Goal: Task Accomplishment & Management: Complete application form

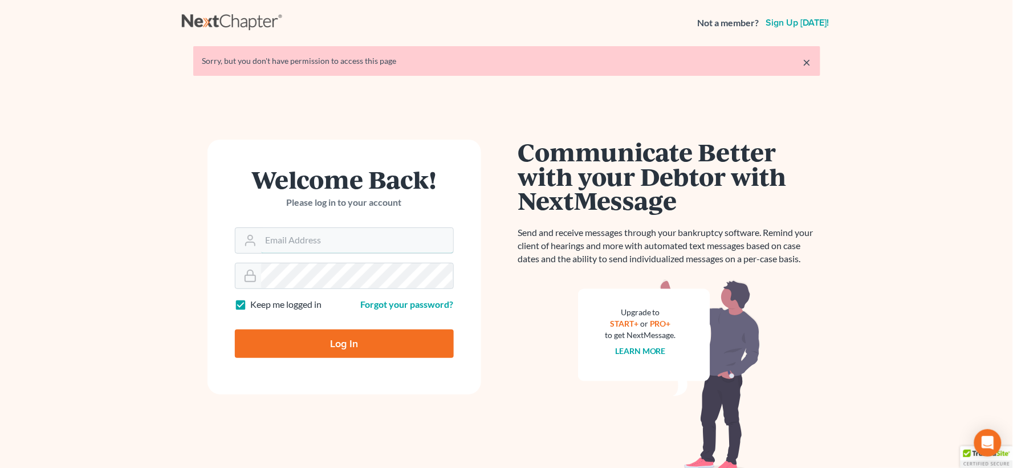
type input "[EMAIL_ADDRESS][DOMAIN_NAME]"
click at [364, 351] on input "Log In" at bounding box center [344, 343] width 219 height 28
type input "Thinking..."
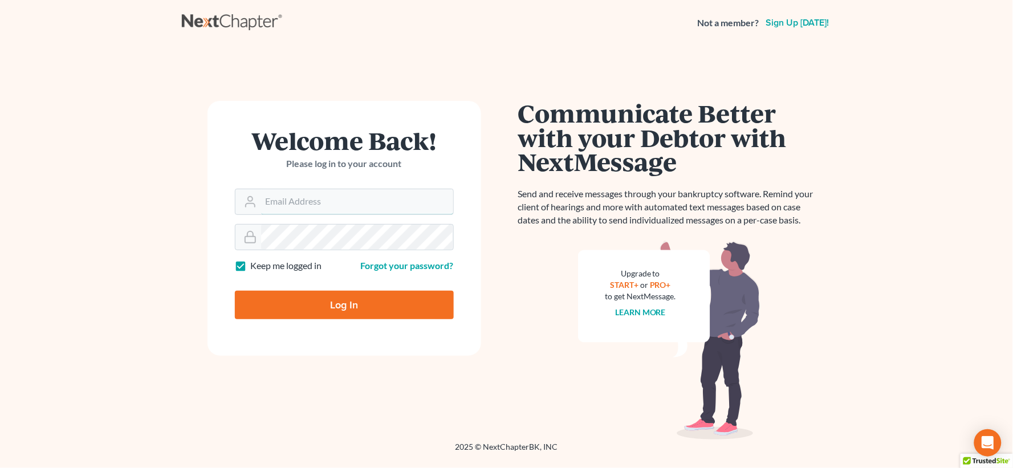
type input "[EMAIL_ADDRESS][DOMAIN_NAME]"
drag, startPoint x: 327, startPoint y: 309, endPoint x: 344, endPoint y: 318, distance: 18.9
click at [329, 309] on input "Log In" at bounding box center [344, 305] width 219 height 28
type input "Thinking..."
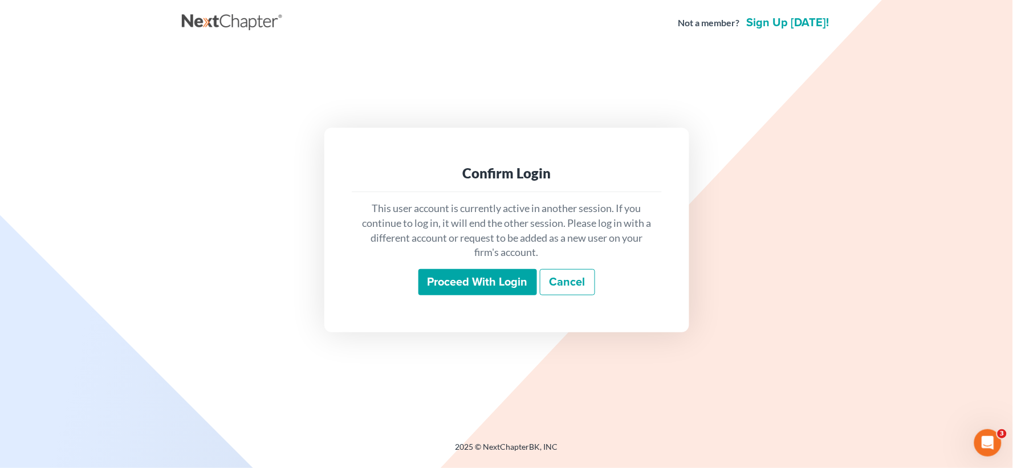
click at [447, 278] on input "Proceed with login" at bounding box center [477, 282] width 119 height 26
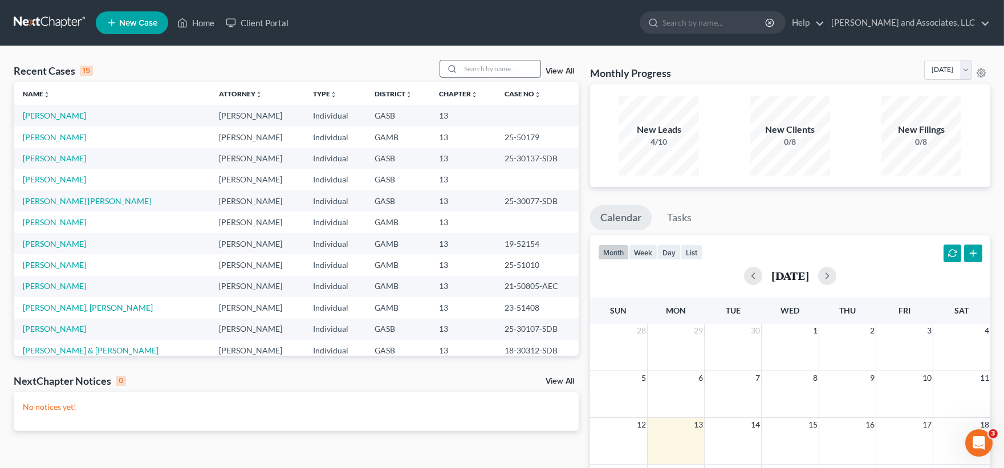
click at [487, 70] on input "search" at bounding box center [501, 68] width 80 height 17
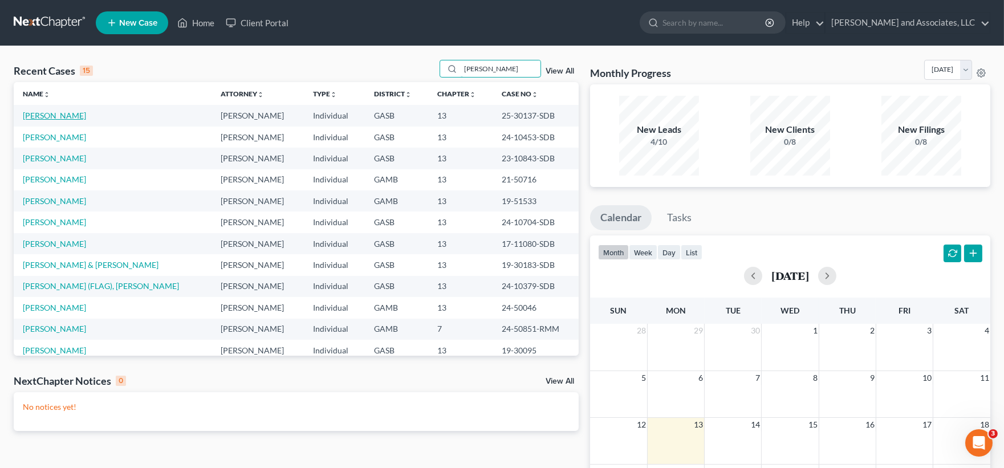
type input "jones"
click at [46, 115] on link "Jones, Robert" at bounding box center [54, 116] width 63 height 10
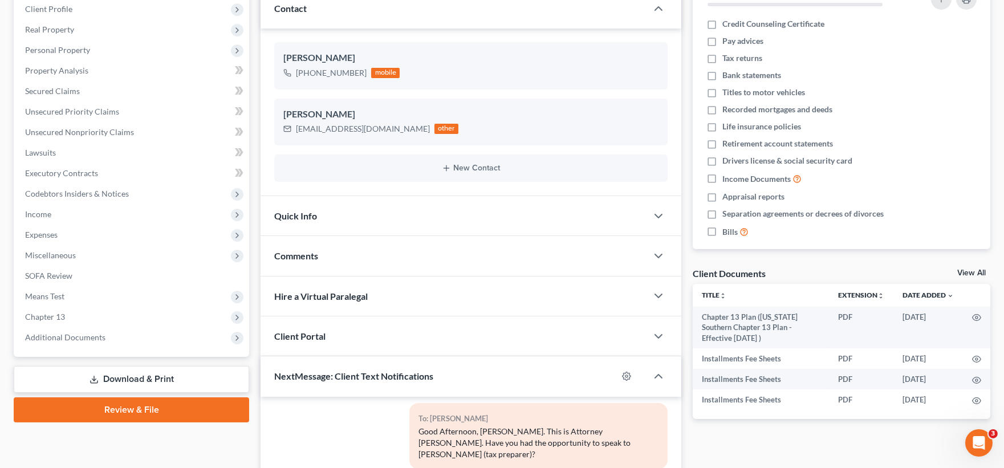
scroll to position [190, 0]
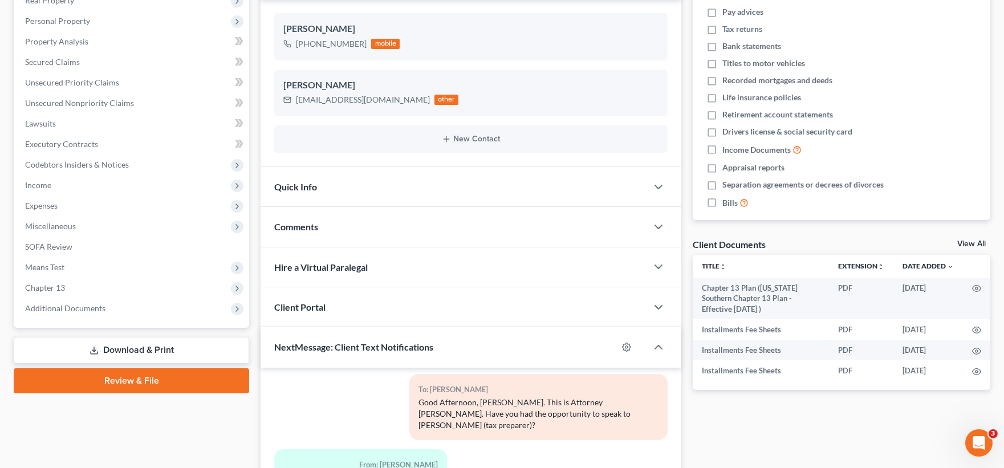
click at [123, 345] on link "Download & Print" at bounding box center [131, 350] width 235 height 27
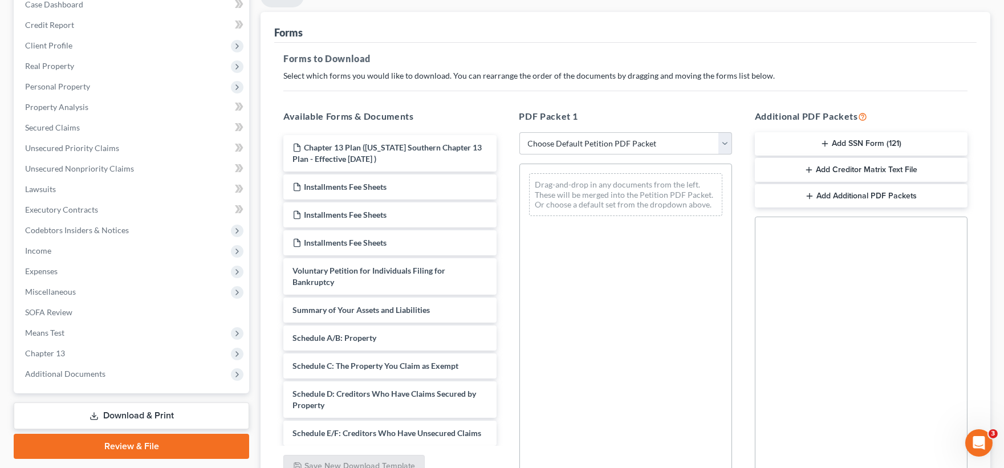
scroll to position [127, 0]
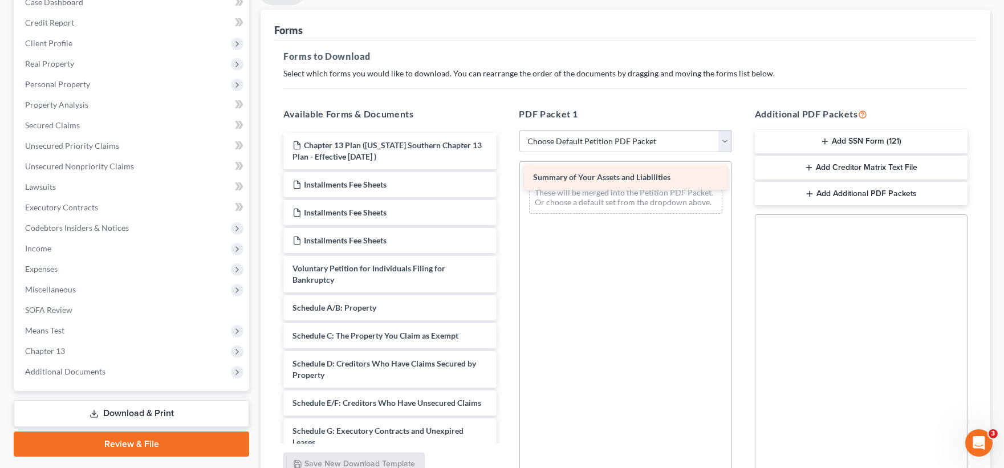
drag, startPoint x: 401, startPoint y: 302, endPoint x: 642, endPoint y: 172, distance: 273.9
click at [505, 172] on div "Summary of Your Assets and Liabilities Chapter 13 Plan (Georgia Southern Chapte…" at bounding box center [389, 451] width 231 height 636
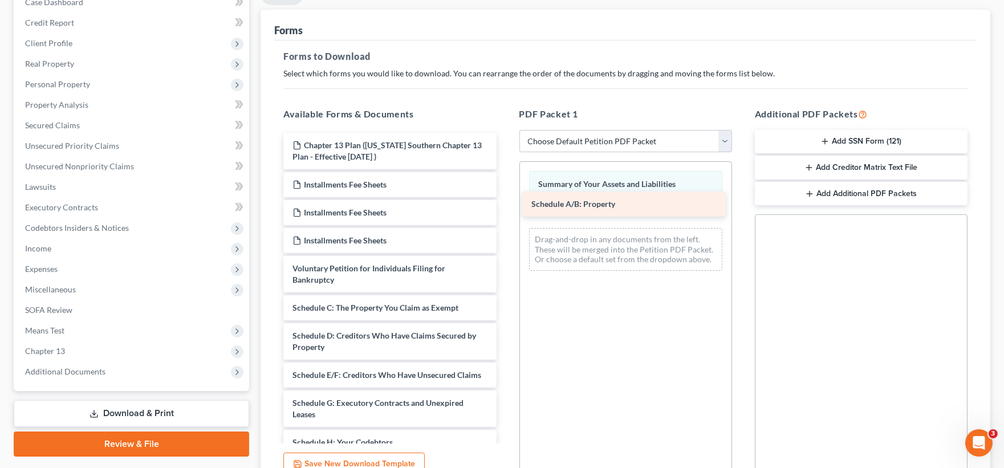
drag, startPoint x: 429, startPoint y: 301, endPoint x: 668, endPoint y: 198, distance: 260.1
click at [505, 198] on div "Schedule A/B: Property Chapter 13 Plan (Georgia Southern Chapter 13 Plan - Effe…" at bounding box center [389, 437] width 231 height 608
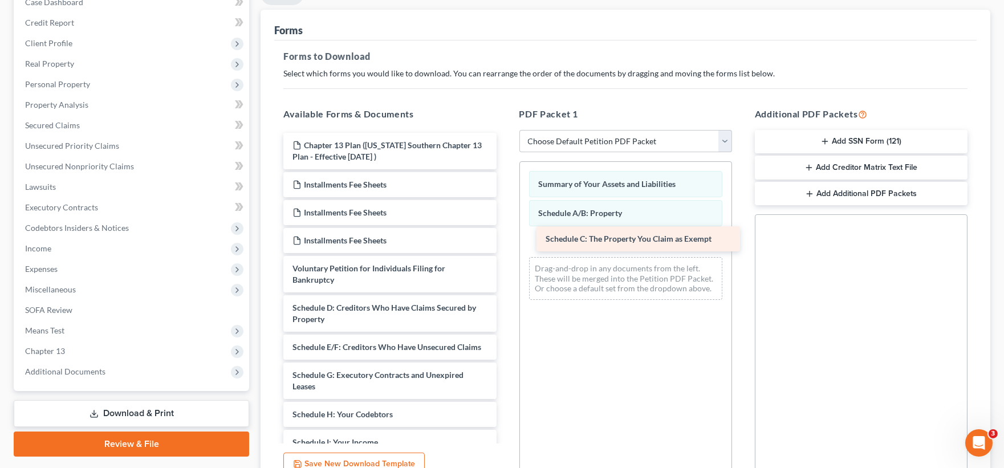
drag, startPoint x: 441, startPoint y: 304, endPoint x: 694, endPoint y: 236, distance: 262.1
click at [505, 236] on div "Schedule C: The Property You Claim as Exempt Chapter 13 Plan (Georgia Southern …" at bounding box center [389, 423] width 231 height 580
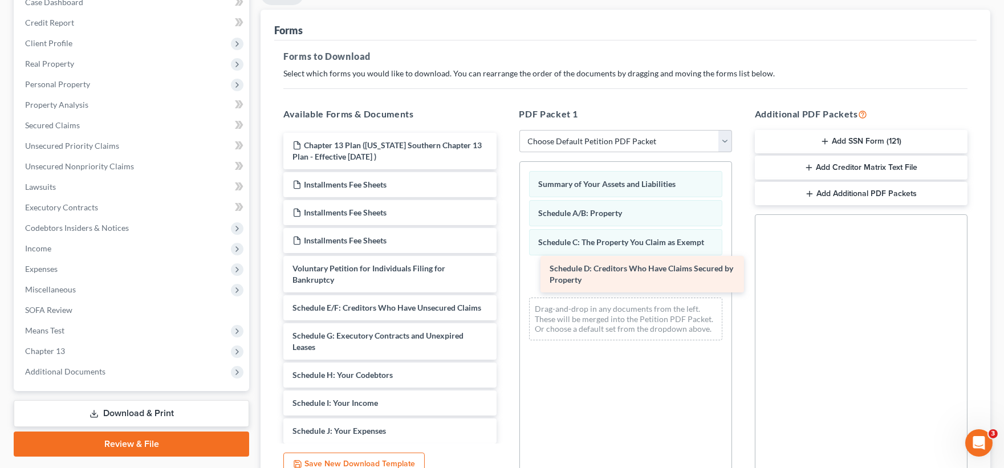
drag, startPoint x: 402, startPoint y: 307, endPoint x: 659, endPoint y: 268, distance: 260.0
click at [505, 268] on div "Schedule D: Creditors Who Have Claims Secured by Property Chapter 13 Plan (Geor…" at bounding box center [389, 403] width 231 height 540
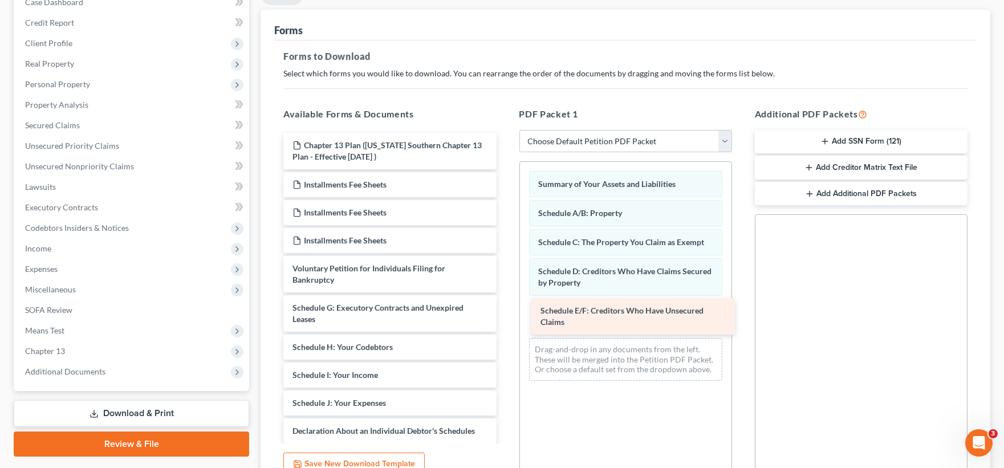
drag, startPoint x: 373, startPoint y: 312, endPoint x: 621, endPoint y: 315, distance: 248.0
click at [505, 315] on div "Schedule E/F: Creditors Who Have Unsecured Claims Chapter 13 Plan (Georgia Sout…" at bounding box center [389, 389] width 231 height 512
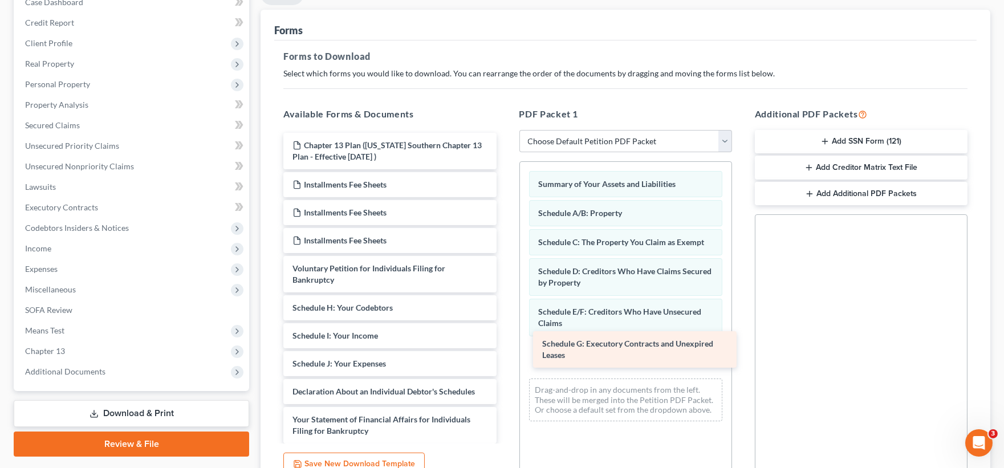
drag, startPoint x: 389, startPoint y: 312, endPoint x: 639, endPoint y: 348, distance: 252.3
click at [505, 348] on div "Schedule G: Executory Contracts and Unexpired Leases Chapter 13 Plan (Georgia S…" at bounding box center [389, 369] width 231 height 473
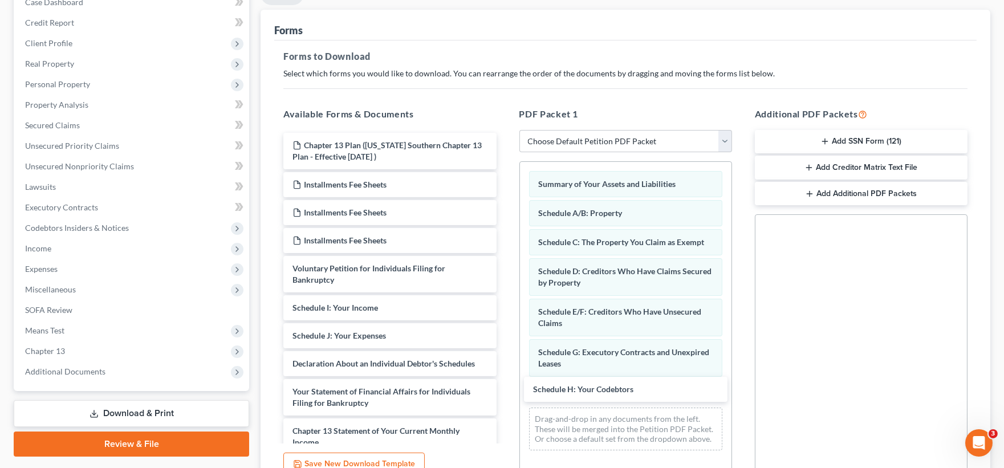
drag, startPoint x: 401, startPoint y: 308, endPoint x: 643, endPoint y: 379, distance: 252.5
click at [505, 389] on div "Schedule H: Your Codebtors Chapter 13 Plan (Georgia Southern Chapter 13 Plan - …" at bounding box center [389, 355] width 231 height 445
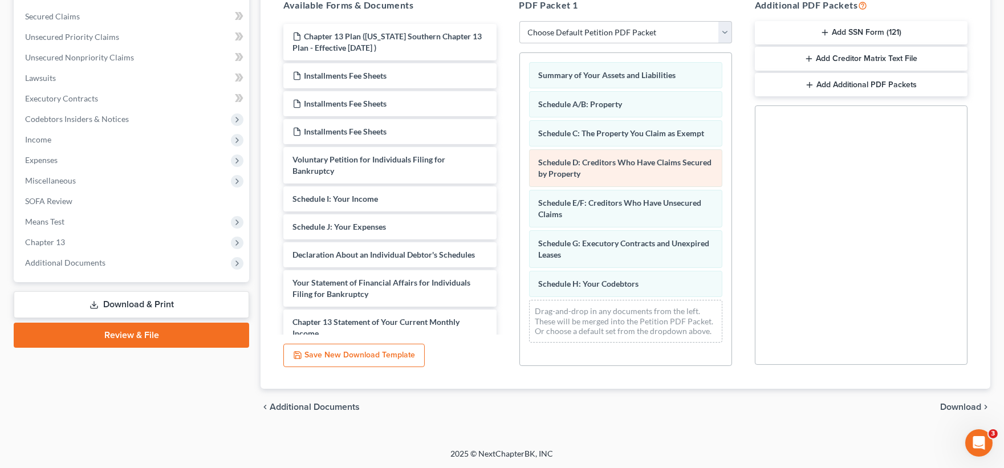
scroll to position [236, 0]
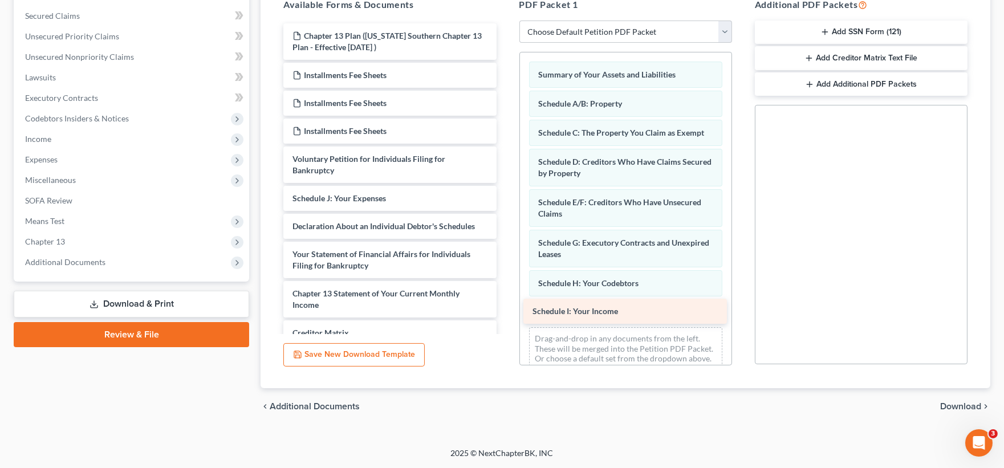
drag, startPoint x: 373, startPoint y: 195, endPoint x: 613, endPoint y: 309, distance: 265.4
click at [505, 309] on div "Schedule I: Your Income Chapter 13 Plan (Georgia Southern Chapter 13 Plan - Eff…" at bounding box center [389, 231] width 231 height 417
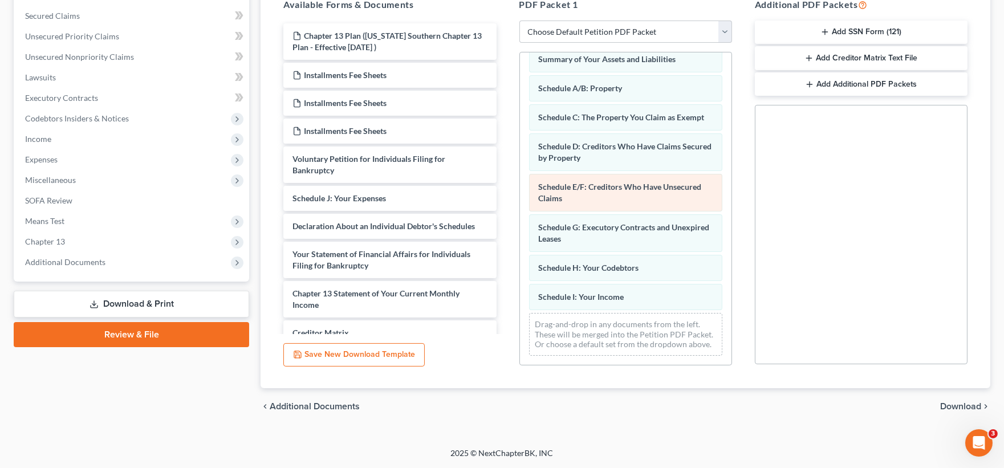
scroll to position [37, 0]
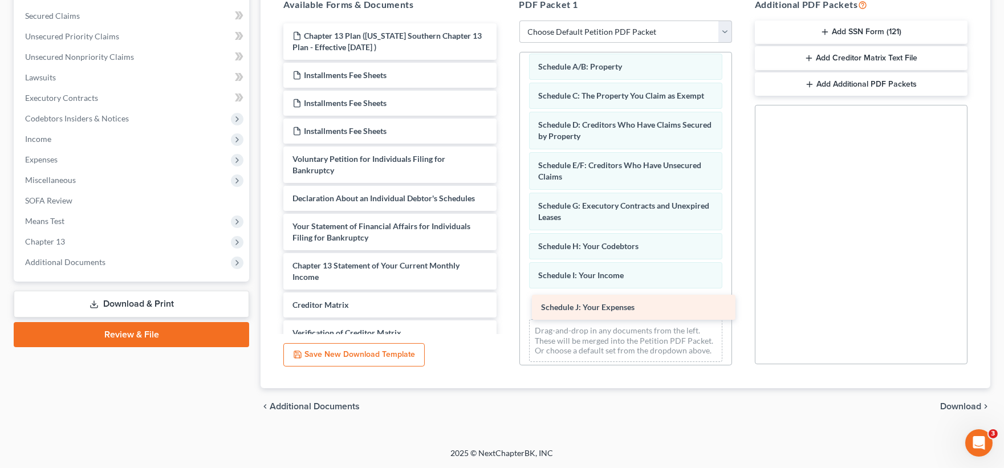
drag, startPoint x: 343, startPoint y: 201, endPoint x: 591, endPoint y: 311, distance: 271.5
click at [505, 311] on div "Schedule J: Your Expenses Chapter 13 Plan (Georgia Southern Chapter 13 Plan - E…" at bounding box center [389, 217] width 231 height 389
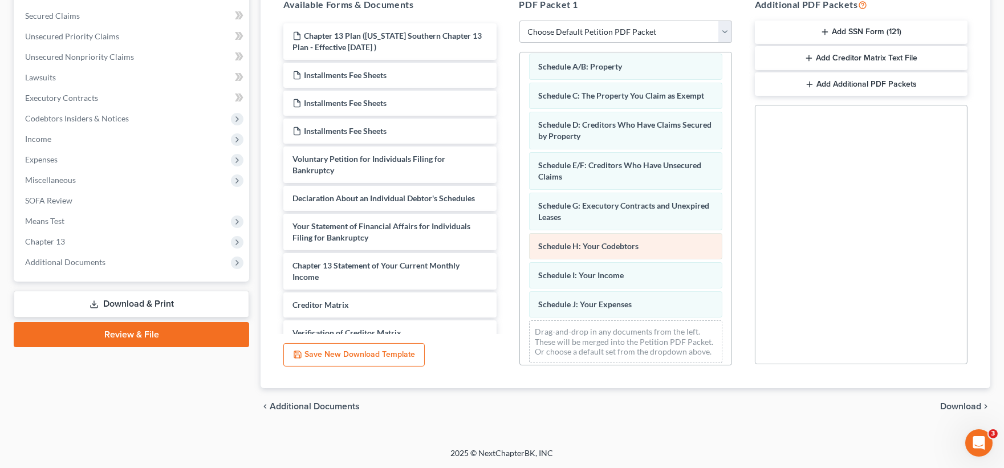
scroll to position [66, 0]
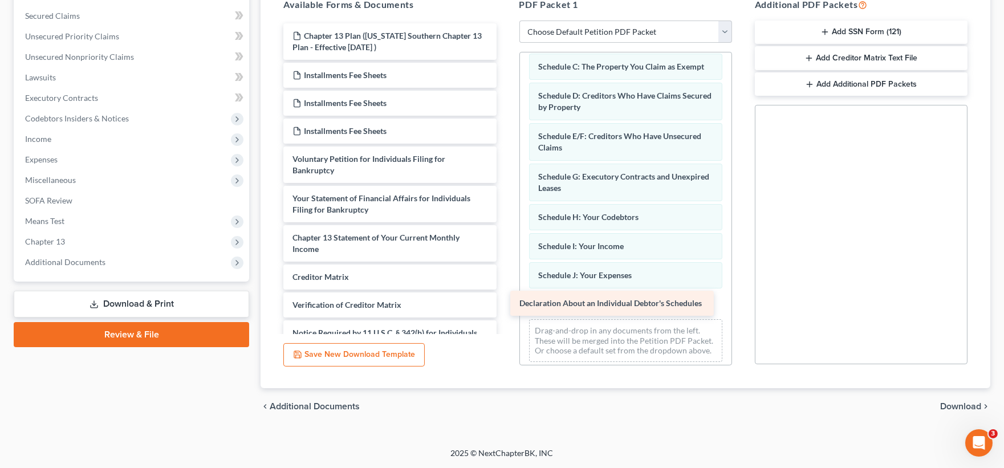
drag, startPoint x: 373, startPoint y: 194, endPoint x: 600, endPoint y: 300, distance: 250.2
click at [505, 300] on div "Declaration About an Individual Debtor's Schedules Chapter 13 Plan (Georgia Sou…" at bounding box center [389, 203] width 231 height 361
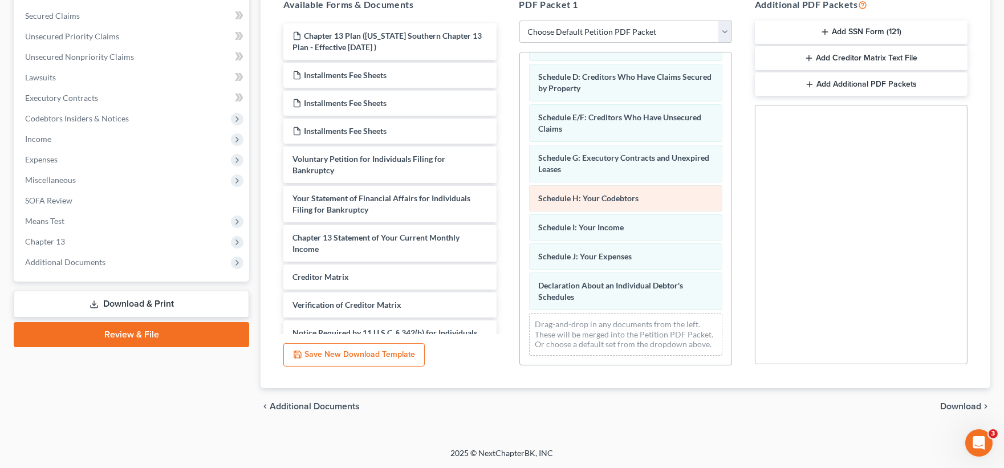
scroll to position [107, 0]
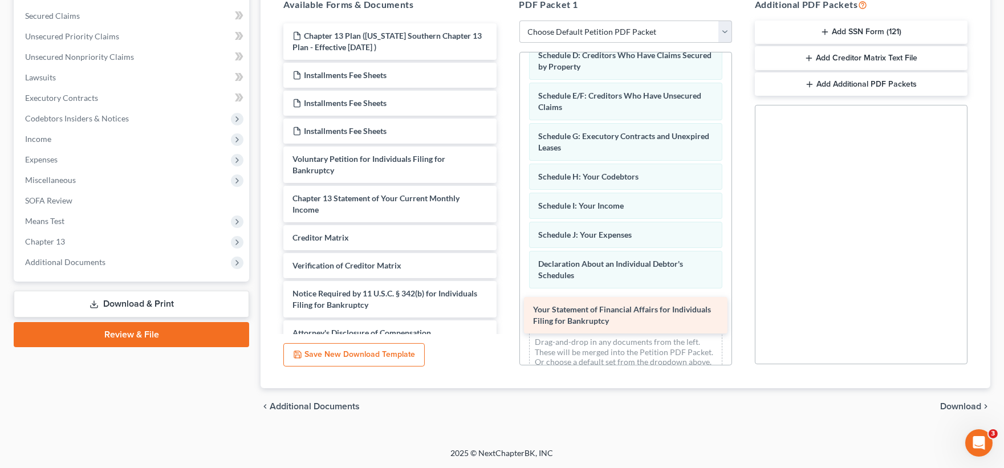
drag, startPoint x: 408, startPoint y: 197, endPoint x: 649, endPoint y: 309, distance: 265.2
click at [505, 309] on div "Your Statement of Financial Affairs for Individuals Filing for Bankruptcy Chapt…" at bounding box center [389, 184] width 231 height 322
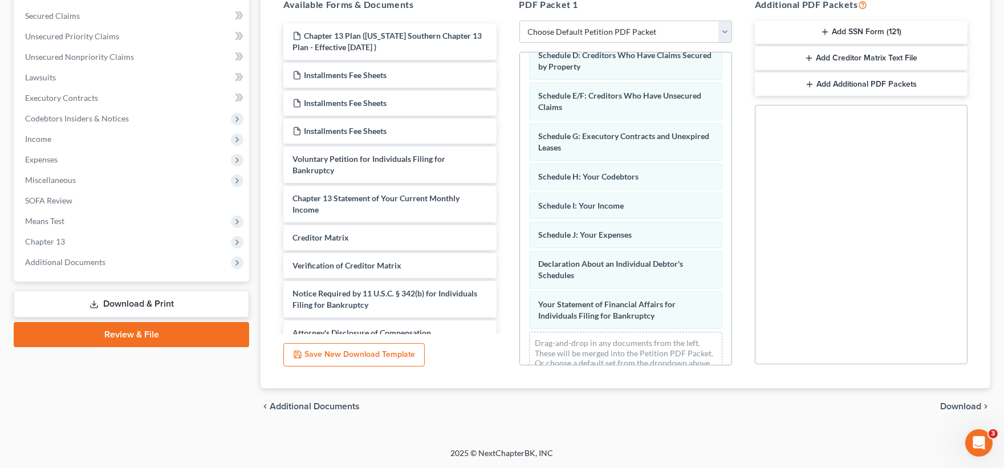
scroll to position [147, 0]
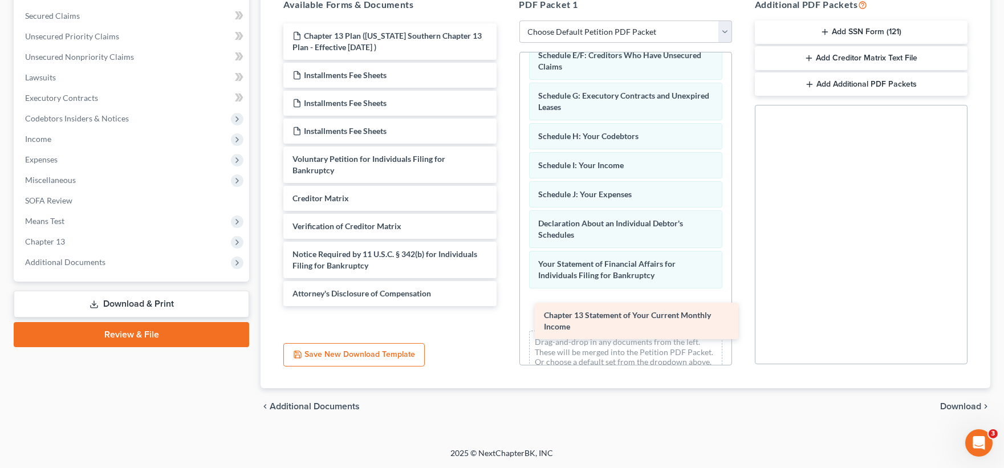
drag, startPoint x: 339, startPoint y: 209, endPoint x: 590, endPoint y: 323, distance: 275.8
click at [505, 306] on div "Chapter 13 Statement of Your Current Monthly Income Chapter 13 Plan (Georgia So…" at bounding box center [389, 164] width 231 height 283
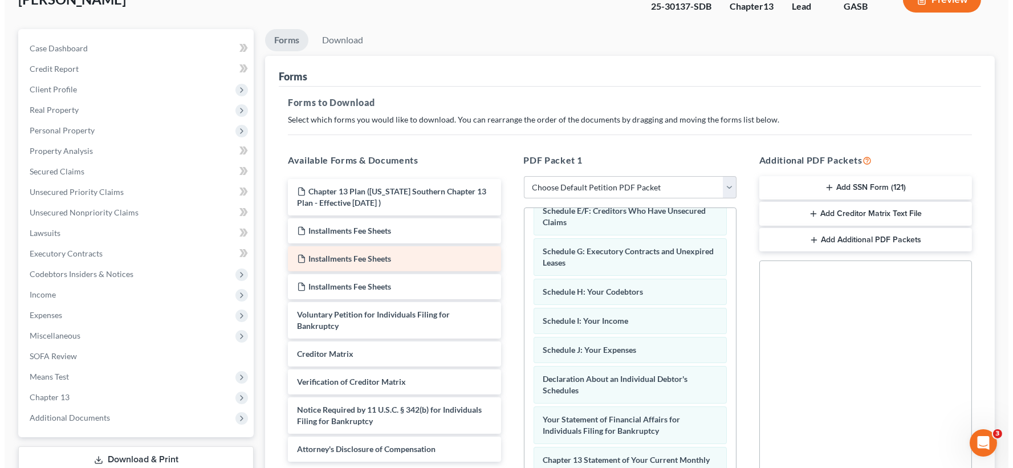
scroll to position [46, 0]
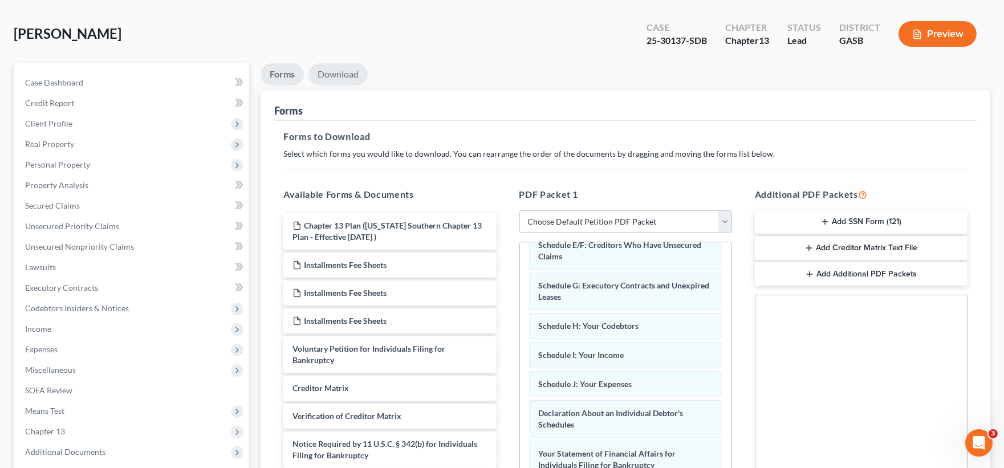
click at [336, 73] on link "Download" at bounding box center [337, 74] width 59 height 22
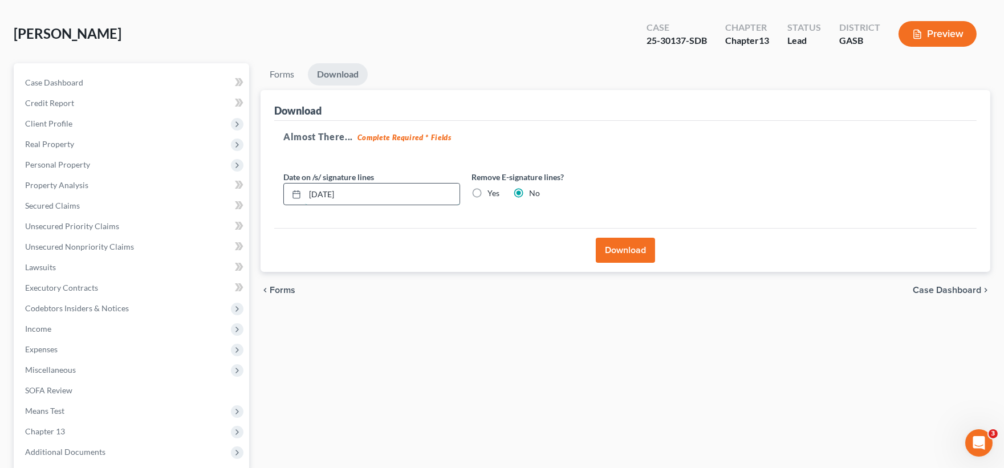
click at [331, 194] on input "10/13/2025" at bounding box center [382, 195] width 154 height 22
click at [357, 195] on input "10/13/2025" at bounding box center [382, 195] width 154 height 22
type input "10/02/2025"
click at [610, 249] on button "Download" at bounding box center [625, 250] width 59 height 25
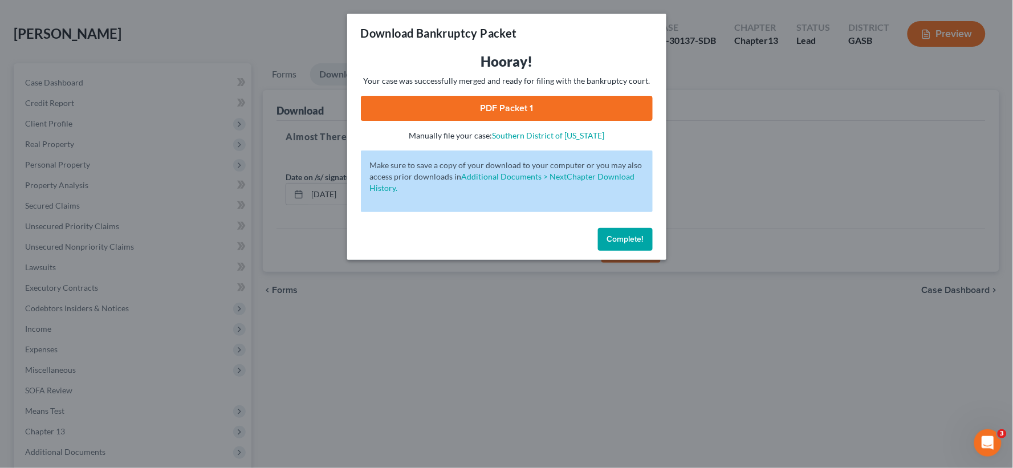
click at [460, 107] on link "PDF Packet 1" at bounding box center [507, 108] width 292 height 25
click at [574, 133] on link "Southern District of Georgia" at bounding box center [548, 136] width 112 height 10
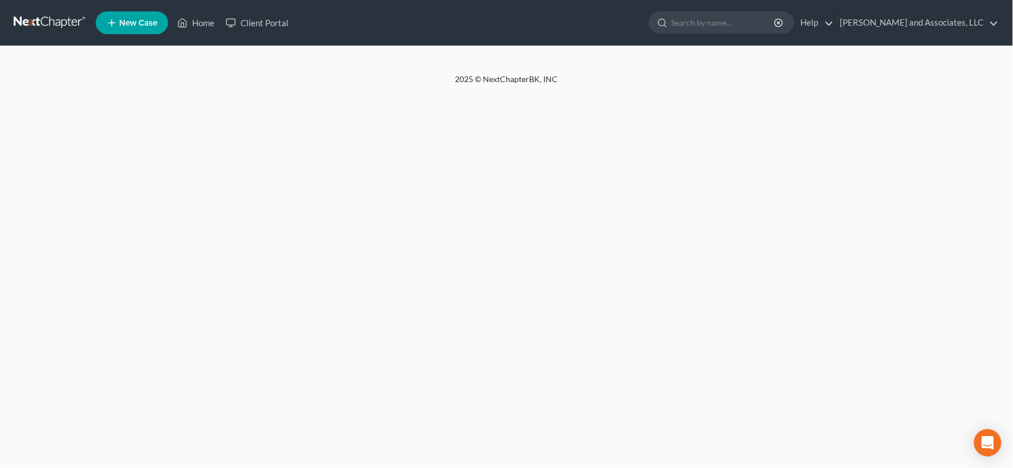
select select "1"
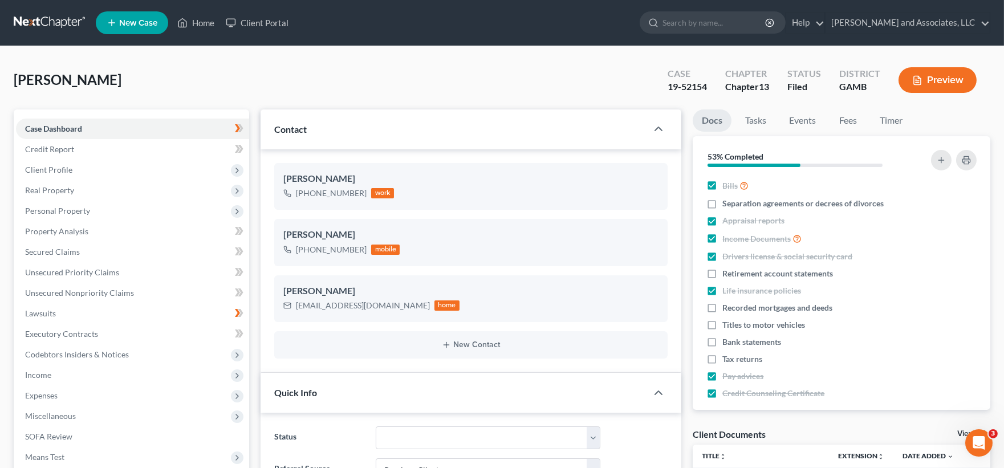
scroll to position [103, 0]
click at [202, 21] on link "Home" at bounding box center [196, 23] width 48 height 21
click at [204, 21] on link "Home" at bounding box center [196, 23] width 48 height 21
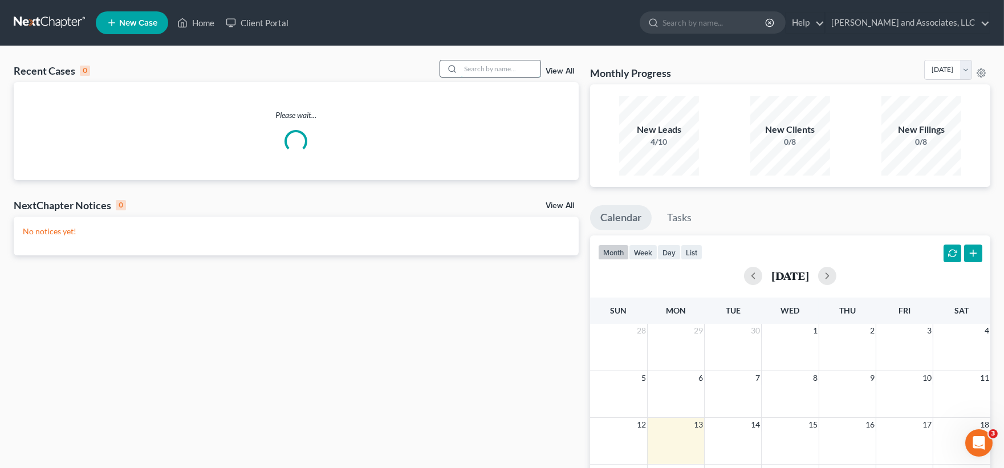
click at [500, 64] on input "search" at bounding box center [501, 68] width 80 height 17
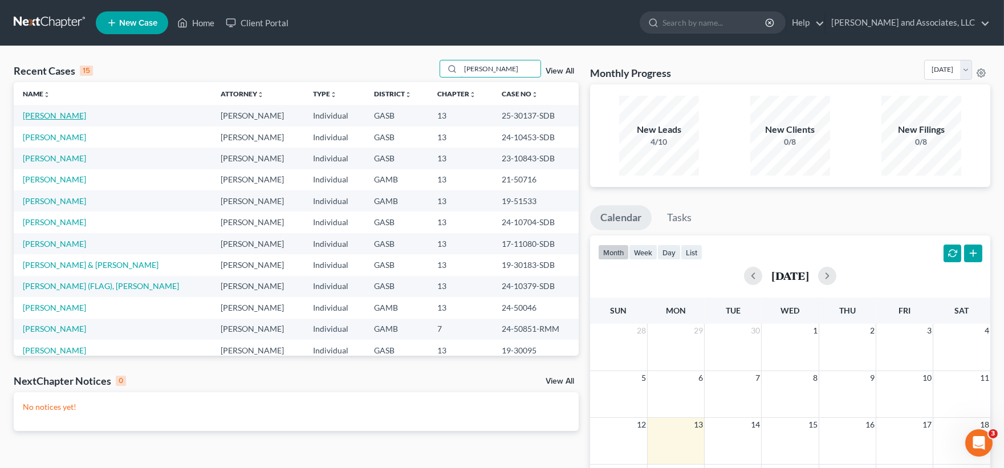
type input "jones"
click at [56, 117] on link "Jones, Robert" at bounding box center [54, 116] width 63 height 10
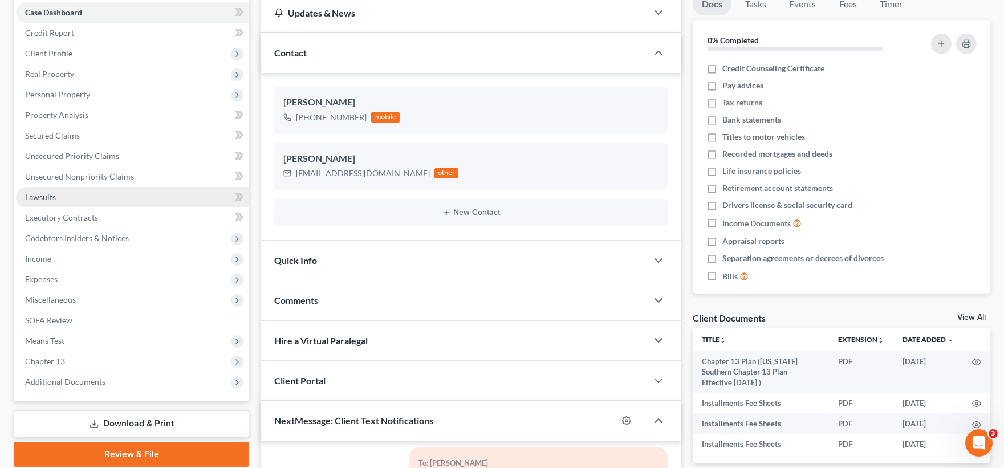
scroll to position [190, 0]
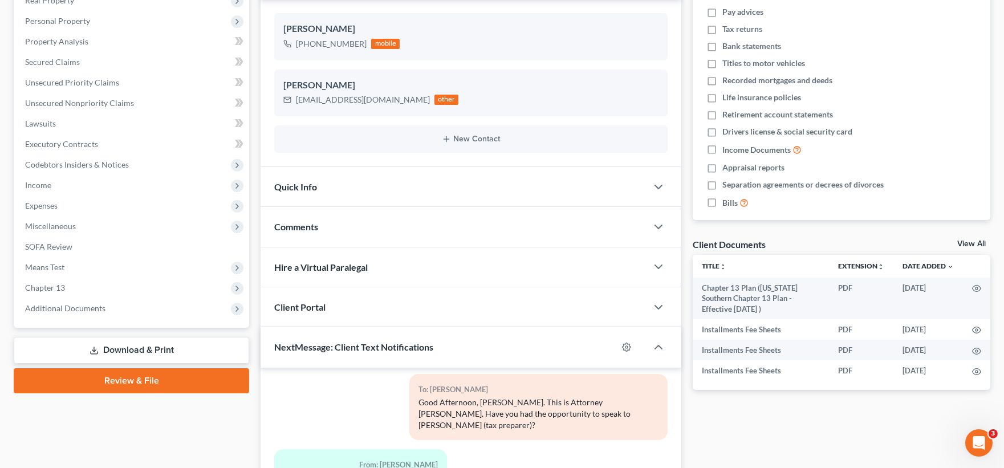
click at [131, 343] on link "Download & Print" at bounding box center [131, 350] width 235 height 27
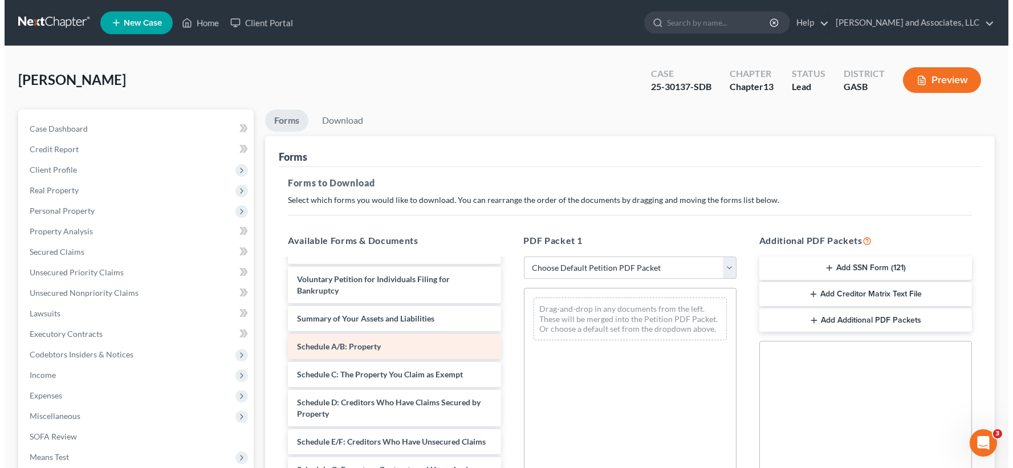
scroll to position [127, 0]
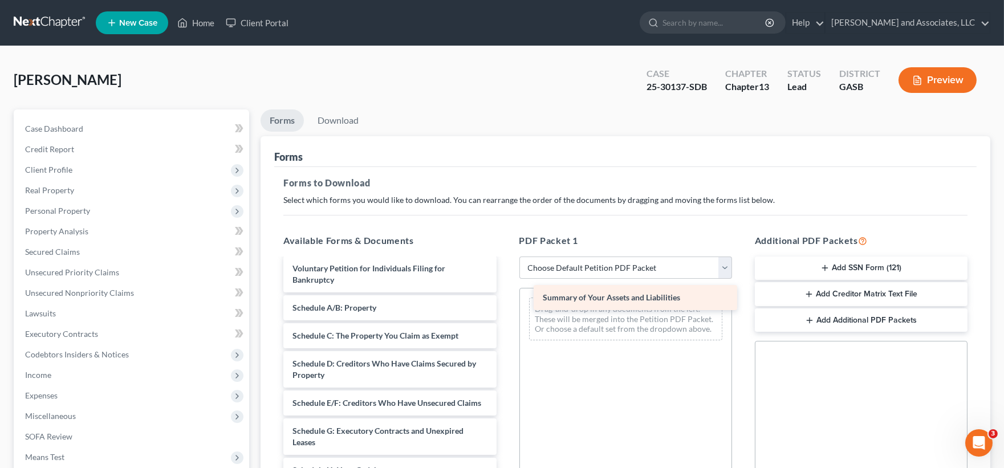
drag, startPoint x: 386, startPoint y: 310, endPoint x: 636, endPoint y: 300, distance: 250.4
click at [505, 300] on div "Summary of Your Assets and Liabilities Chapter 13 Plan (Georgia Southern Chapte…" at bounding box center [389, 451] width 231 height 636
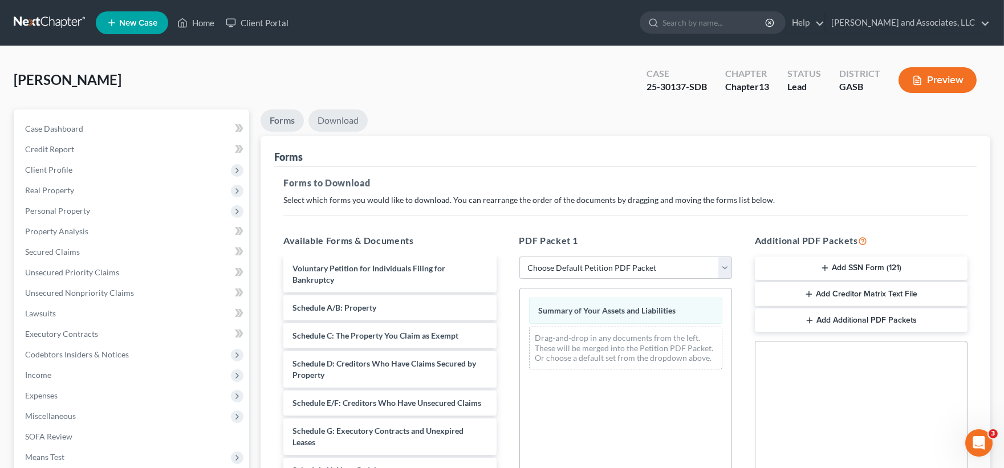
click at [336, 120] on link "Download" at bounding box center [337, 120] width 59 height 22
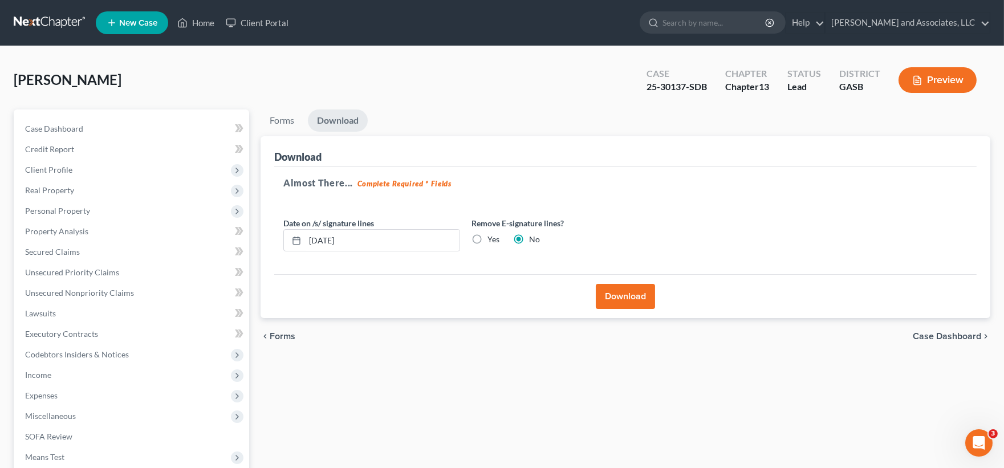
click at [620, 302] on button "Download" at bounding box center [625, 296] width 59 height 25
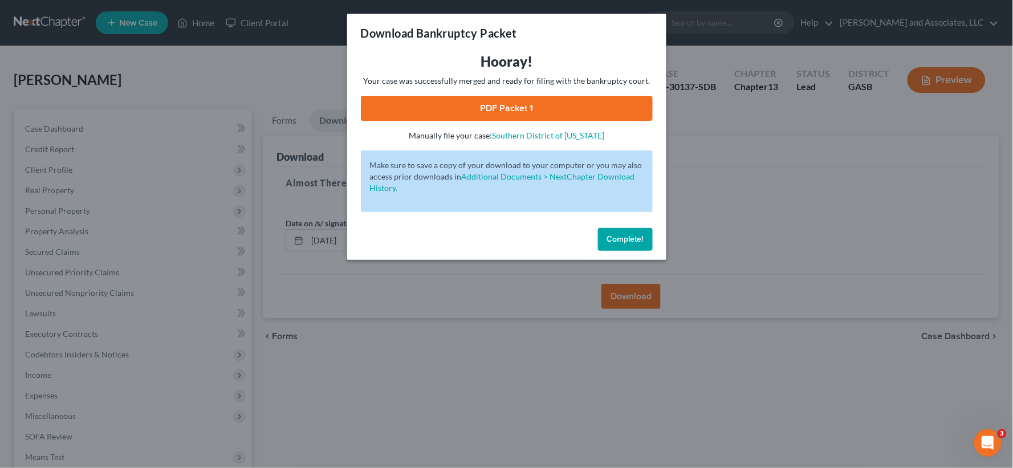
click at [546, 118] on link "PDF Packet 1" at bounding box center [507, 108] width 292 height 25
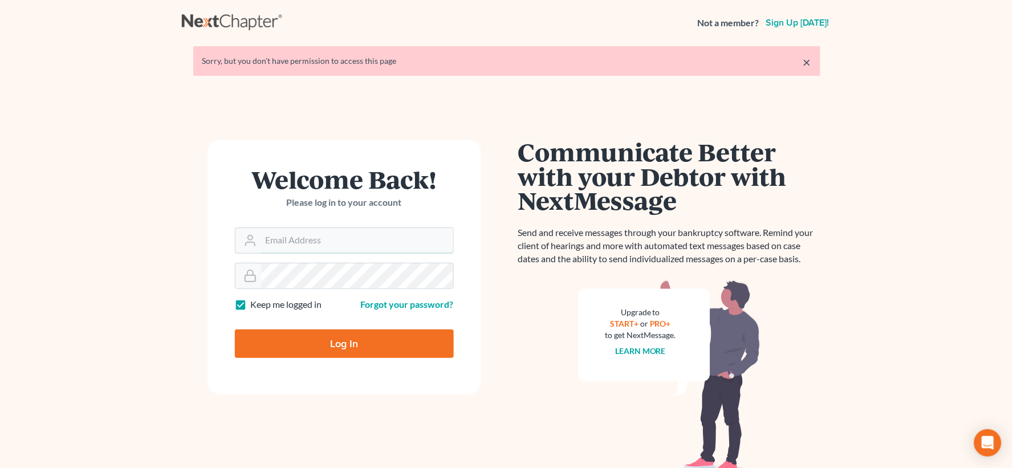
type input "[EMAIL_ADDRESS][DOMAIN_NAME]"
click at [384, 346] on input "Log In" at bounding box center [344, 343] width 219 height 28
type input "Thinking..."
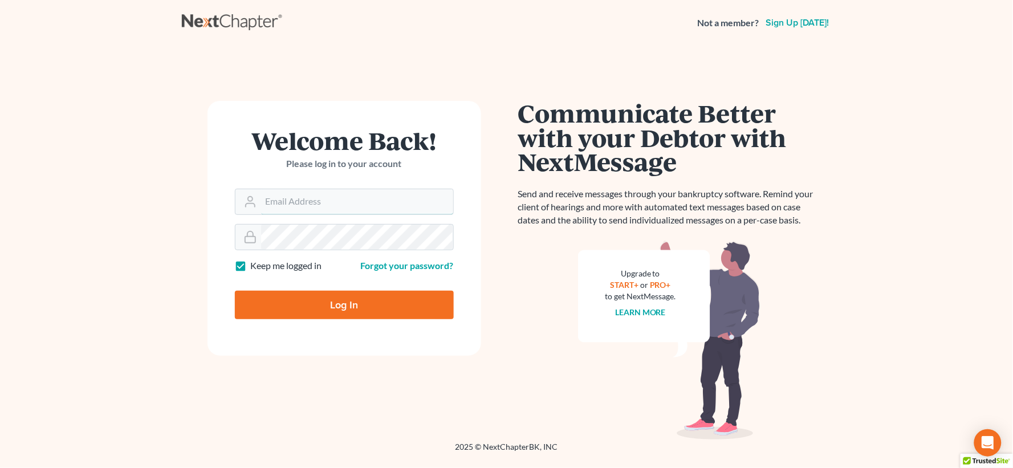
type input "lgibson@arthurlwalker.com"
click at [351, 308] on input "Log In" at bounding box center [344, 305] width 219 height 28
type input "Thinking..."
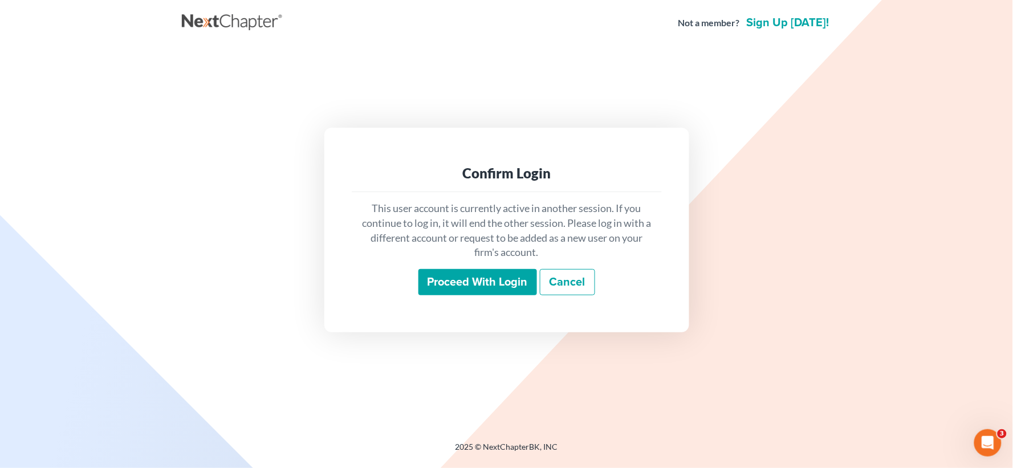
click at [475, 282] on input "Proceed with login" at bounding box center [477, 282] width 119 height 26
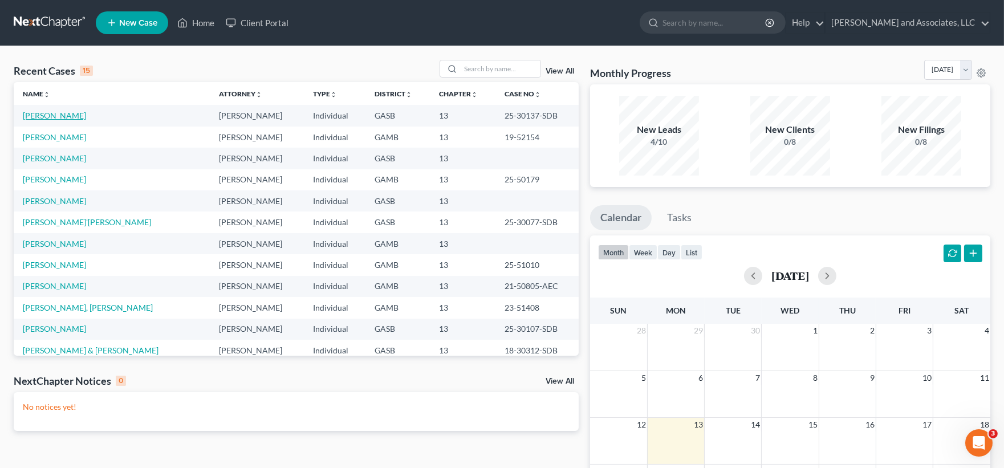
click at [61, 115] on link "Jones, Robert" at bounding box center [54, 116] width 63 height 10
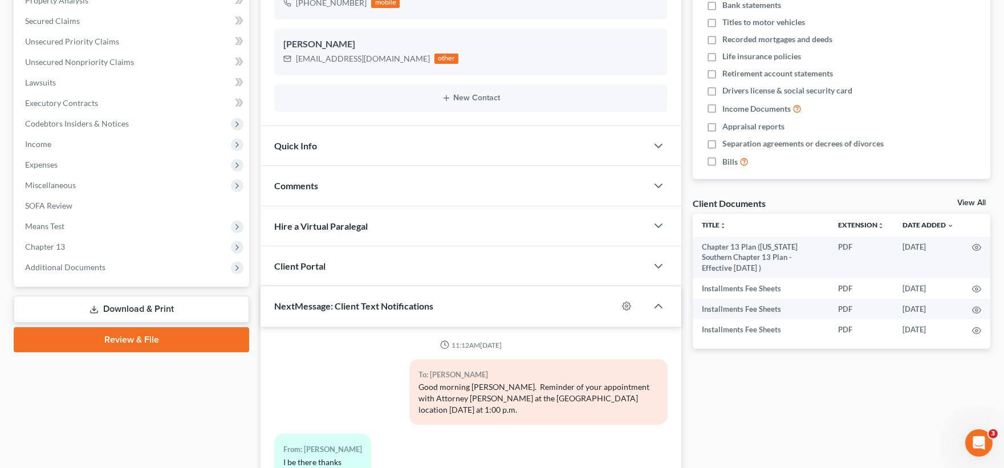
scroll to position [663, 0]
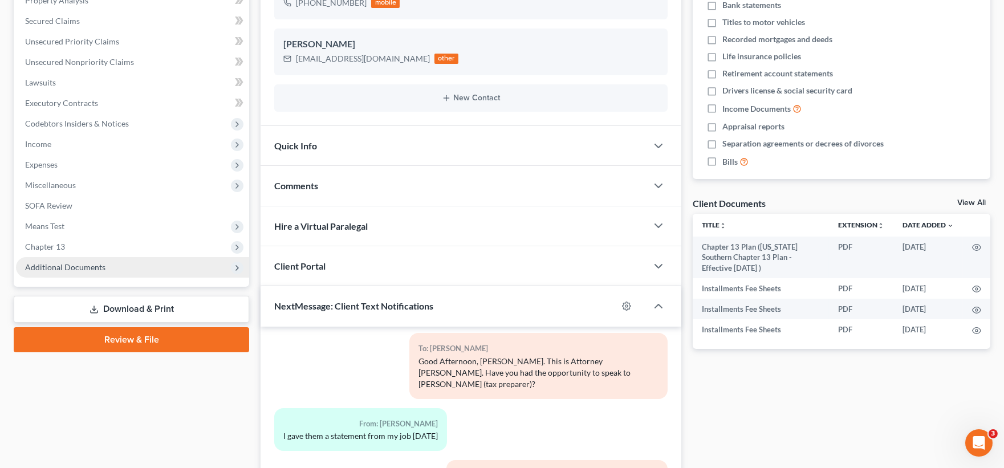
click at [73, 265] on span "Additional Documents" at bounding box center [65, 267] width 80 height 10
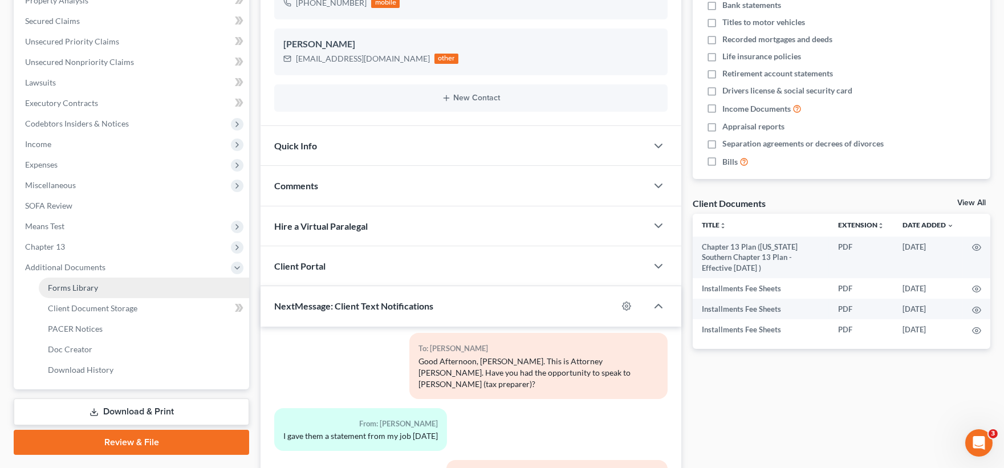
click at [78, 287] on span "Forms Library" at bounding box center [73, 288] width 50 height 10
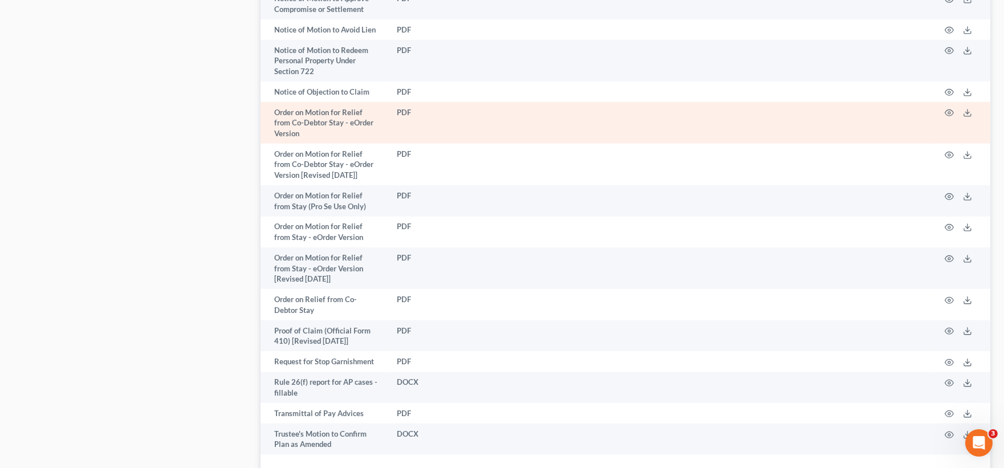
scroll to position [1653, 0]
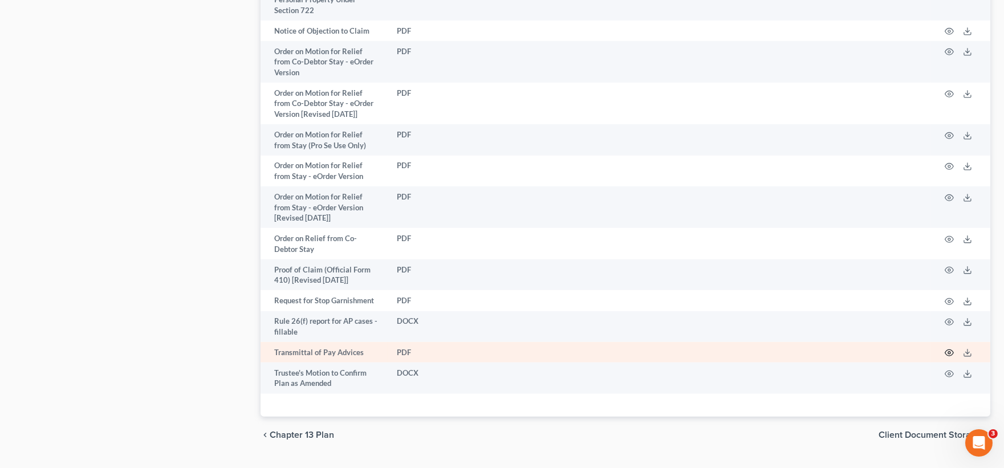
click at [948, 350] on icon "button" at bounding box center [949, 353] width 9 height 6
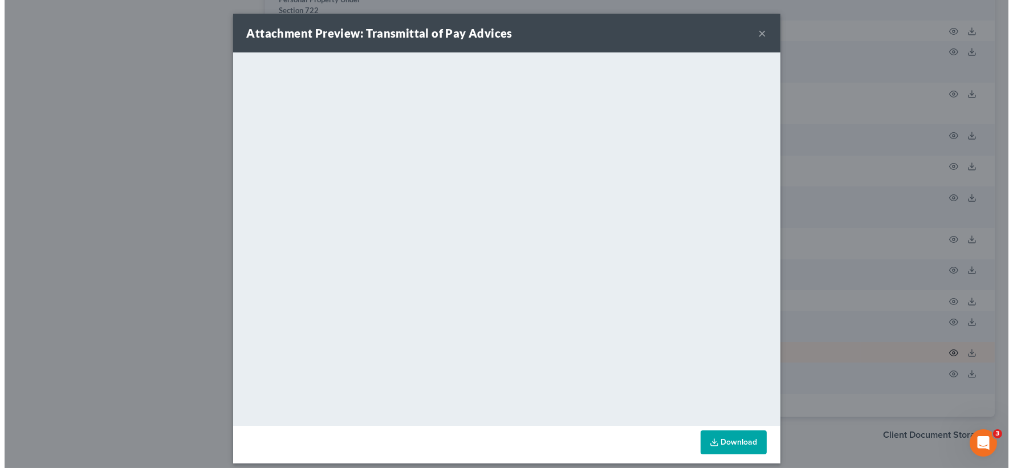
scroll to position [1569, 0]
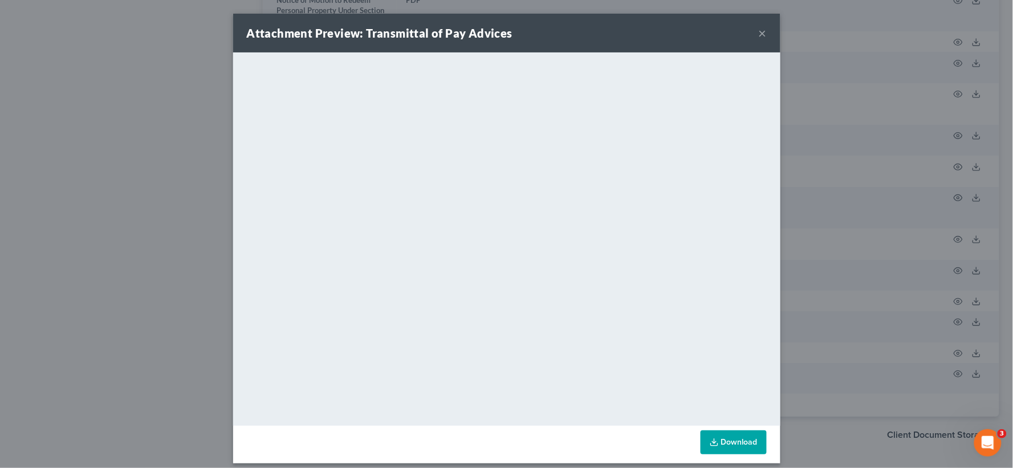
click at [719, 441] on link "Download" at bounding box center [733, 442] width 66 height 24
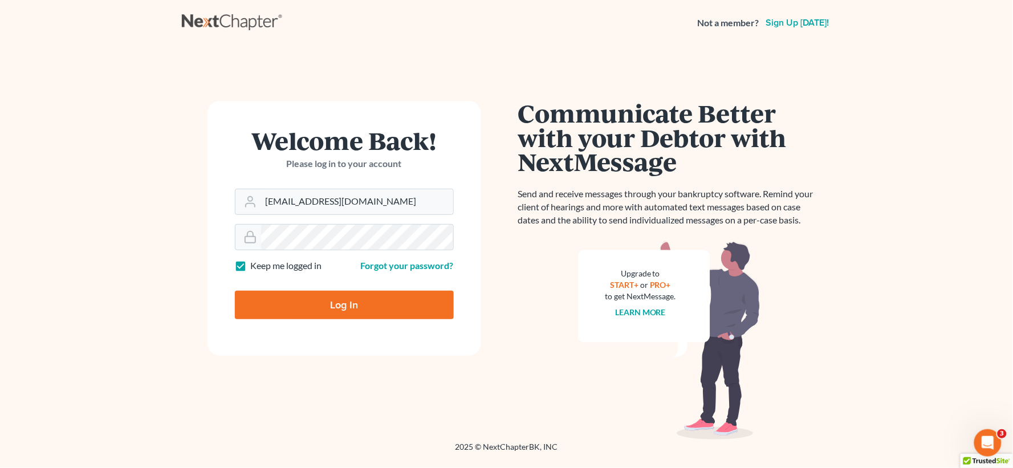
click at [375, 312] on input "Log In" at bounding box center [344, 305] width 219 height 28
type input "Thinking..."
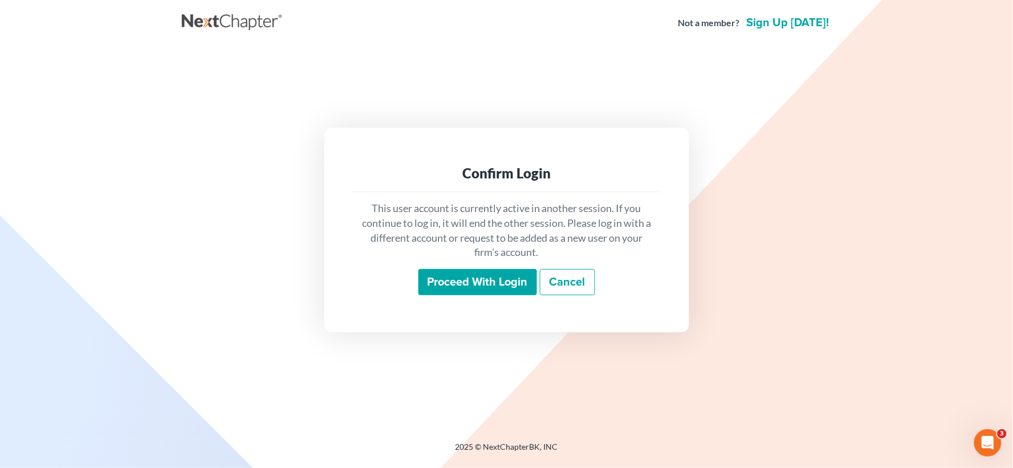
click at [447, 287] on input "Proceed with login" at bounding box center [477, 282] width 119 height 26
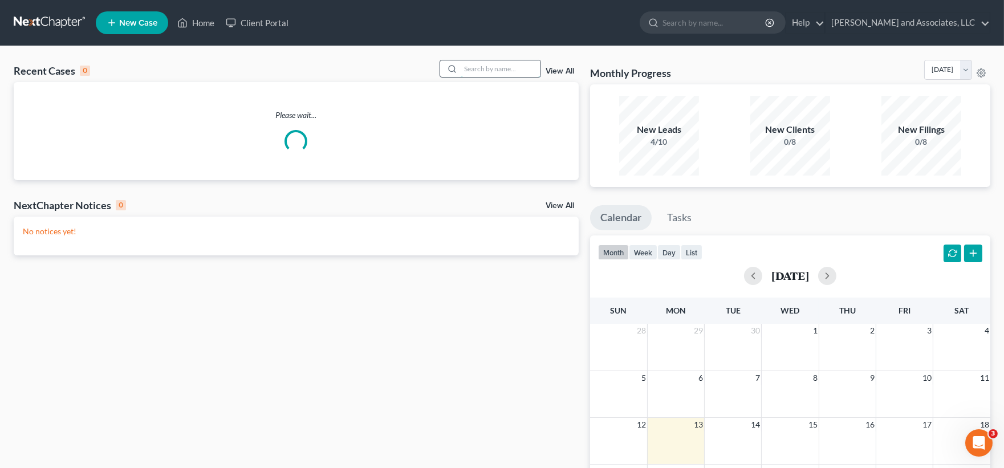
click at [493, 69] on input "search" at bounding box center [501, 68] width 80 height 17
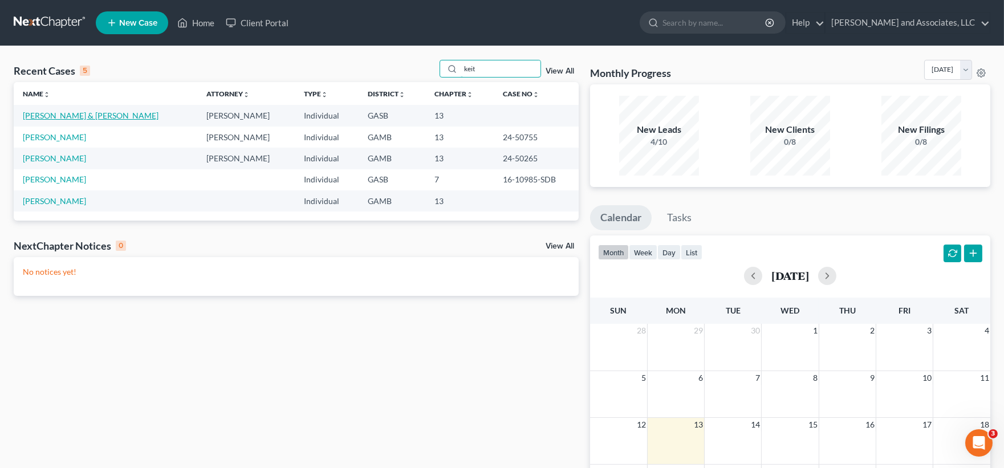
type input "keit"
click at [75, 117] on link "[PERSON_NAME] & [PERSON_NAME]" at bounding box center [91, 116] width 136 height 10
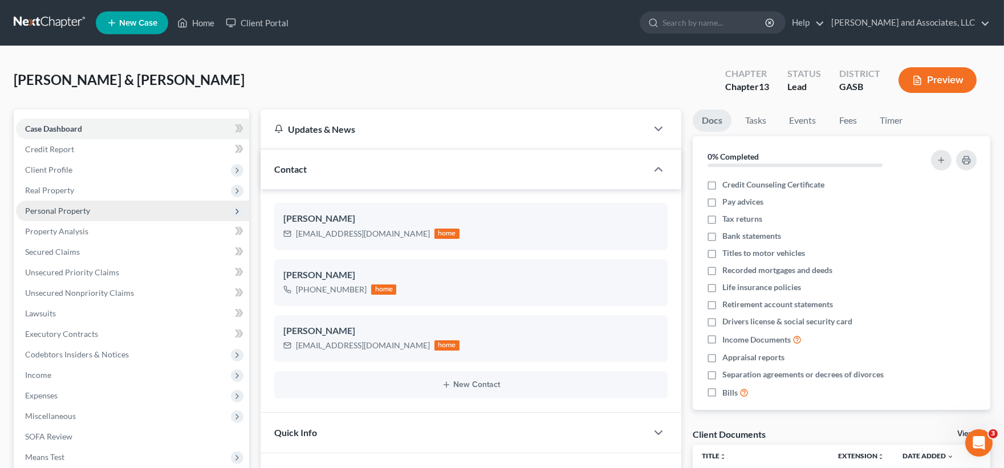
click at [48, 207] on span "Personal Property" at bounding box center [57, 211] width 65 height 10
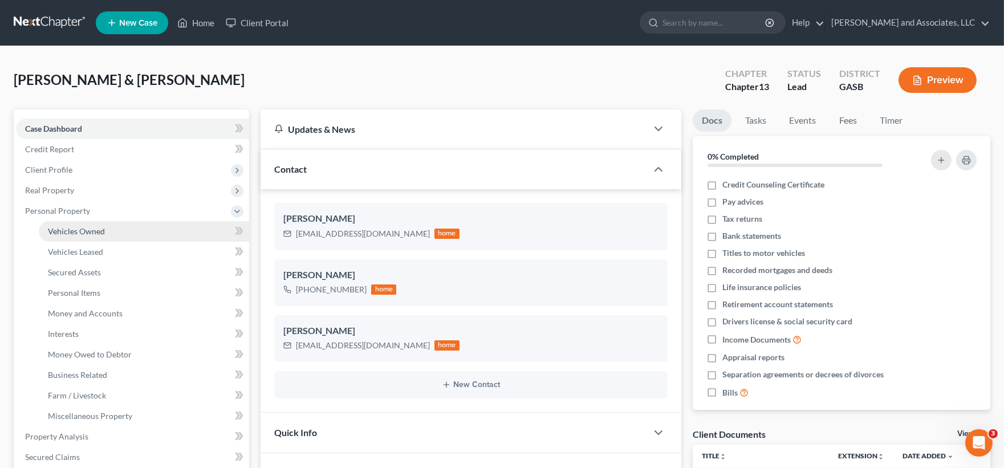
click at [68, 231] on span "Vehicles Owned" at bounding box center [76, 231] width 57 height 10
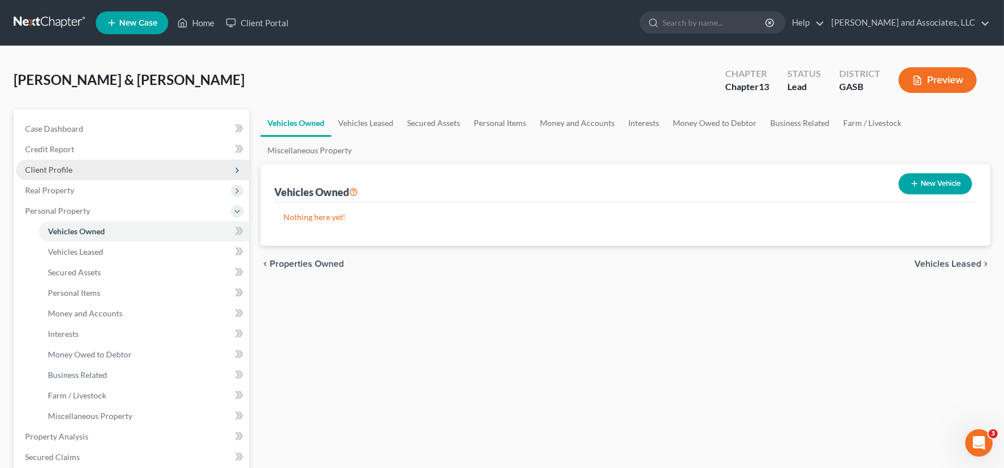
click at [54, 169] on span "Client Profile" at bounding box center [48, 170] width 47 height 10
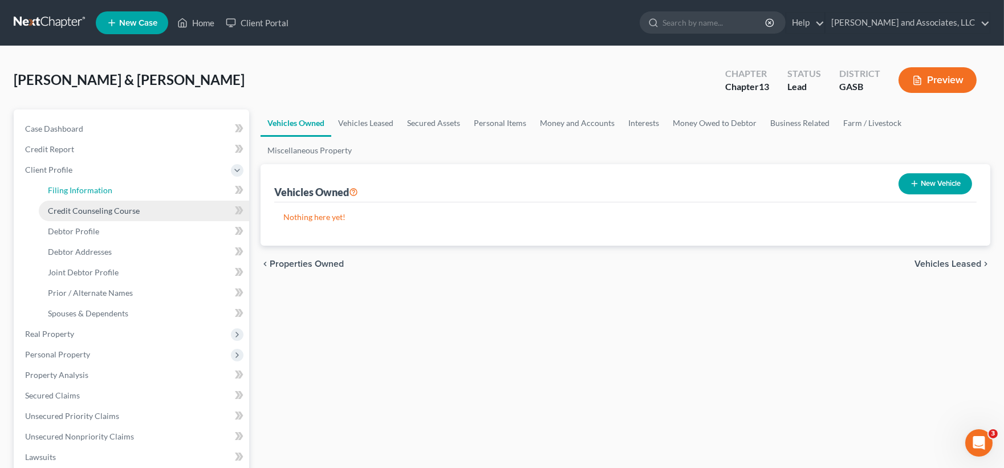
drag, startPoint x: 65, startPoint y: 189, endPoint x: 66, endPoint y: 204, distance: 14.9
click at [65, 190] on span "Filing Information" at bounding box center [80, 190] width 64 height 10
select select "1"
select select "3"
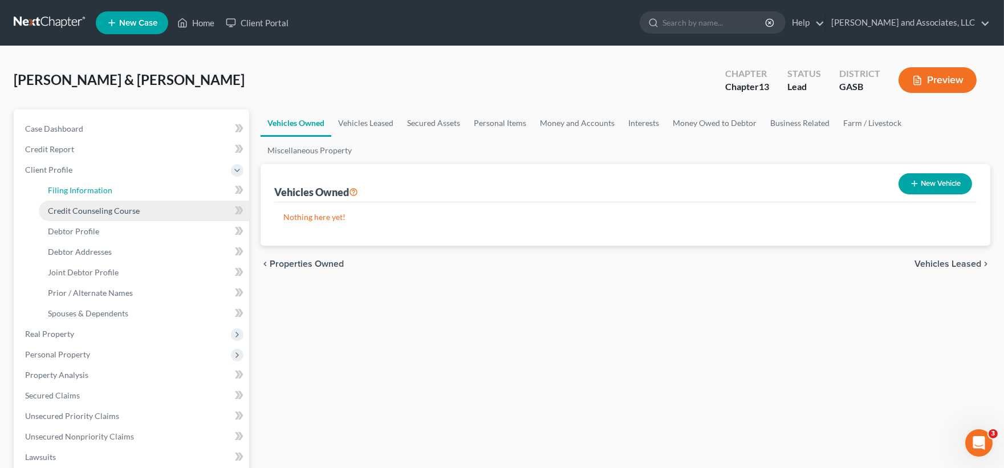
select select "10"
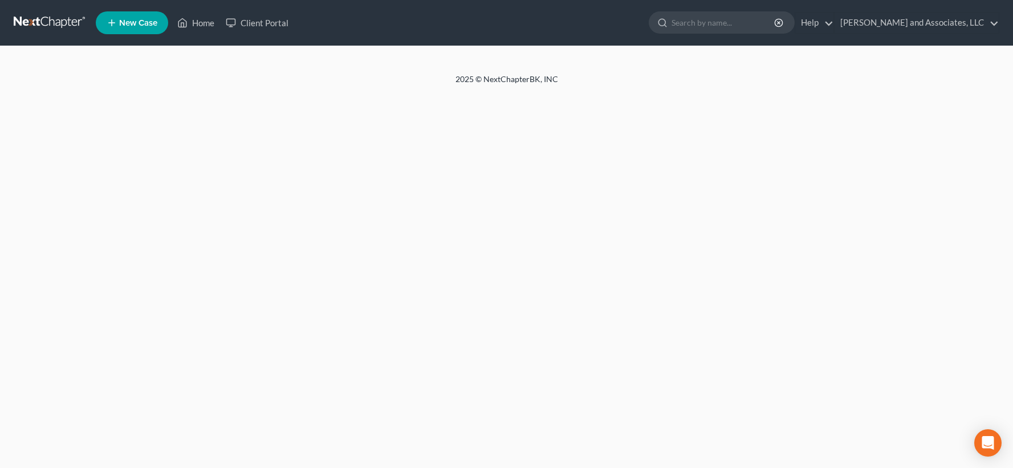
select select "1"
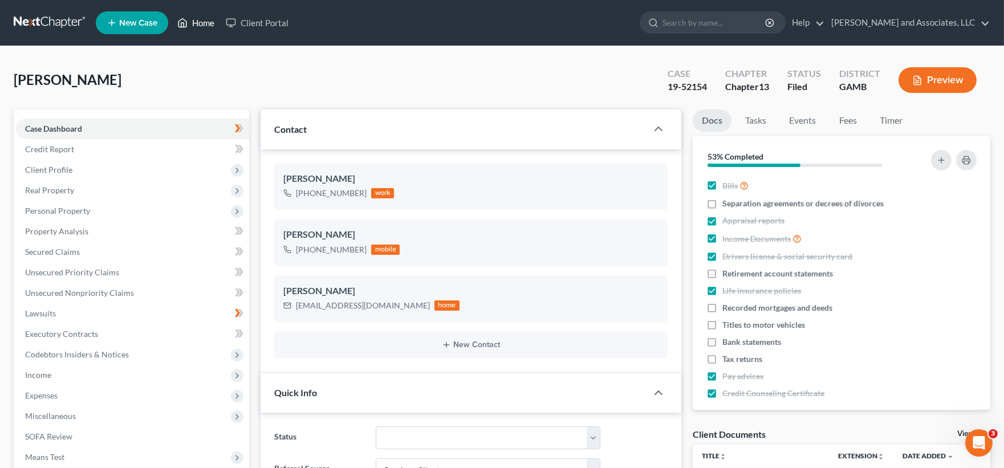
scroll to position [103, 0]
click at [206, 18] on link "Home" at bounding box center [196, 23] width 48 height 21
click at [201, 23] on link "Home" at bounding box center [196, 23] width 48 height 21
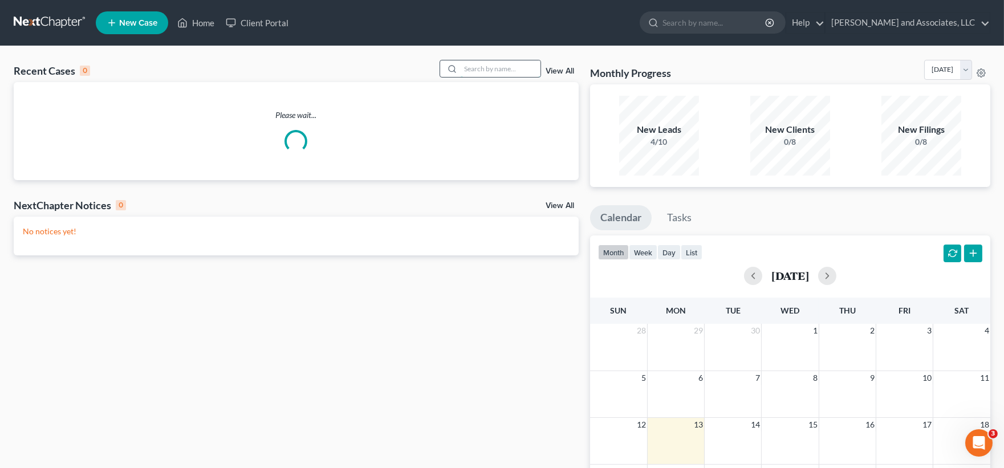
click at [483, 71] on input "search" at bounding box center [501, 68] width 80 height 17
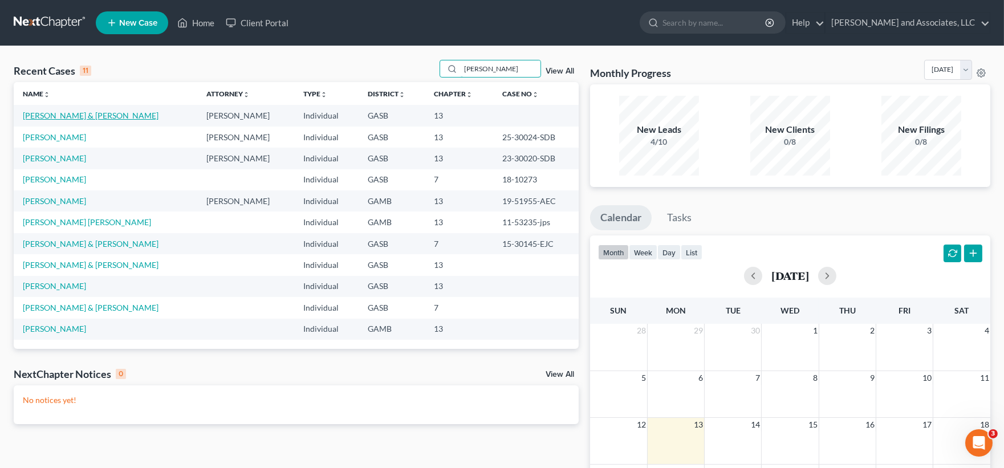
type input "mitchell"
click at [84, 120] on link "[PERSON_NAME] & [PERSON_NAME]" at bounding box center [91, 116] width 136 height 10
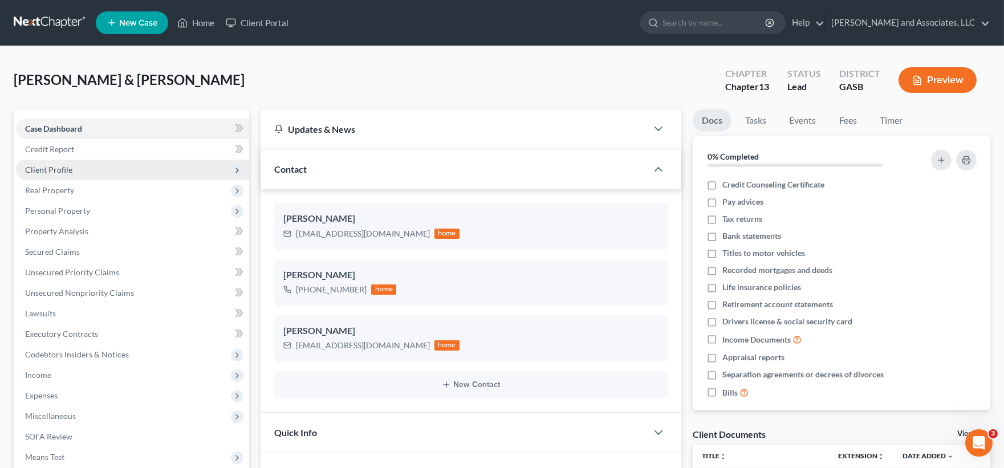
click at [38, 169] on span "Client Profile" at bounding box center [48, 170] width 47 height 10
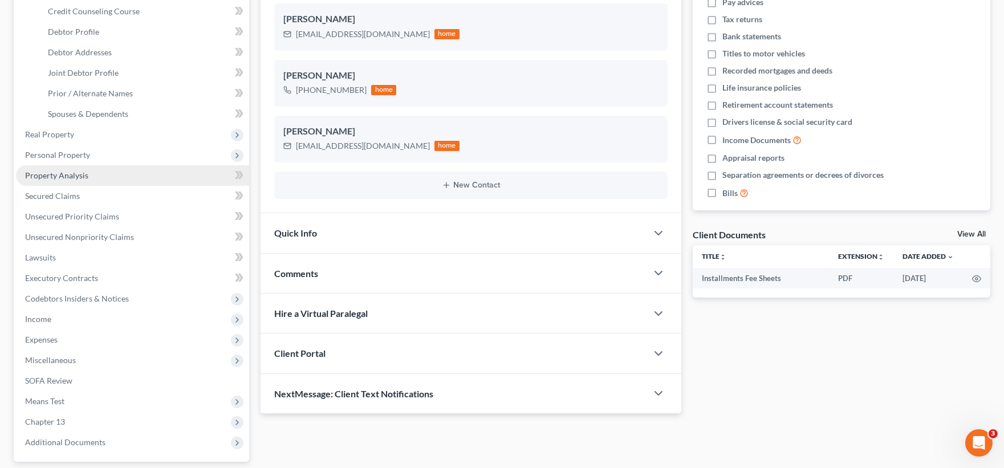
scroll to position [127, 0]
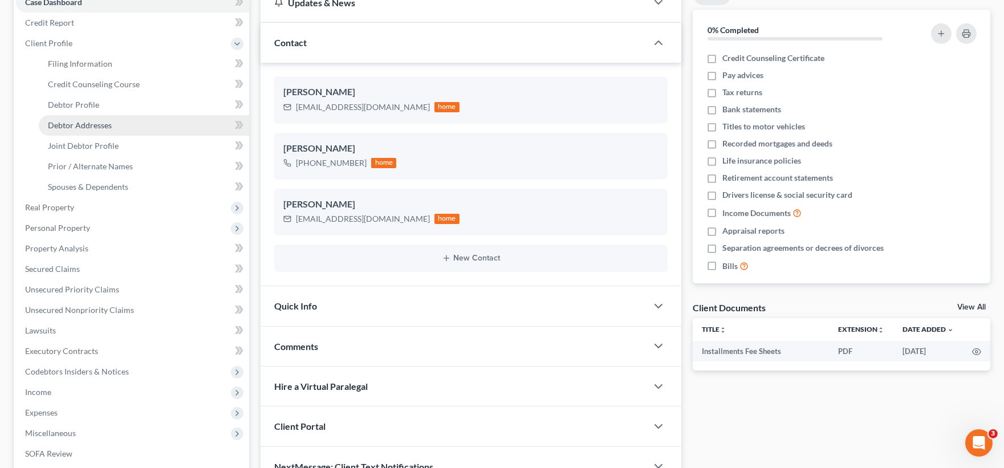
click at [68, 126] on span "Debtor Addresses" at bounding box center [80, 125] width 64 height 10
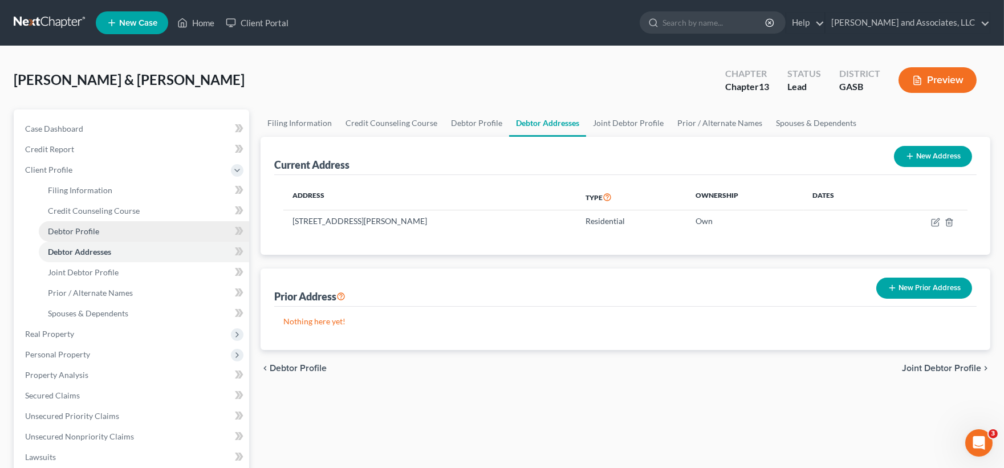
click at [76, 227] on span "Debtor Profile" at bounding box center [73, 231] width 51 height 10
select select "1"
select select "2"
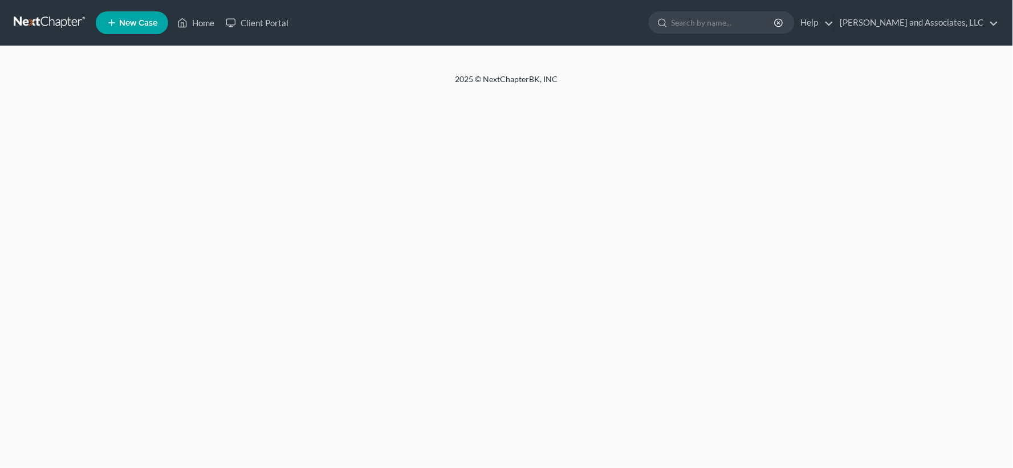
select select "1"
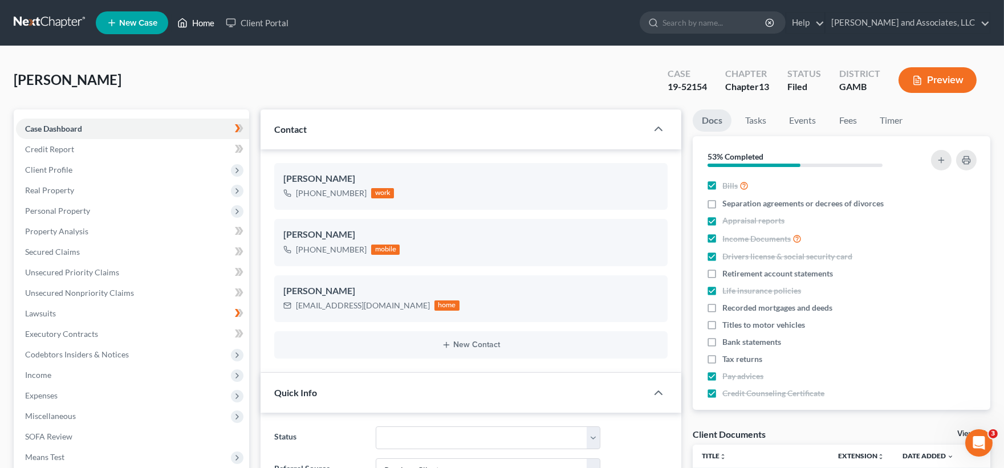
click at [207, 19] on link "Home" at bounding box center [196, 23] width 48 height 21
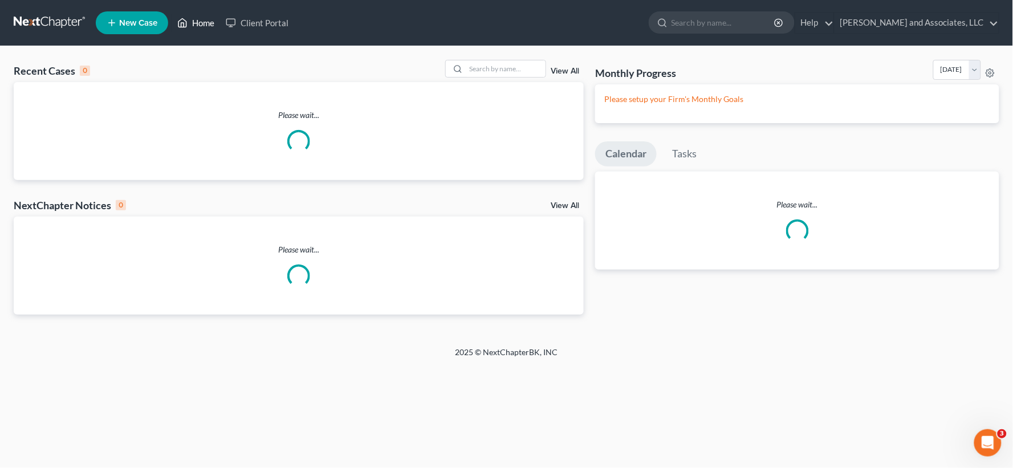
click at [209, 23] on link "Home" at bounding box center [196, 23] width 48 height 21
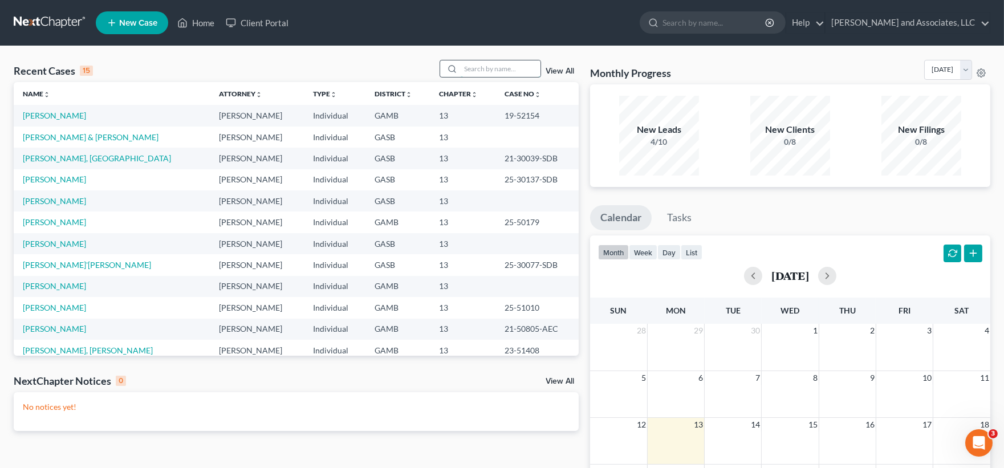
click at [488, 75] on input "search" at bounding box center [501, 68] width 80 height 17
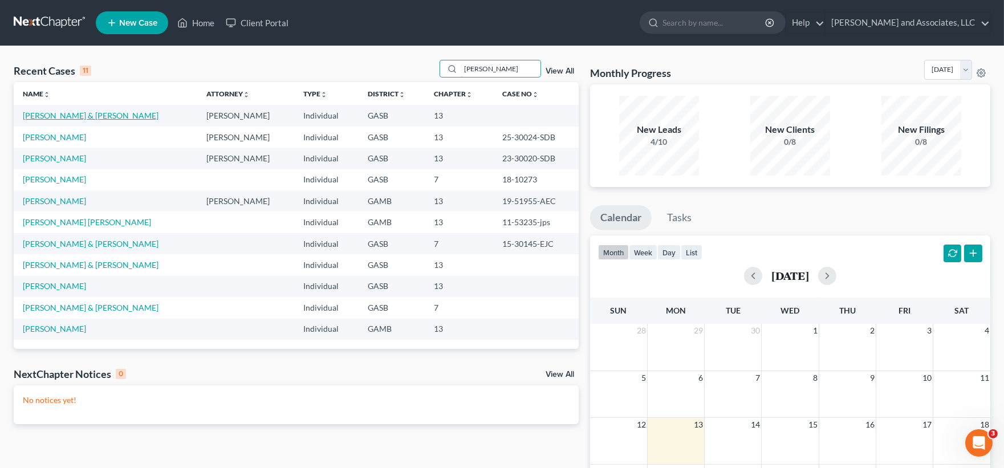
type input "mitchell"
click at [72, 116] on link "[PERSON_NAME] & [PERSON_NAME]" at bounding box center [91, 116] width 136 height 10
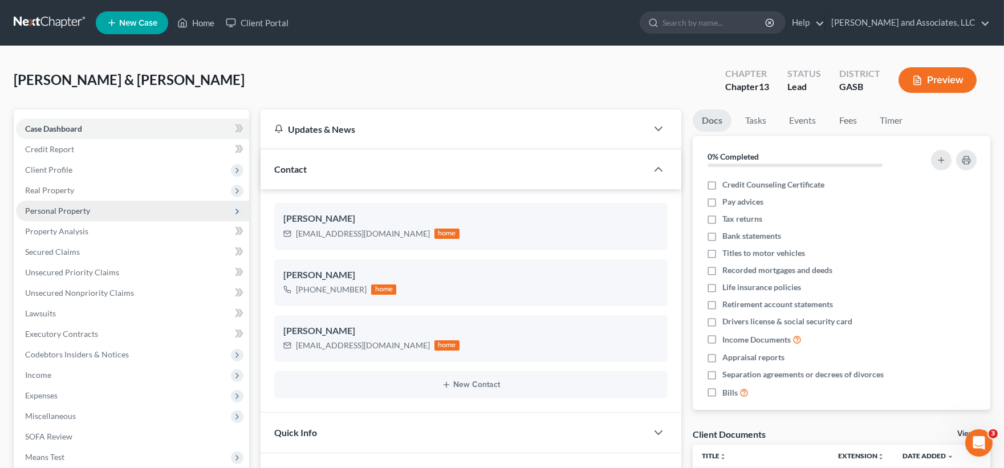
click at [38, 213] on span "Personal Property" at bounding box center [57, 211] width 65 height 10
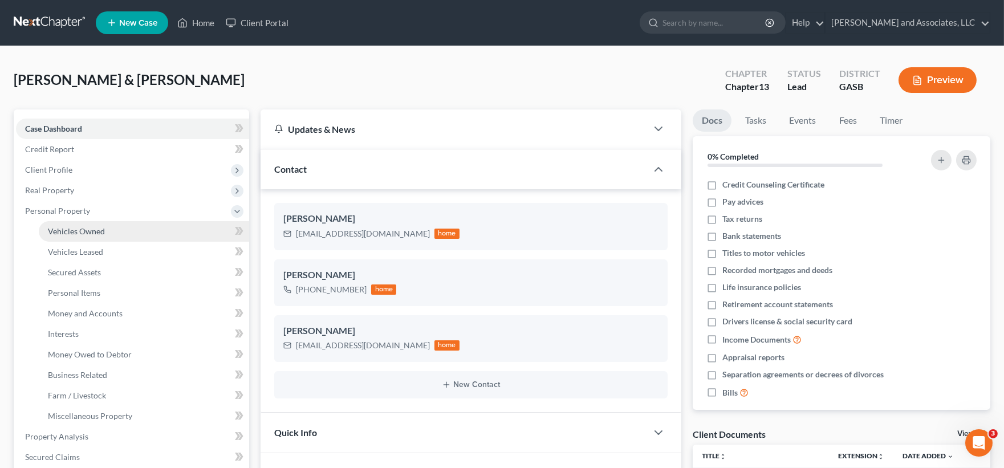
click at [75, 230] on span "Vehicles Owned" at bounding box center [76, 231] width 57 height 10
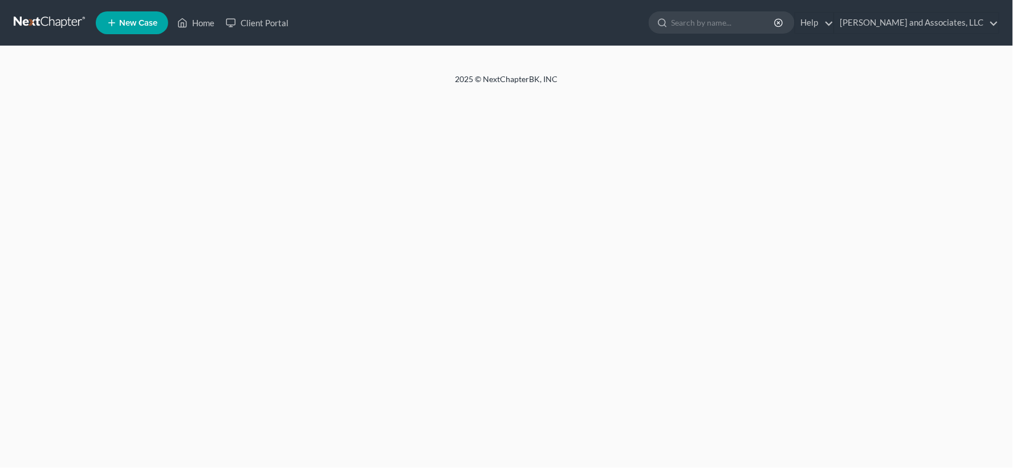
select select "1"
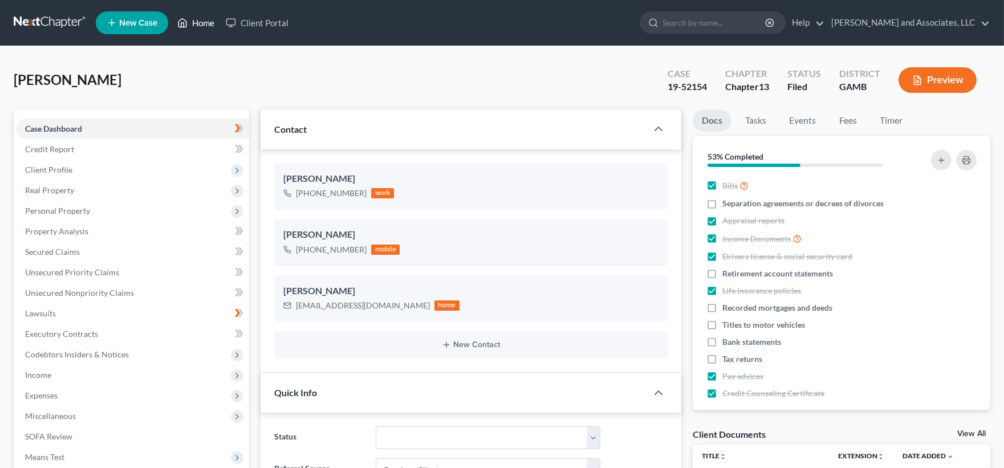
click at [203, 21] on link "Home" at bounding box center [196, 23] width 48 height 21
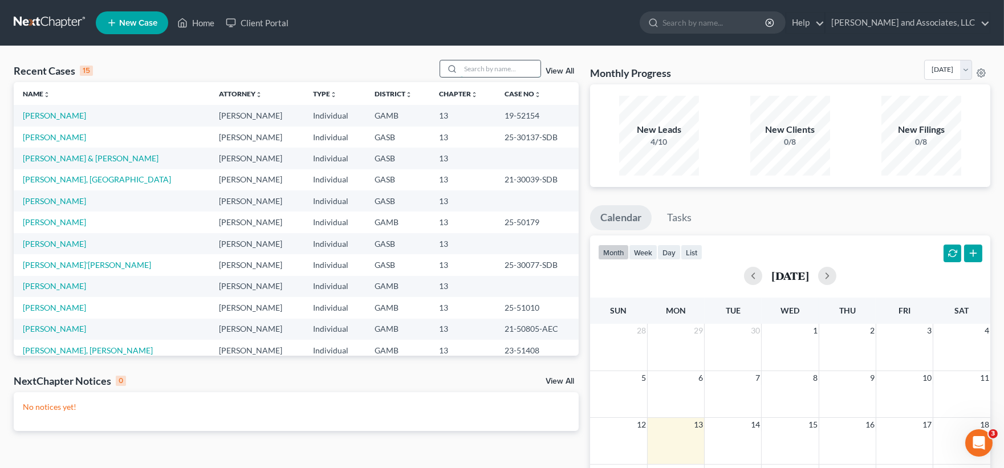
click at [503, 67] on input "search" at bounding box center [501, 68] width 80 height 17
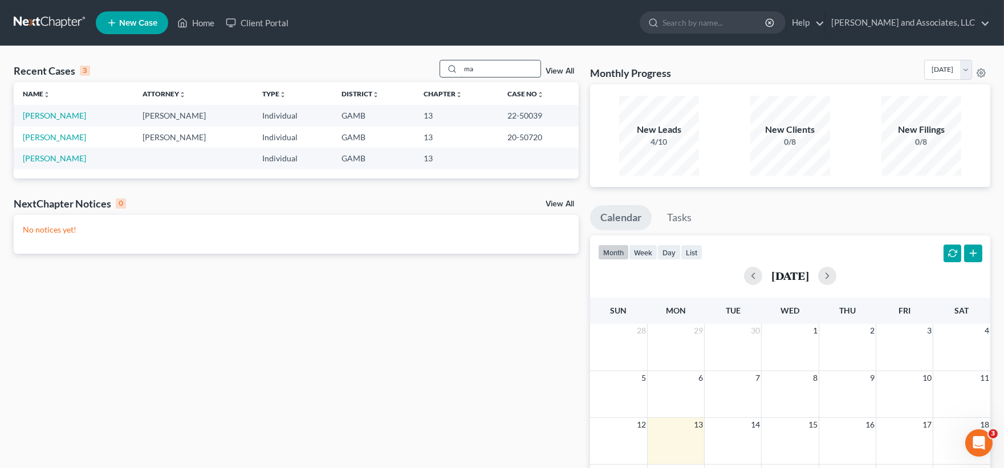
type input "m"
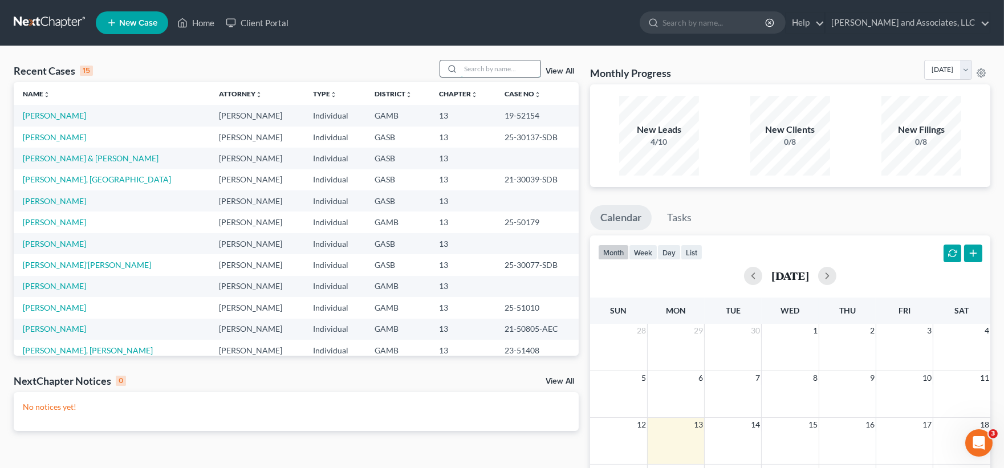
click at [481, 70] on input "search" at bounding box center [501, 68] width 80 height 17
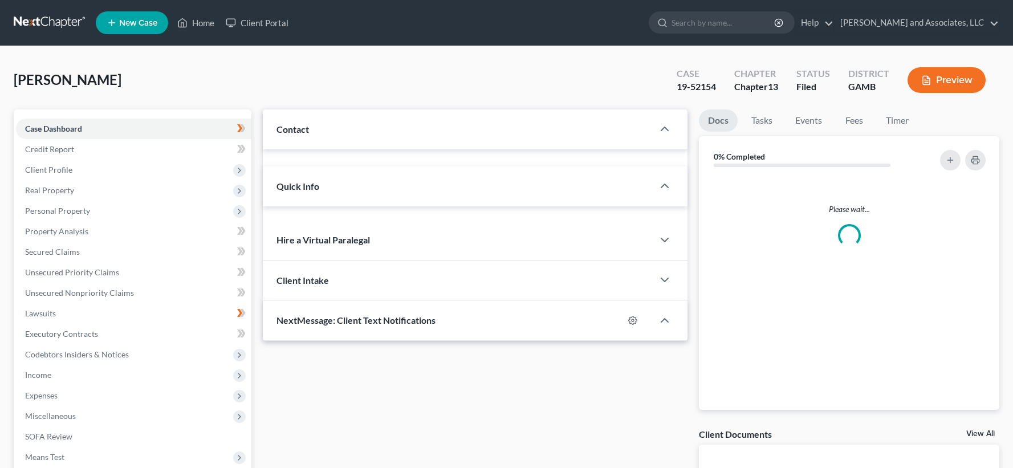
select select "1"
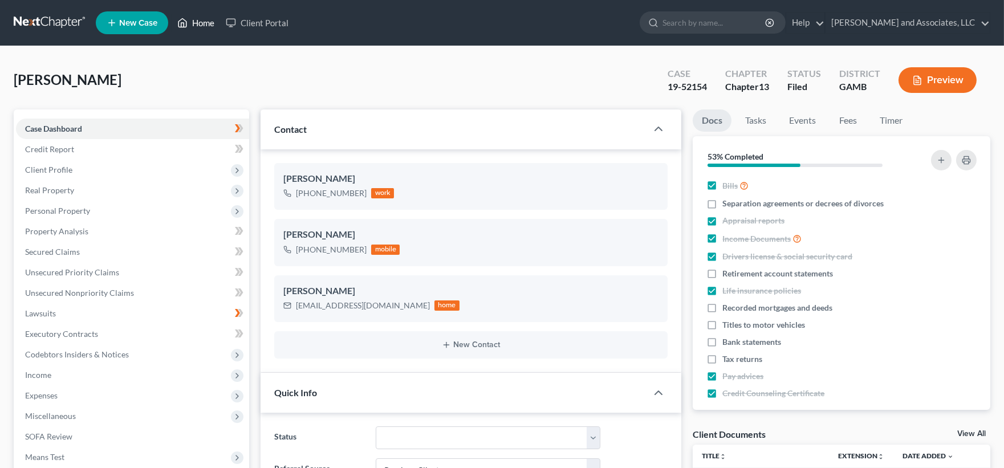
click at [202, 25] on link "Home" at bounding box center [196, 23] width 48 height 21
click at [207, 22] on link "Home" at bounding box center [196, 23] width 48 height 21
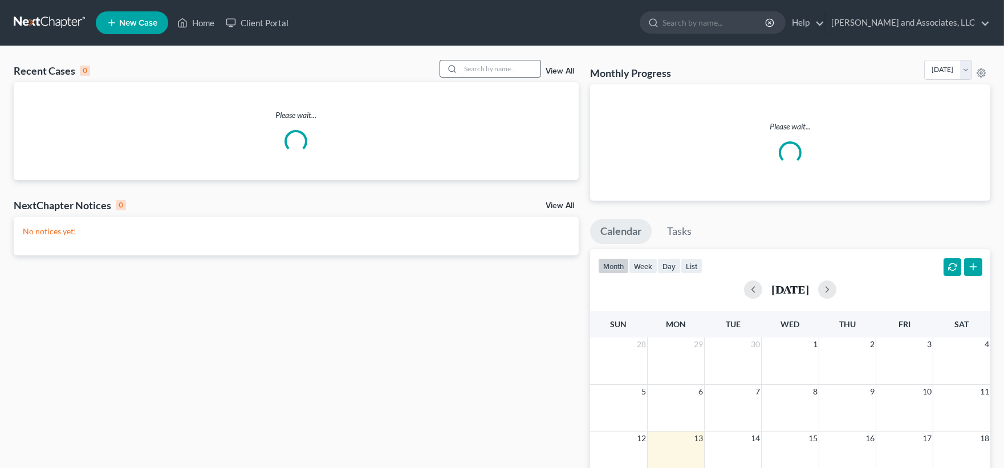
click at [487, 67] on input "search" at bounding box center [501, 68] width 80 height 17
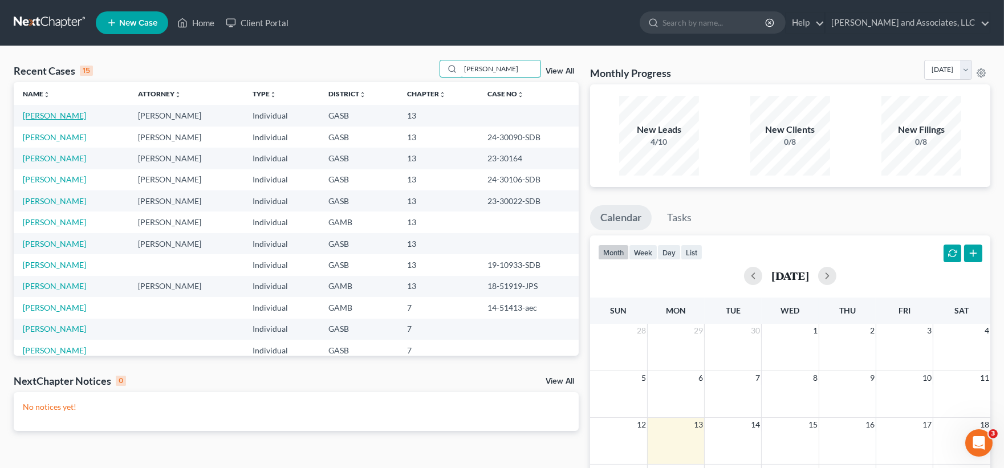
type input "kimberly"
click at [47, 114] on link "[PERSON_NAME]" at bounding box center [54, 116] width 63 height 10
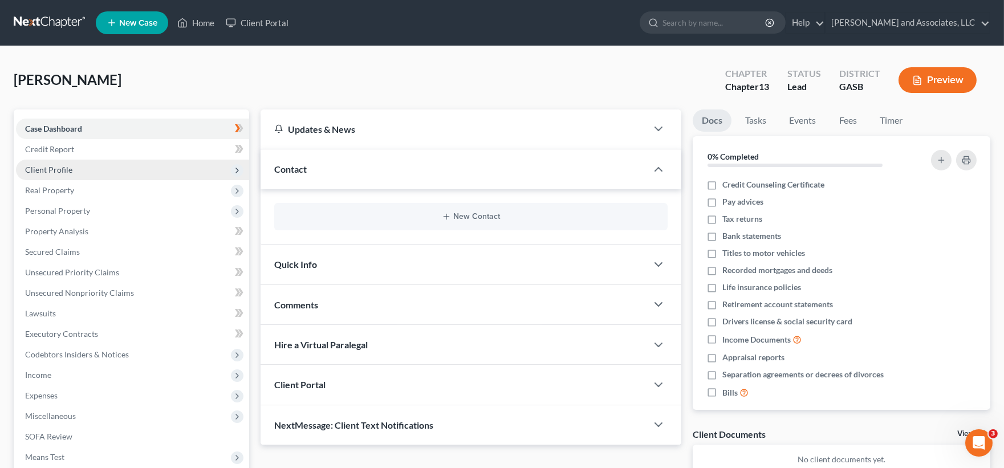
click at [56, 167] on span "Client Profile" at bounding box center [48, 170] width 47 height 10
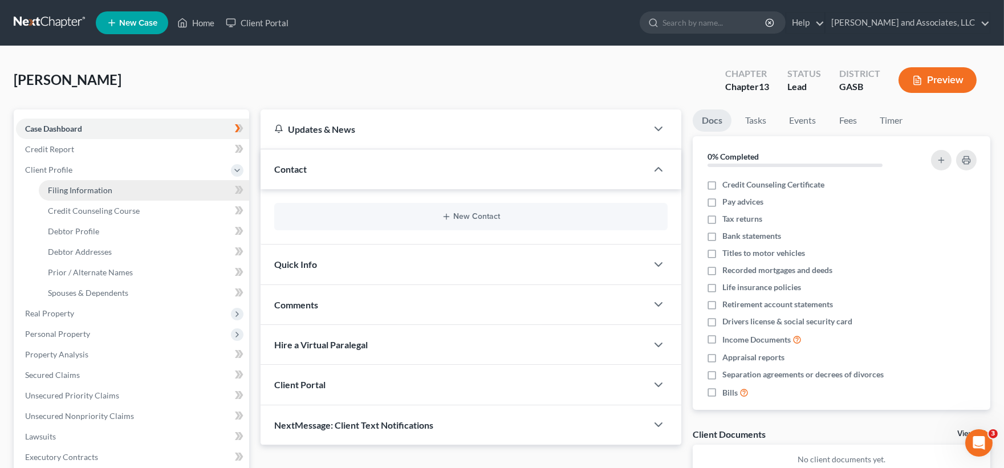
click at [75, 192] on span "Filing Information" at bounding box center [80, 190] width 64 height 10
select select "1"
select select "0"
select select "3"
select select "10"
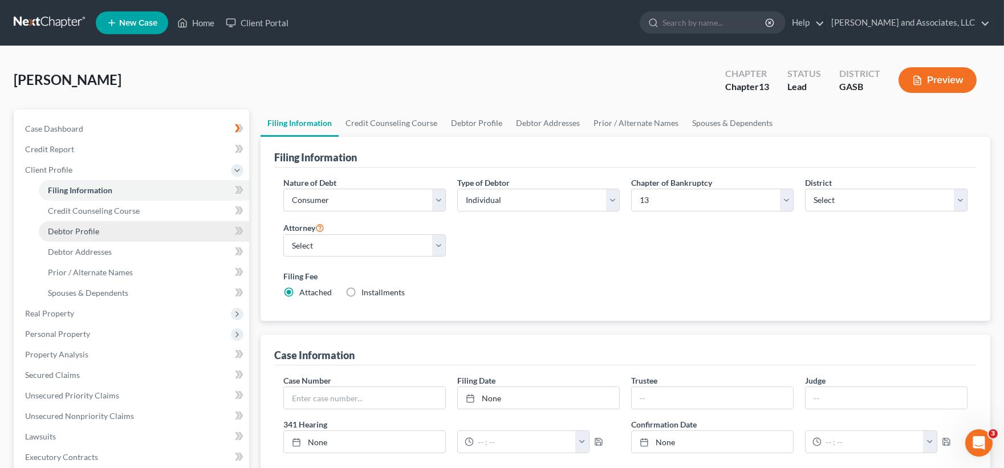
click at [88, 226] on span "Debtor Profile" at bounding box center [73, 231] width 51 height 10
select select "0"
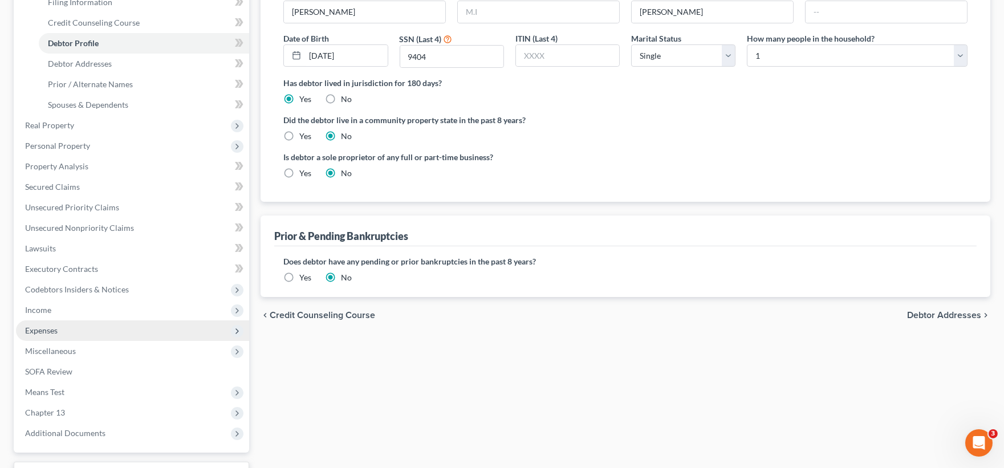
scroll to position [90, 0]
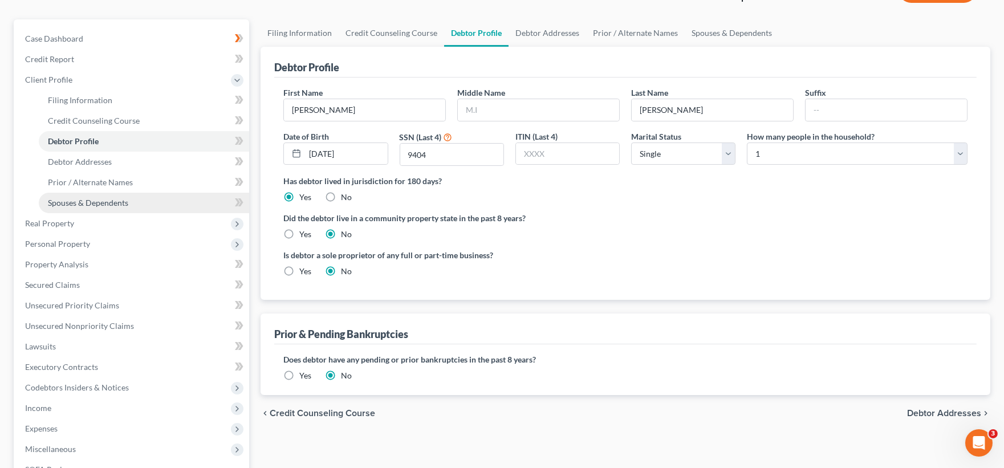
click at [88, 202] on span "Spouses & Dependents" at bounding box center [88, 203] width 80 height 10
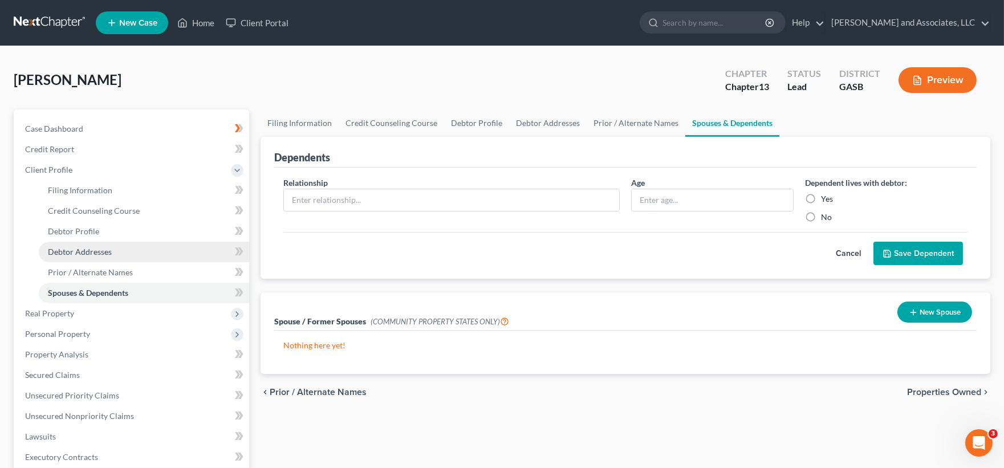
click at [95, 249] on span "Debtor Addresses" at bounding box center [80, 252] width 64 height 10
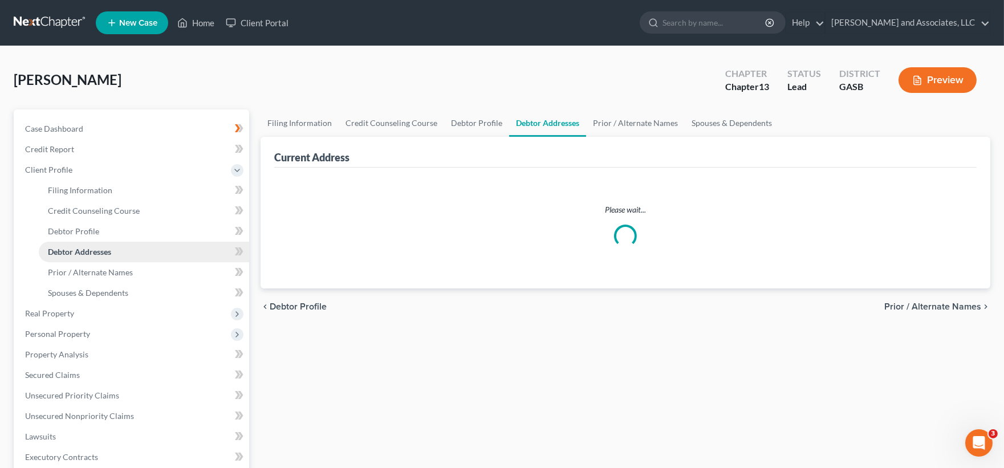
select select "0"
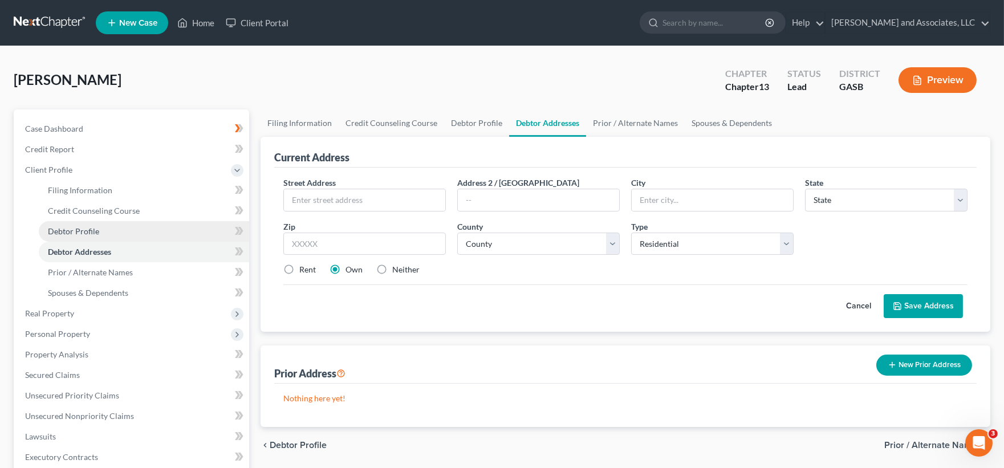
click at [87, 229] on span "Debtor Profile" at bounding box center [73, 231] width 51 height 10
select select "0"
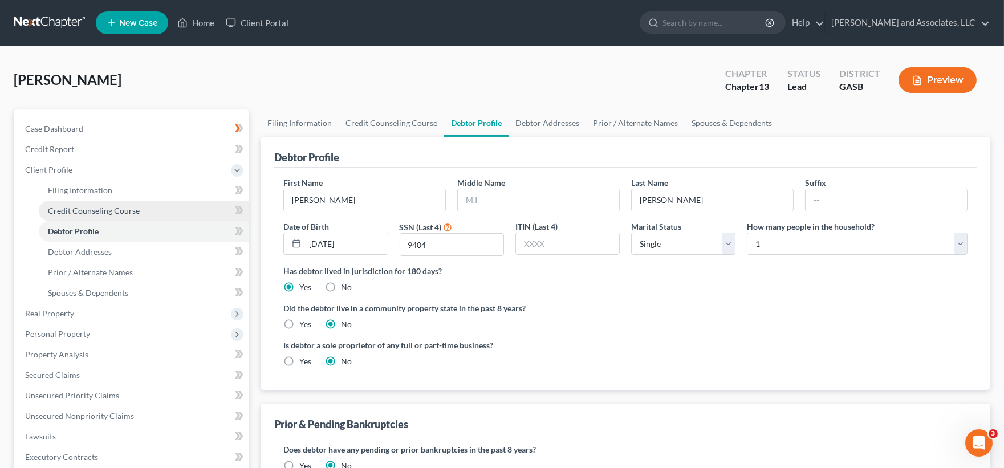
click at [84, 206] on span "Credit Counseling Course" at bounding box center [94, 211] width 92 height 10
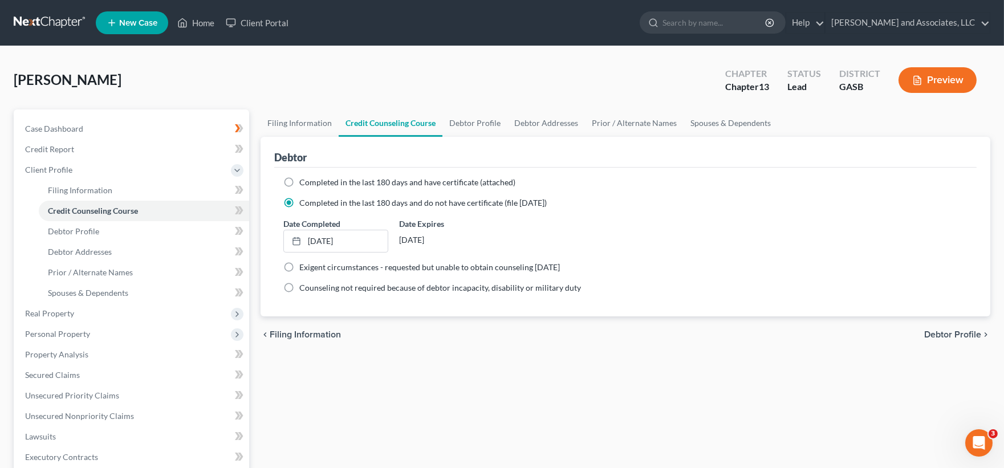
drag, startPoint x: 292, startPoint y: 182, endPoint x: 310, endPoint y: 202, distance: 26.6
click at [299, 183] on label "Completed in the last 180 days and have certificate (attached)" at bounding box center [407, 182] width 216 height 11
click at [304, 183] on input "Completed in the last 180 days and have certificate (attached)" at bounding box center [307, 180] width 7 height 7
radio input "true"
radio input "false"
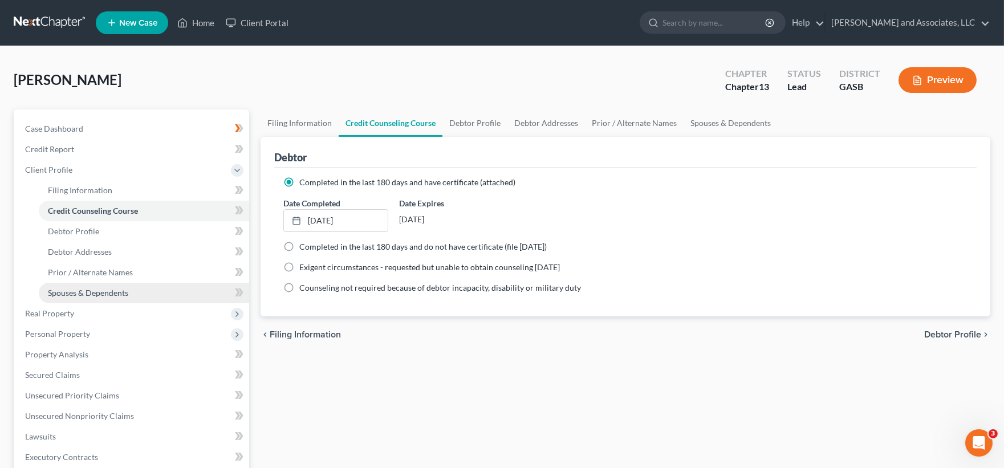
click at [84, 284] on link "Spouses & Dependents" at bounding box center [144, 293] width 210 height 21
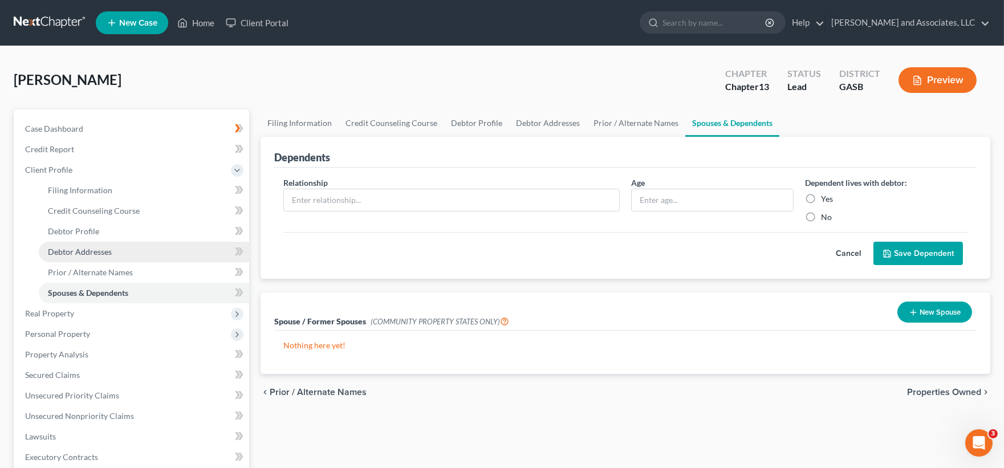
click at [92, 254] on span "Debtor Addresses" at bounding box center [80, 252] width 64 height 10
select select "0"
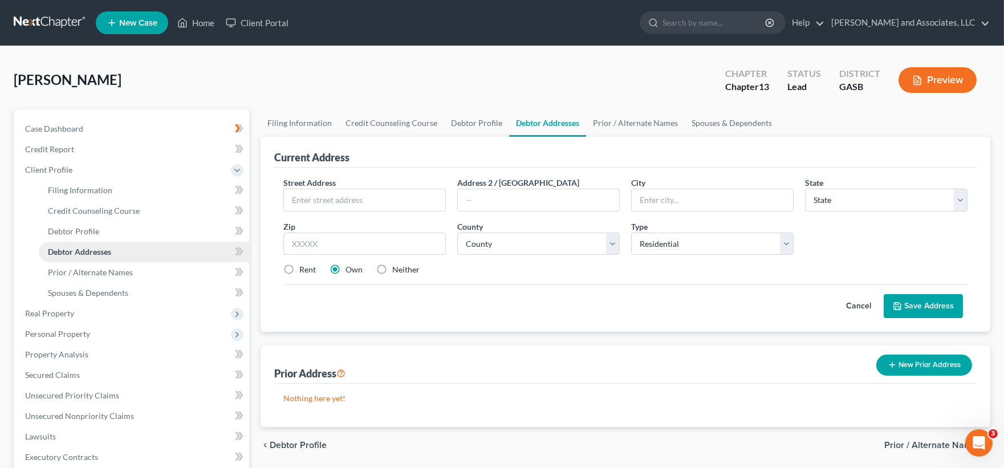
click at [96, 257] on link "Debtor Addresses" at bounding box center [144, 252] width 210 height 21
click at [66, 190] on span "Filing Information" at bounding box center [80, 190] width 64 height 10
select select "1"
select select "0"
select select "3"
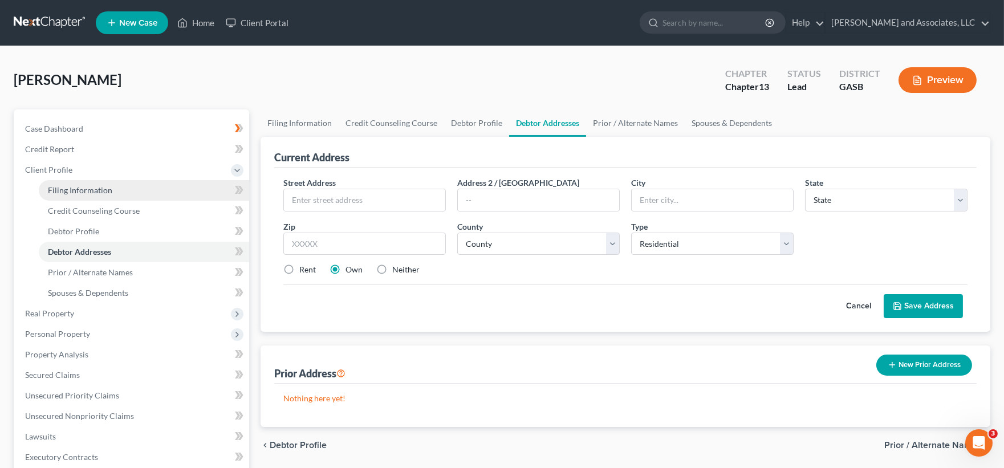
select select "20"
select select "0"
select select "10"
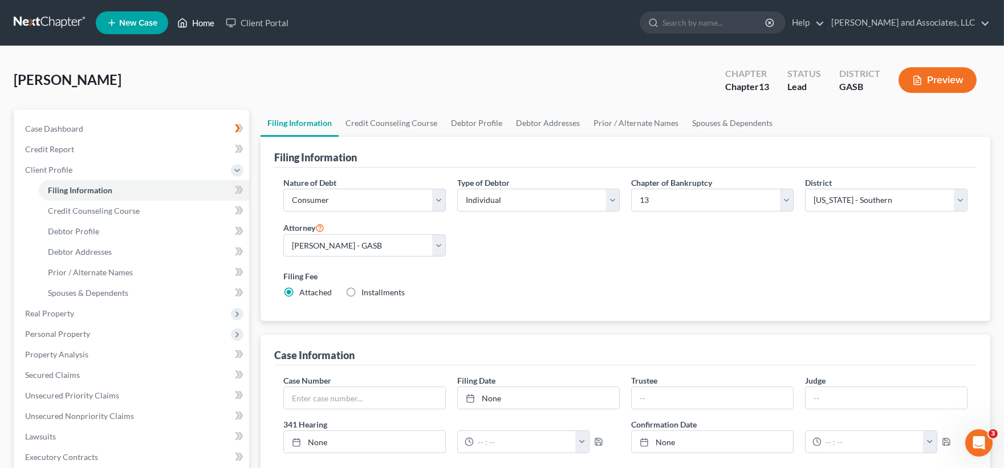
click at [204, 23] on link "Home" at bounding box center [196, 23] width 48 height 21
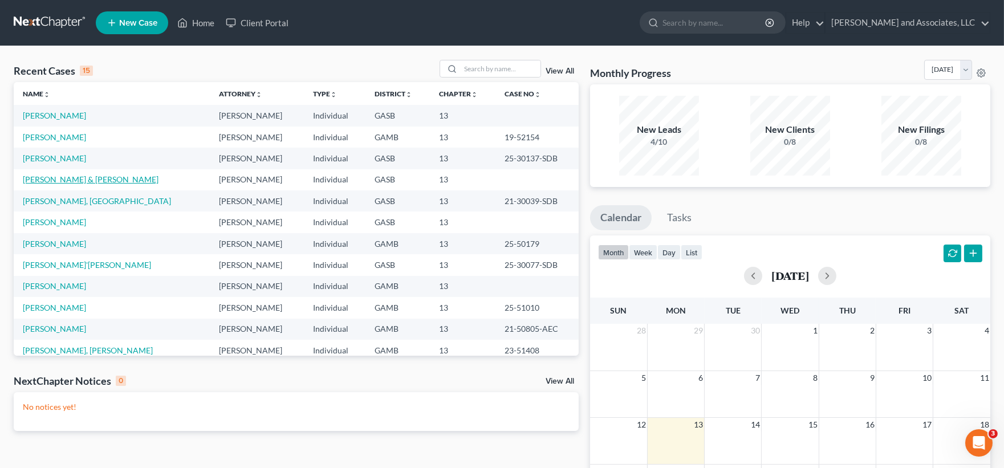
click at [89, 179] on link "[PERSON_NAME] & [PERSON_NAME]" at bounding box center [91, 179] width 136 height 10
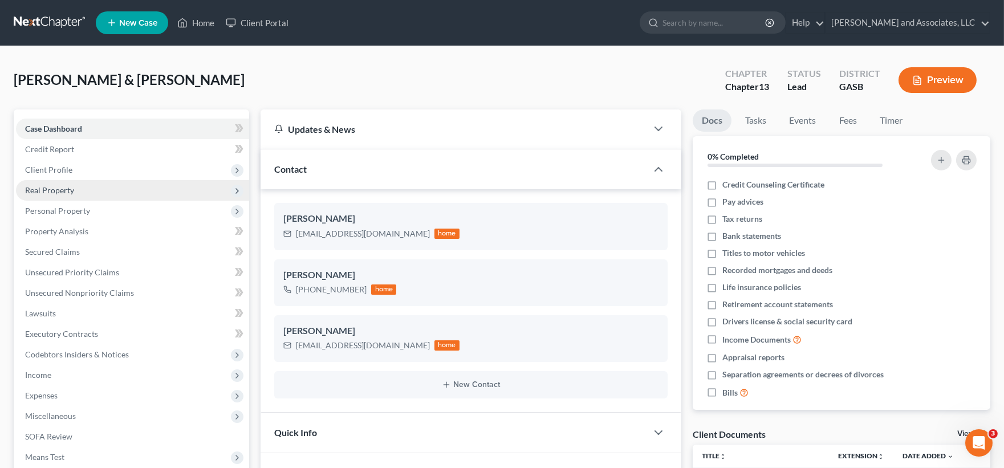
click at [70, 190] on span "Real Property" at bounding box center [49, 190] width 49 height 10
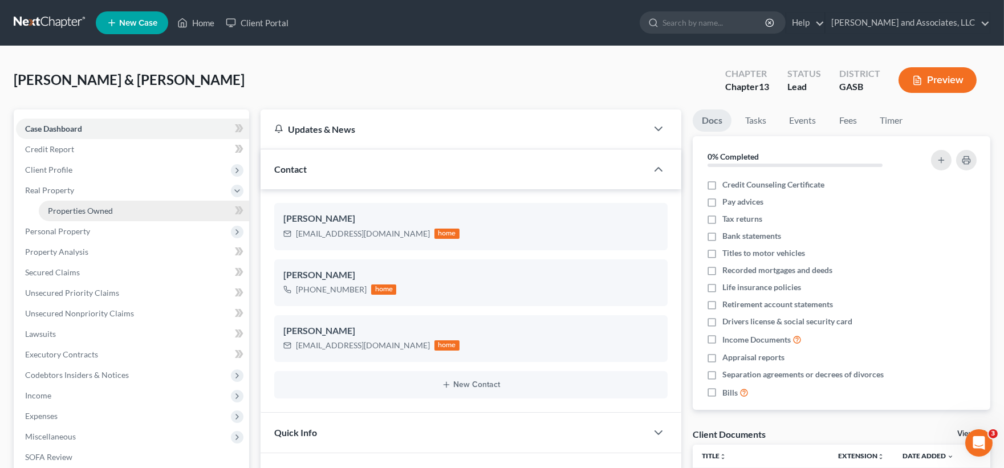
click at [67, 210] on span "Properties Owned" at bounding box center [80, 211] width 65 height 10
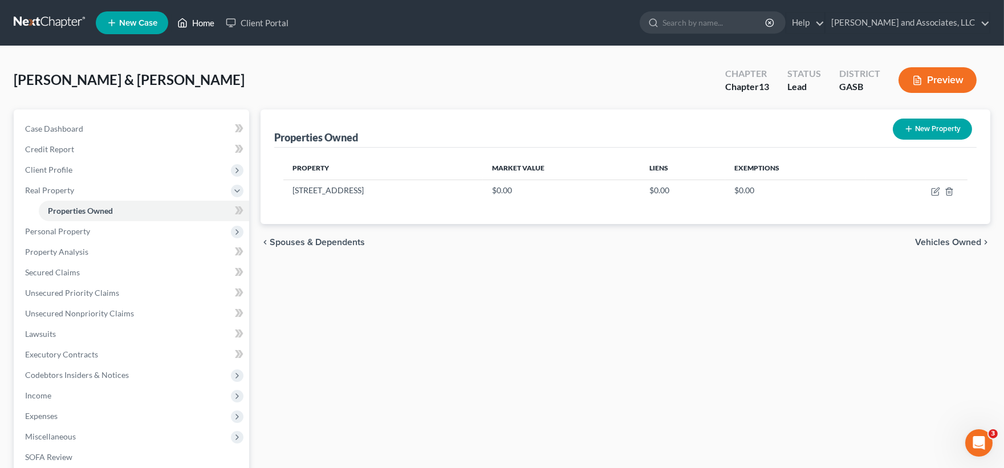
click at [203, 23] on link "Home" at bounding box center [196, 23] width 48 height 21
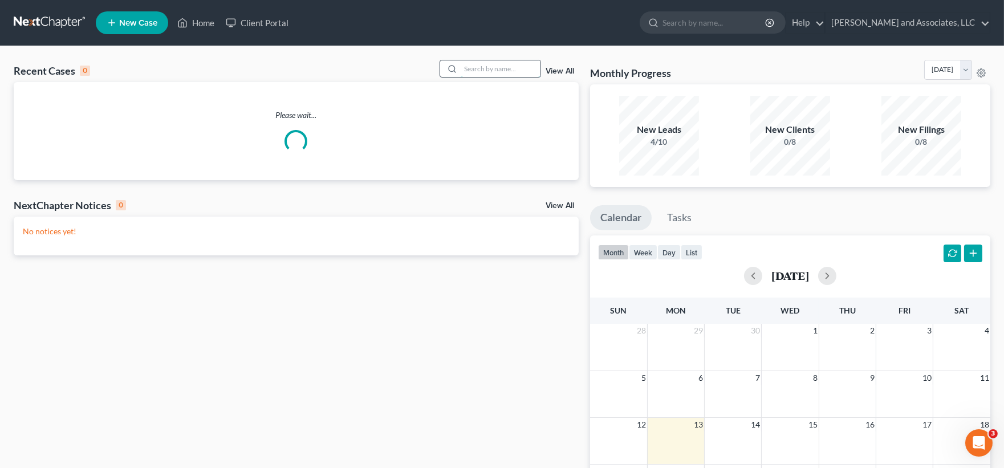
click at [515, 70] on input "search" at bounding box center [501, 68] width 80 height 17
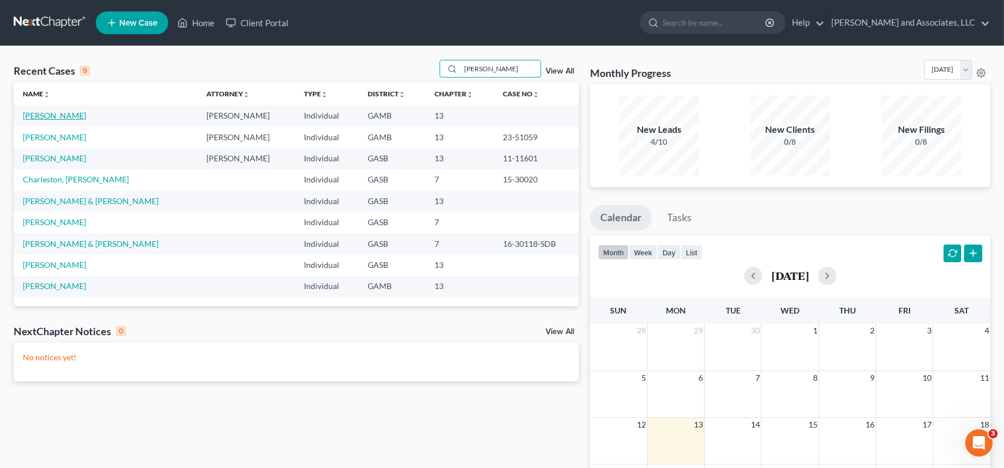
type input "greg"
click at [37, 112] on link "[PERSON_NAME]" at bounding box center [54, 116] width 63 height 10
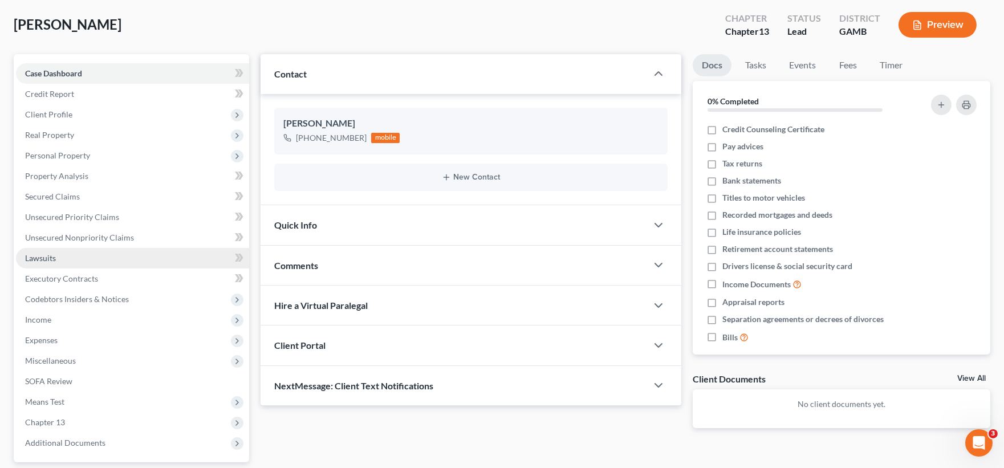
scroll to position [127, 0]
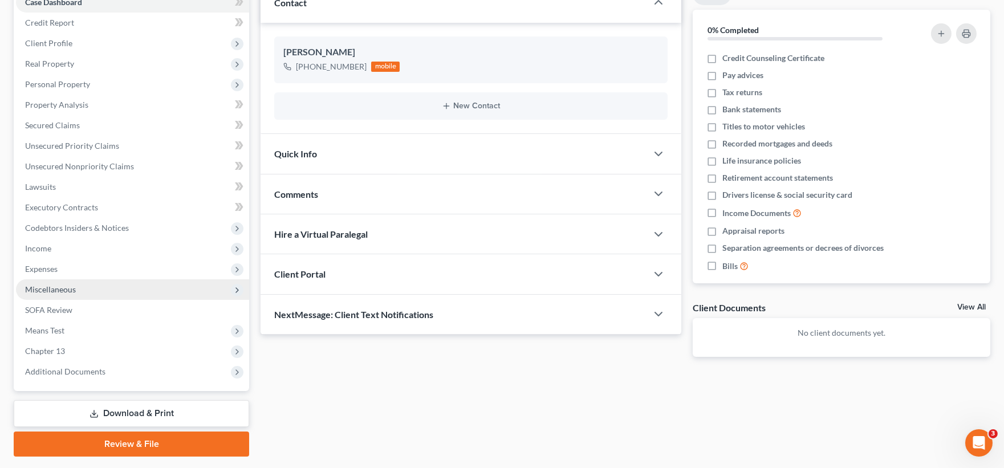
click at [62, 291] on span "Miscellaneous" at bounding box center [50, 289] width 51 height 10
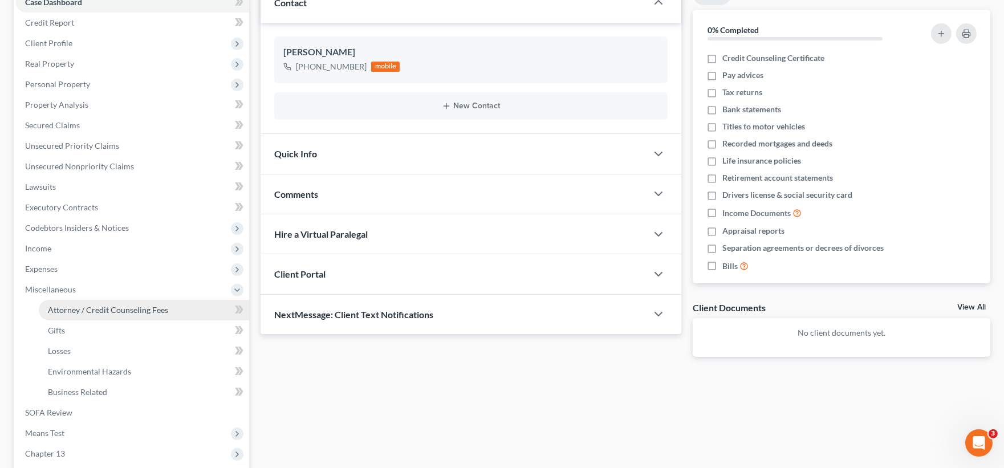
click at [72, 305] on span "Attorney / Credit Counseling Fees" at bounding box center [108, 310] width 120 height 10
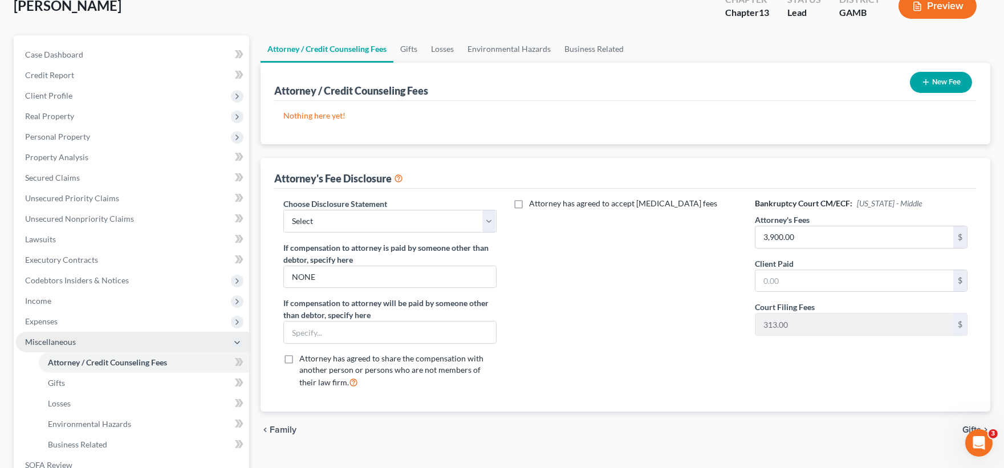
scroll to position [63, 0]
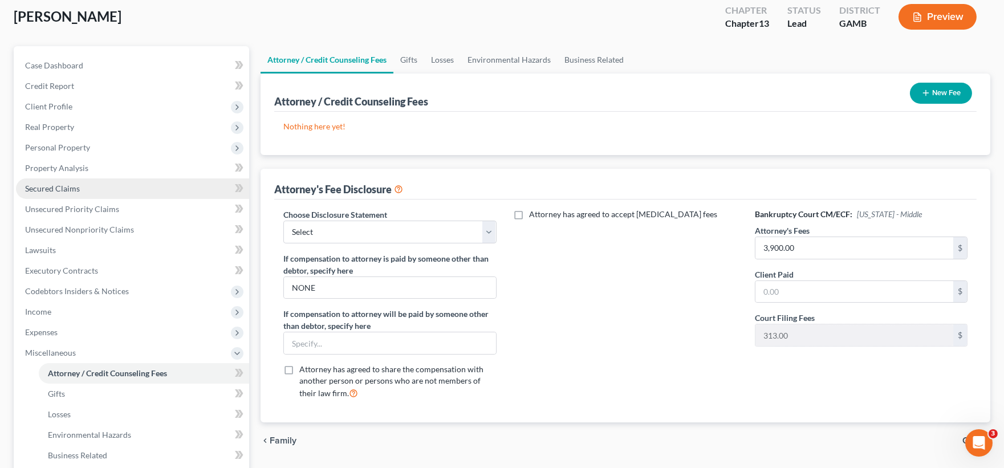
click at [69, 189] on span "Secured Claims" at bounding box center [52, 189] width 55 height 10
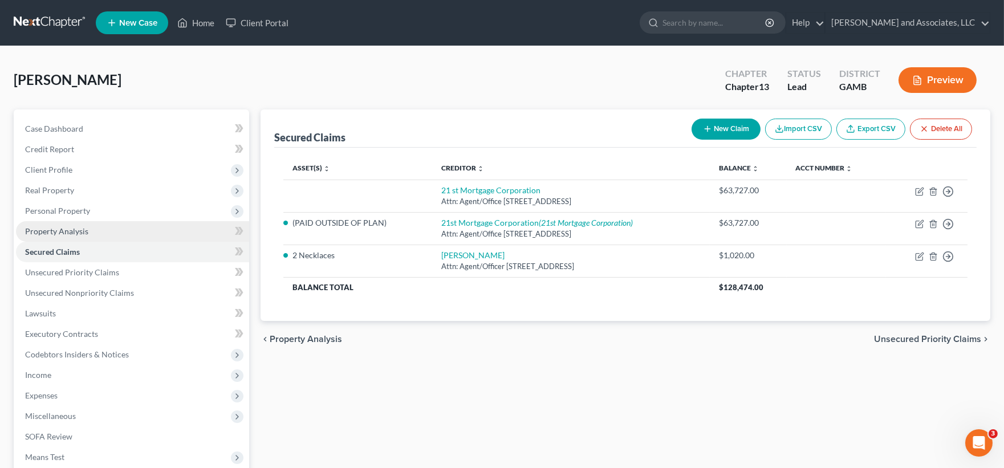
click at [35, 229] on span "Property Analysis" at bounding box center [56, 231] width 63 height 10
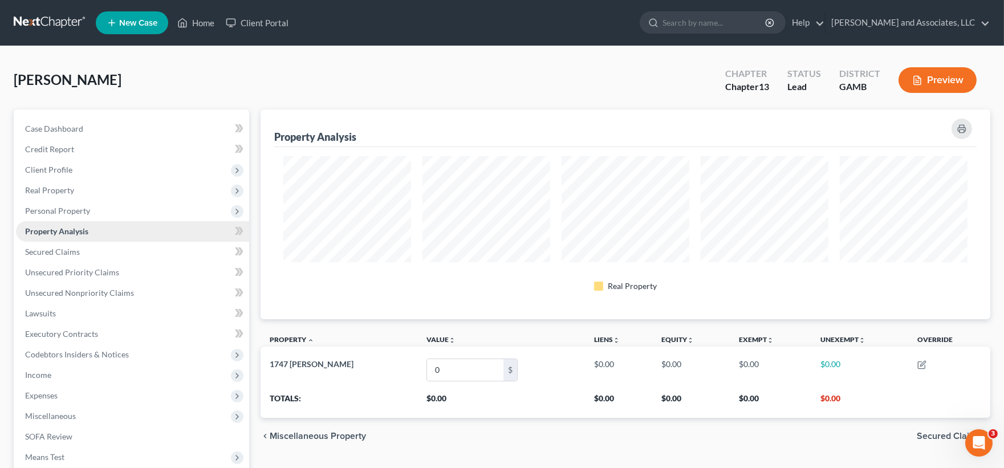
scroll to position [209, 730]
click at [47, 206] on span "Personal Property" at bounding box center [57, 211] width 65 height 10
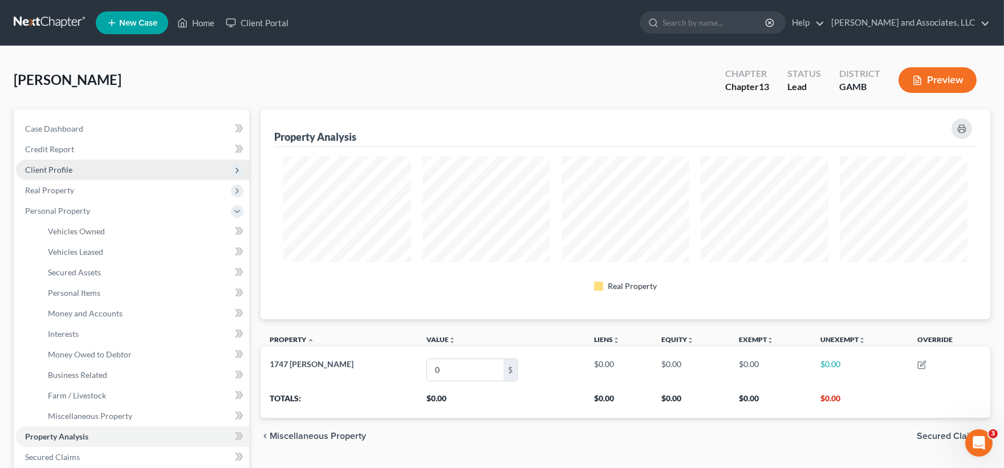
click at [53, 165] on span "Client Profile" at bounding box center [48, 170] width 47 height 10
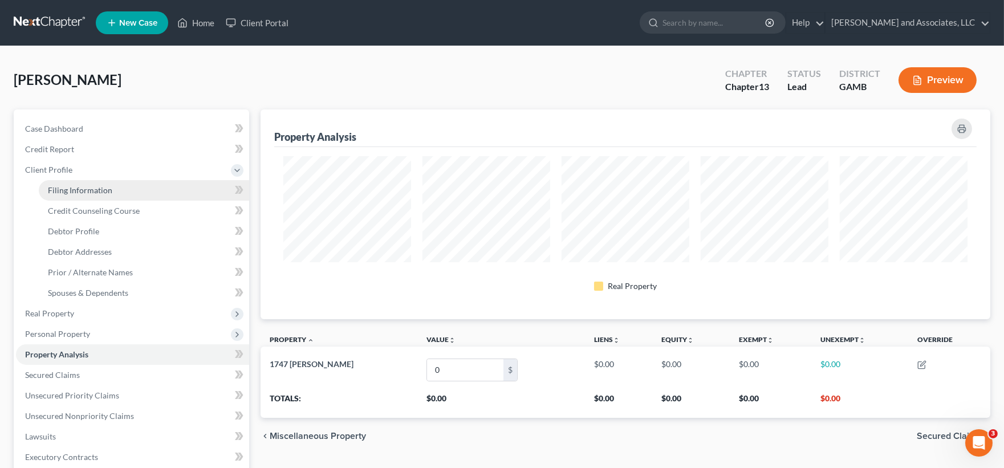
click at [76, 194] on span "Filing Information" at bounding box center [80, 190] width 64 height 10
select select "1"
select select "0"
select select "3"
select select "18"
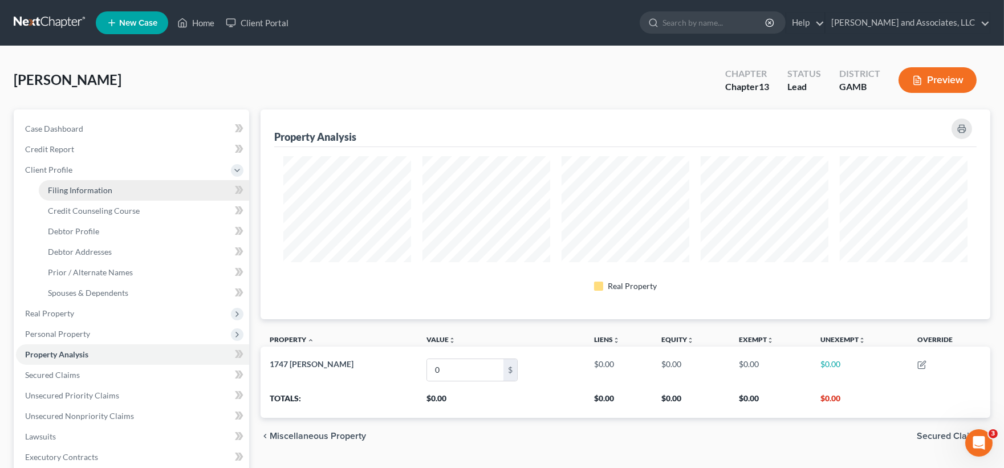
select select "0"
select select "10"
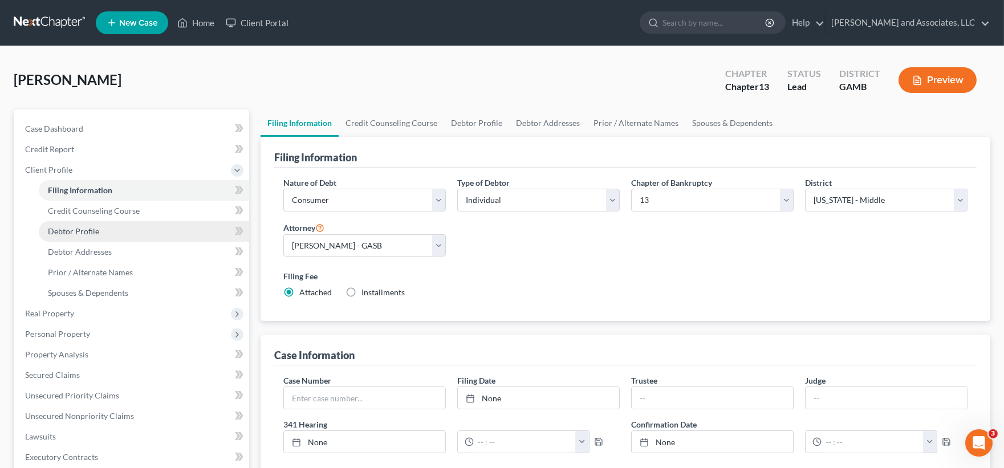
click at [71, 230] on span "Debtor Profile" at bounding box center [73, 231] width 51 height 10
select select "0"
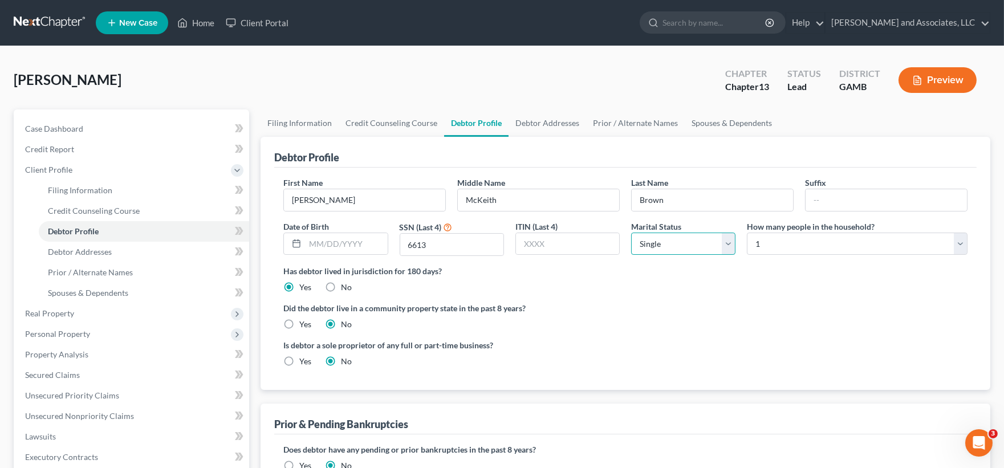
click at [731, 246] on select "Select Single Married Separated Divorced Widowed" at bounding box center [683, 244] width 104 height 23
select select "2"
click at [631, 233] on select "Select Single Married Separated Divorced Widowed" at bounding box center [683, 244] width 104 height 23
click at [74, 212] on span "Credit Counseling Course" at bounding box center [94, 211] width 92 height 10
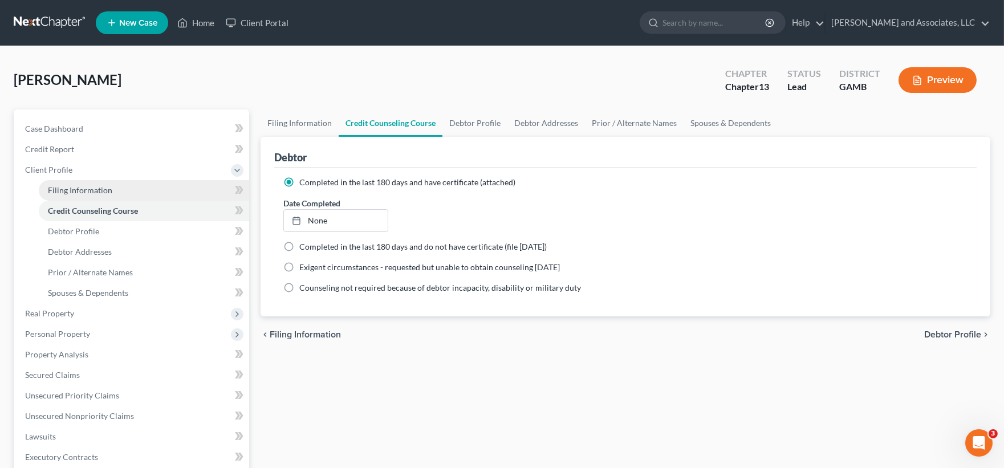
click at [84, 192] on span "Filing Information" at bounding box center [80, 190] width 64 height 10
select select "1"
select select "0"
select select "3"
select select "18"
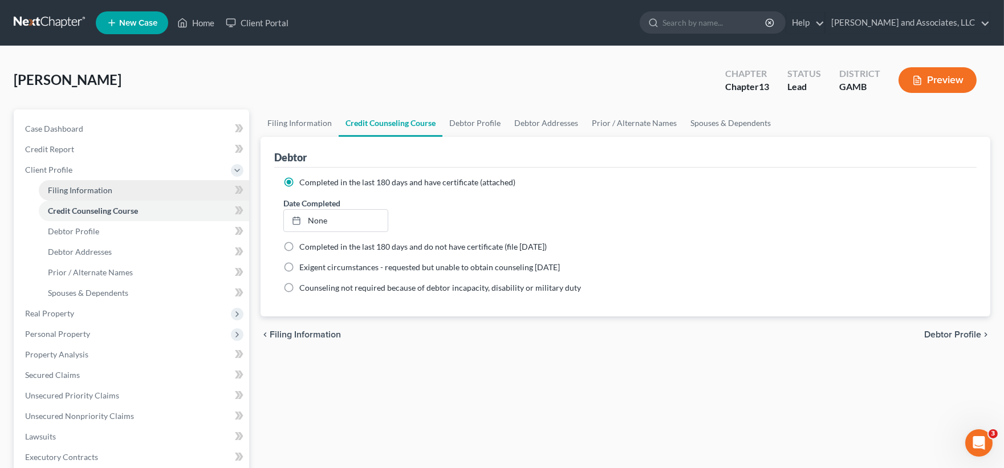
select select "0"
select select "10"
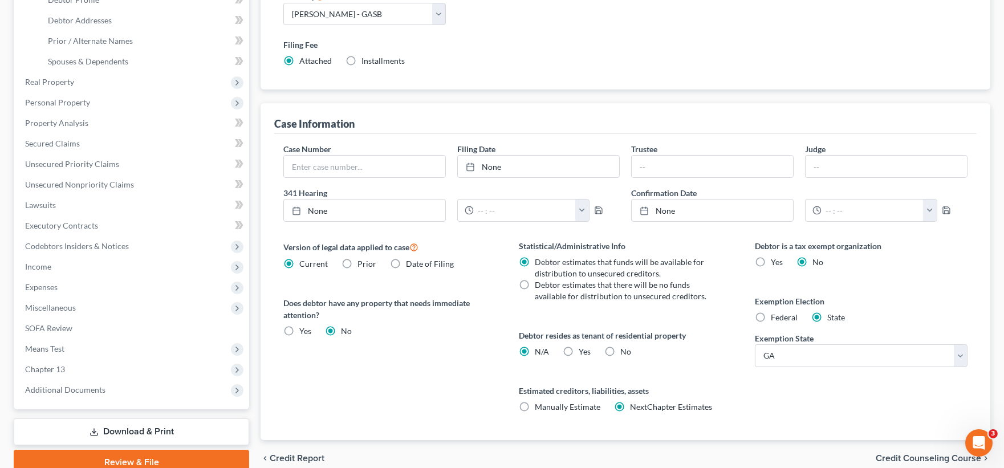
scroll to position [283, 0]
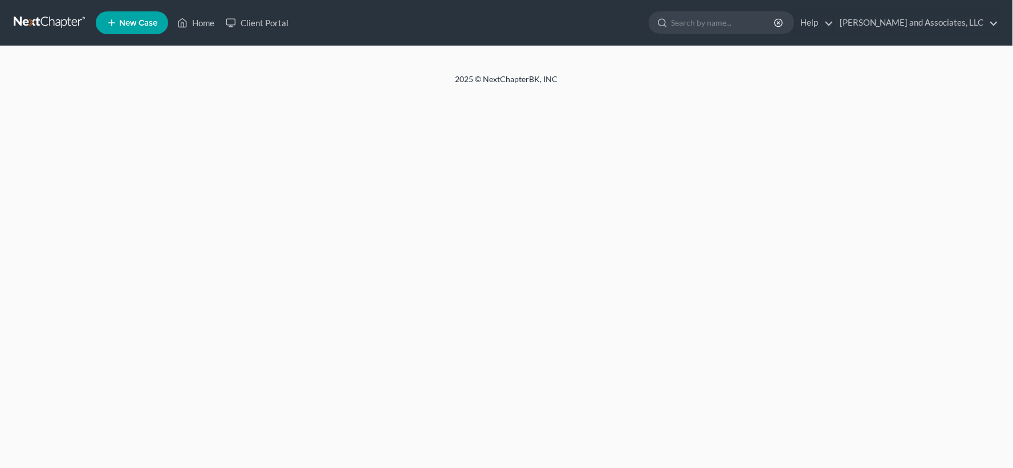
select select "1"
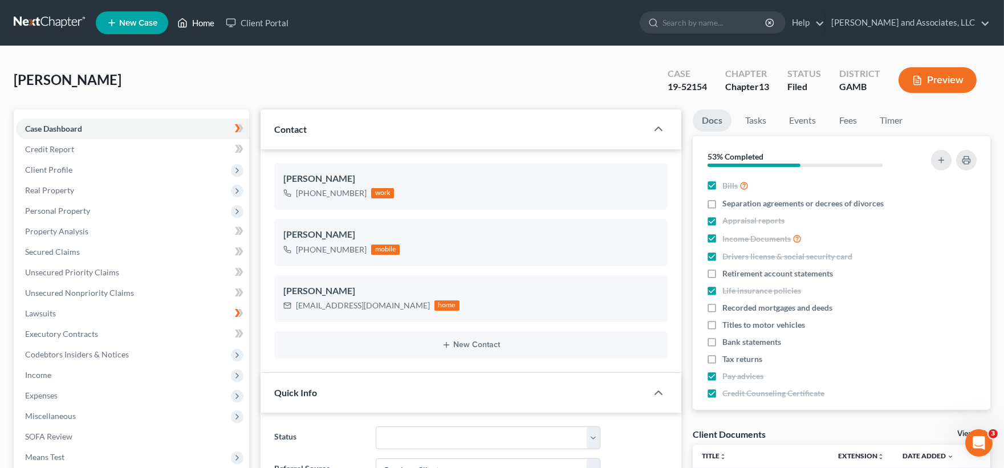
click at [207, 22] on link "Home" at bounding box center [196, 23] width 48 height 21
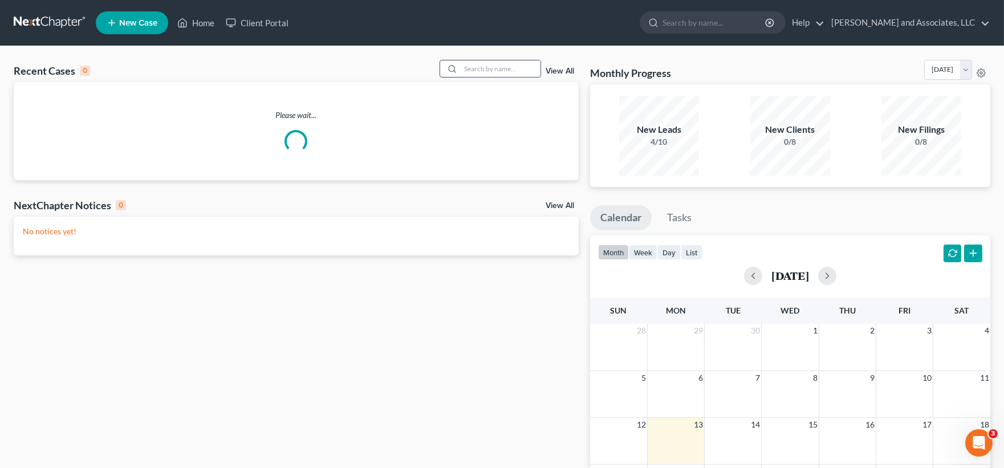
click at [483, 63] on input "search" at bounding box center [501, 68] width 80 height 17
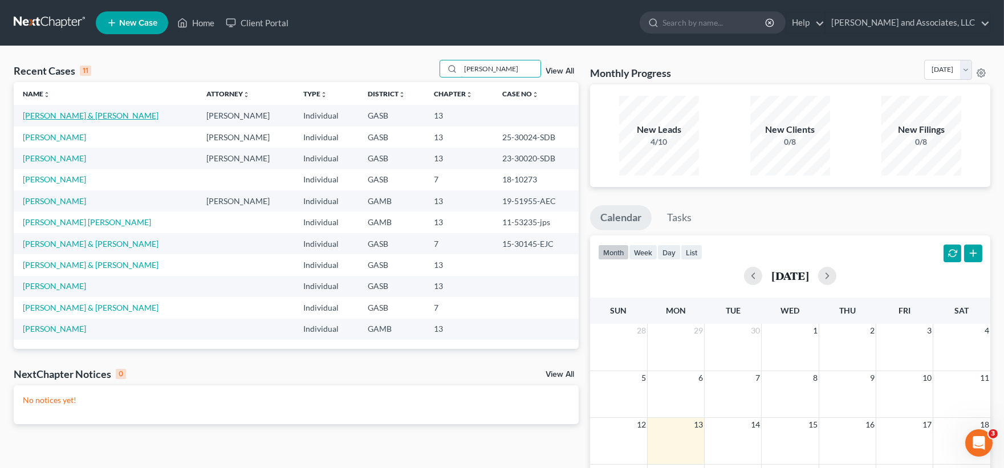
type input "mitchell"
click at [101, 116] on link "[PERSON_NAME] & [PERSON_NAME]" at bounding box center [91, 116] width 136 height 10
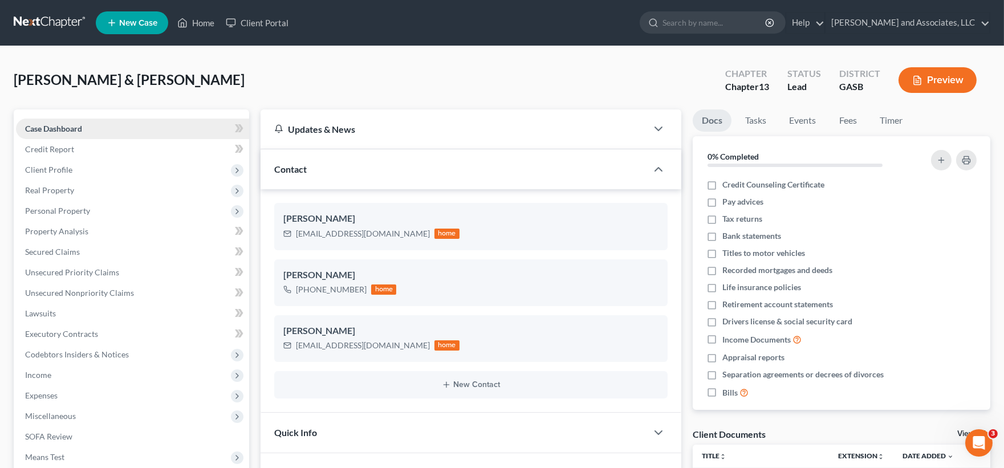
click at [75, 128] on span "Case Dashboard" at bounding box center [53, 129] width 57 height 10
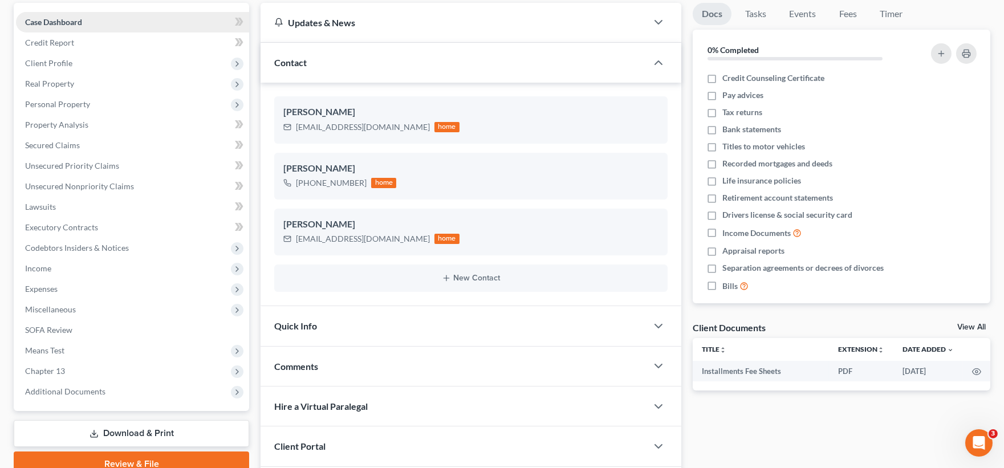
scroll to position [189, 0]
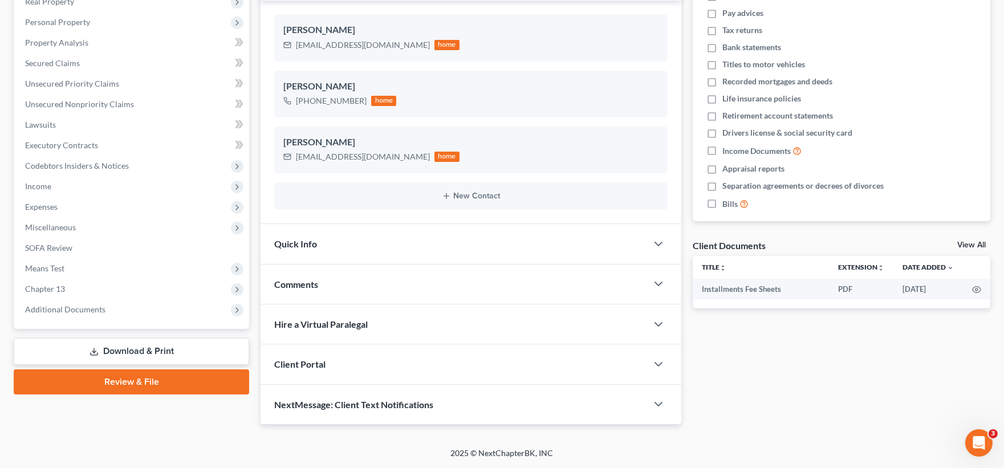
click at [161, 348] on link "Download & Print" at bounding box center [131, 351] width 235 height 27
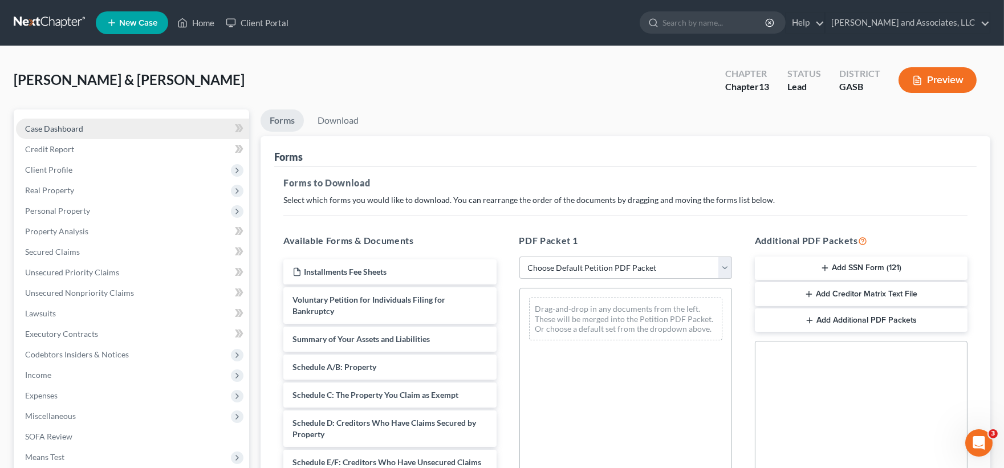
click at [63, 124] on span "Case Dashboard" at bounding box center [54, 129] width 58 height 10
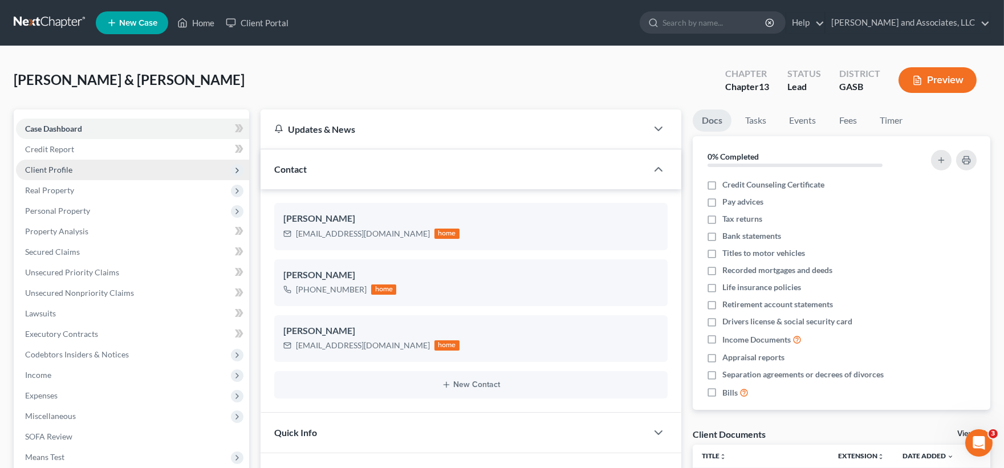
click at [63, 171] on span "Client Profile" at bounding box center [48, 170] width 47 height 10
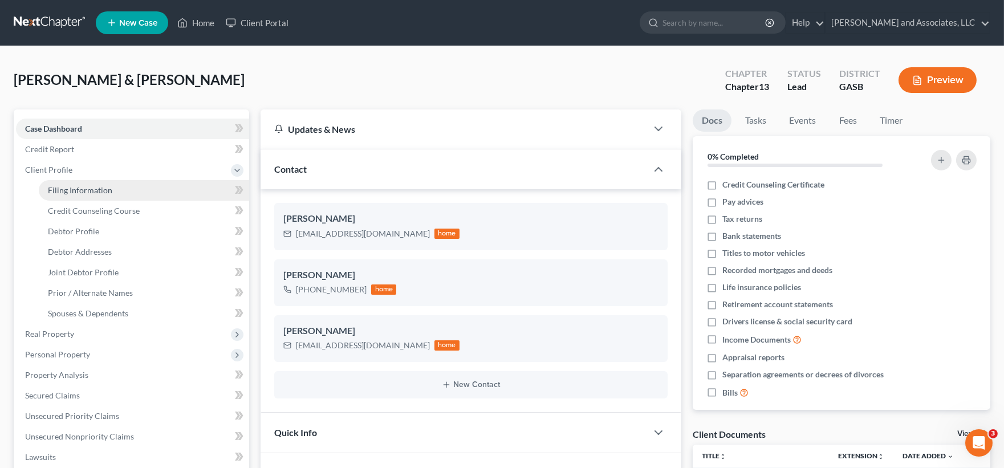
click at [70, 191] on span "Filing Information" at bounding box center [80, 190] width 64 height 10
select select "1"
select select "3"
select select "10"
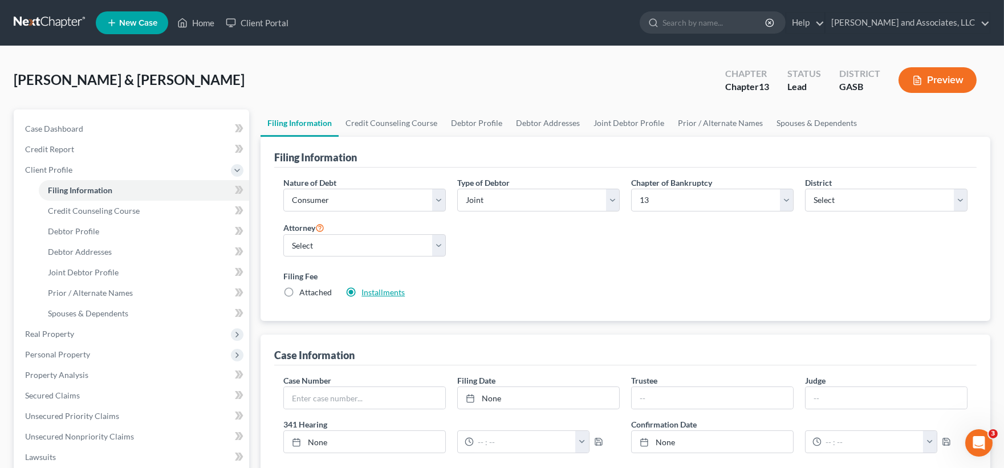
click at [380, 292] on link "Installments" at bounding box center [382, 292] width 43 height 10
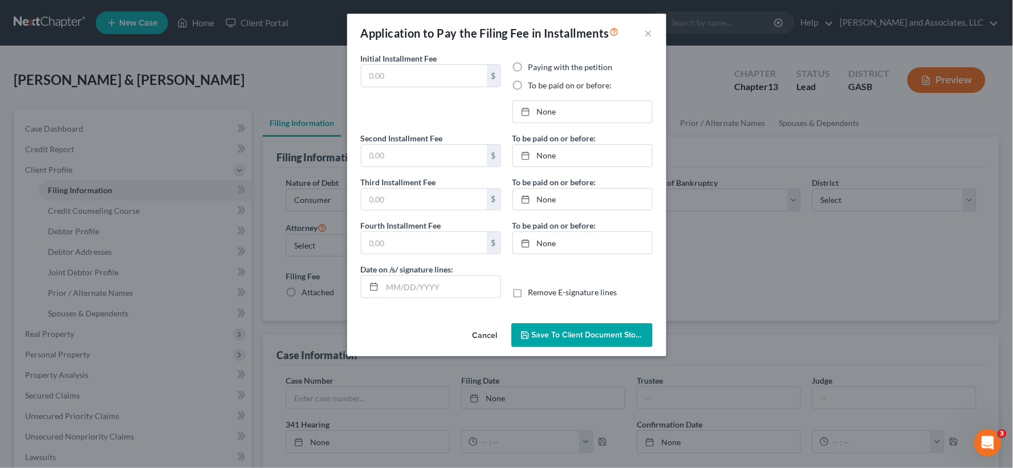
type input "0.00"
radio input "true"
type input "104.00"
type input "105.00"
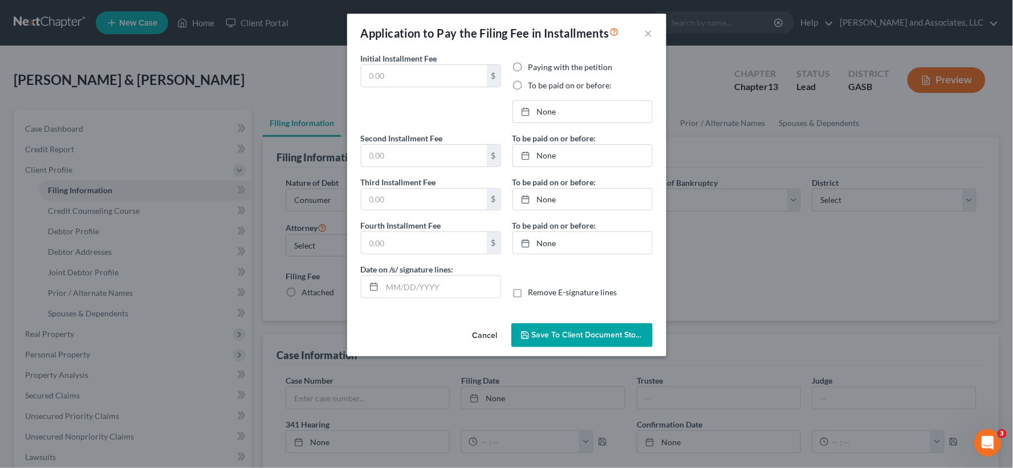
type input "[DATE]"
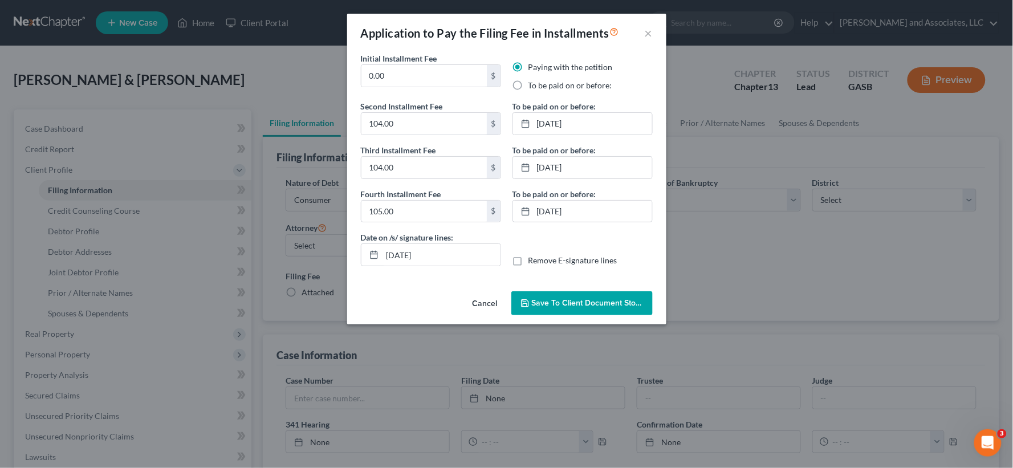
click at [568, 298] on span "Save to Client Document Storage" at bounding box center [592, 303] width 121 height 10
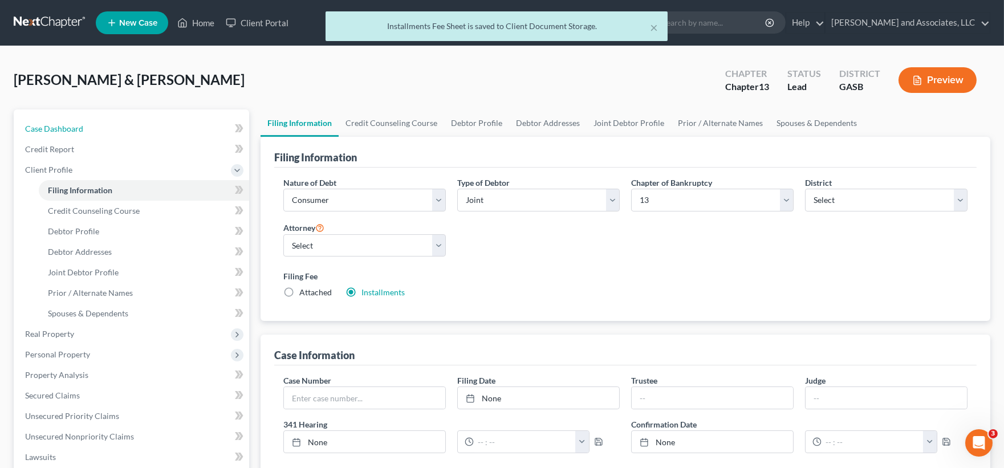
click at [64, 129] on span "Case Dashboard" at bounding box center [54, 129] width 58 height 10
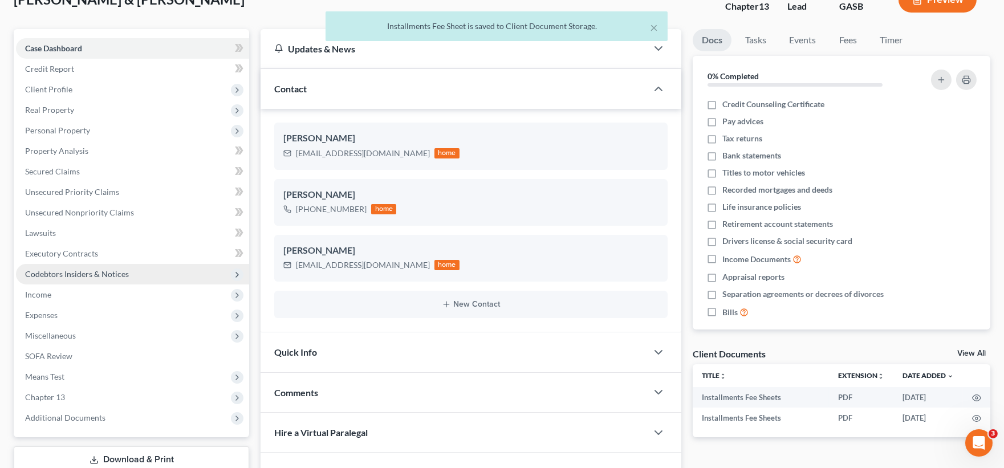
scroll to position [189, 0]
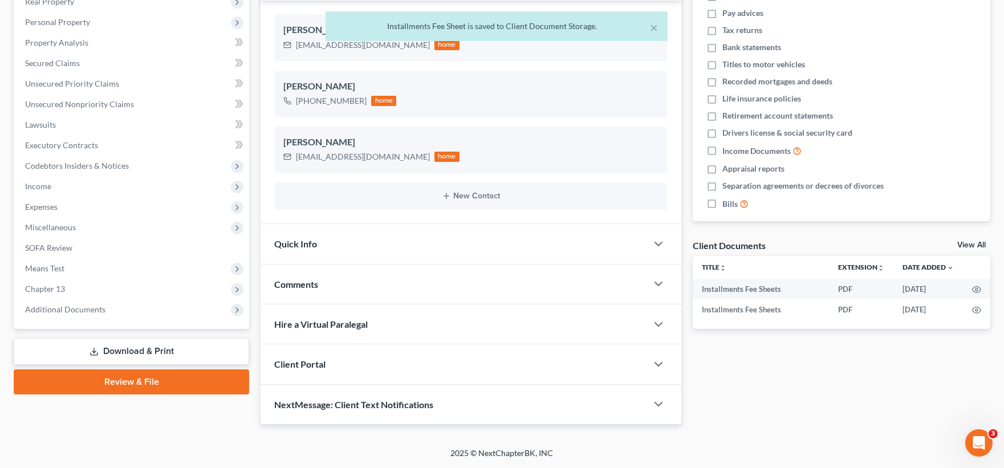
click at [157, 349] on link "Download & Print" at bounding box center [131, 351] width 235 height 27
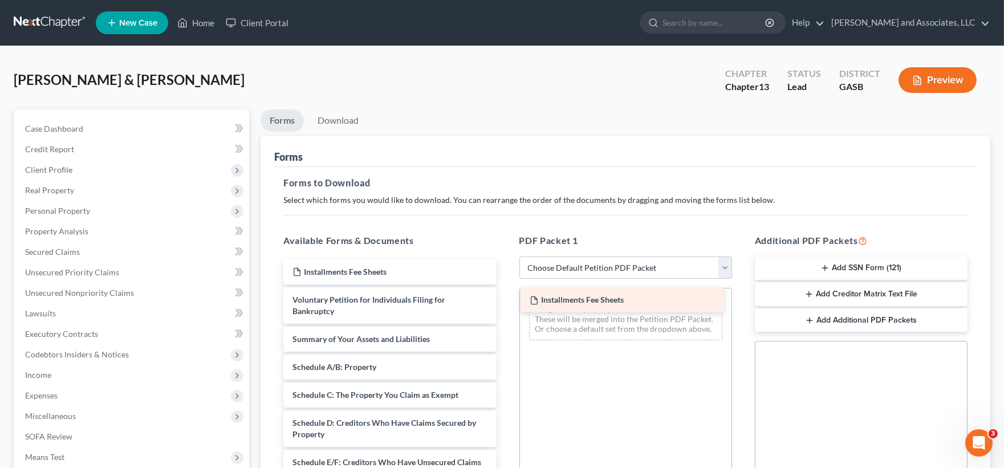
drag, startPoint x: 322, startPoint y: 274, endPoint x: 559, endPoint y: 302, distance: 238.8
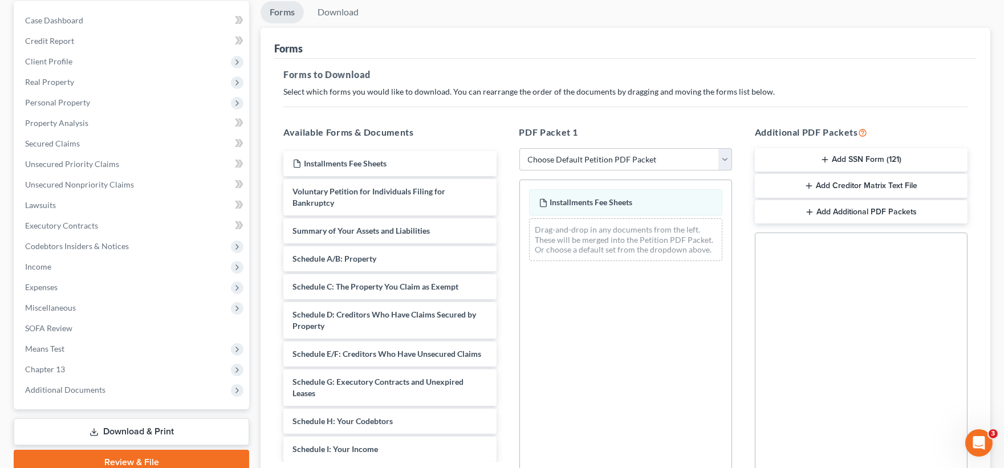
scroll to position [127, 0]
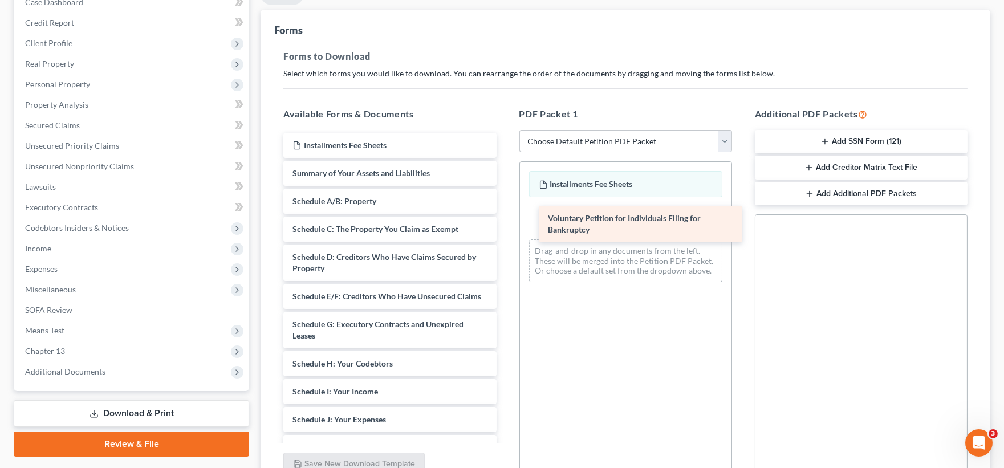
drag, startPoint x: 358, startPoint y: 179, endPoint x: 614, endPoint y: 217, distance: 258.7
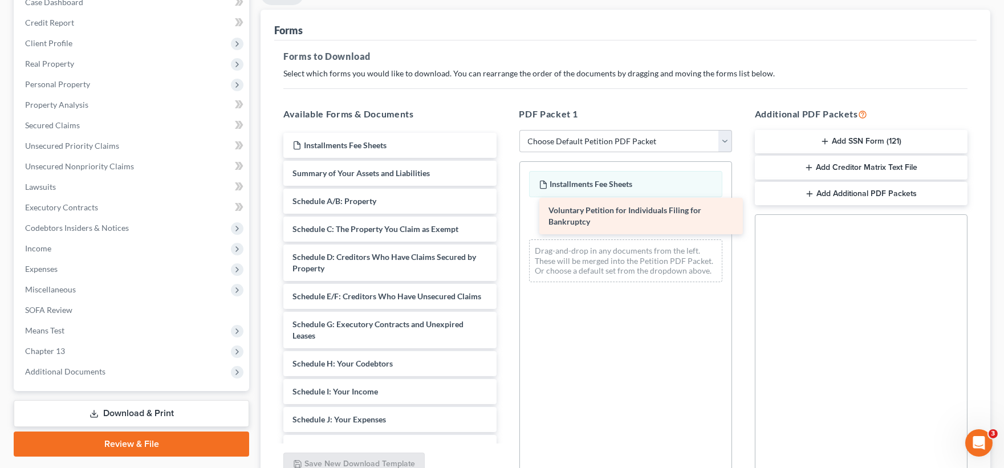
click at [505, 217] on div "Voluntary Petition for Individuals Filing for Bankruptcy Installments Fee Sheet…" at bounding box center [389, 397] width 231 height 529
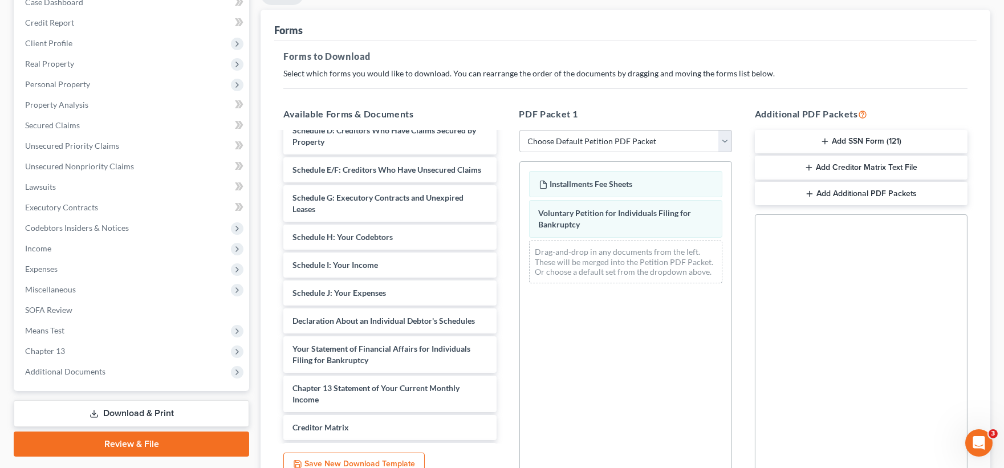
scroll to position [190, 0]
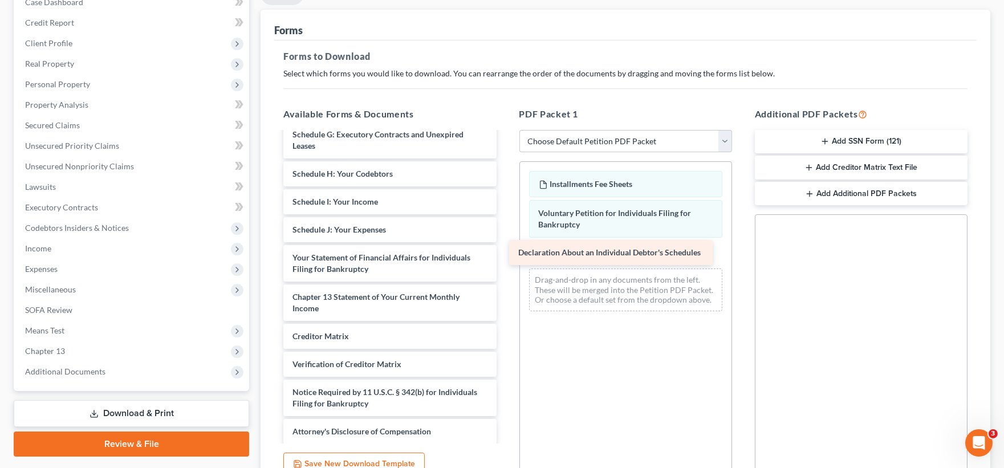
drag, startPoint x: 362, startPoint y: 274, endPoint x: 588, endPoint y: 259, distance: 226.2
click at [505, 259] on div "Declaration About an Individual Debtor's Schedules Installments Fee Sheets Summ…" at bounding box center [389, 193] width 231 height 501
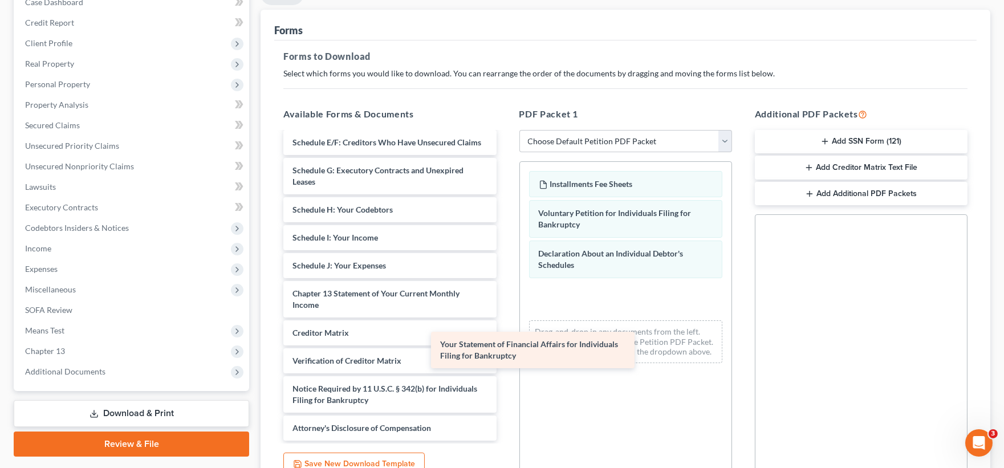
scroll to position [165, 0]
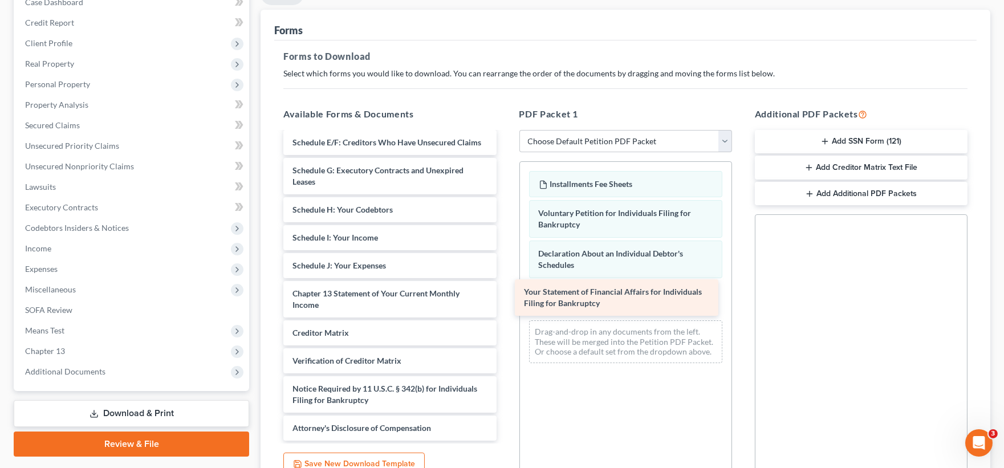
drag, startPoint x: 388, startPoint y: 275, endPoint x: 624, endPoint y: 295, distance: 236.2
click at [505, 295] on div "Your Statement of Financial Affairs for Individuals Filing for Bankruptcy Insta…" at bounding box center [389, 210] width 231 height 462
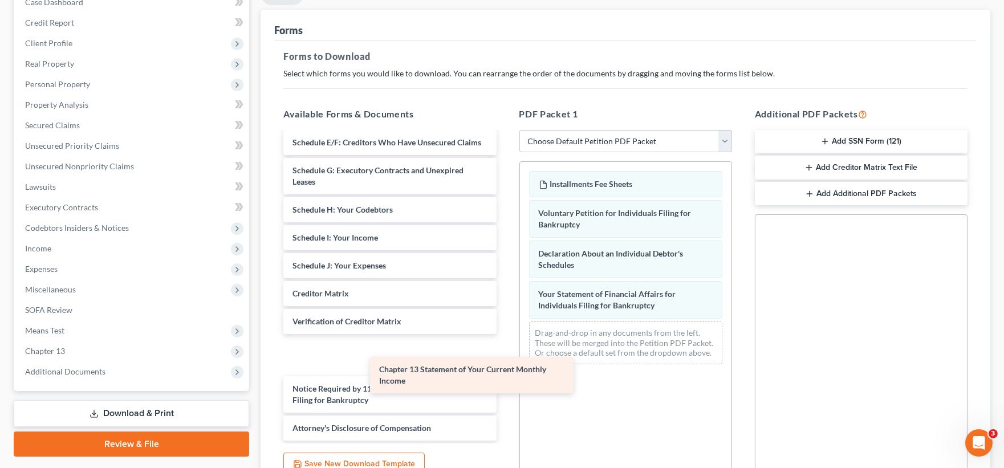
scroll to position [126, 0]
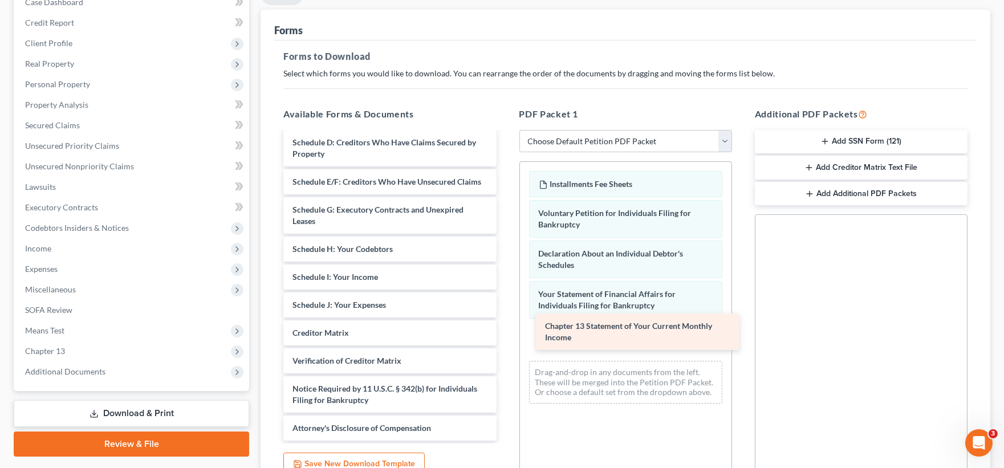
drag, startPoint x: 402, startPoint y: 298, endPoint x: 654, endPoint y: 331, distance: 254.6
click at [505, 331] on div "Chapter 13 Statement of Your Current Monthly Income Installments Fee Sheets Sum…" at bounding box center [389, 229] width 231 height 422
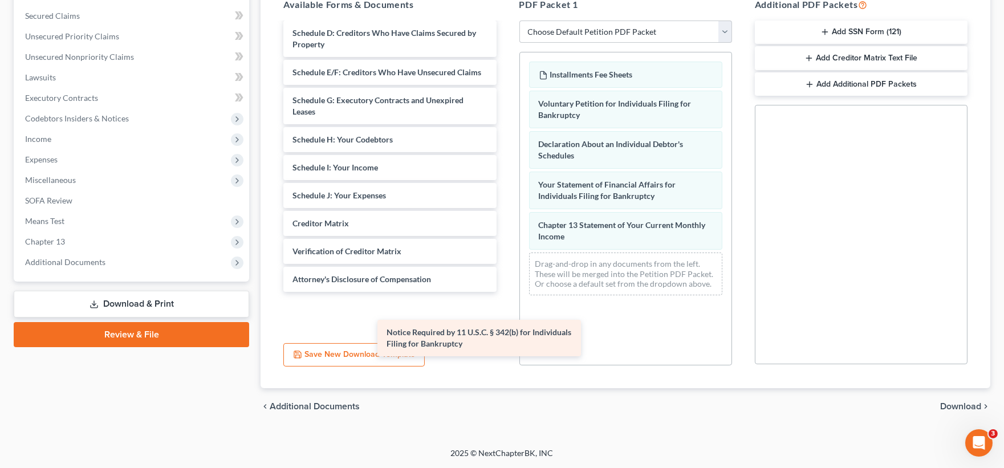
scroll to position [86, 0]
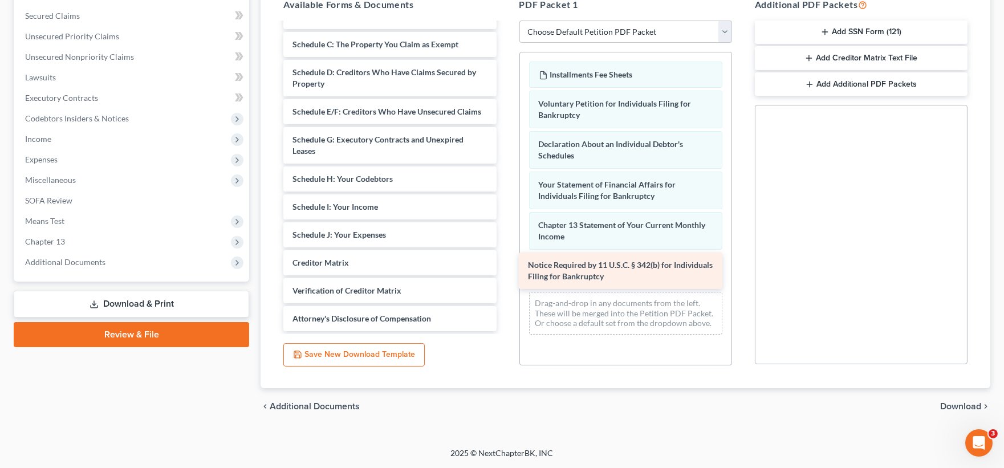
drag, startPoint x: 373, startPoint y: 282, endPoint x: 609, endPoint y: 269, distance: 235.8
click at [505, 269] on div "Notice Required by 11 U.S.C. § 342(b) for Individuals Filing for Bankruptcy Ins…" at bounding box center [389, 139] width 231 height 383
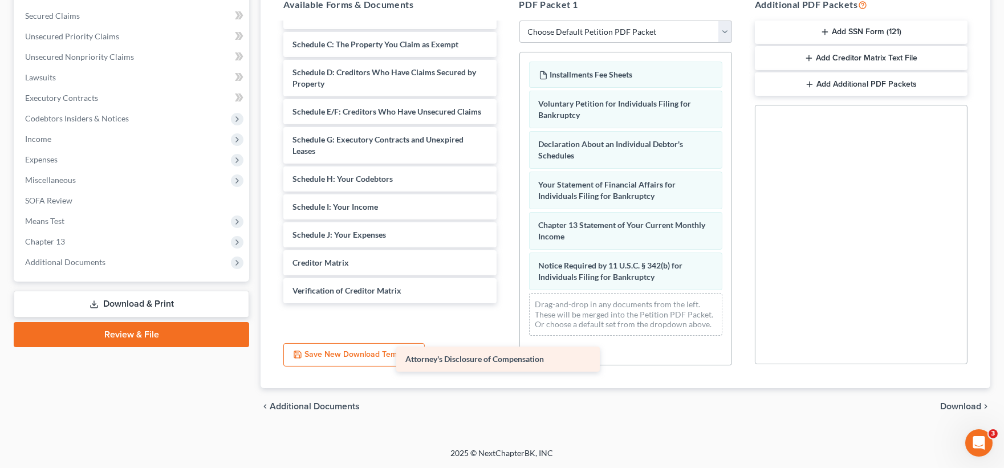
scroll to position [58, 0]
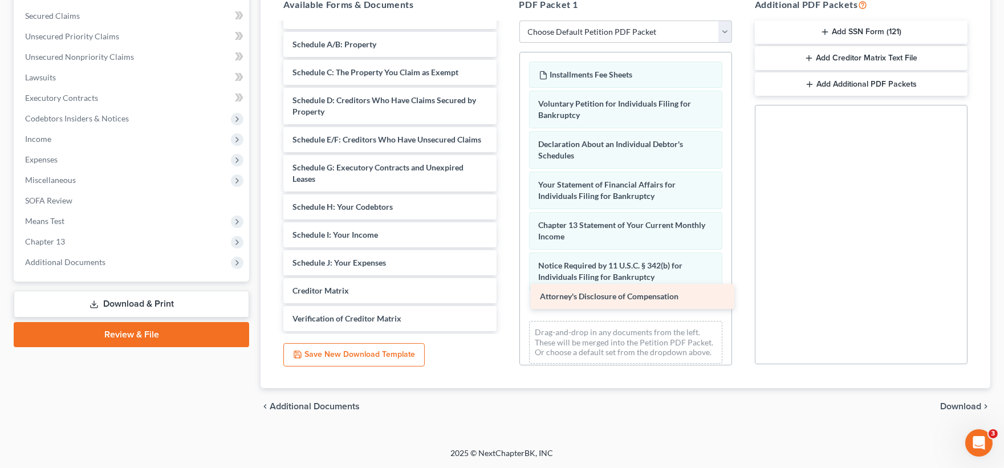
drag, startPoint x: 369, startPoint y: 316, endPoint x: 617, endPoint y: 295, distance: 248.3
click at [505, 295] on div "Attorney's Disclosure of Compensation Installments Fee Sheets Summary of Your A…" at bounding box center [389, 153] width 231 height 355
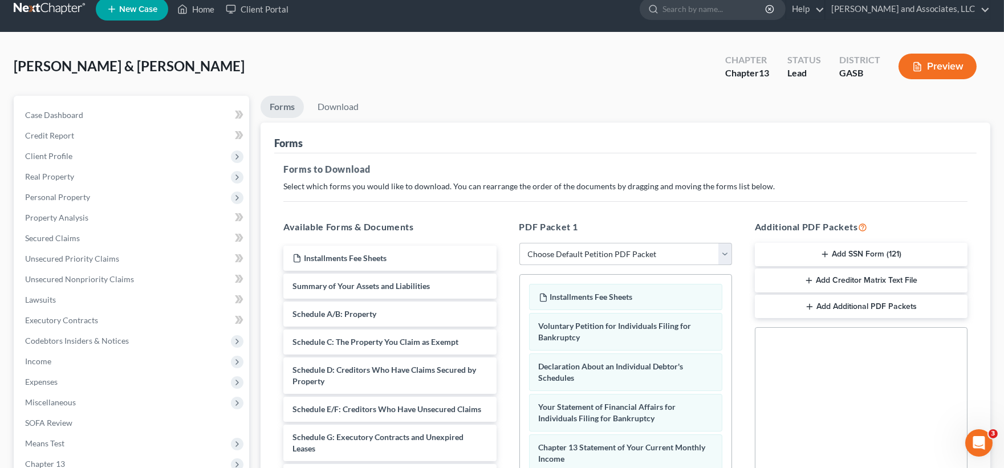
scroll to position [0, 0]
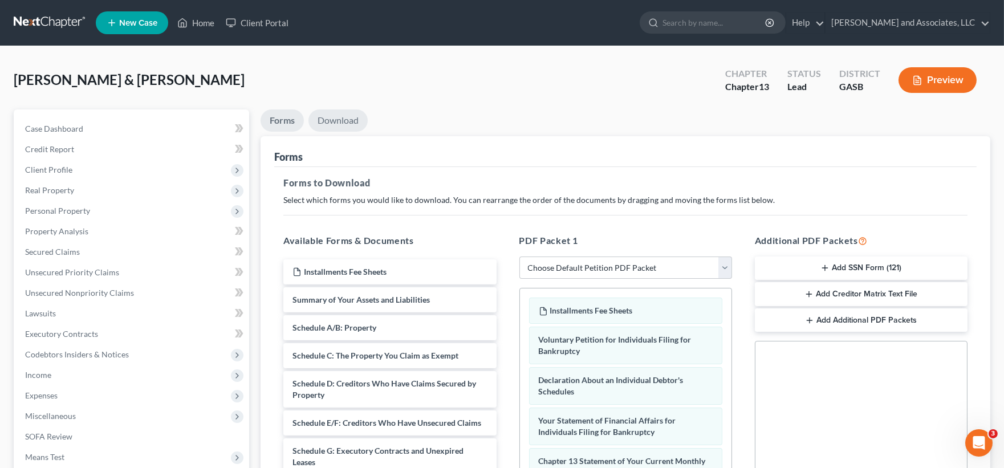
click at [352, 120] on link "Download" at bounding box center [337, 120] width 59 height 22
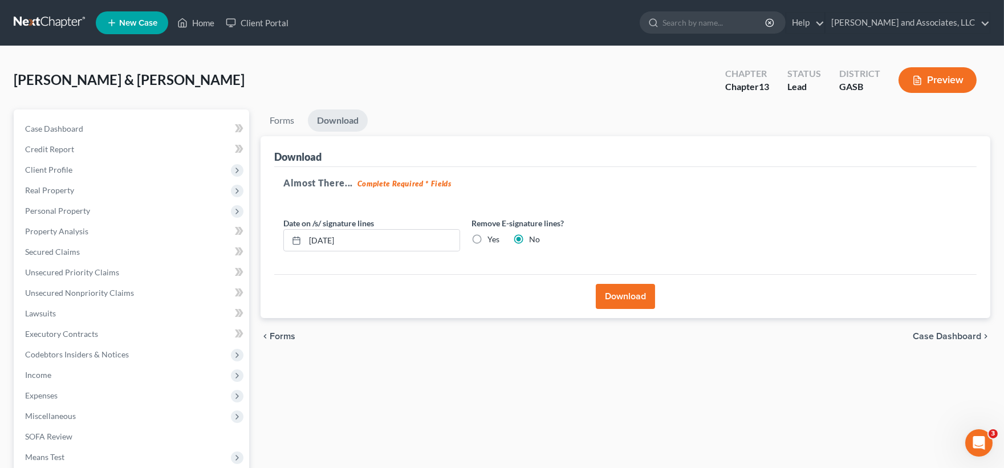
click at [616, 291] on button "Download" at bounding box center [625, 296] width 59 height 25
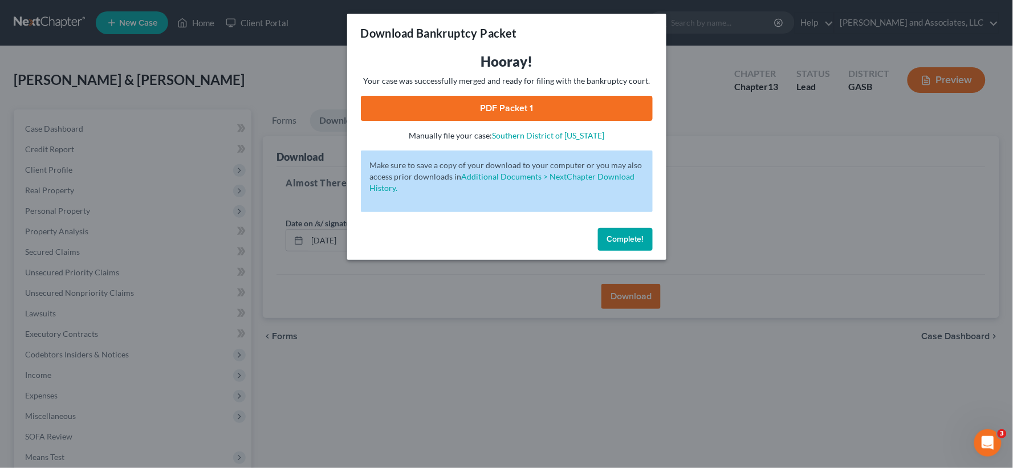
click at [526, 107] on link "PDF Packet 1" at bounding box center [507, 108] width 292 height 25
click at [629, 233] on button "Complete!" at bounding box center [625, 239] width 55 height 23
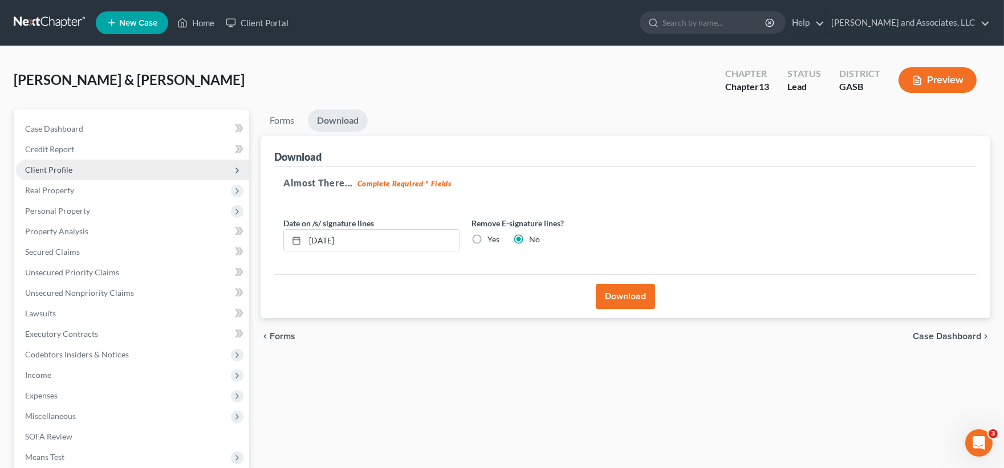
click at [53, 168] on span "Client Profile" at bounding box center [48, 170] width 47 height 10
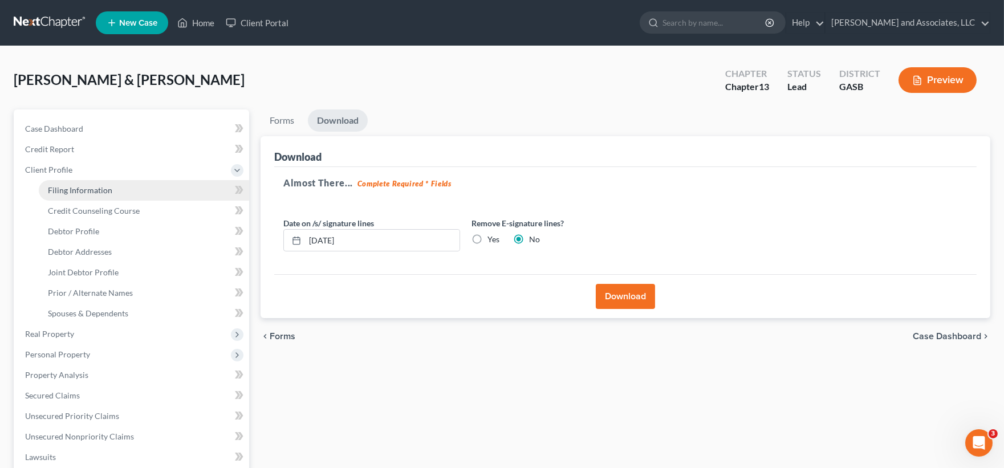
click at [75, 192] on span "Filing Information" at bounding box center [80, 190] width 64 height 10
select select "1"
select select "3"
select select "20"
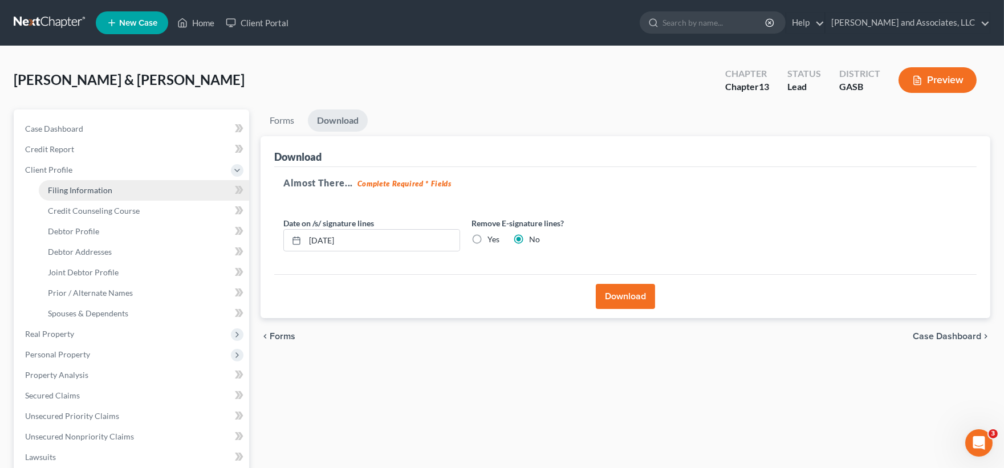
select select "0"
select select "10"
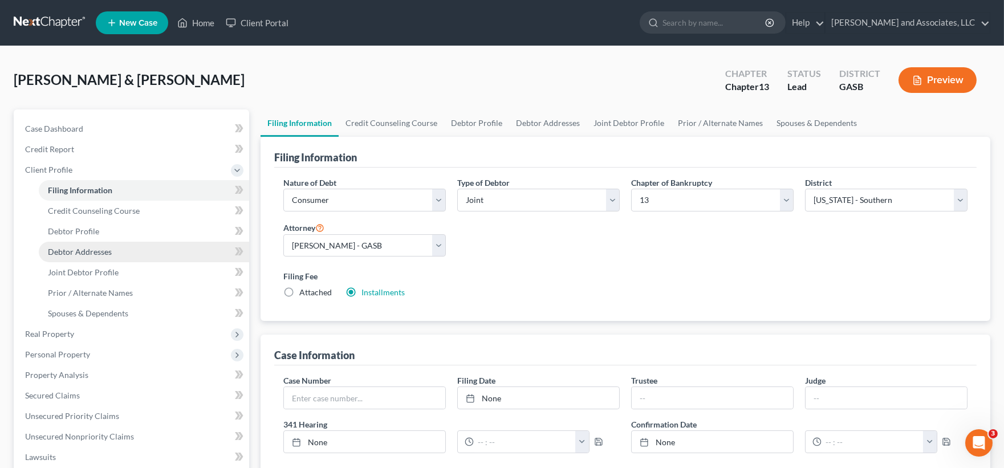
click at [89, 247] on span "Debtor Addresses" at bounding box center [80, 252] width 64 height 10
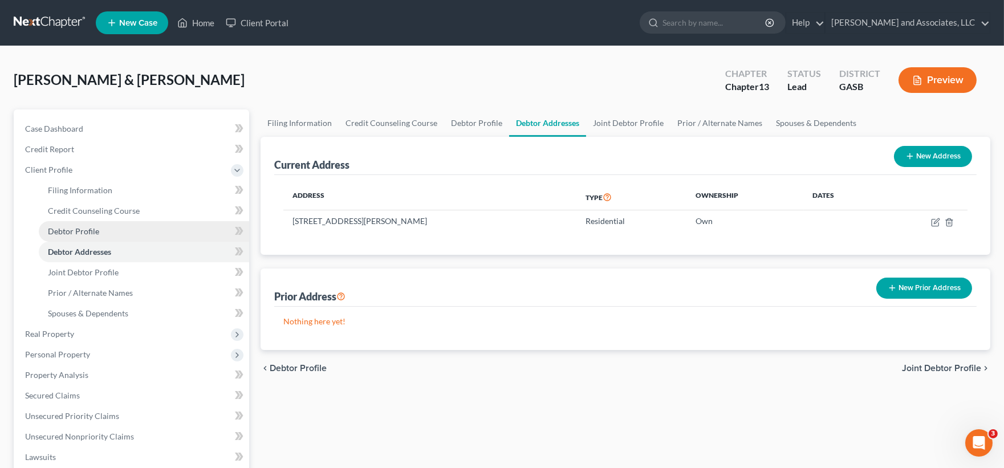
click at [86, 229] on span "Debtor Profile" at bounding box center [73, 231] width 51 height 10
select select "1"
select select "2"
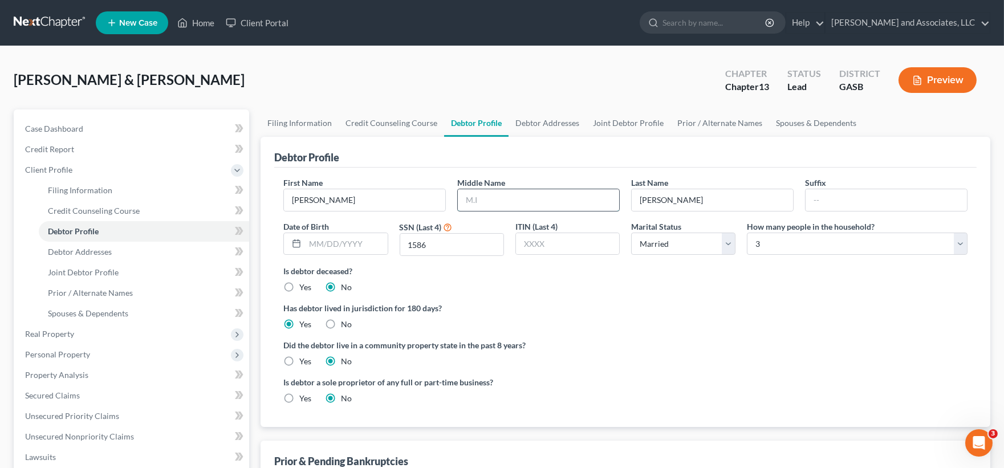
click at [510, 201] on input "text" at bounding box center [538, 200] width 161 height 22
type input "O."
drag, startPoint x: 66, startPoint y: 130, endPoint x: 252, endPoint y: 237, distance: 215.0
click at [65, 130] on span "Case Dashboard" at bounding box center [54, 129] width 58 height 10
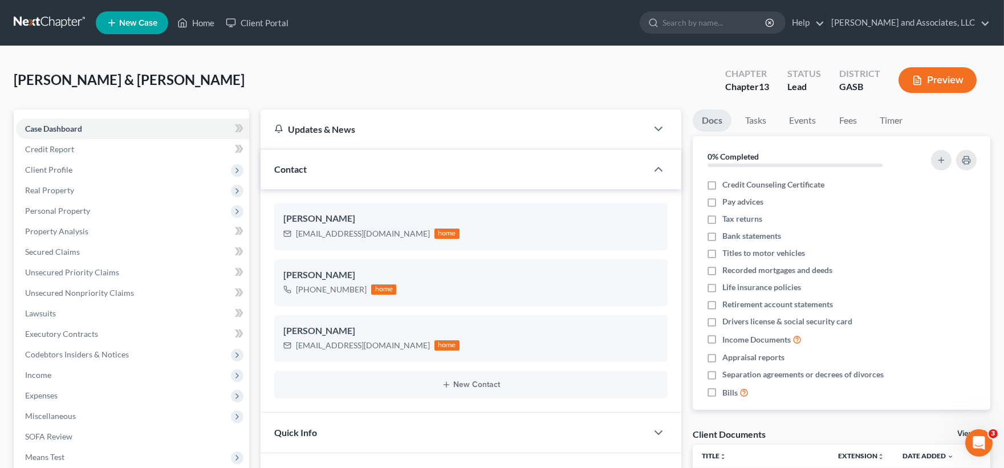
scroll to position [189, 0]
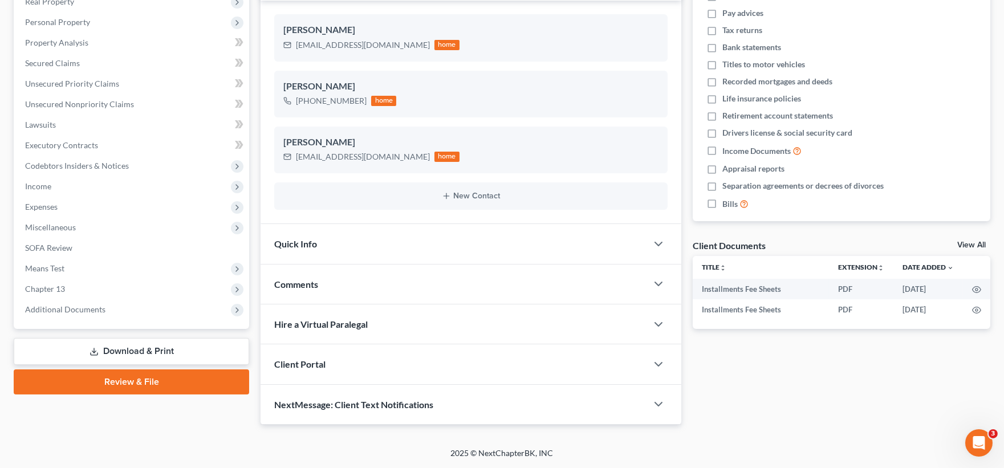
click at [129, 350] on link "Download & Print" at bounding box center [131, 351] width 235 height 27
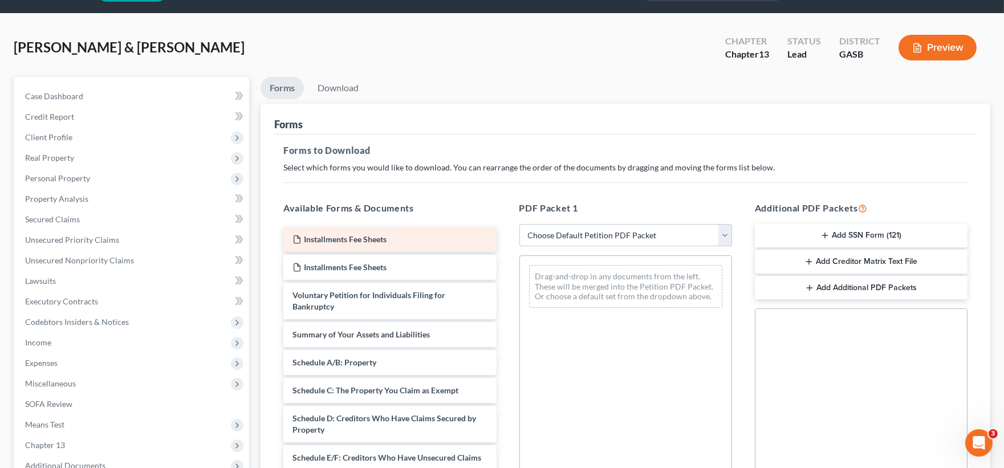
scroll to position [63, 0]
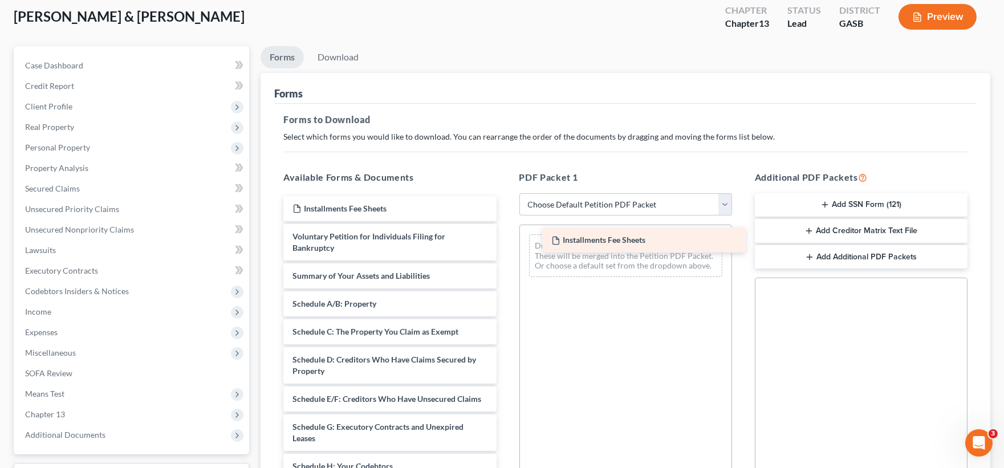
drag, startPoint x: 371, startPoint y: 210, endPoint x: 630, endPoint y: 242, distance: 260.7
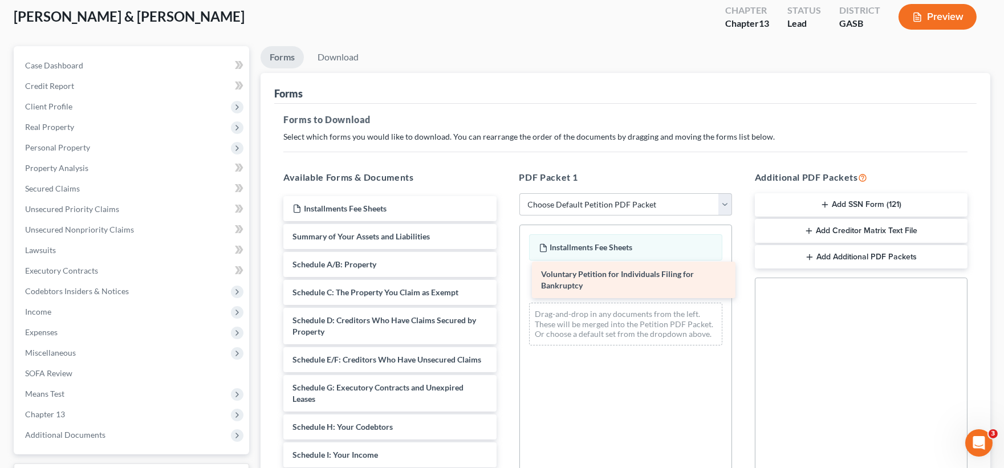
drag, startPoint x: 377, startPoint y: 245, endPoint x: 626, endPoint y: 283, distance: 251.4
click at [505, 283] on div "Voluntary Petition for Individuals Filing for Bankruptcy Installments Fee Sheet…" at bounding box center [389, 460] width 231 height 529
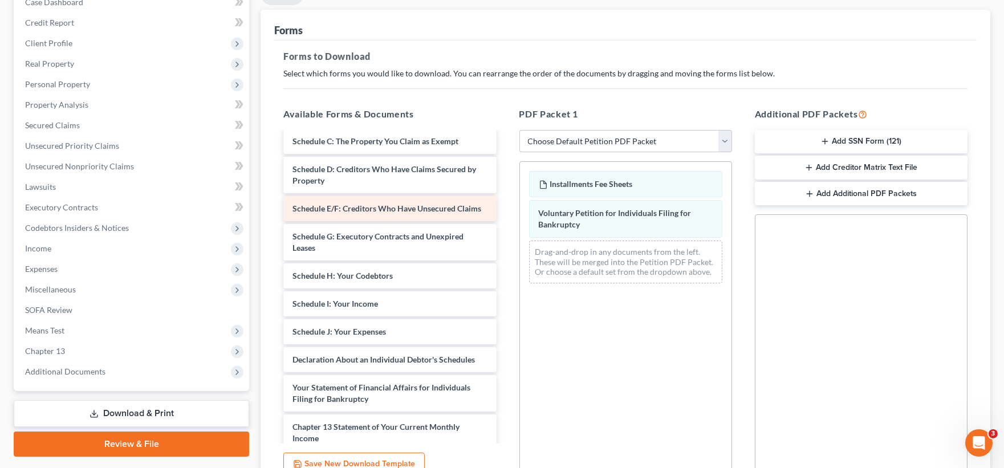
scroll to position [127, 0]
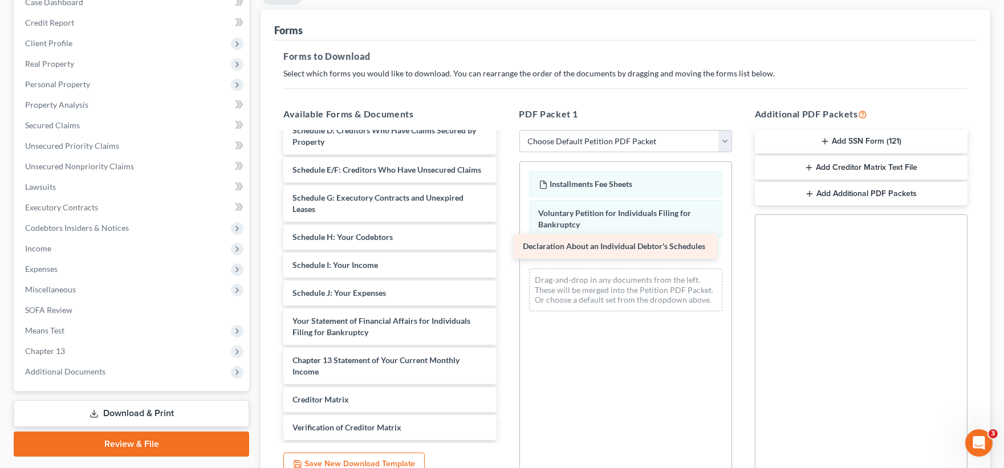
drag, startPoint x: 368, startPoint y: 337, endPoint x: 598, endPoint y: 252, distance: 245.4
click at [505, 252] on div "Declaration About an Individual Debtor's Schedules Installments Fee Sheets Summ…" at bounding box center [389, 256] width 231 height 501
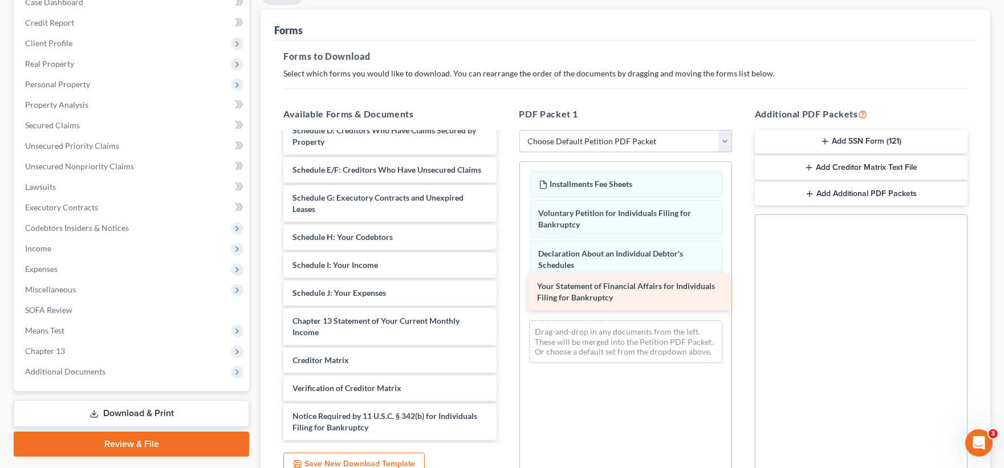
drag, startPoint x: 324, startPoint y: 340, endPoint x: 568, endPoint y: 294, distance: 248.7
click at [505, 294] on div "Your Statement of Financial Affairs for Individuals Filing for Bankruptcy Insta…" at bounding box center [389, 237] width 231 height 462
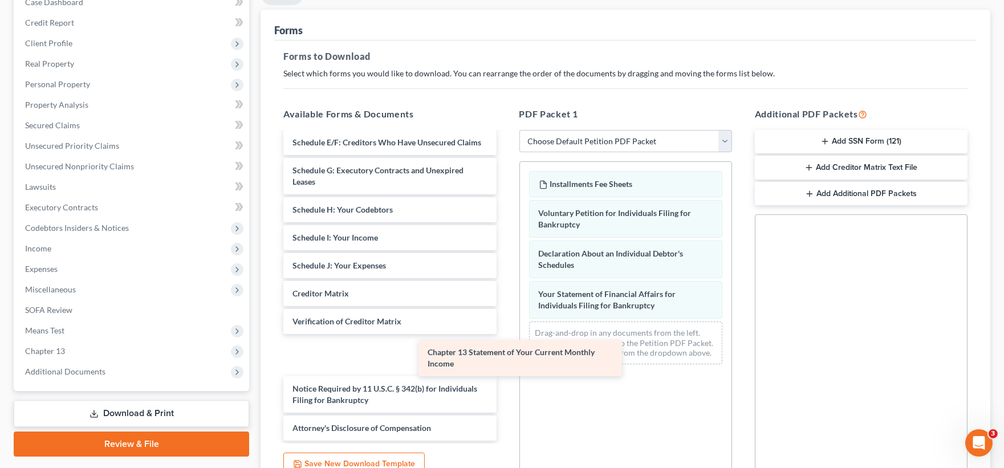
scroll to position [126, 0]
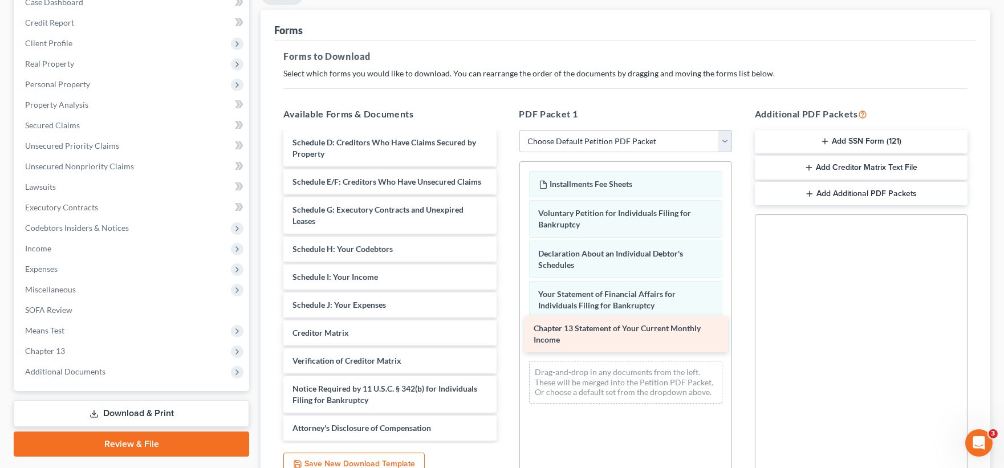
drag, startPoint x: 344, startPoint y: 302, endPoint x: 574, endPoint y: 335, distance: 232.6
click at [505, 336] on div "Chapter 13 Statement of Your Current Monthly Income Installments Fee Sheets Sum…" at bounding box center [389, 229] width 231 height 422
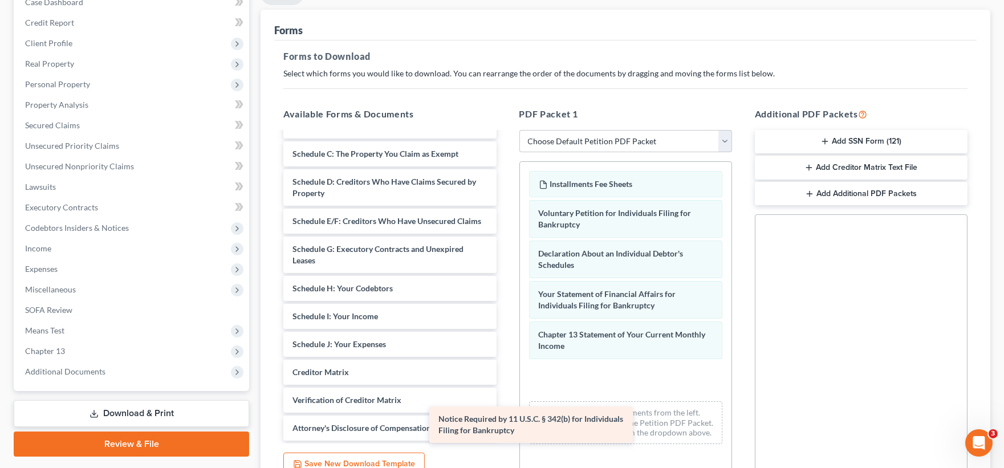
scroll to position [86, 0]
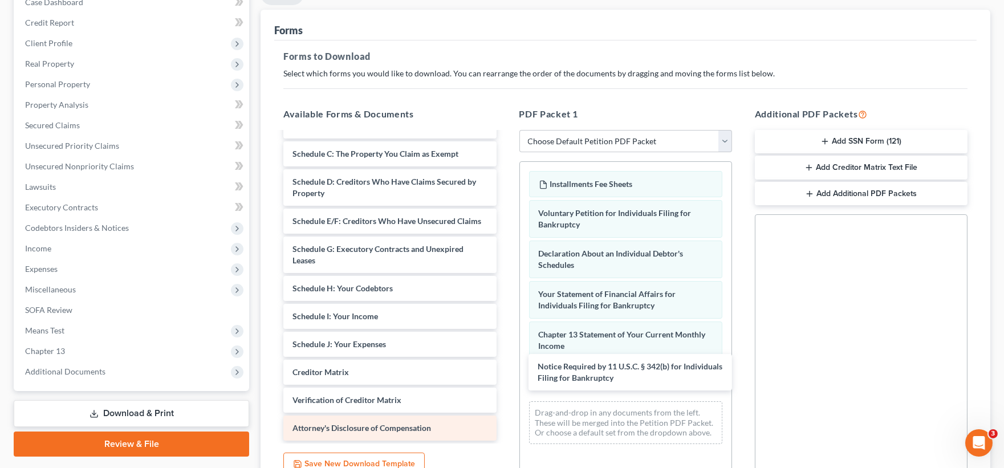
drag, startPoint x: 377, startPoint y: 401, endPoint x: 459, endPoint y: 431, distance: 87.8
click at [505, 379] on div "Notice Required by 11 U.S.C. § 342(b) for Individuals Filing for Bankruptcy Ins…" at bounding box center [389, 249] width 231 height 383
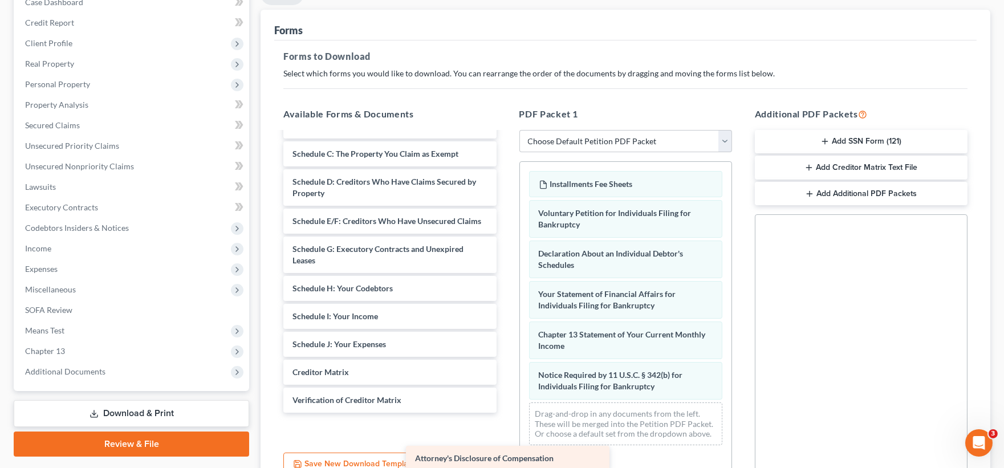
scroll to position [58, 0]
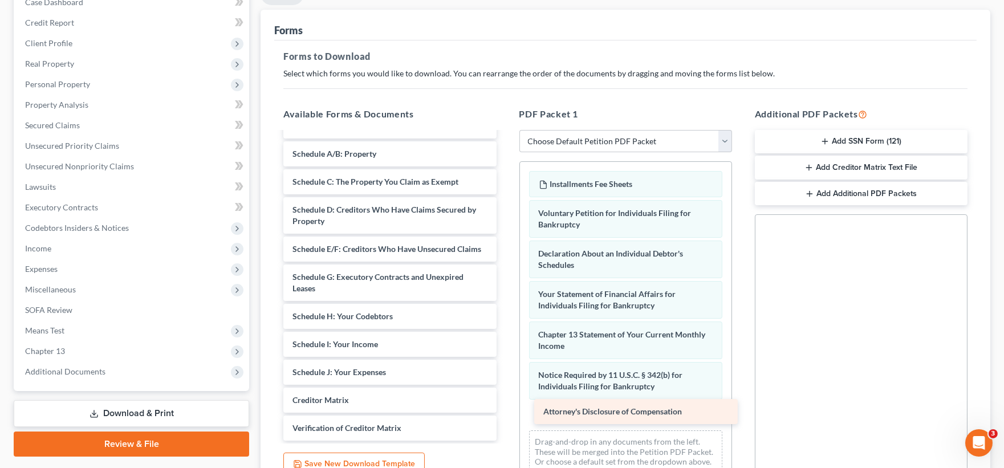
drag, startPoint x: 383, startPoint y: 429, endPoint x: 634, endPoint y: 413, distance: 251.3
click at [505, 413] on div "Attorney's Disclosure of Compensation Installments Fee Sheets Summary of Your A…" at bounding box center [389, 262] width 231 height 355
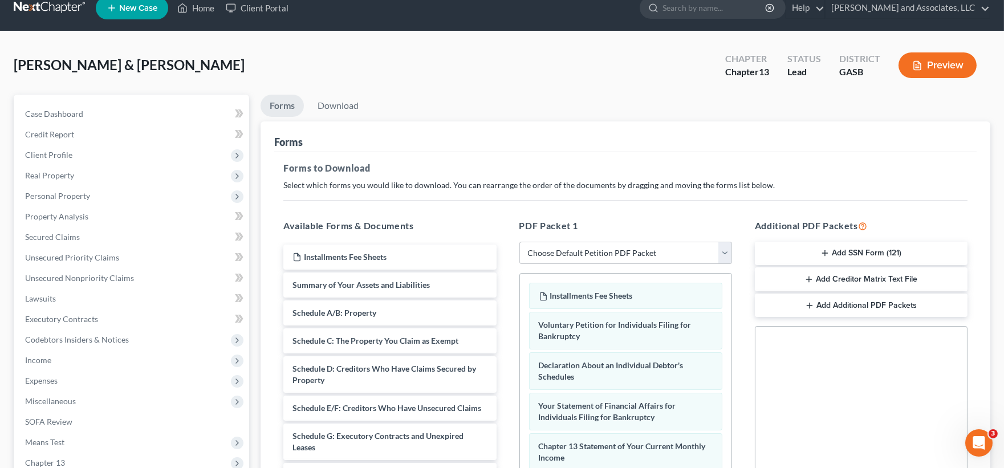
scroll to position [0, 0]
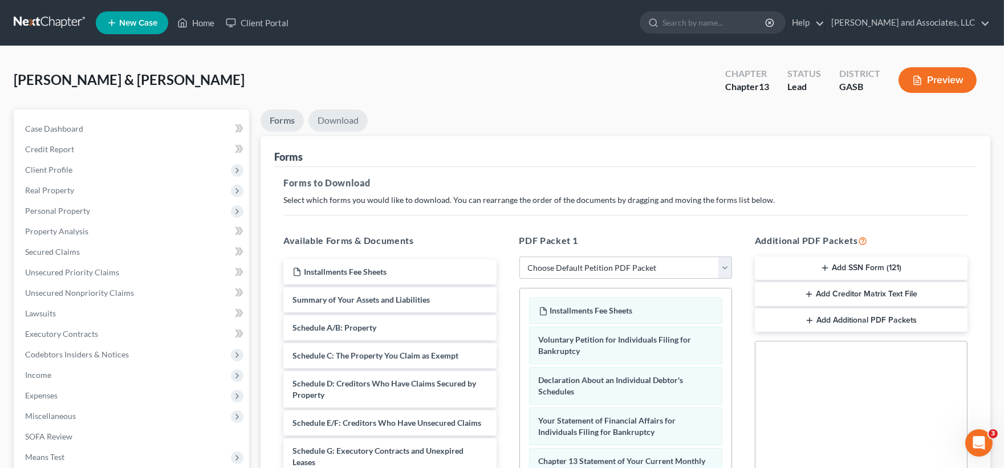
click at [351, 117] on link "Download" at bounding box center [337, 120] width 59 height 22
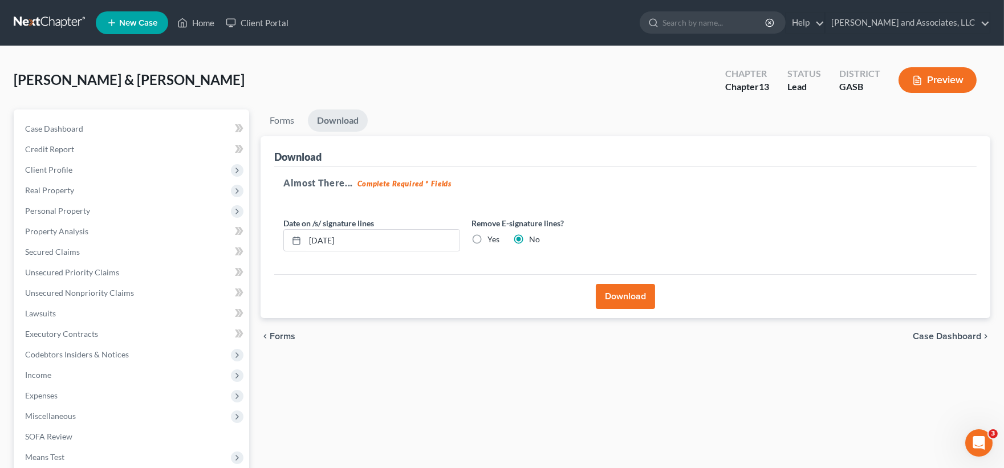
click at [630, 296] on button "Download" at bounding box center [625, 296] width 59 height 25
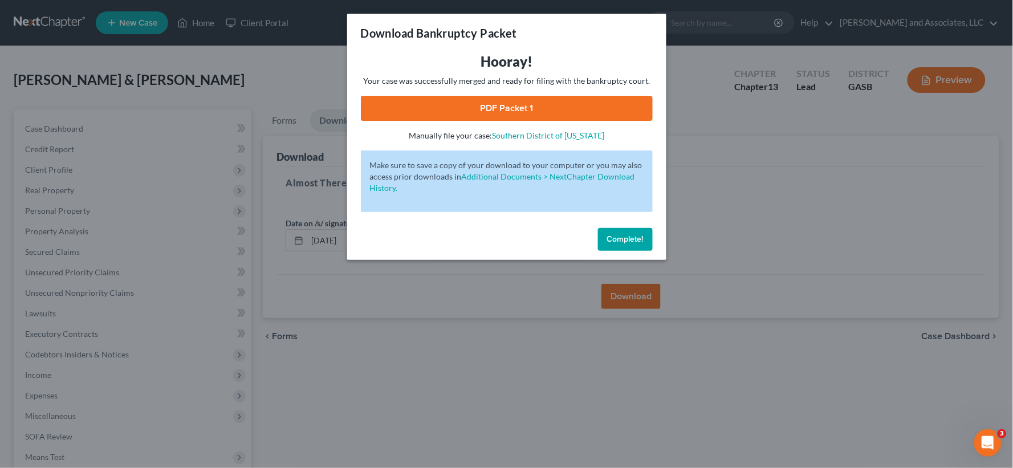
click at [520, 101] on link "PDF Packet 1" at bounding box center [507, 108] width 292 height 25
click at [620, 239] on span "Complete!" at bounding box center [625, 239] width 36 height 10
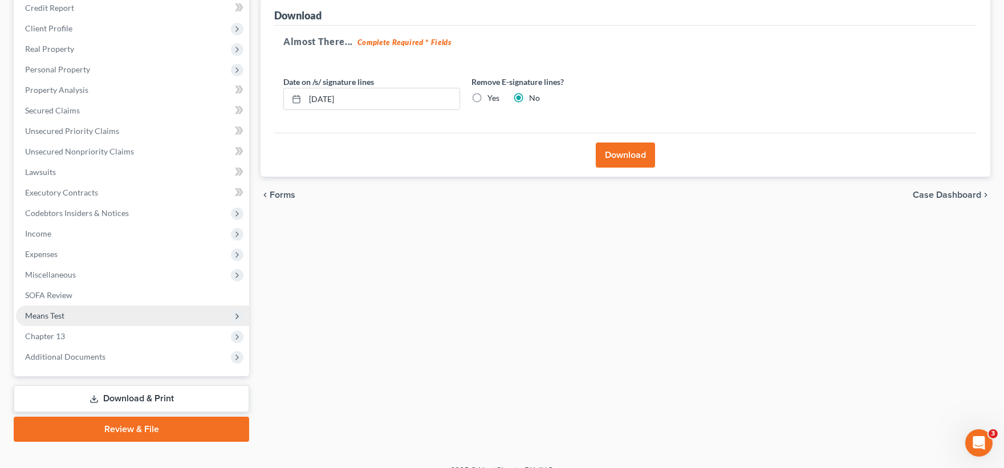
scroll to position [157, 0]
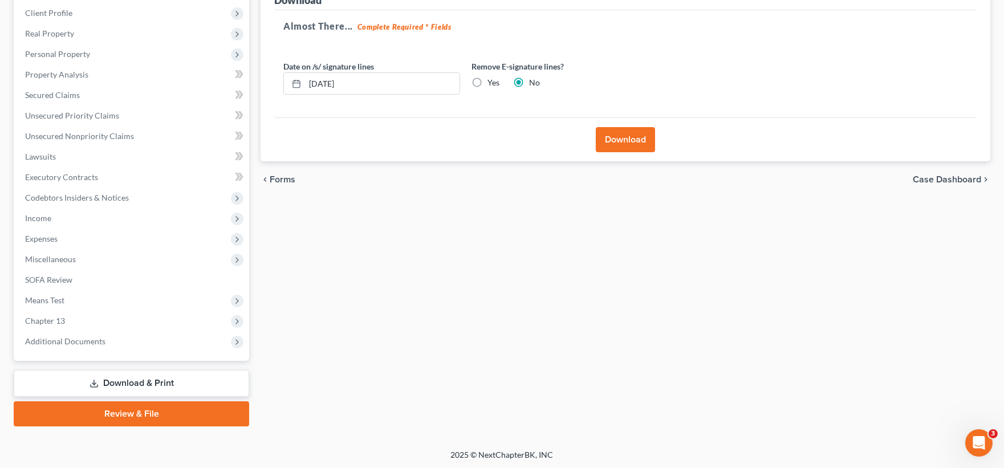
click at [141, 384] on link "Download & Print" at bounding box center [131, 383] width 235 height 27
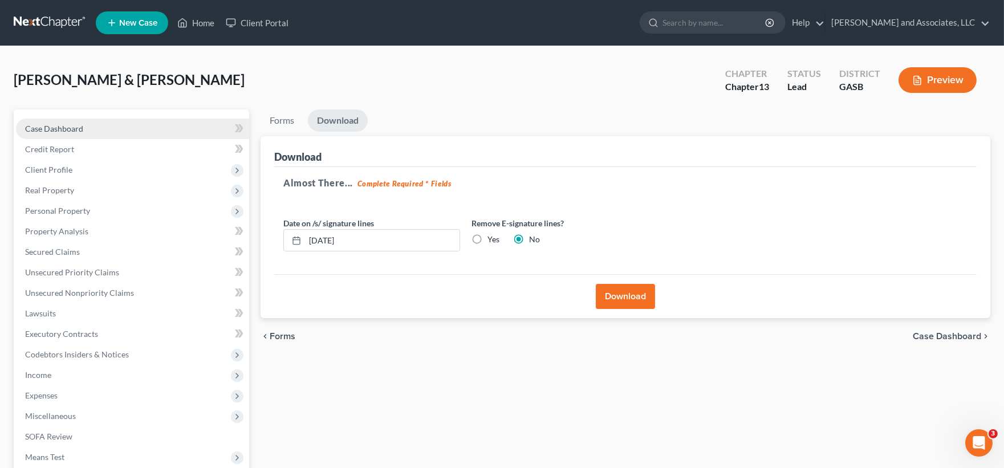
click at [52, 131] on span "Case Dashboard" at bounding box center [54, 129] width 58 height 10
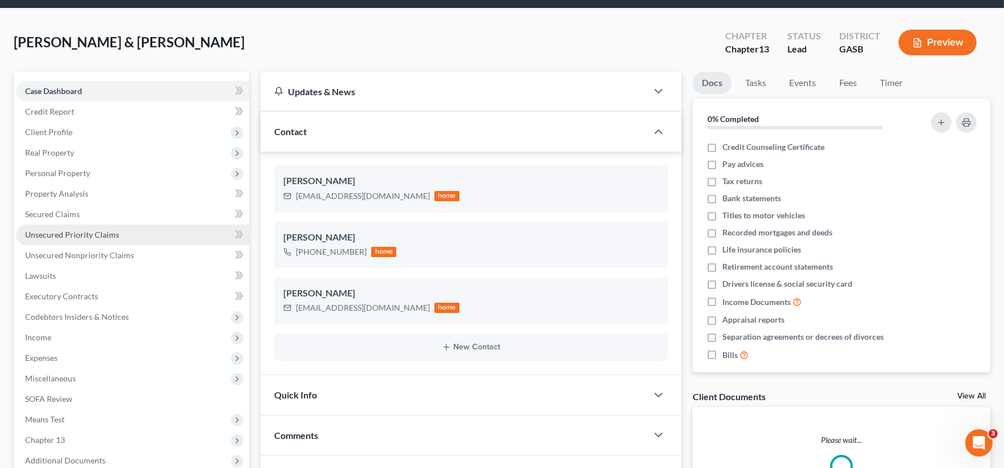
scroll to position [157, 0]
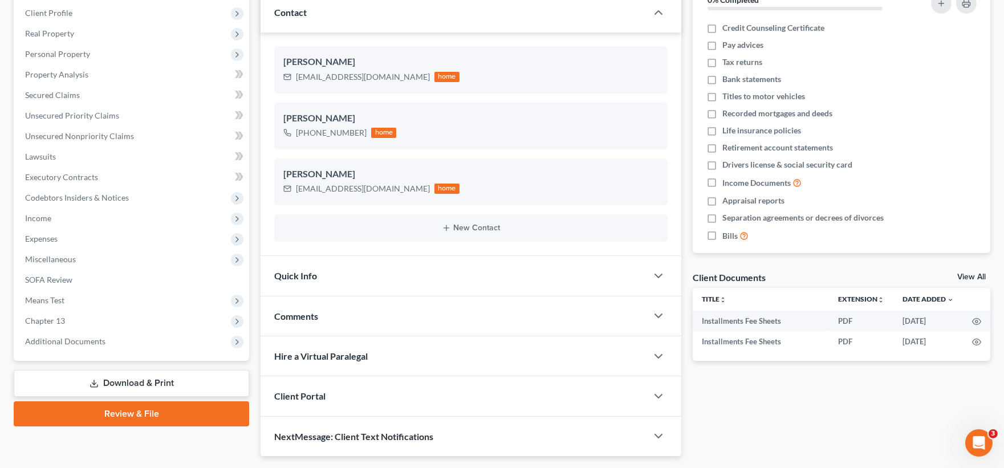
click at [149, 380] on link "Download & Print" at bounding box center [131, 383] width 235 height 27
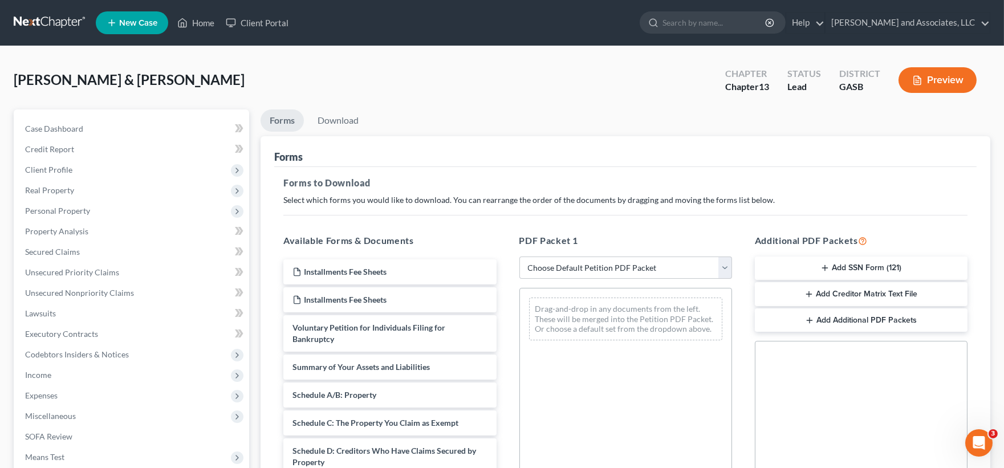
click at [858, 270] on button "Add SSN Form (121)" at bounding box center [861, 268] width 213 height 24
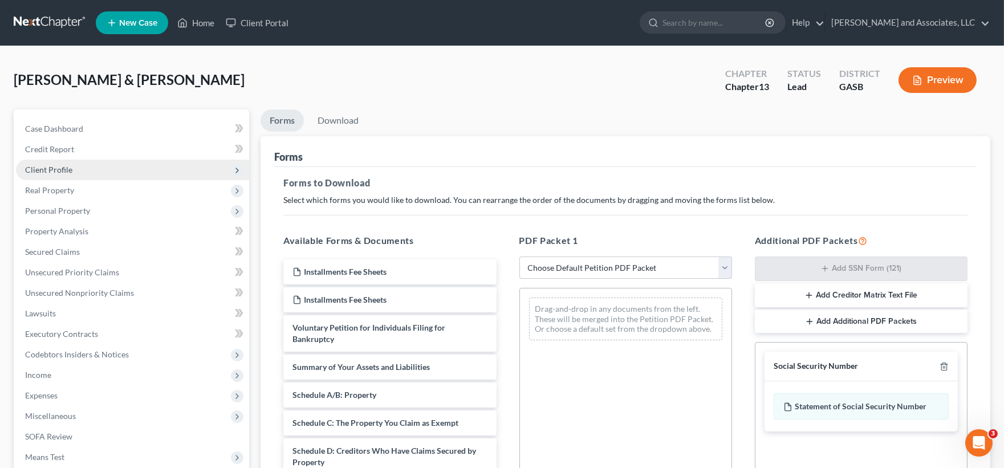
click at [52, 168] on span "Client Profile" at bounding box center [48, 170] width 47 height 10
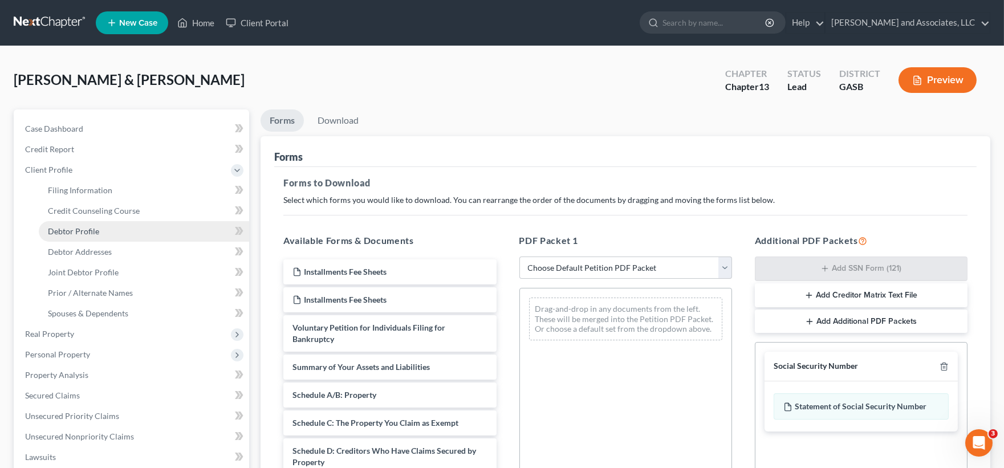
click at [82, 232] on span "Debtor Profile" at bounding box center [73, 231] width 51 height 10
select select "1"
select select "2"
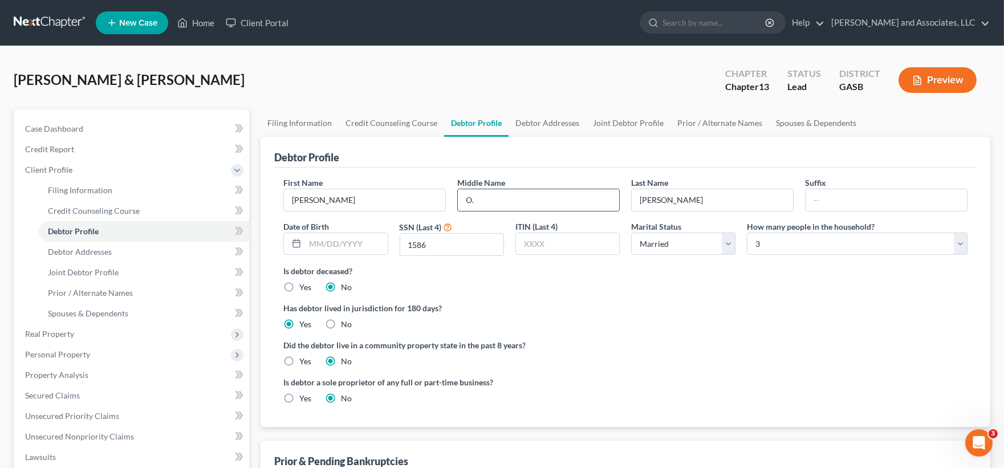
click at [494, 201] on input "O." at bounding box center [538, 200] width 161 height 22
type input "O"
type input "Oswald"
click at [870, 196] on input "text" at bounding box center [885, 200] width 161 height 22
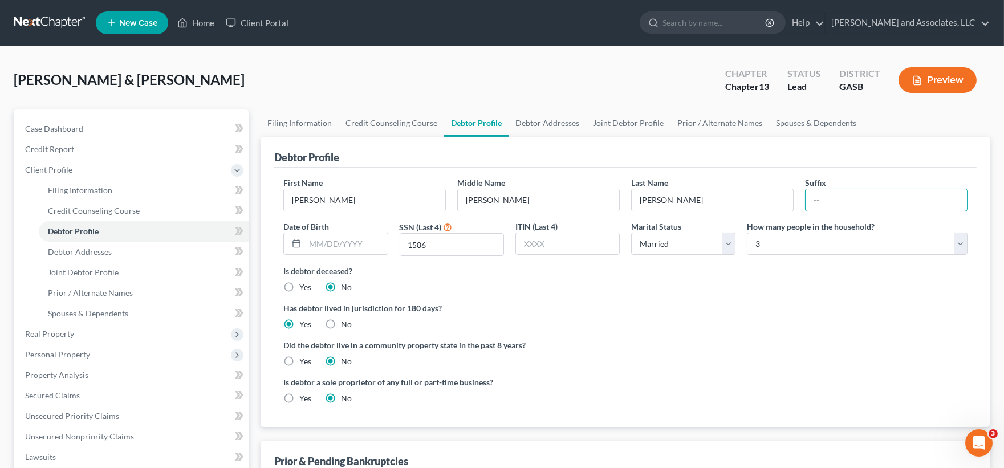
type input "Jr."
click at [81, 295] on span "Prior / Alternate Names" at bounding box center [90, 293] width 85 height 10
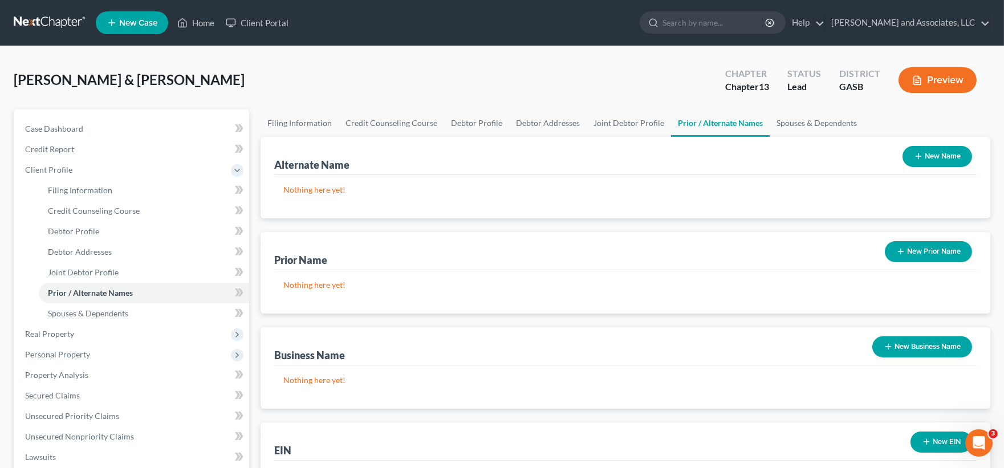
click at [939, 161] on button "New Name" at bounding box center [937, 156] width 70 height 21
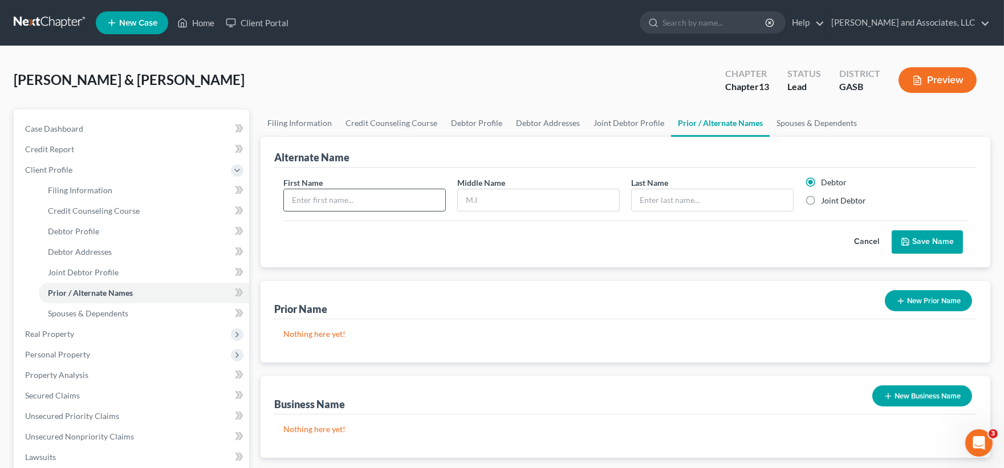
click at [326, 197] on input "text" at bounding box center [364, 200] width 161 height 22
type input "Keith"
type input "Oswall"
type input "Mitchell"
click at [930, 243] on button "Save Name" at bounding box center [926, 242] width 71 height 24
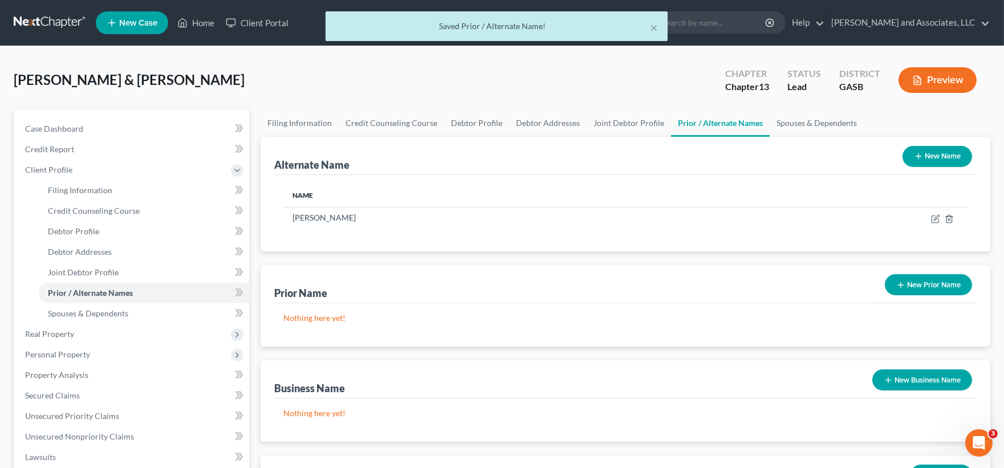
click at [943, 157] on button "New Name" at bounding box center [937, 156] width 70 height 21
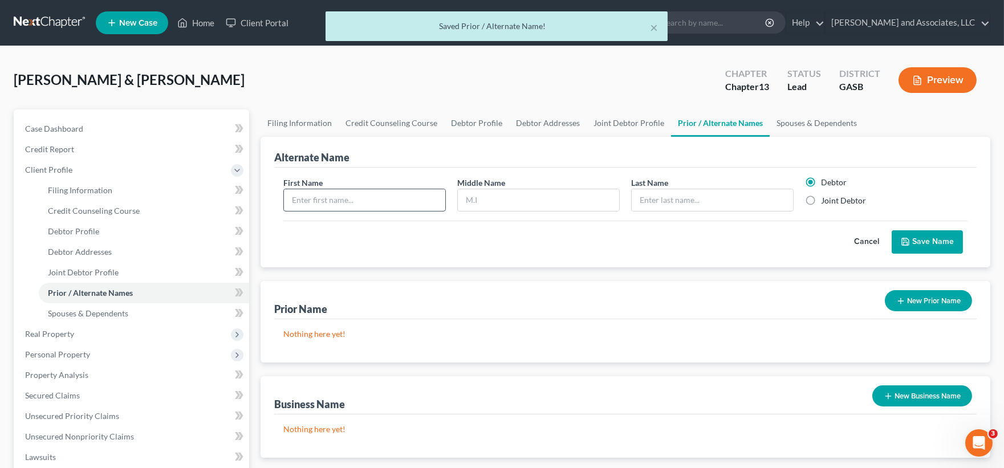
drag, startPoint x: 360, startPoint y: 201, endPoint x: 353, endPoint y: 201, distance: 6.8
click at [358, 201] on input "text" at bounding box center [364, 200] width 161 height 22
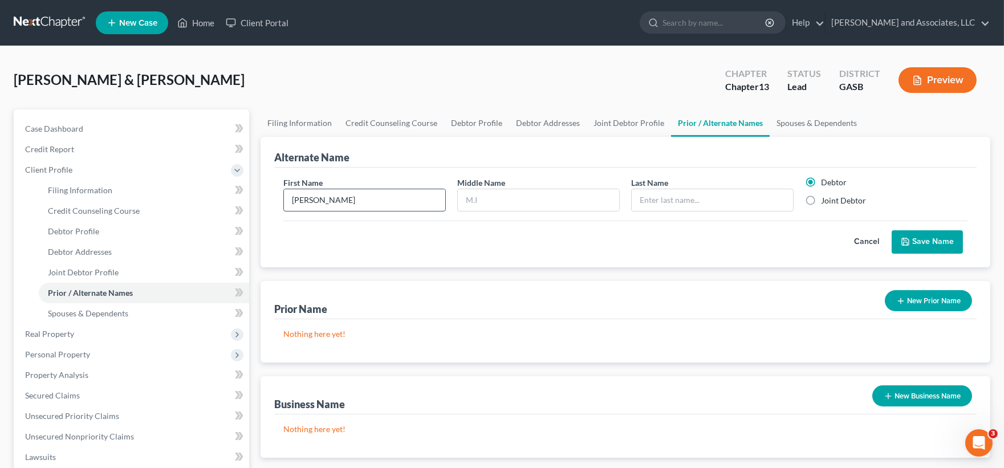
type input "Keith"
type input "Mitchell, Jr."
click at [922, 241] on button "Save Name" at bounding box center [926, 242] width 71 height 24
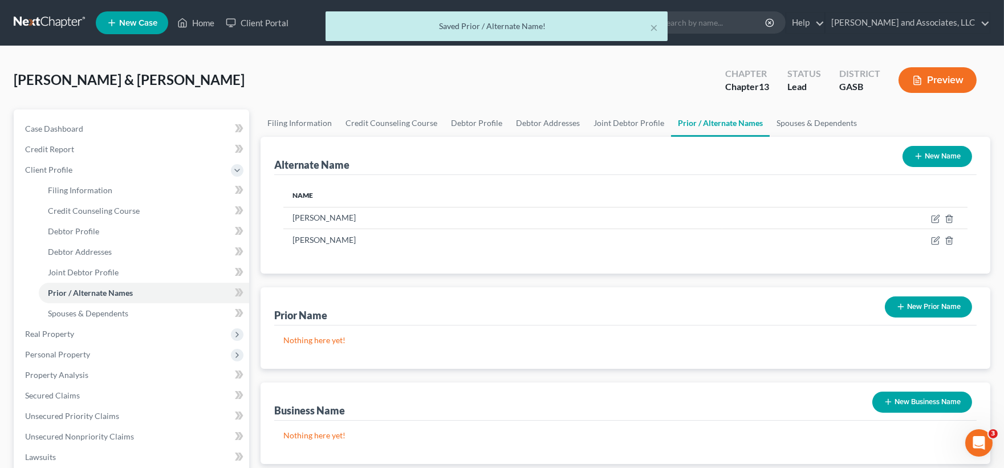
click at [940, 156] on button "New Name" at bounding box center [937, 156] width 70 height 21
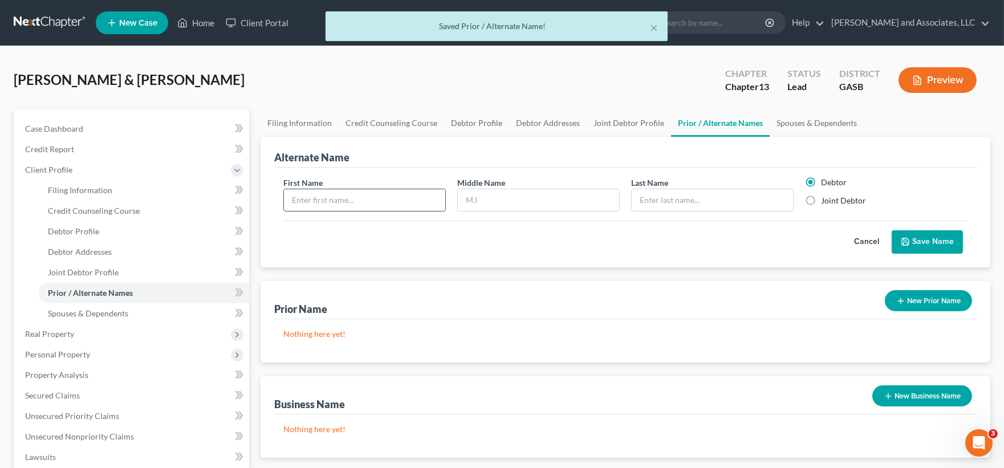
click at [322, 202] on input "text" at bounding box center [364, 200] width 161 height 22
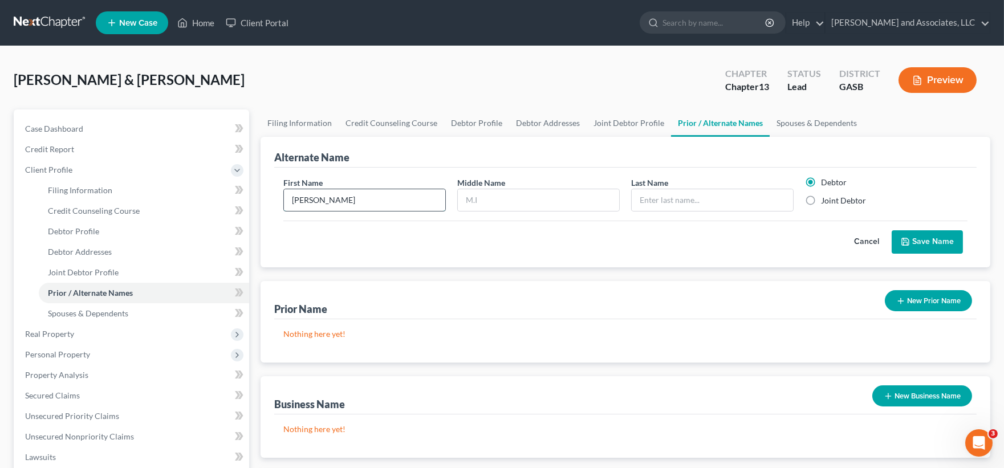
type input "Keith"
click at [662, 209] on input "text" at bounding box center [712, 200] width 161 height 22
type input "Mitchell"
click at [934, 238] on button "Save Name" at bounding box center [926, 242] width 71 height 24
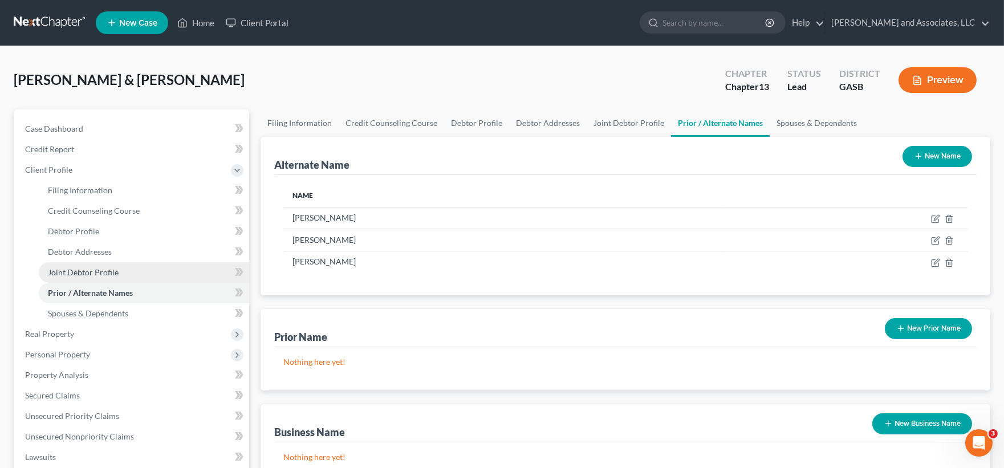
click at [83, 271] on span "Joint Debtor Profile" at bounding box center [83, 272] width 71 height 10
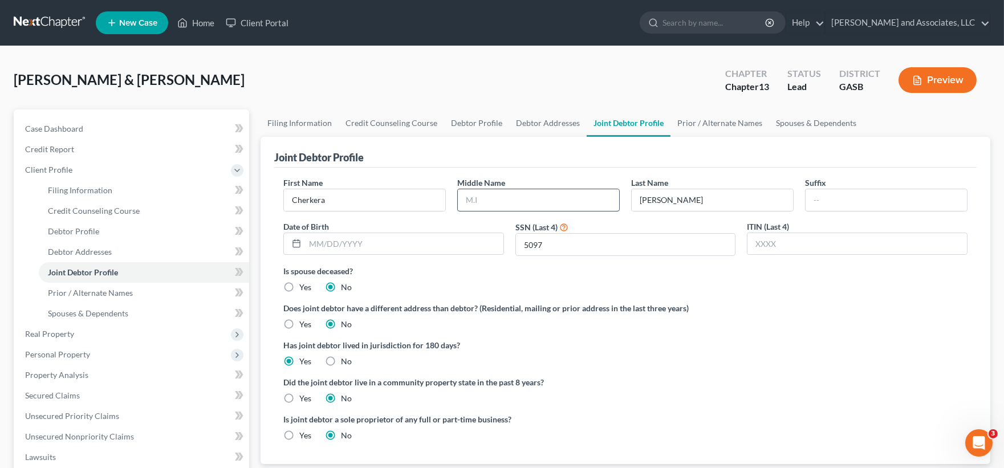
click at [531, 204] on input "text" at bounding box center [538, 200] width 161 height 22
type input "Nicole"
click at [95, 271] on span "Joint Debtor Profile" at bounding box center [83, 272] width 70 height 10
click at [103, 290] on span "Prior / Alternate Names" at bounding box center [90, 293] width 85 height 10
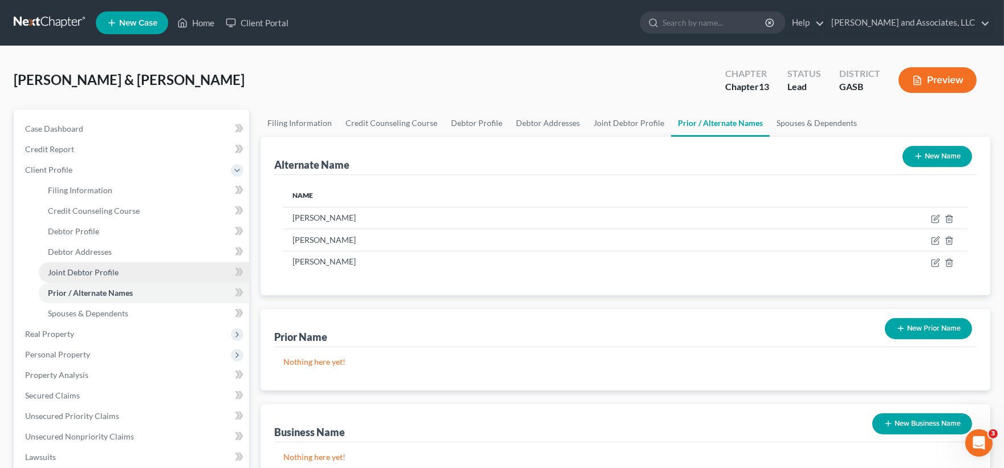
click at [84, 271] on span "Joint Debtor Profile" at bounding box center [83, 272] width 71 height 10
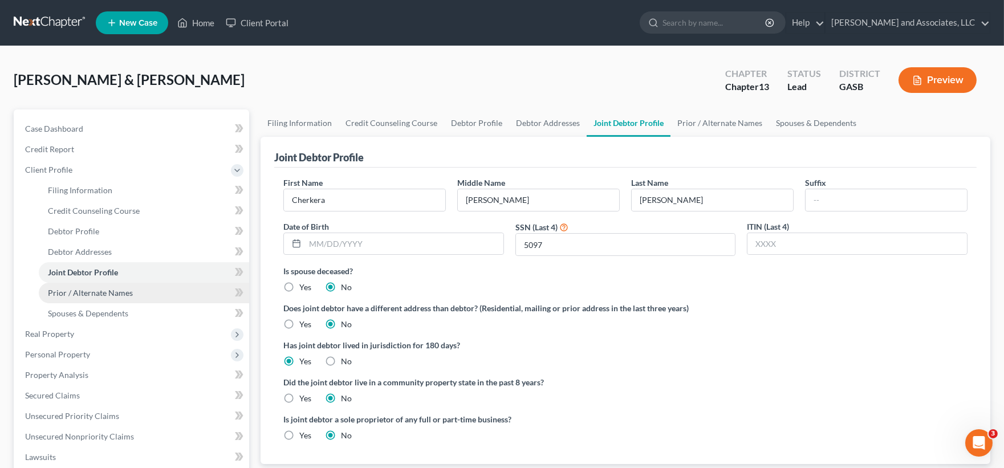
click at [89, 293] on span "Prior / Alternate Names" at bounding box center [90, 293] width 85 height 10
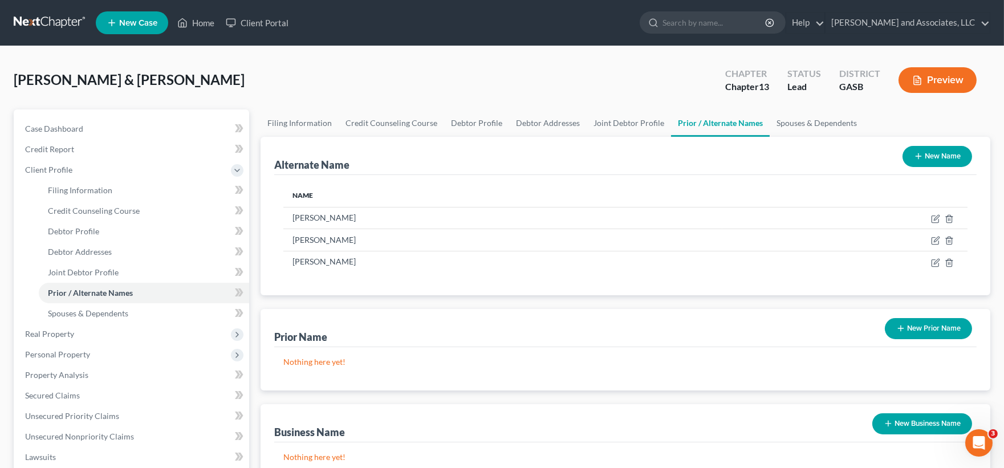
click at [931, 328] on button "New Prior Name" at bounding box center [928, 328] width 87 height 21
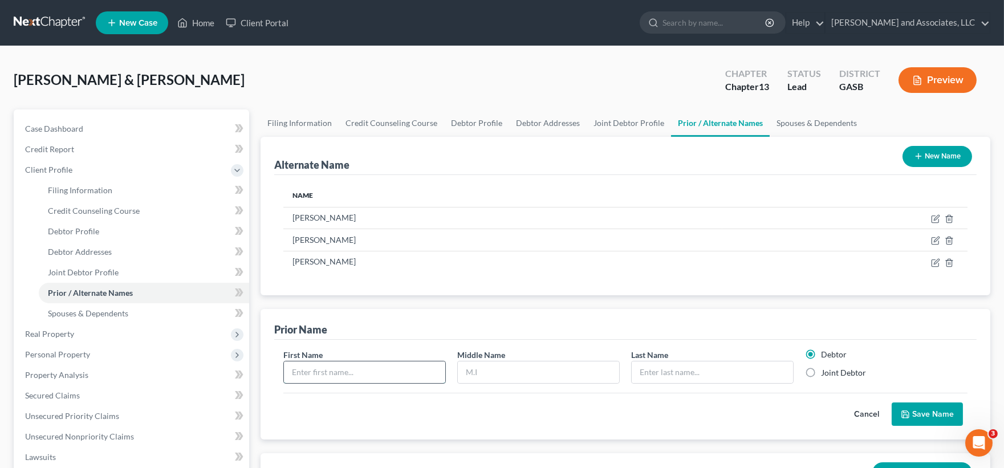
click at [376, 367] on input "text" at bounding box center [364, 372] width 161 height 22
click at [341, 364] on input "Cgerjera" at bounding box center [364, 372] width 161 height 22
type input "Cherkera"
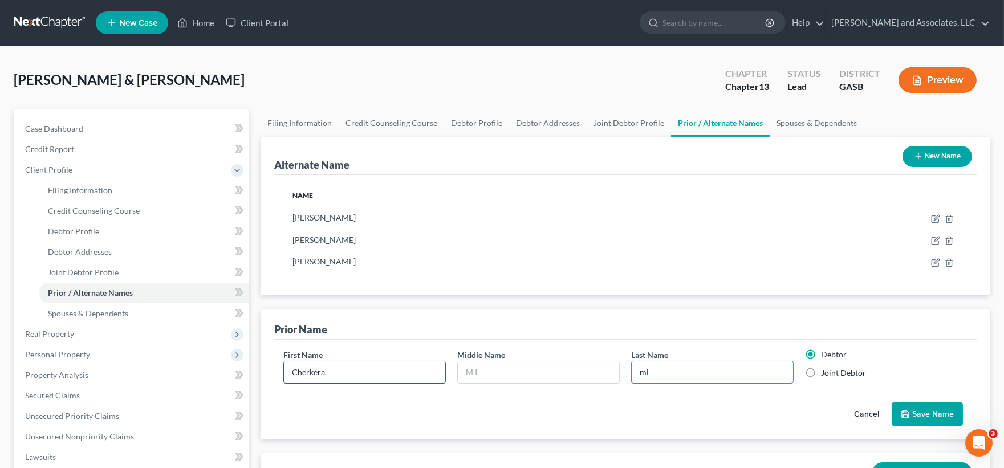
type input "m"
type input "Mitchell"
click at [821, 373] on label "Joint Debtor" at bounding box center [843, 372] width 45 height 11
click at [825, 373] on input "Joint Debtor" at bounding box center [828, 370] width 7 height 7
radio input "true"
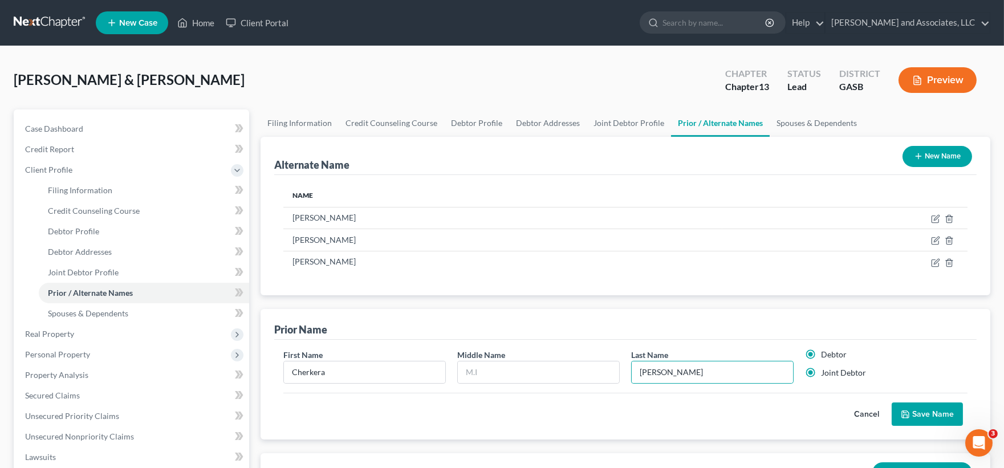
radio input "false"
click at [923, 411] on button "Save Name" at bounding box center [926, 414] width 71 height 24
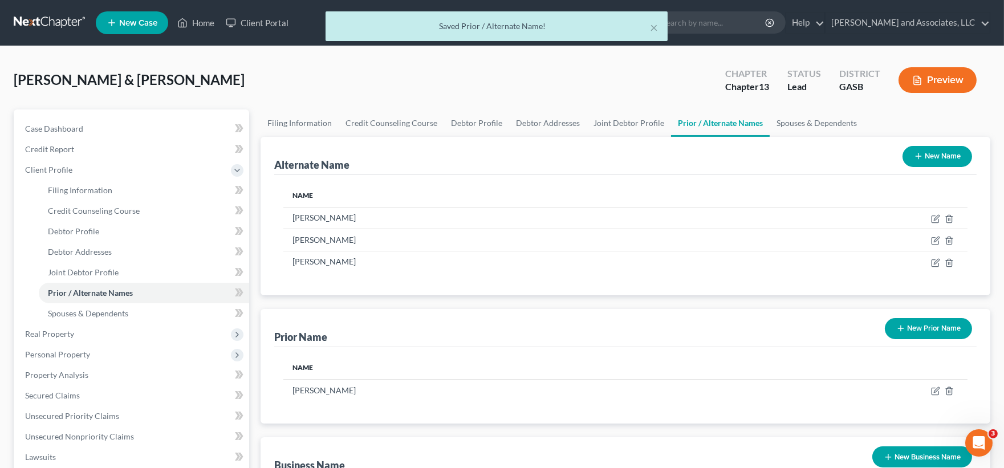
click at [927, 331] on button "New Prior Name" at bounding box center [928, 328] width 87 height 21
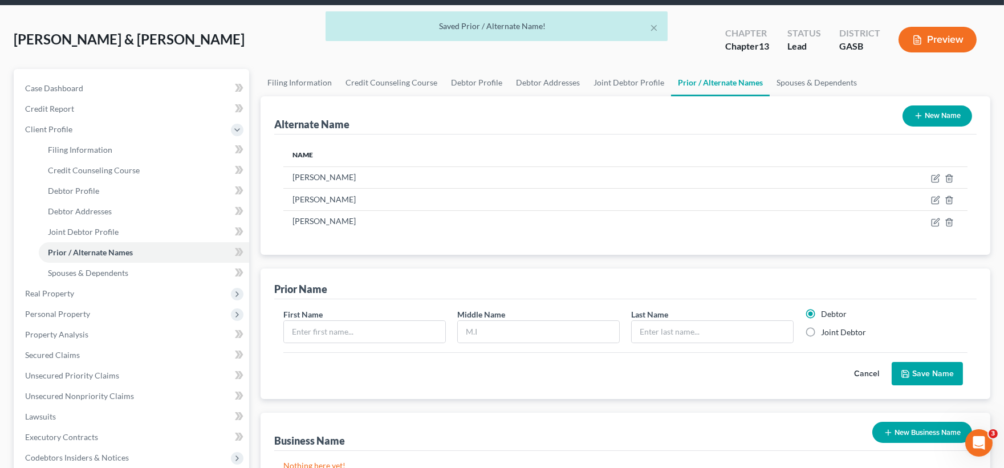
scroll to position [63, 0]
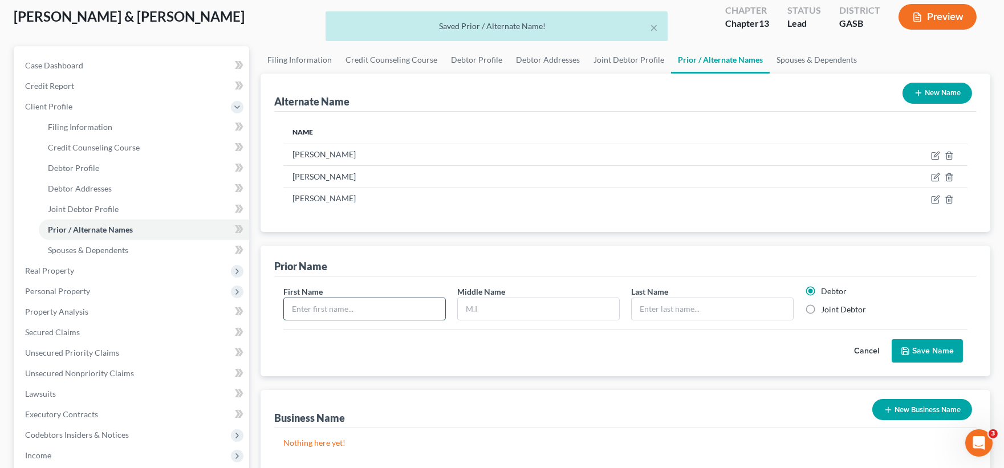
click at [363, 308] on input "text" at bounding box center [364, 309] width 161 height 22
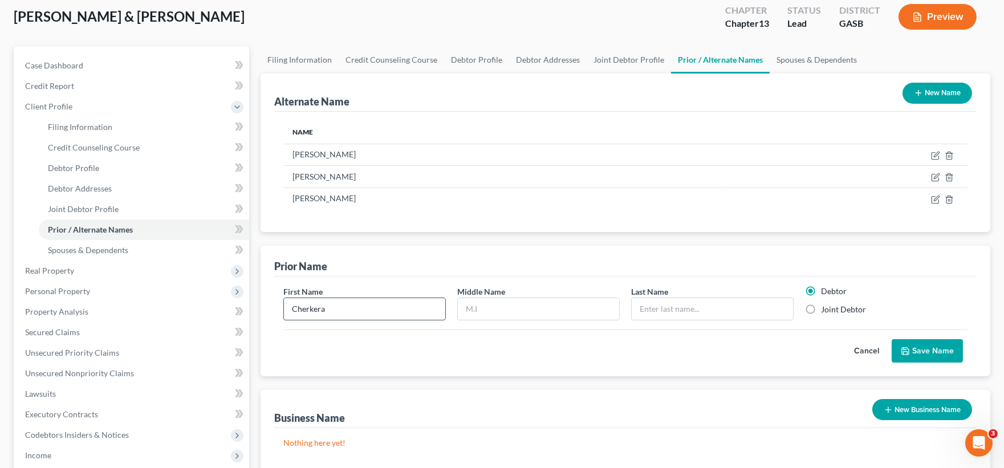
type input "Cherkera"
type input "N."
type input "Mitchell"
click at [821, 309] on label "Joint Debtor" at bounding box center [843, 309] width 45 height 11
click at [825, 309] on input "Joint Debtor" at bounding box center [828, 307] width 7 height 7
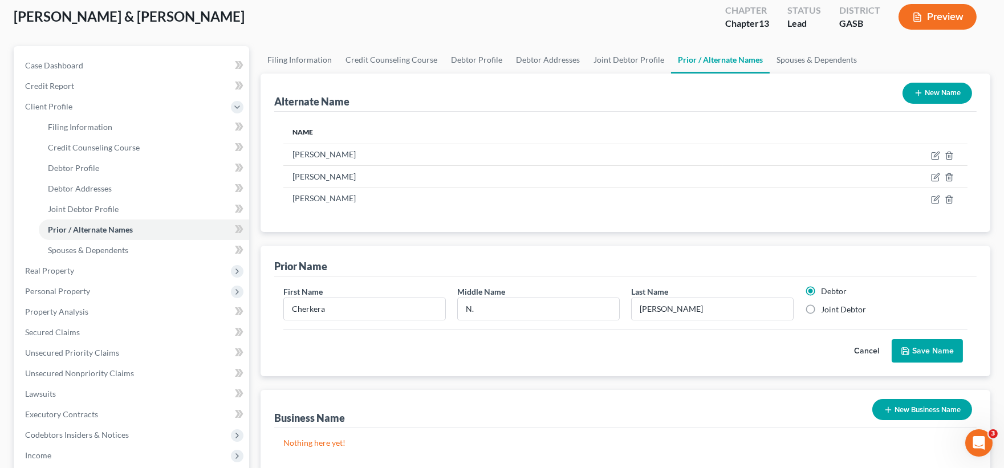
radio input "true"
radio input "false"
drag, startPoint x: 938, startPoint y: 342, endPoint x: 938, endPoint y: 350, distance: 8.0
click at [938, 344] on button "Save Name" at bounding box center [926, 351] width 71 height 24
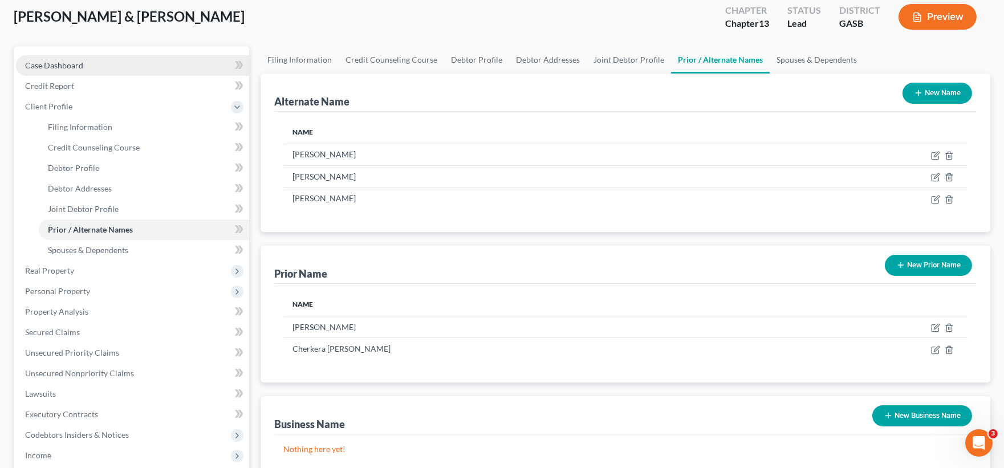
click at [64, 67] on span "Case Dashboard" at bounding box center [54, 65] width 58 height 10
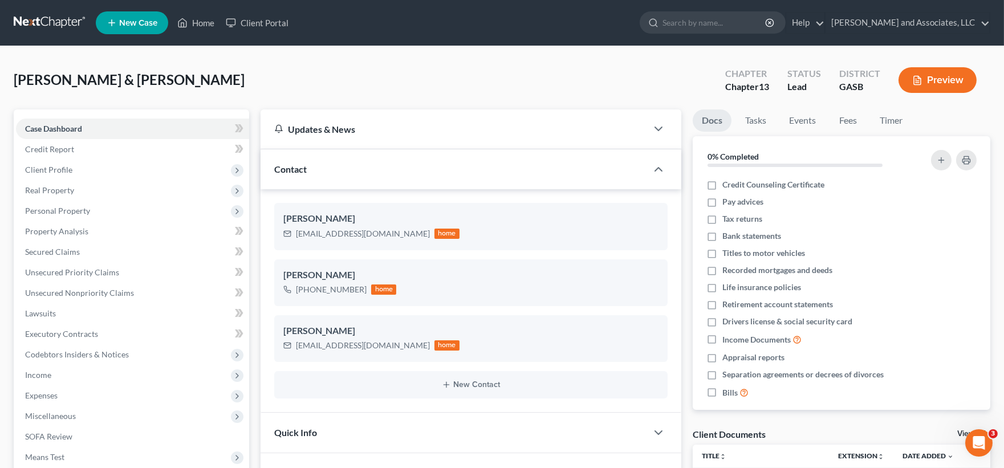
click at [941, 78] on button "Preview" at bounding box center [937, 80] width 78 height 26
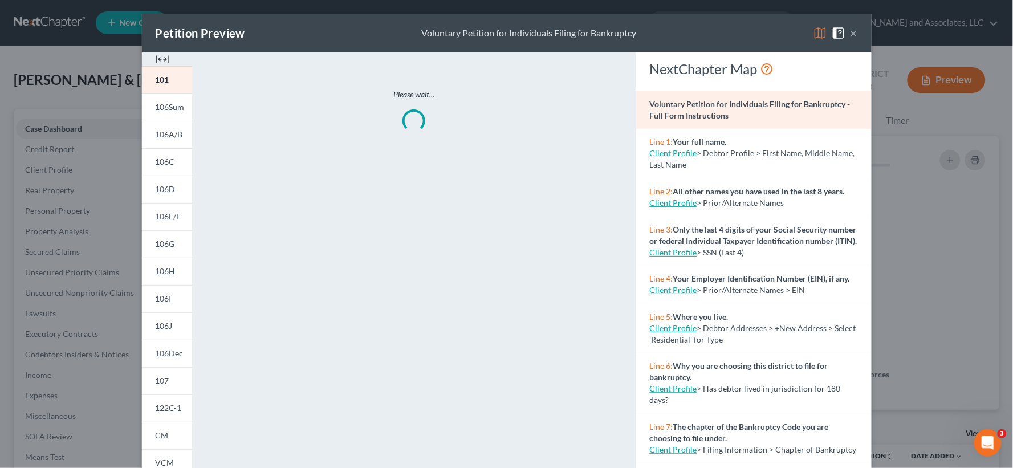
click at [161, 60] on img at bounding box center [163, 59] width 14 height 14
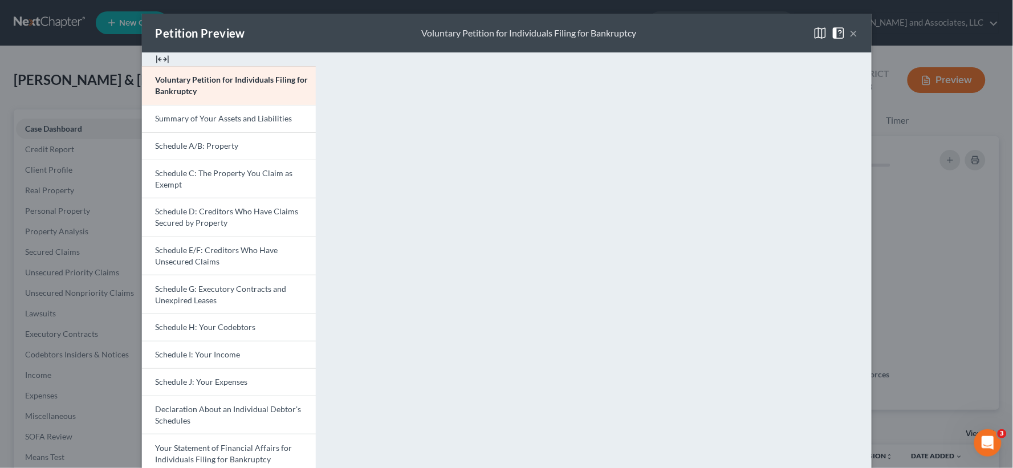
click at [850, 30] on button "×" at bounding box center [854, 33] width 8 height 14
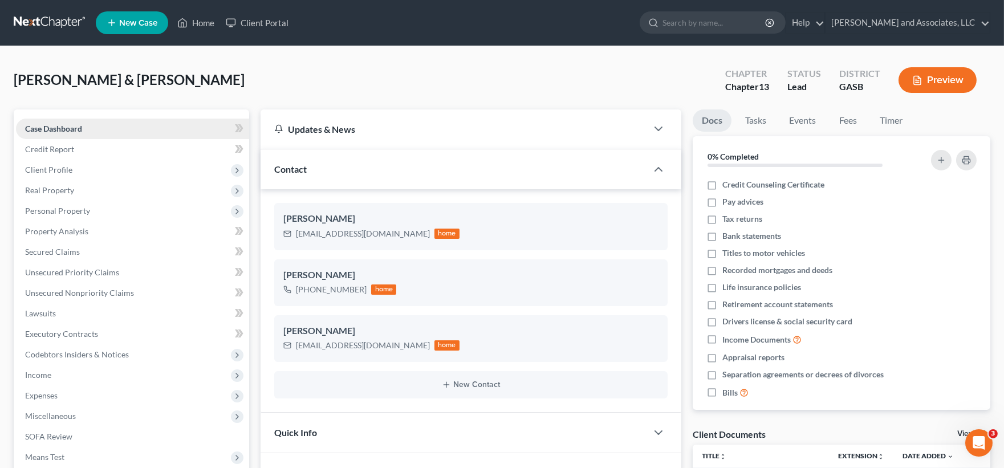
click at [36, 130] on span "Case Dashboard" at bounding box center [53, 129] width 57 height 10
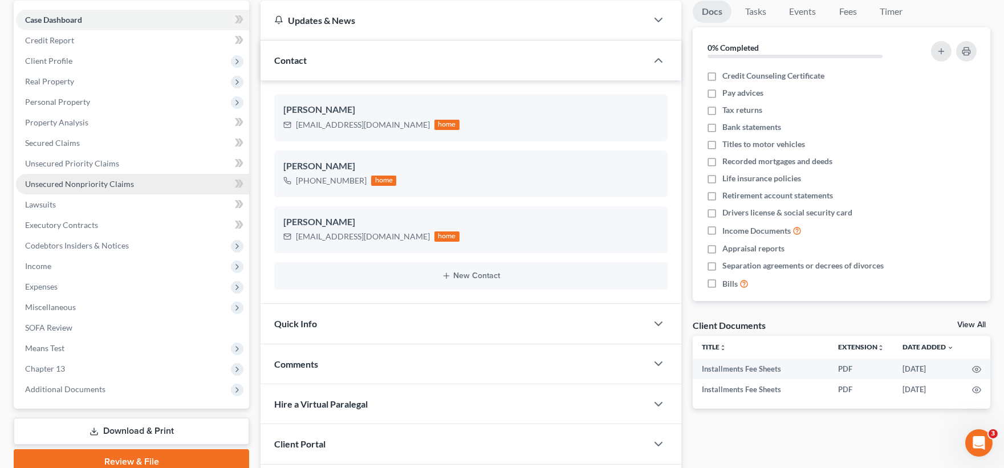
scroll to position [189, 0]
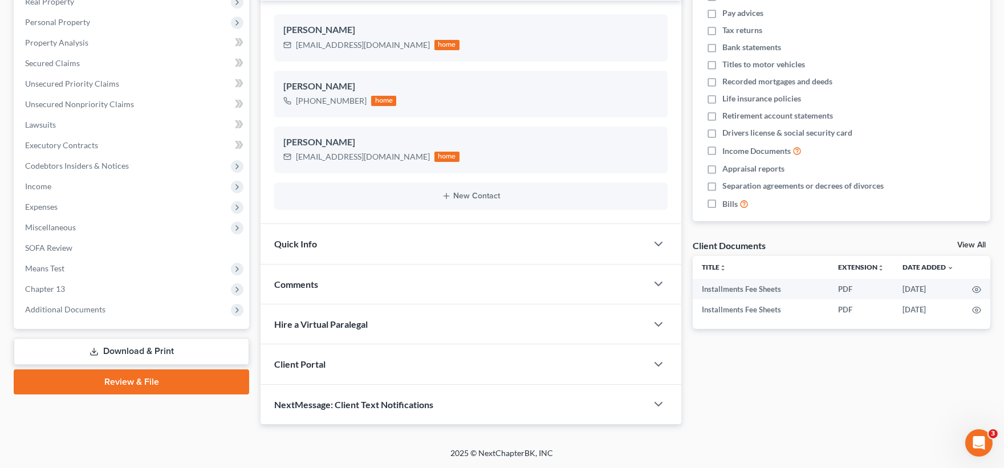
click at [140, 348] on link "Download & Print" at bounding box center [131, 351] width 235 height 27
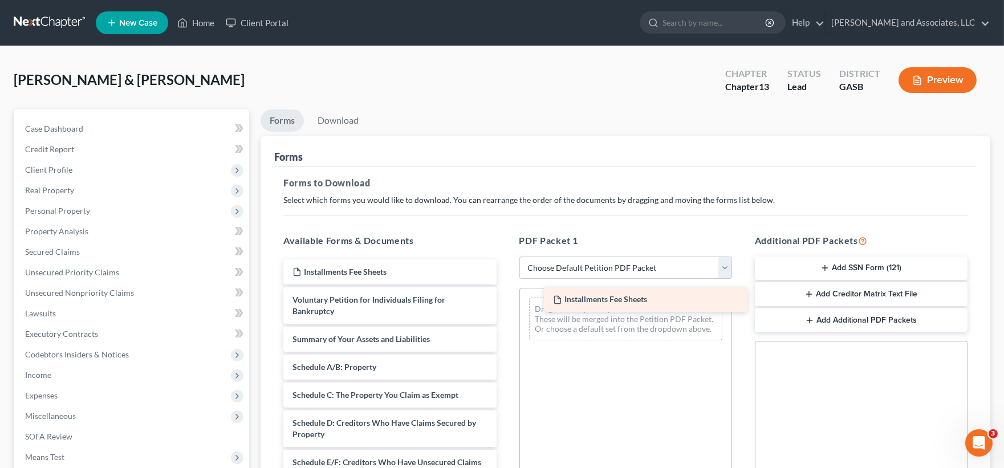
drag, startPoint x: 385, startPoint y: 271, endPoint x: 646, endPoint y: 299, distance: 262.0
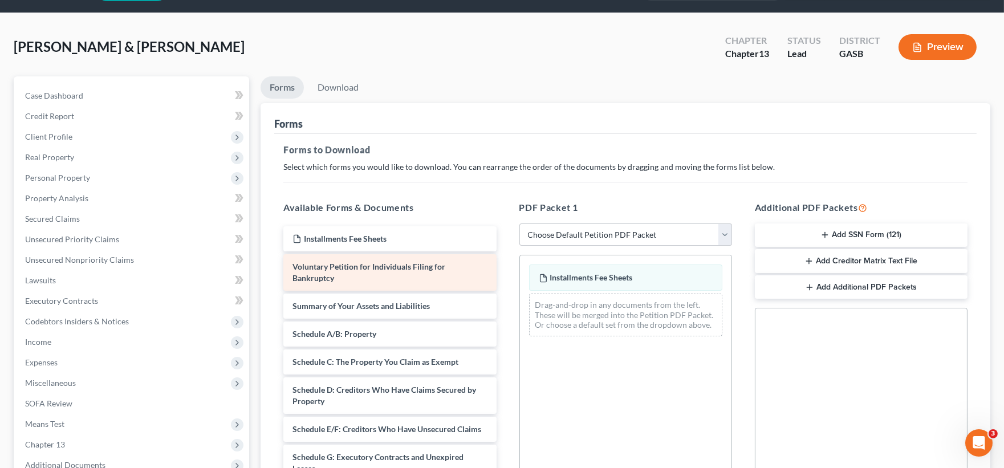
scroll to position [63, 0]
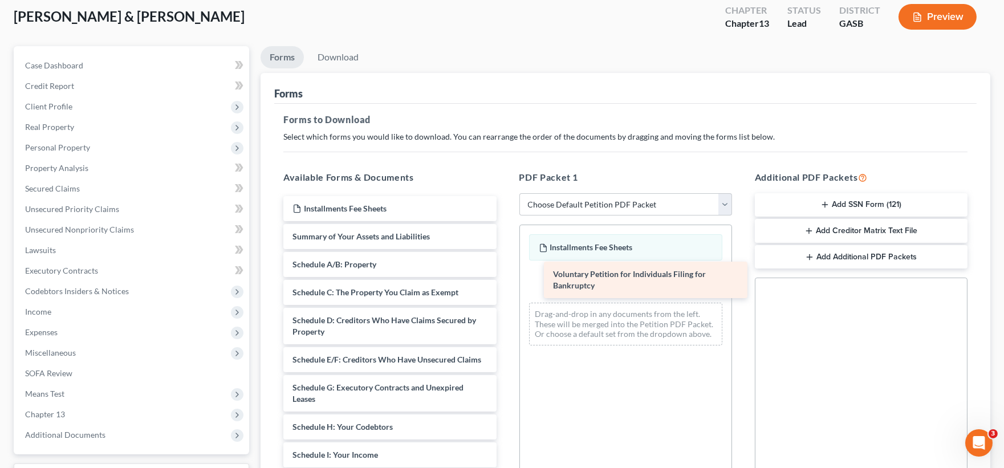
drag, startPoint x: 374, startPoint y: 247, endPoint x: 635, endPoint y: 286, distance: 263.3
click at [505, 286] on div "Voluntary Petition for Individuals Filing for Bankruptcy Installments Fee Sheet…" at bounding box center [389, 460] width 231 height 529
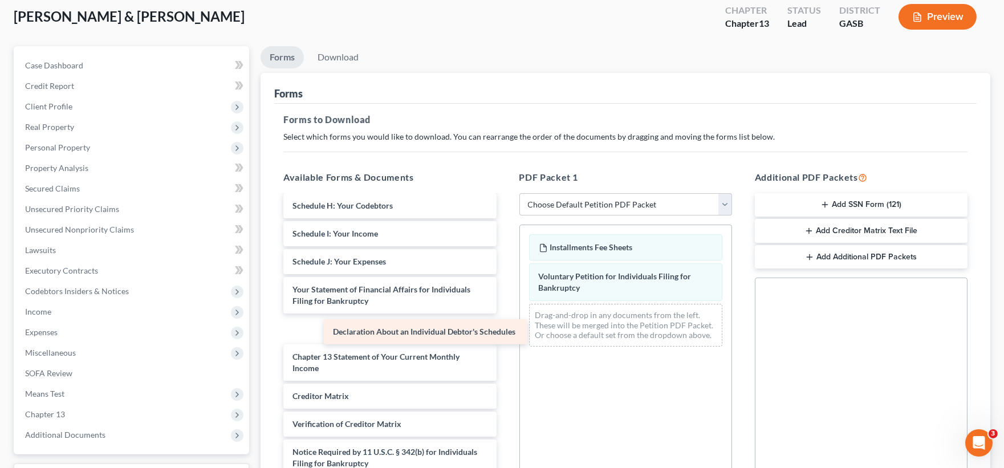
scroll to position [204, 0]
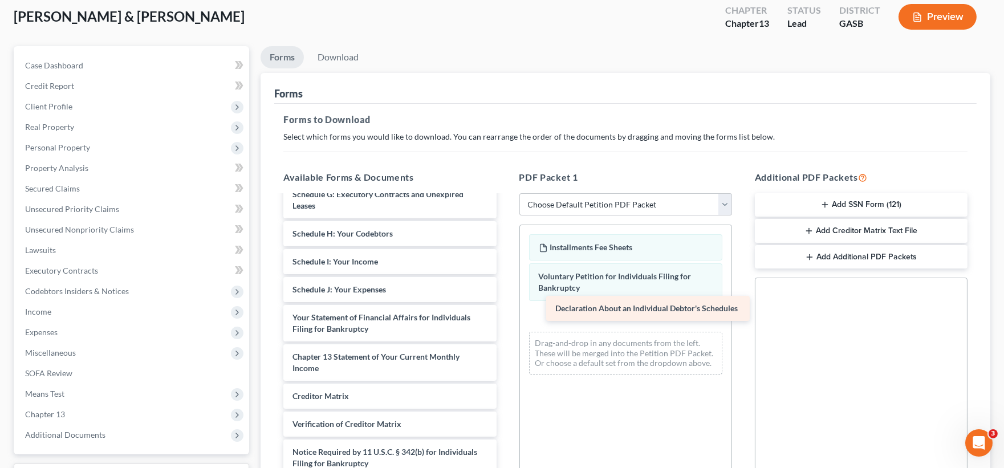
drag, startPoint x: 377, startPoint y: 291, endPoint x: 639, endPoint y: 310, distance: 263.5
click at [505, 310] on div "Declaration About an Individual Debtor's Schedules Installments Fee Sheets Summ…" at bounding box center [389, 253] width 231 height 501
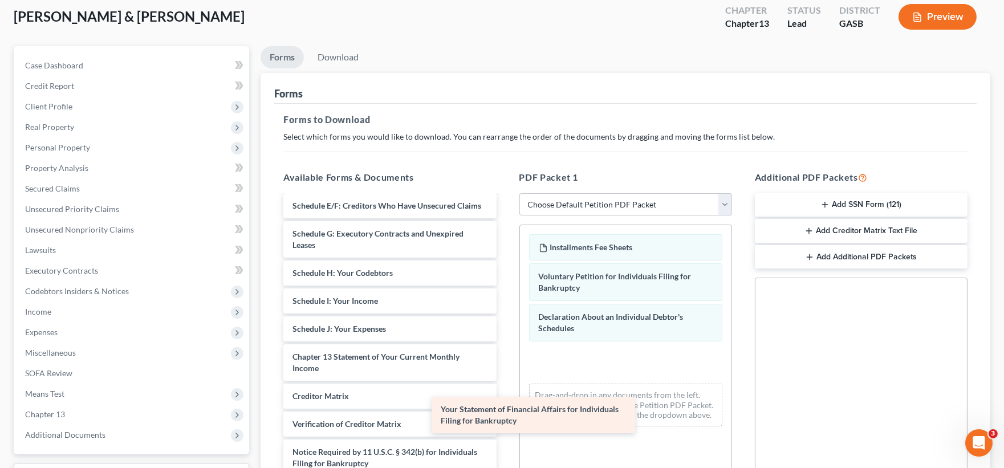
scroll to position [165, 0]
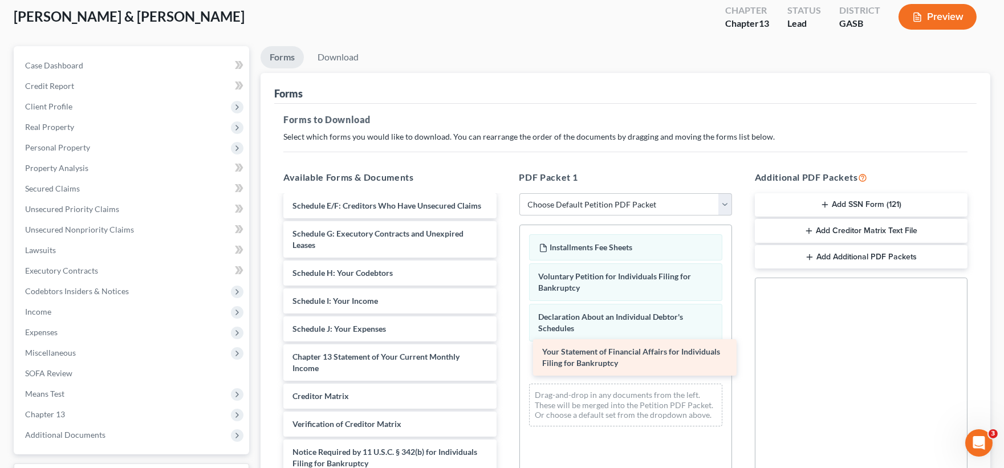
drag, startPoint x: 408, startPoint y: 332, endPoint x: 658, endPoint y: 366, distance: 252.5
click at [505, 366] on div "Your Statement of Financial Affairs for Individuals Filing for Bankruptcy Insta…" at bounding box center [389, 273] width 231 height 462
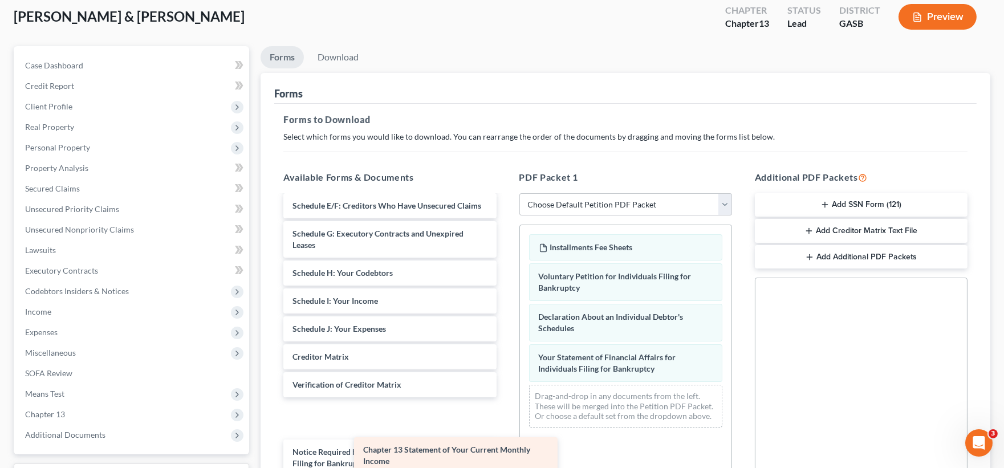
scroll to position [126, 0]
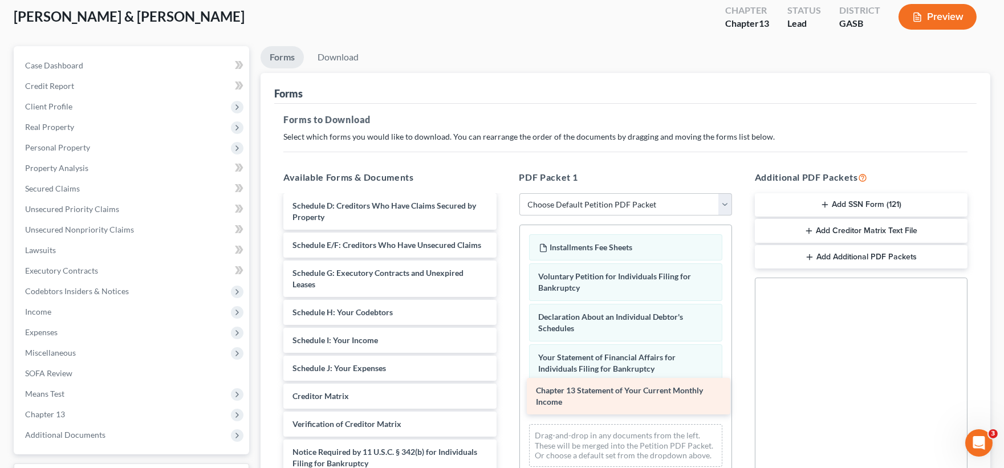
drag, startPoint x: 392, startPoint y: 361, endPoint x: 635, endPoint y: 396, distance: 245.8
click at [505, 396] on div "Chapter 13 Statement of Your Current Monthly Income Installments Fee Sheets Sum…" at bounding box center [389, 293] width 231 height 422
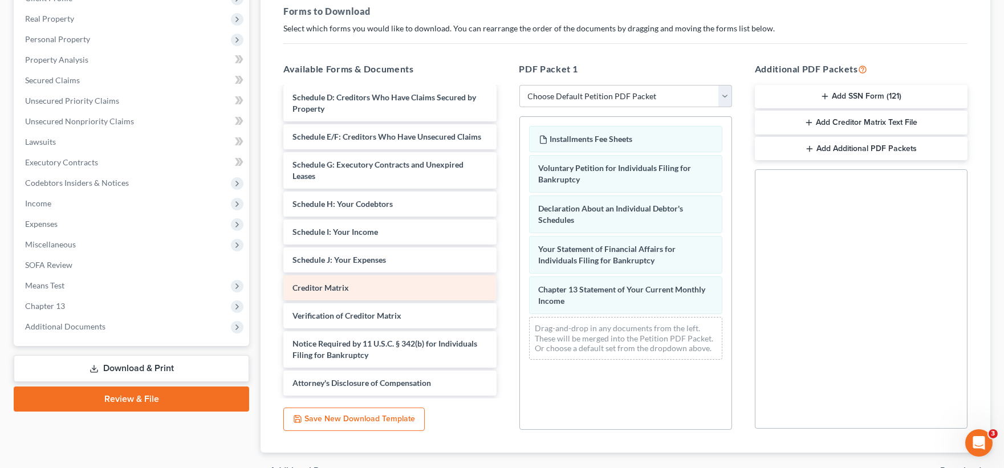
scroll to position [190, 0]
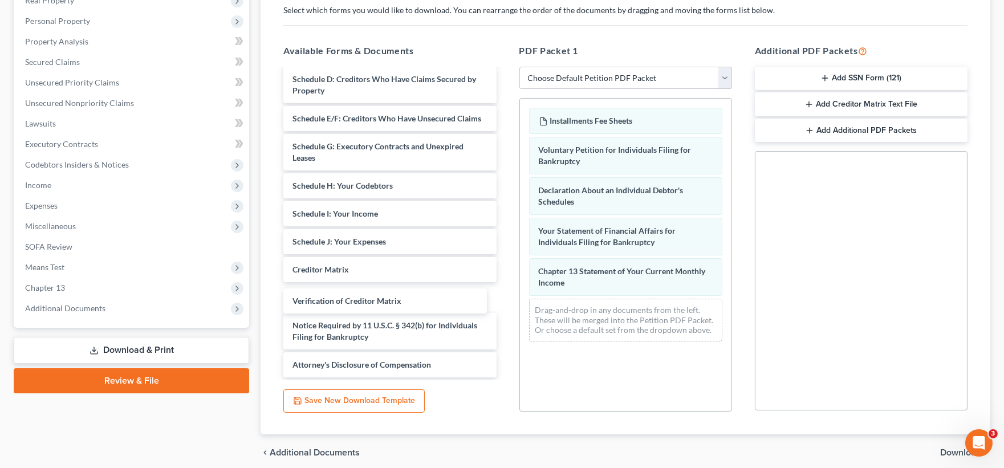
click at [356, 295] on div "Verification of Creditor Matrix Installments Fee Sheets Summary of Your Assets …" at bounding box center [389, 166] width 231 height 422
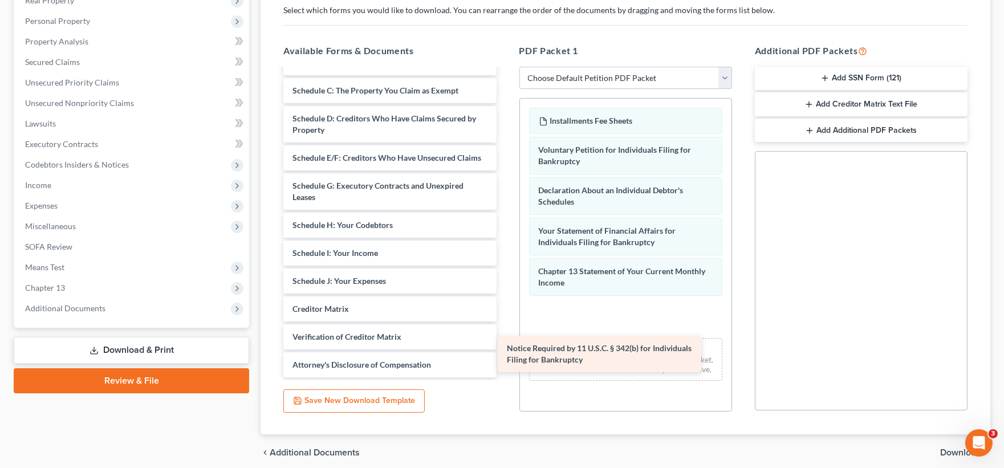
scroll to position [86, 0]
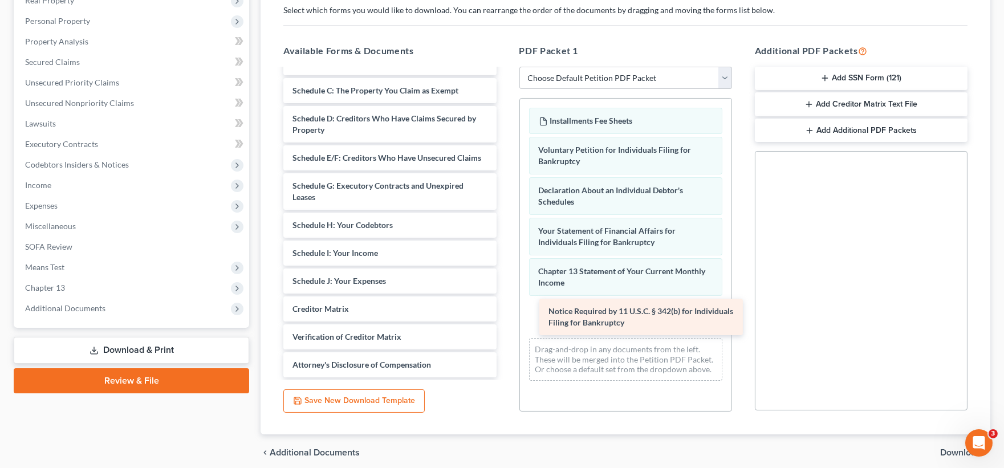
drag, startPoint x: 345, startPoint y: 331, endPoint x: 605, endPoint y: 311, distance: 261.2
click at [505, 311] on div "Notice Required by 11 U.S.C. § 342(b) for Individuals Filing for Bankruptcy Ins…" at bounding box center [389, 185] width 231 height 383
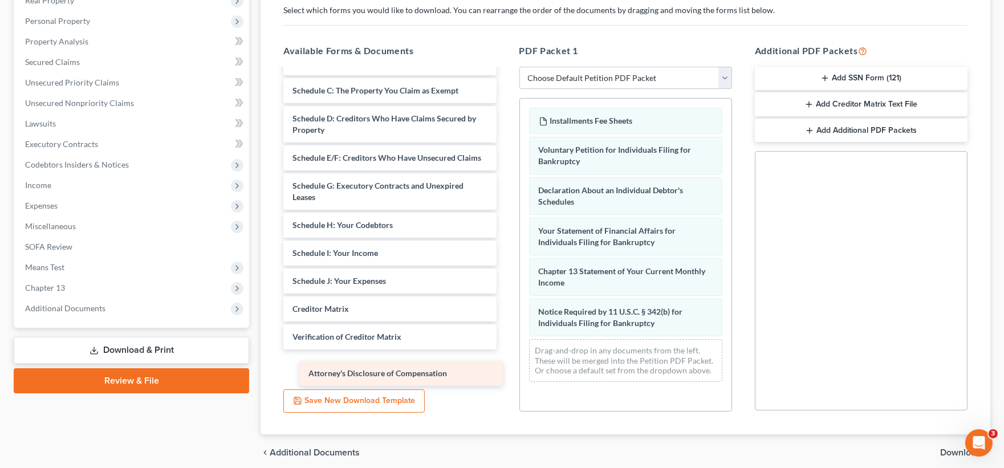
scroll to position [58, 0]
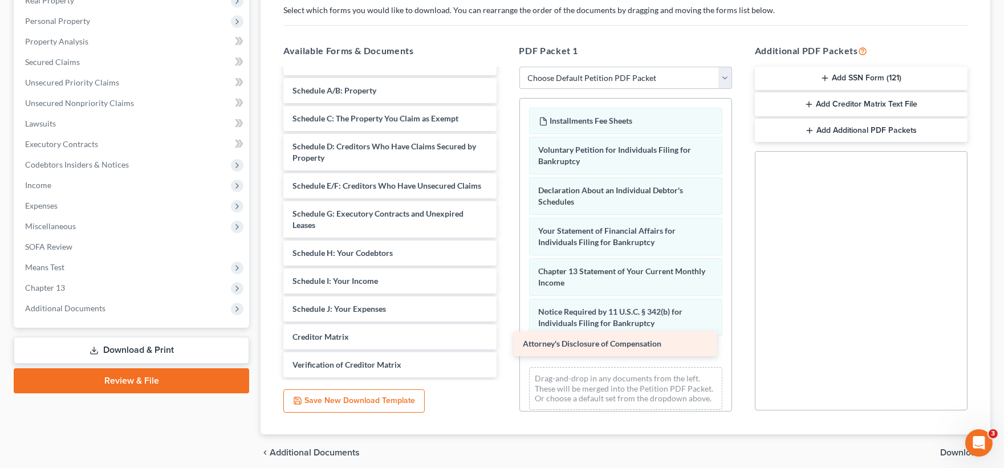
drag, startPoint x: 404, startPoint y: 365, endPoint x: 634, endPoint y: 344, distance: 231.2
click at [505, 344] on div "Attorney's Disclosure of Compensation Installments Fee Sheets Summary of Your A…" at bounding box center [389, 199] width 231 height 355
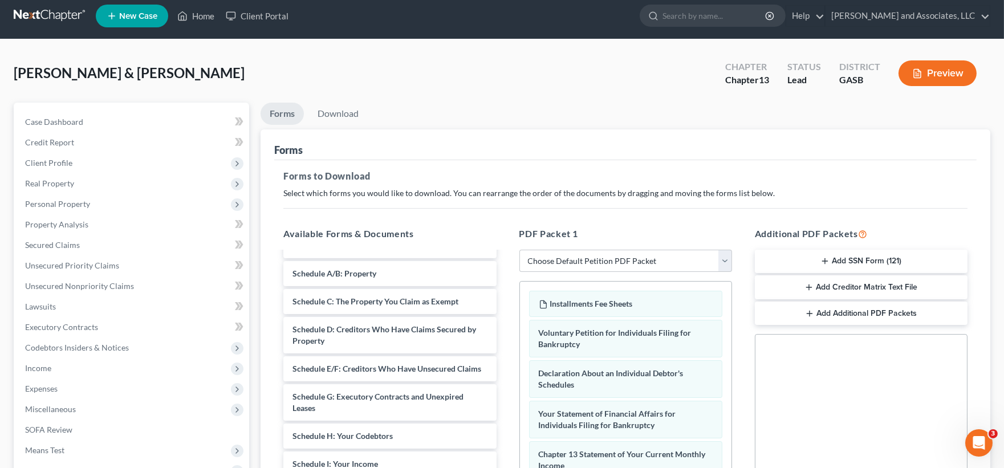
scroll to position [0, 0]
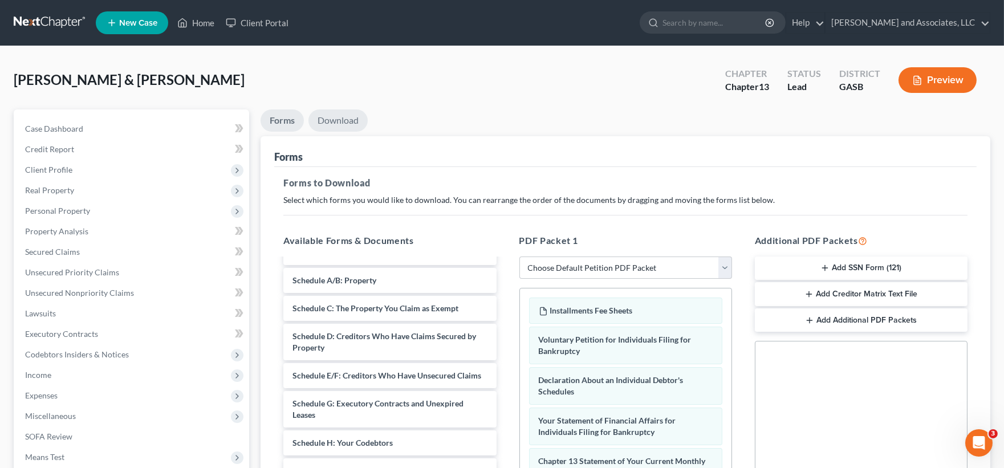
click at [332, 115] on link "Download" at bounding box center [337, 120] width 59 height 22
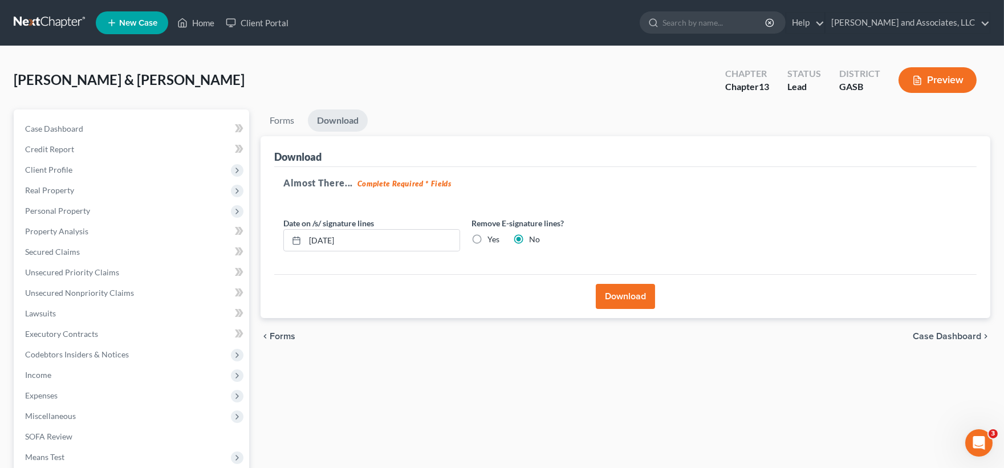
click at [610, 296] on button "Download" at bounding box center [625, 296] width 59 height 25
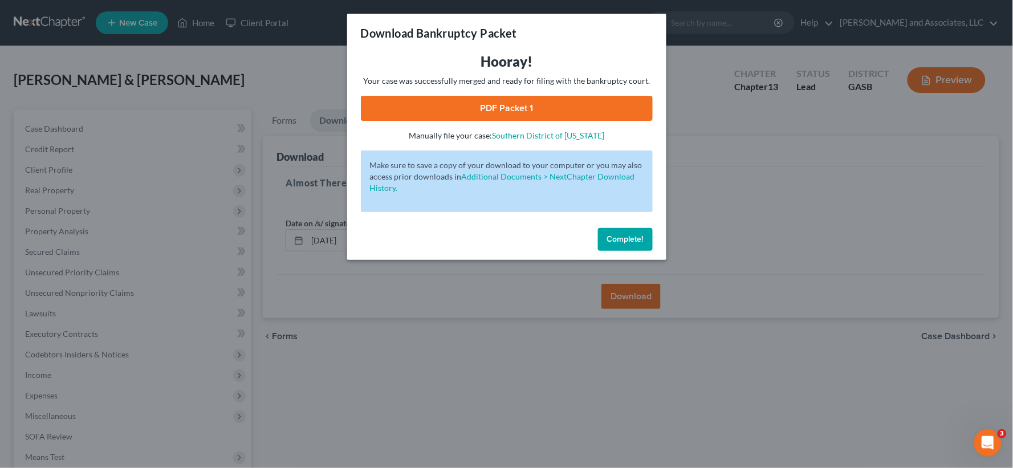
click at [565, 114] on link "PDF Packet 1" at bounding box center [507, 108] width 292 height 25
click at [620, 243] on span "Complete!" at bounding box center [625, 239] width 36 height 10
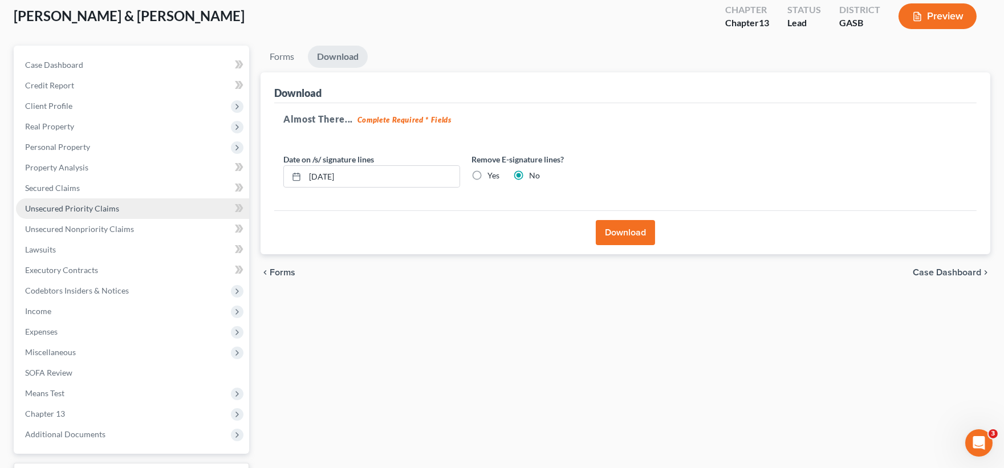
scroll to position [157, 0]
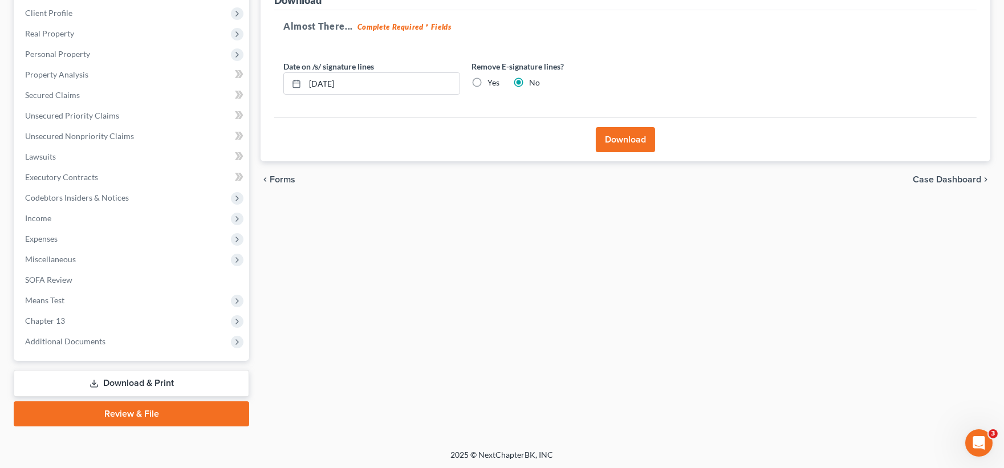
click at [135, 385] on link "Download & Print" at bounding box center [131, 383] width 235 height 27
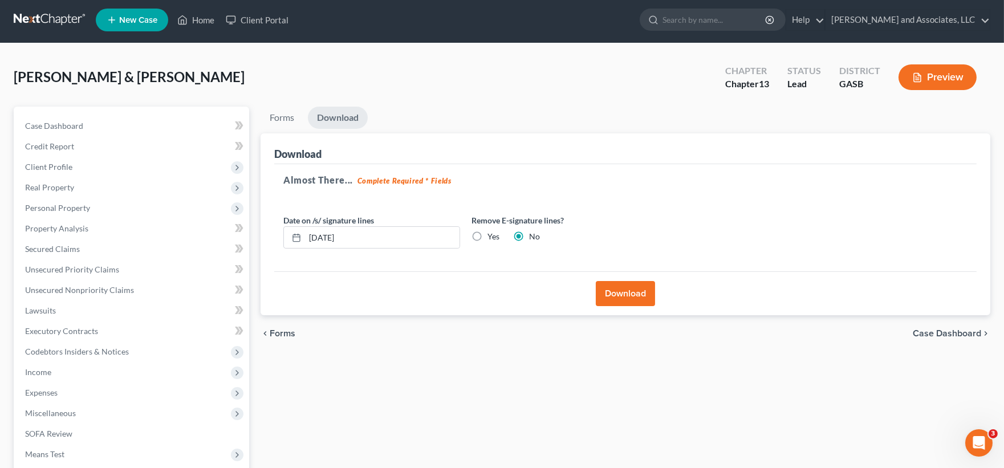
scroll to position [0, 0]
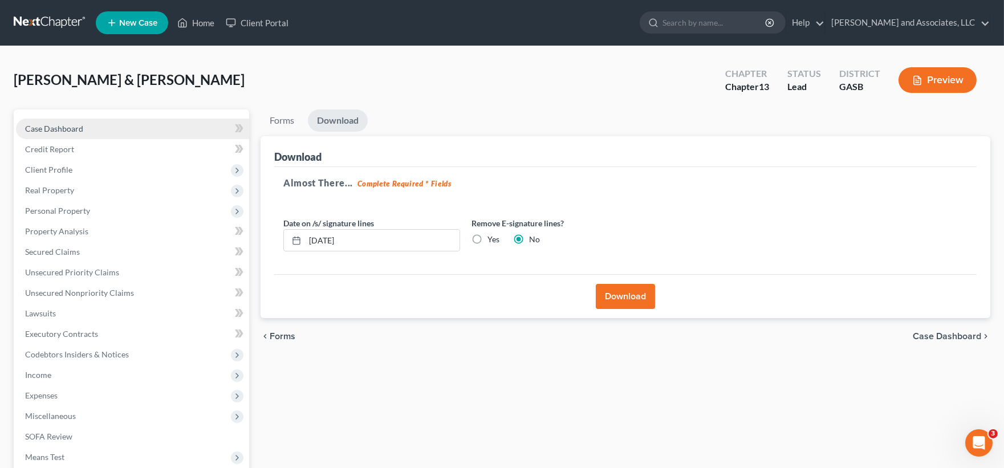
click at [35, 121] on link "Case Dashboard" at bounding box center [132, 129] width 233 height 21
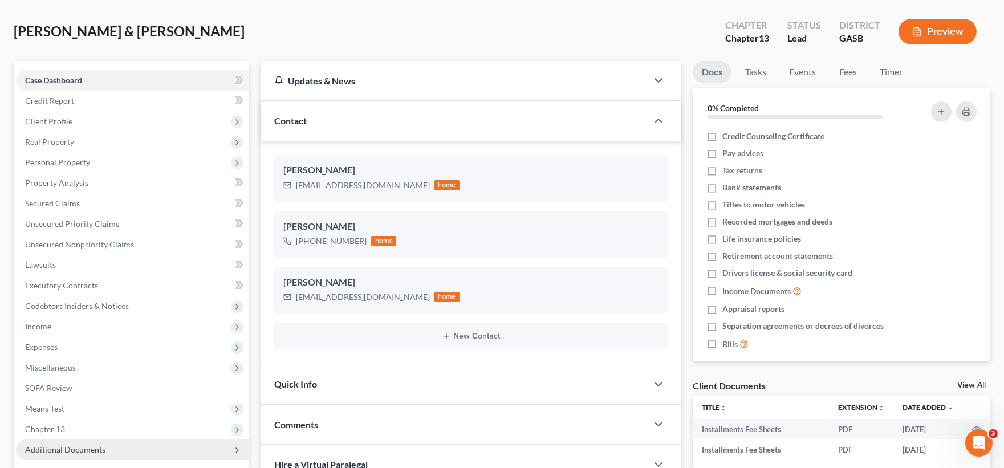
scroll to position [157, 0]
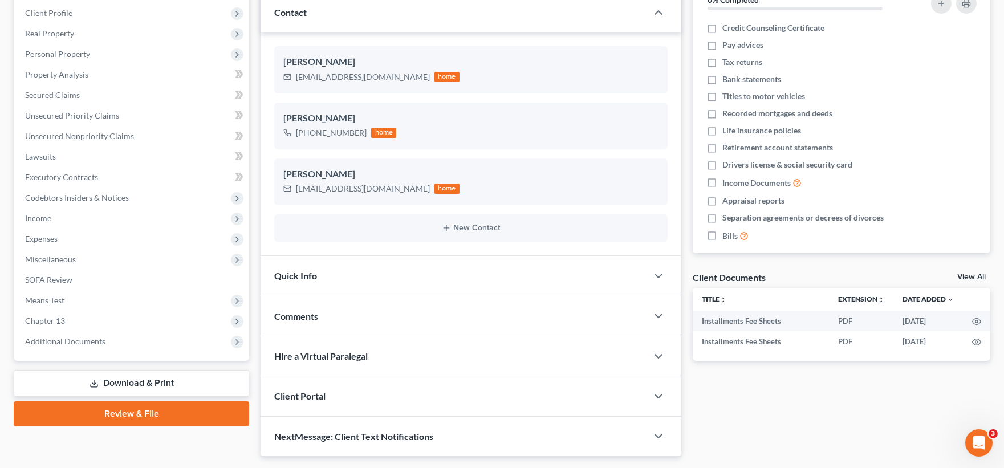
click at [139, 379] on link "Download & Print" at bounding box center [131, 383] width 235 height 27
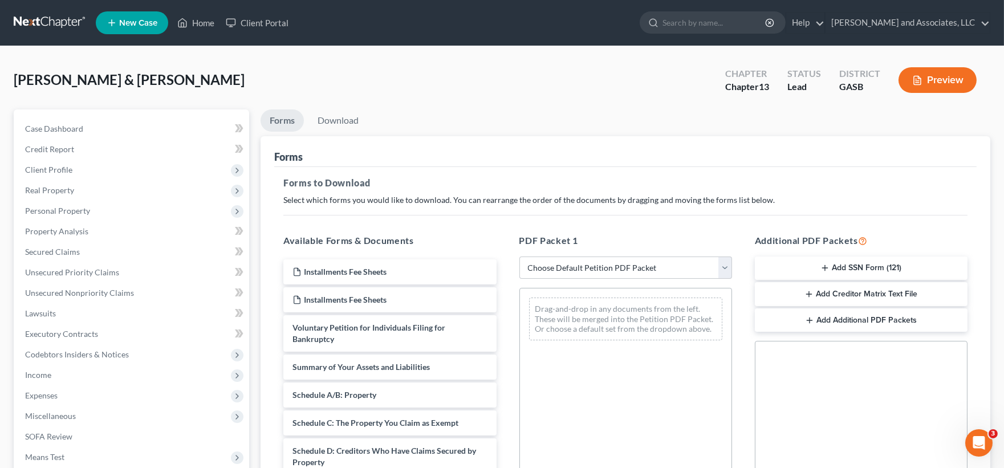
click at [839, 266] on button "Add SSN Form (121)" at bounding box center [861, 268] width 213 height 24
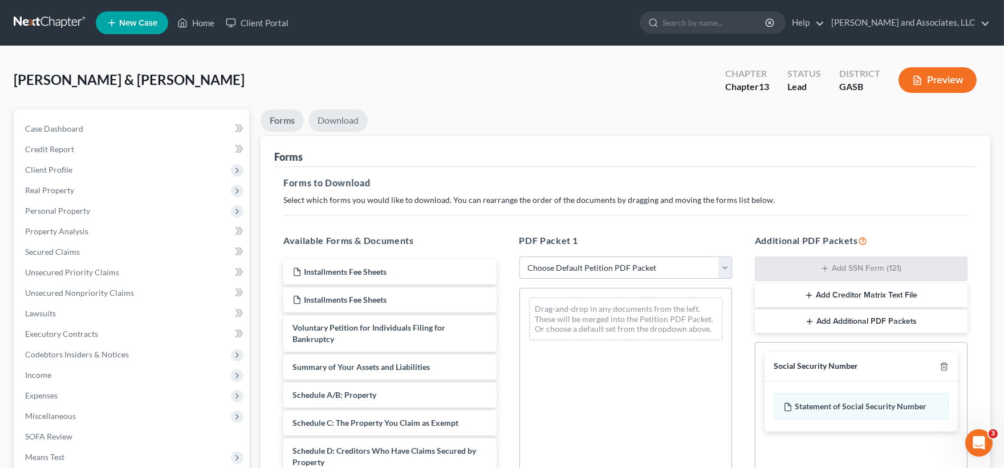
click at [347, 117] on link "Download" at bounding box center [337, 120] width 59 height 22
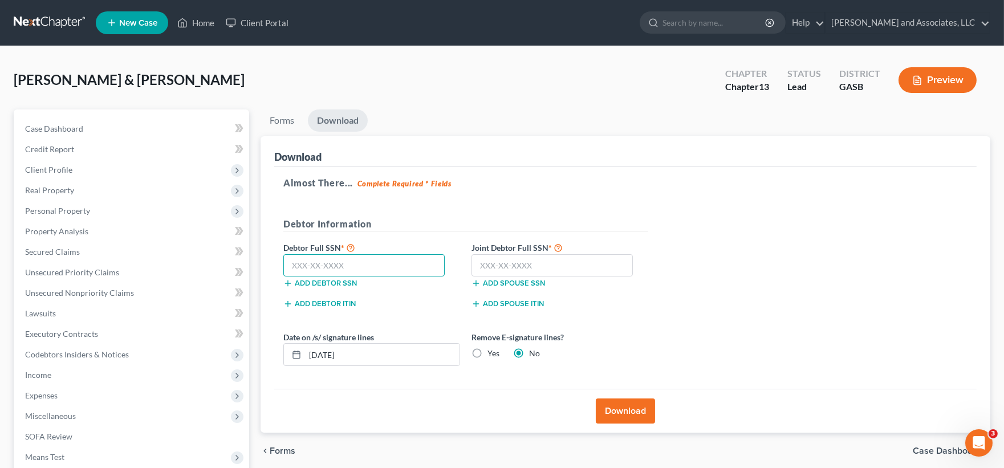
click at [366, 272] on input "text" at bounding box center [363, 265] width 161 height 23
type input "258-43-1586"
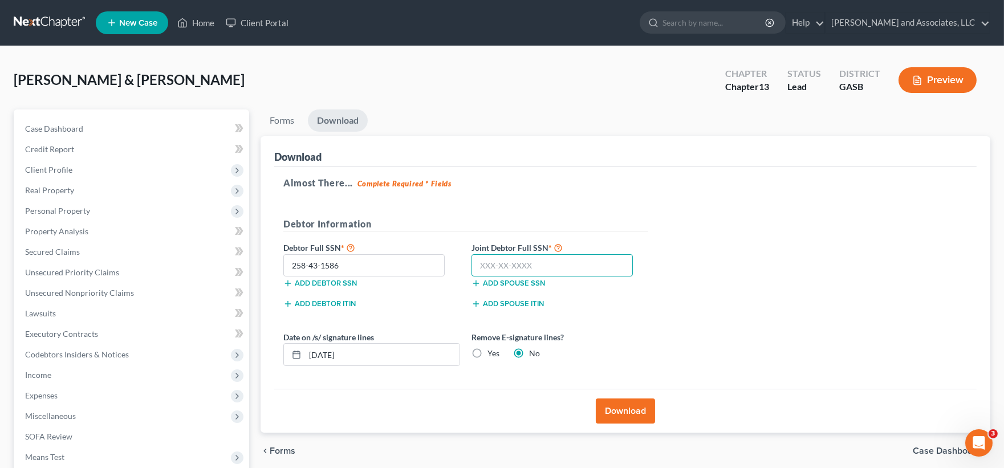
click at [497, 268] on input "text" at bounding box center [551, 265] width 161 height 23
click at [502, 263] on input "text" at bounding box center [551, 265] width 161 height 23
type input "253-47-5097"
click at [634, 414] on button "Download" at bounding box center [625, 410] width 59 height 25
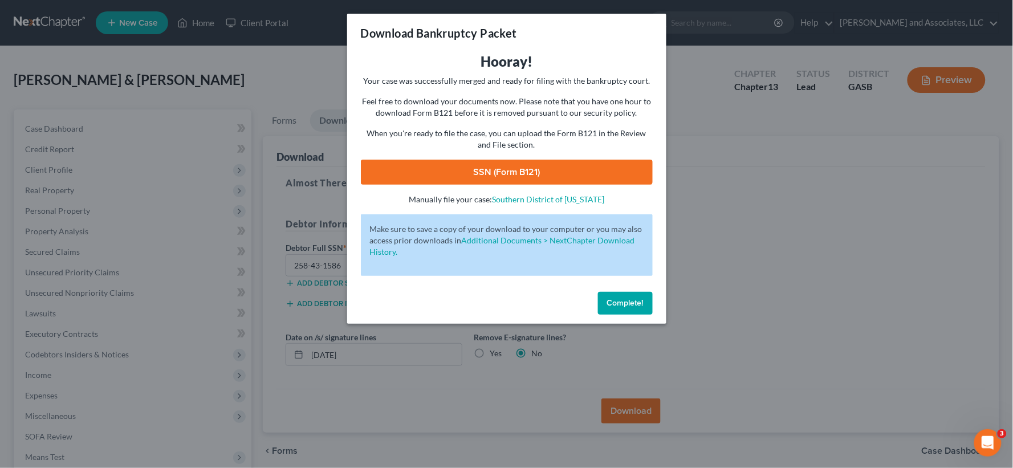
click at [555, 170] on link "SSN (Form B121)" at bounding box center [507, 172] width 292 height 25
click at [616, 304] on span "Complete!" at bounding box center [625, 303] width 36 height 10
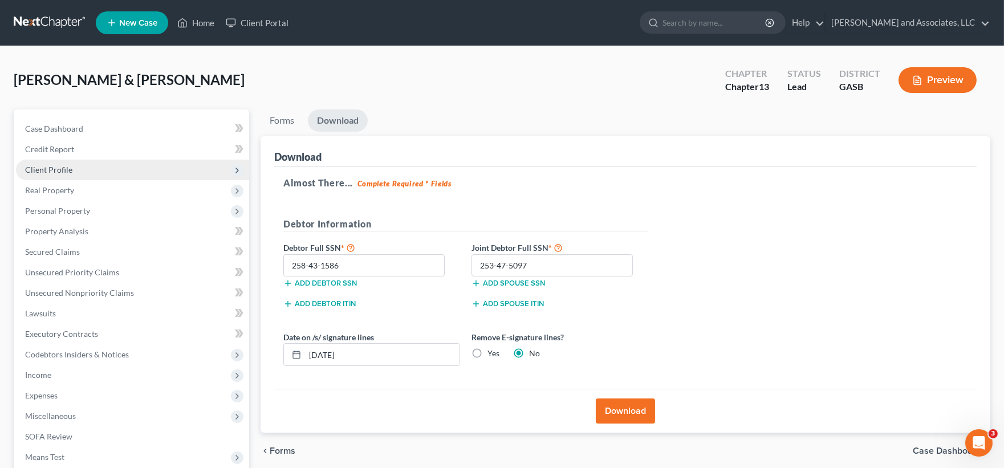
click at [53, 169] on span "Client Profile" at bounding box center [48, 170] width 47 height 10
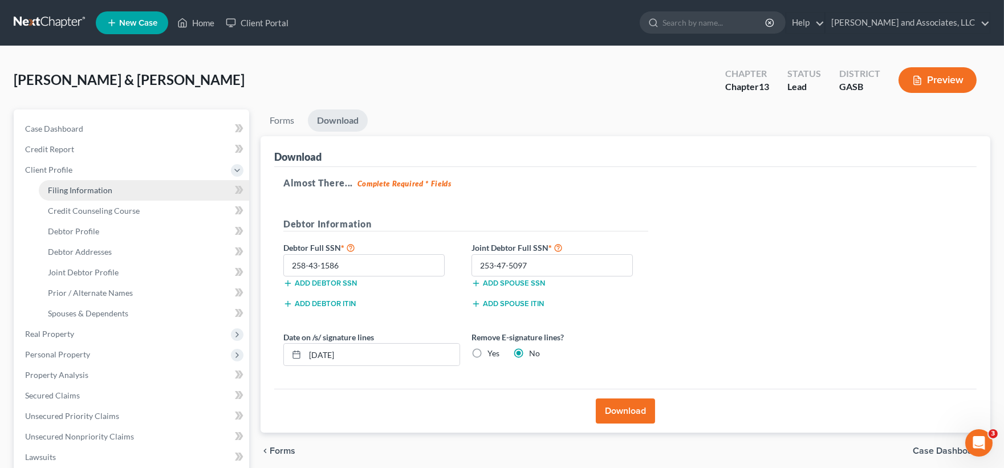
click at [87, 188] on span "Filing Information" at bounding box center [80, 190] width 64 height 10
select select "1"
select select "3"
select select "20"
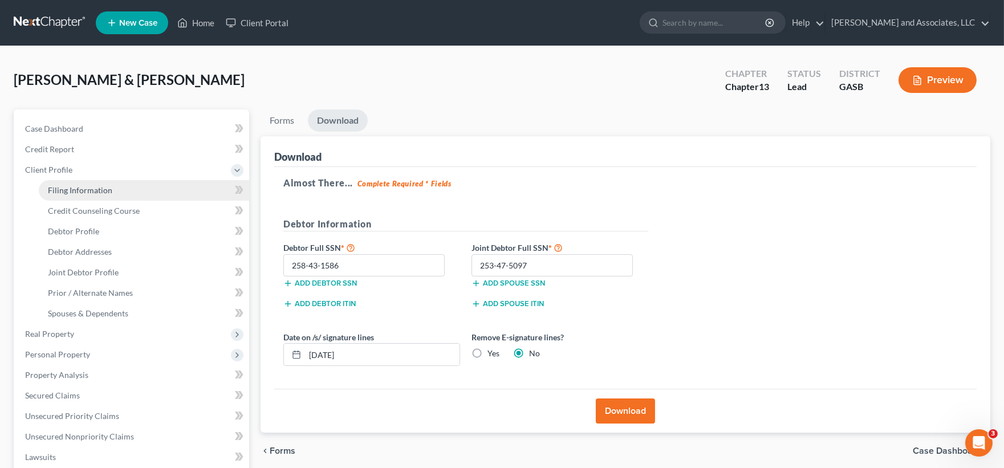
select select "0"
select select "10"
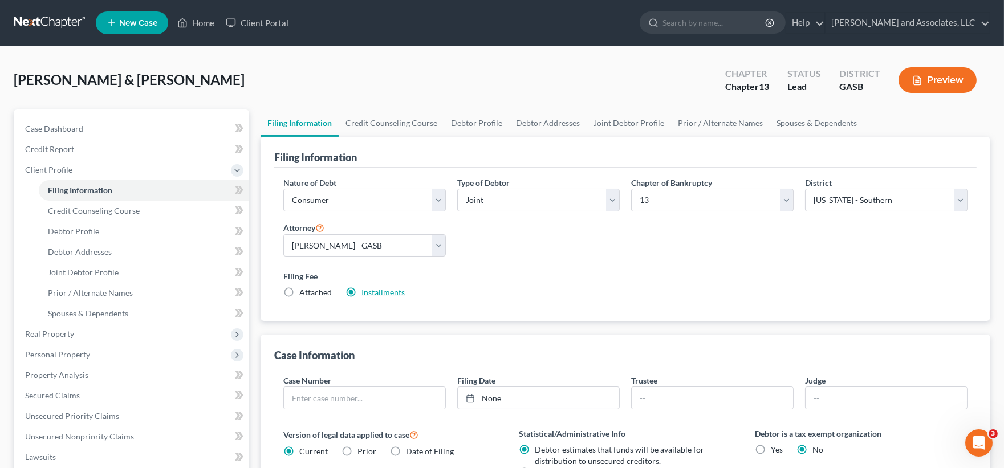
click at [392, 293] on link "Installments" at bounding box center [382, 292] width 43 height 10
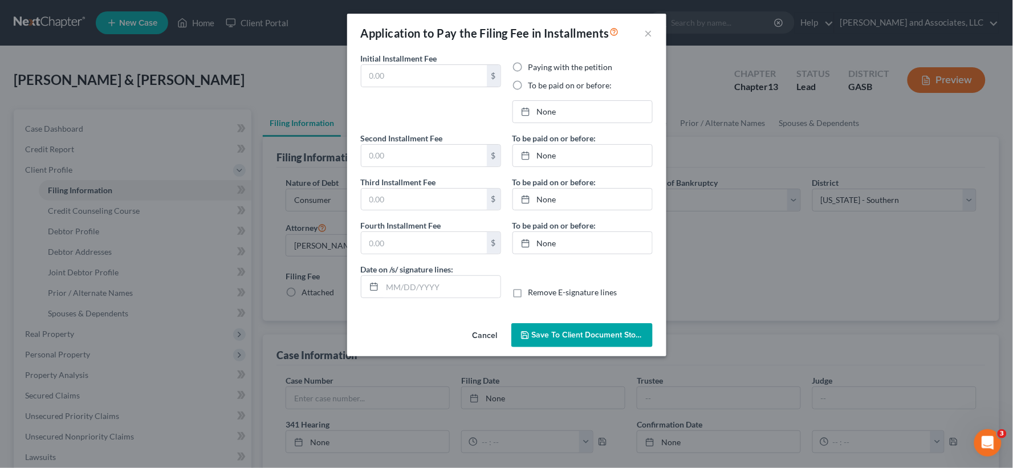
type input "0.00"
radio input "true"
type input "104.00"
type input "105.00"
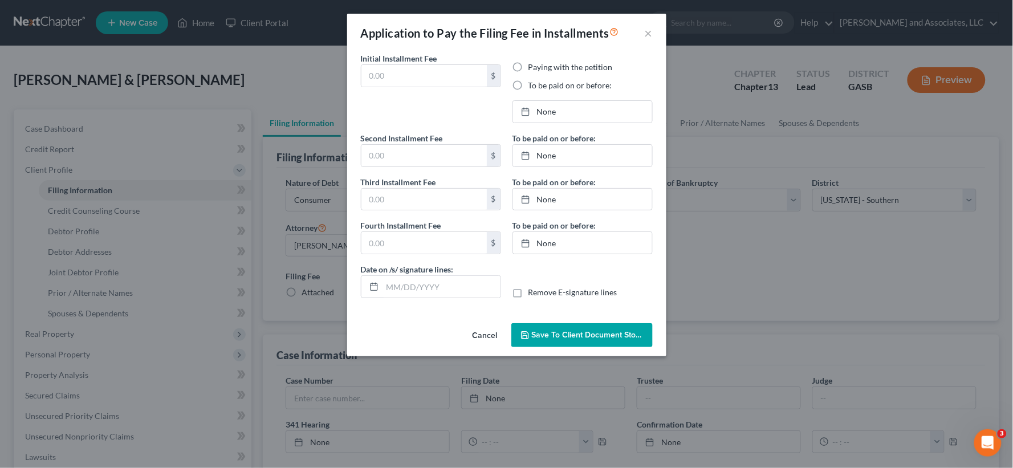
type input "[DATE]"
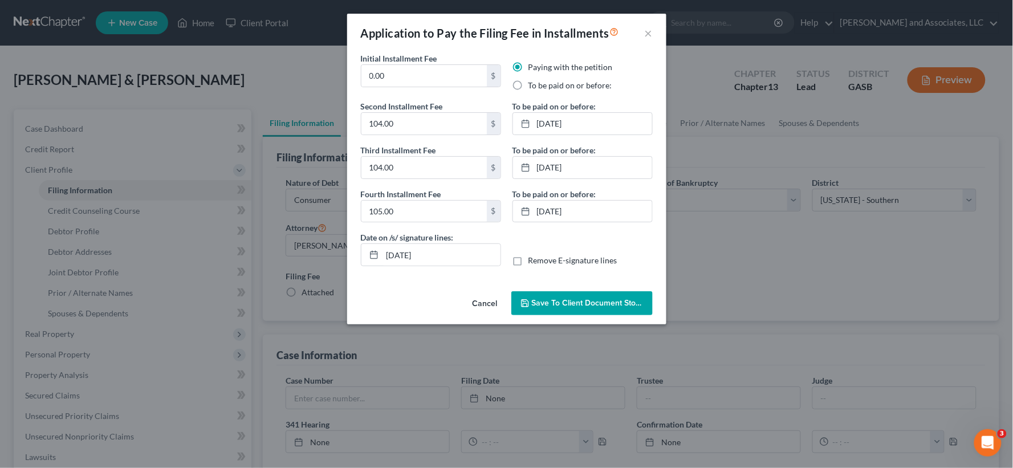
click at [552, 304] on span "Save to Client Document Storage" at bounding box center [592, 303] width 121 height 10
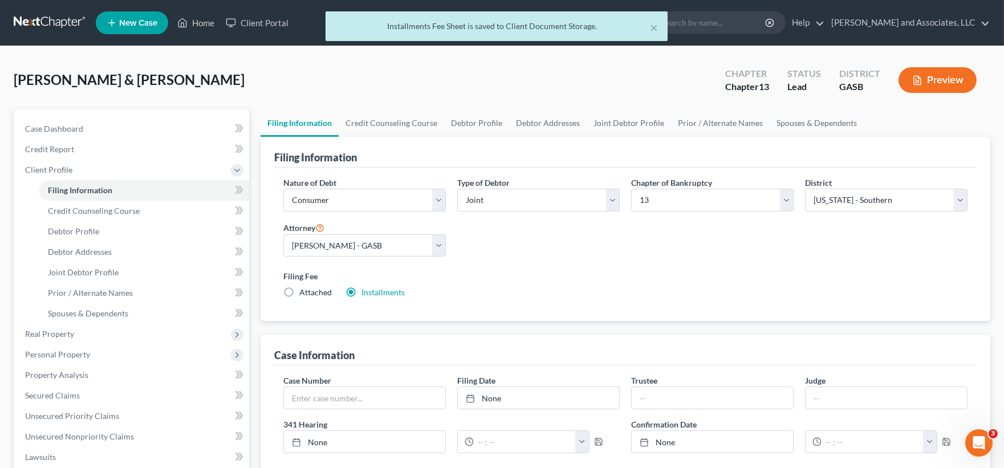
click at [954, 80] on button "Preview" at bounding box center [937, 80] width 78 height 26
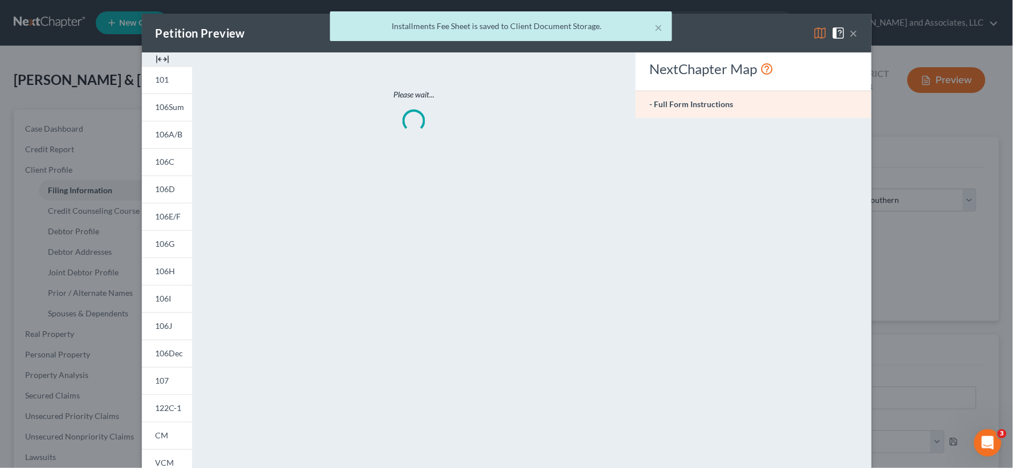
click at [164, 59] on div at bounding box center [167, 59] width 50 height 14
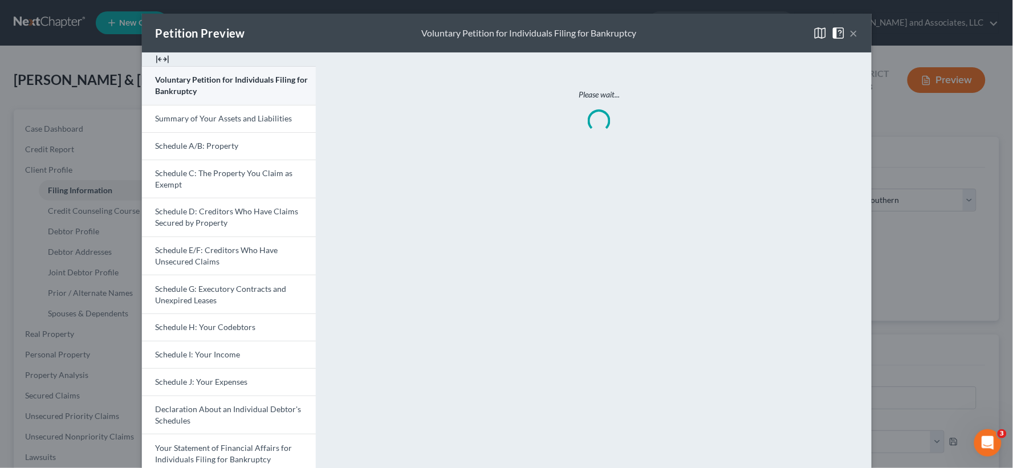
click at [195, 83] on span "Voluntary Petition for Individuals Filing for Bankruptcy" at bounding box center [232, 85] width 153 height 21
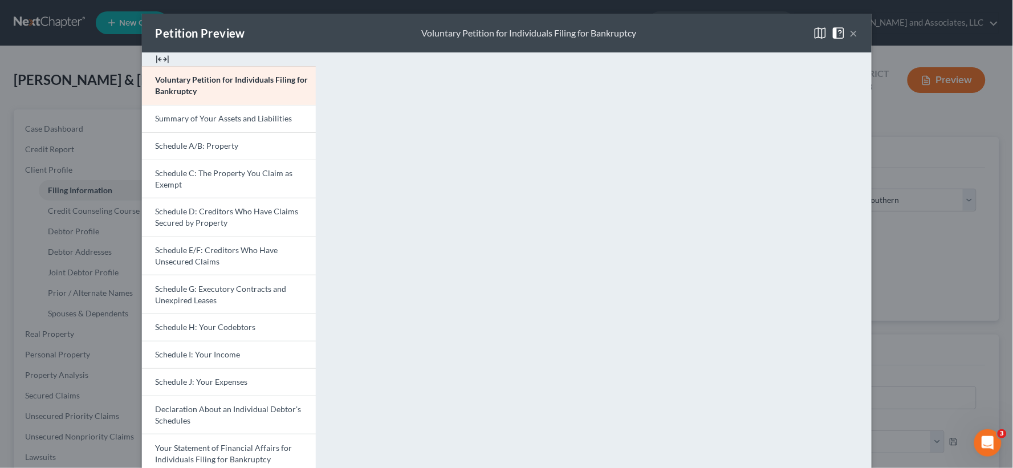
click at [850, 35] on button "×" at bounding box center [854, 33] width 8 height 14
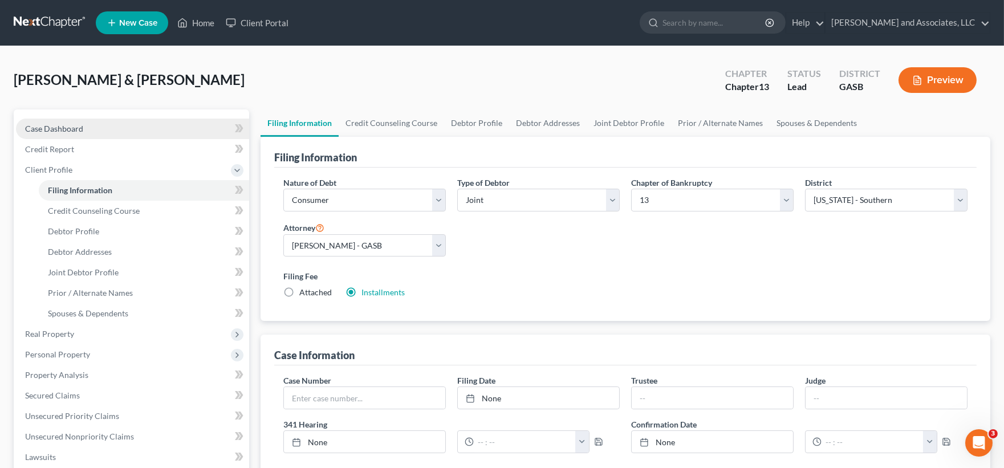
click at [63, 128] on span "Case Dashboard" at bounding box center [54, 129] width 58 height 10
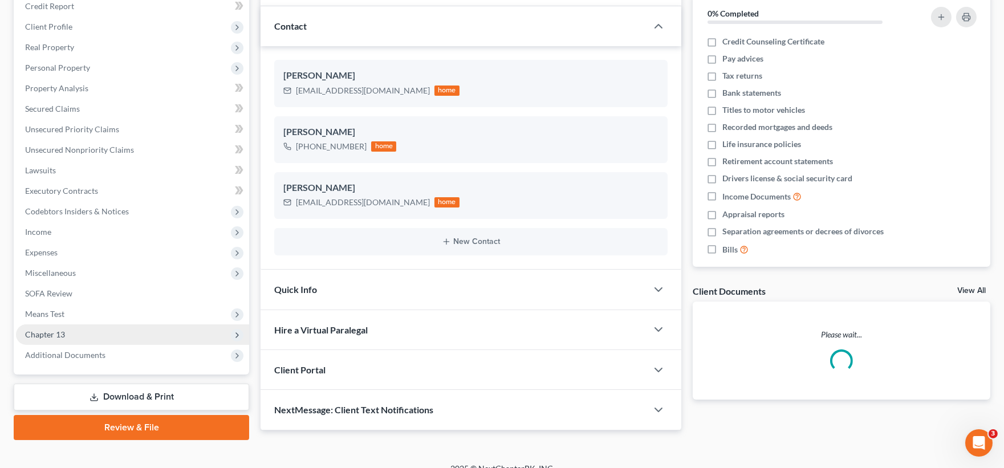
scroll to position [157, 0]
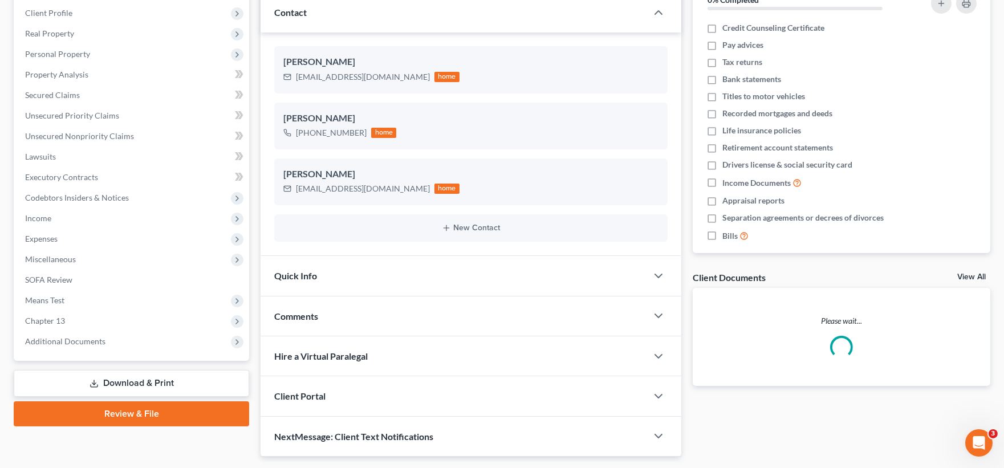
click at [153, 382] on link "Download & Print" at bounding box center [131, 383] width 235 height 27
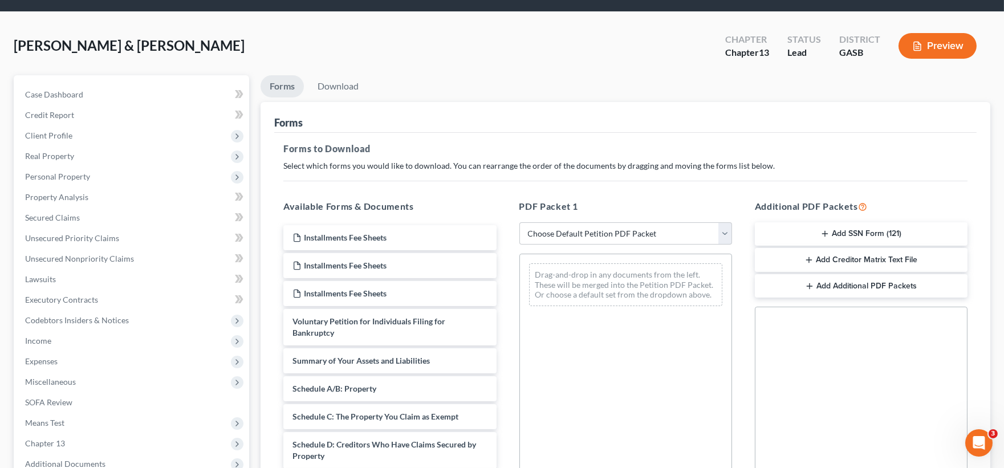
scroll to position [63, 0]
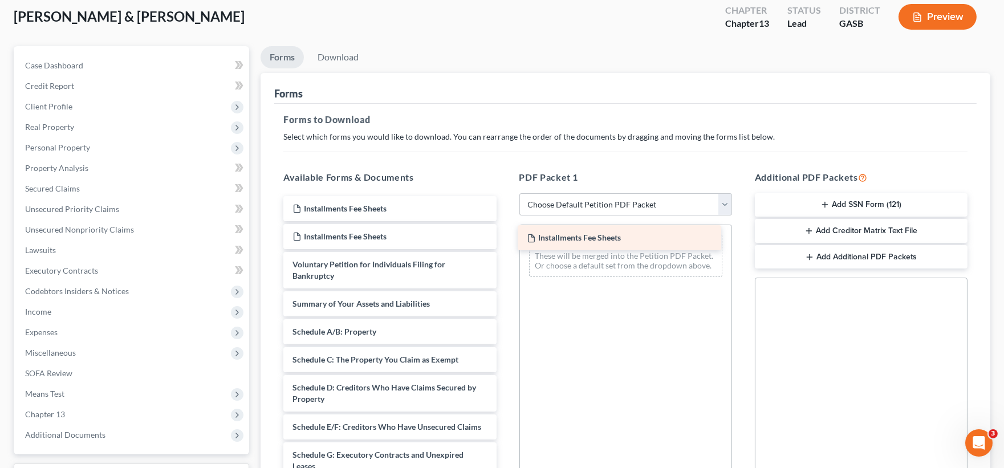
drag, startPoint x: 419, startPoint y: 217, endPoint x: 653, endPoint y: 246, distance: 236.1
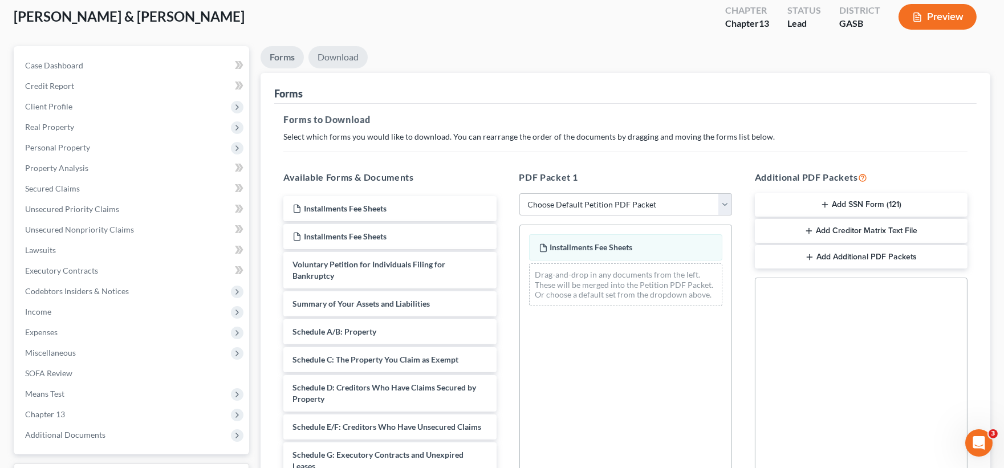
drag, startPoint x: 352, startPoint y: 64, endPoint x: 414, endPoint y: 158, distance: 112.7
click at [352, 64] on link "Download" at bounding box center [337, 57] width 59 height 22
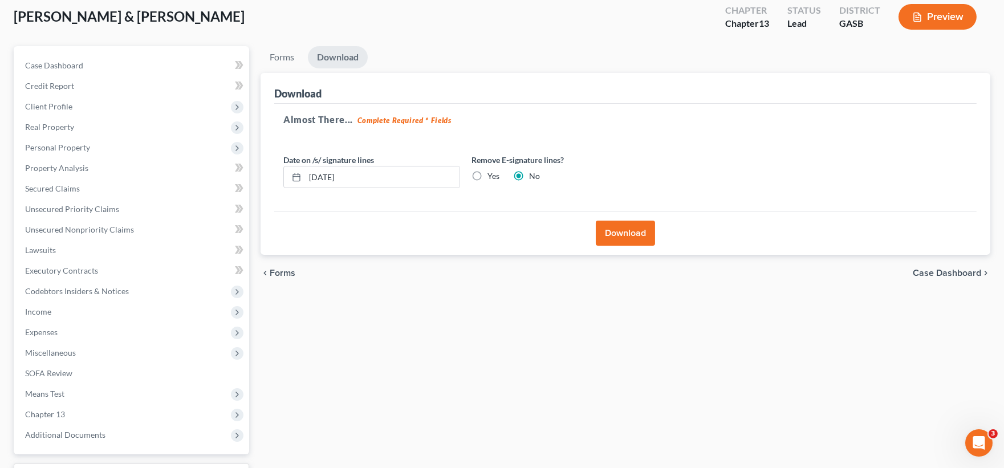
drag, startPoint x: 641, startPoint y: 229, endPoint x: 628, endPoint y: 195, distance: 35.9
click at [637, 202] on div "Download Almost There... Complete Required * Fields Date on /s/ signature lines…" at bounding box center [625, 164] width 730 height 182
click at [635, 245] on div "Download" at bounding box center [625, 233] width 702 height 44
click at [637, 238] on button "Download" at bounding box center [625, 233] width 59 height 25
click at [636, 235] on button "Download" at bounding box center [625, 233] width 59 height 25
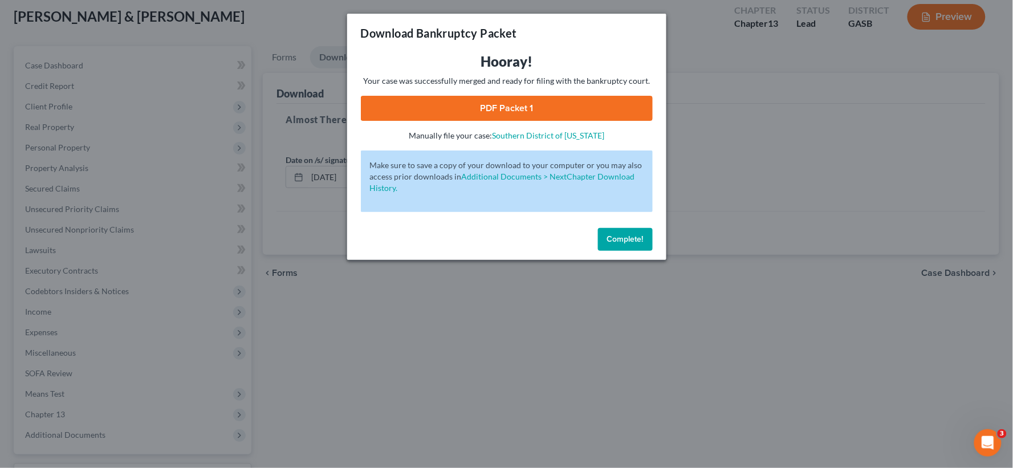
click at [580, 112] on link "PDF Packet 1" at bounding box center [507, 108] width 292 height 25
click at [632, 238] on span "Complete!" at bounding box center [625, 239] width 36 height 10
click at [626, 239] on span "Complete!" at bounding box center [625, 239] width 36 height 10
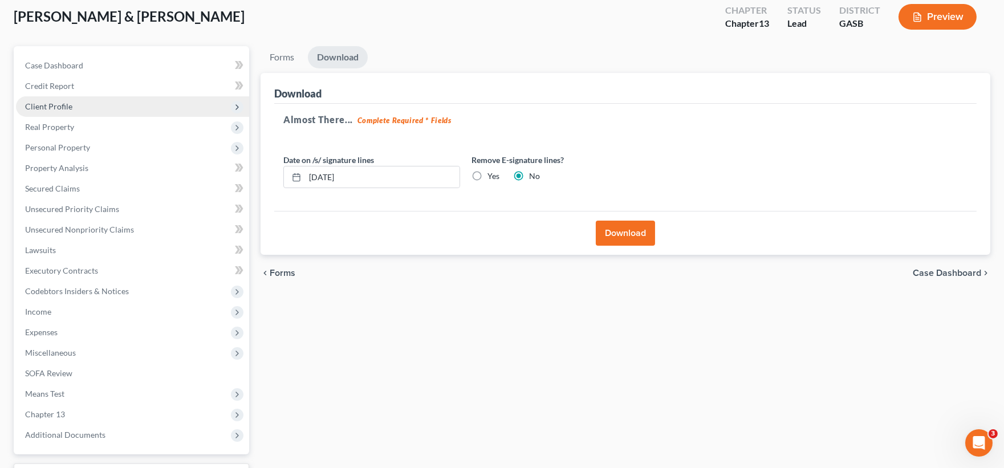
click at [54, 99] on span "Client Profile" at bounding box center [132, 106] width 233 height 21
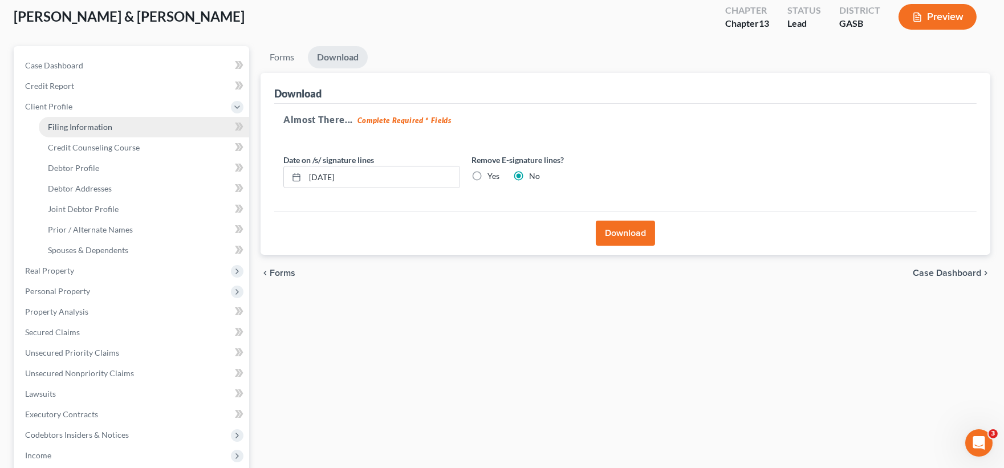
click at [64, 124] on span "Filing Information" at bounding box center [80, 127] width 64 height 10
select select "1"
select select "3"
select select "20"
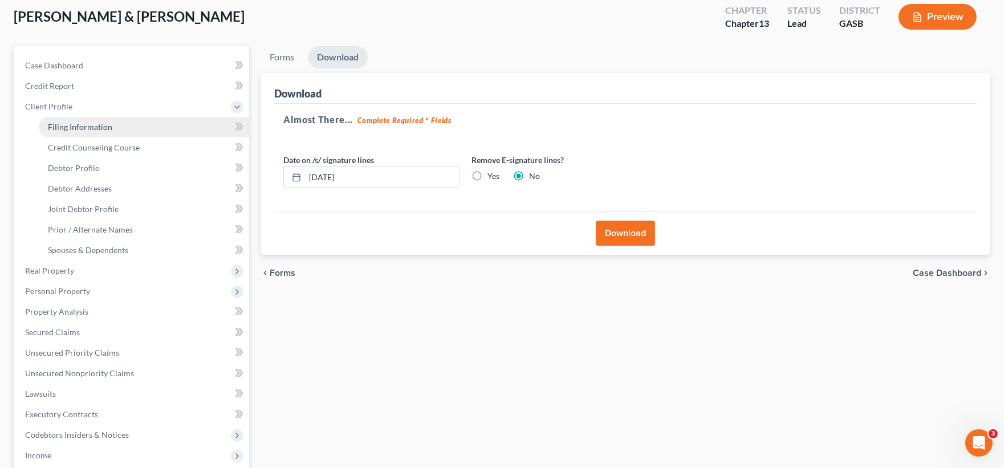
select select "0"
select select "10"
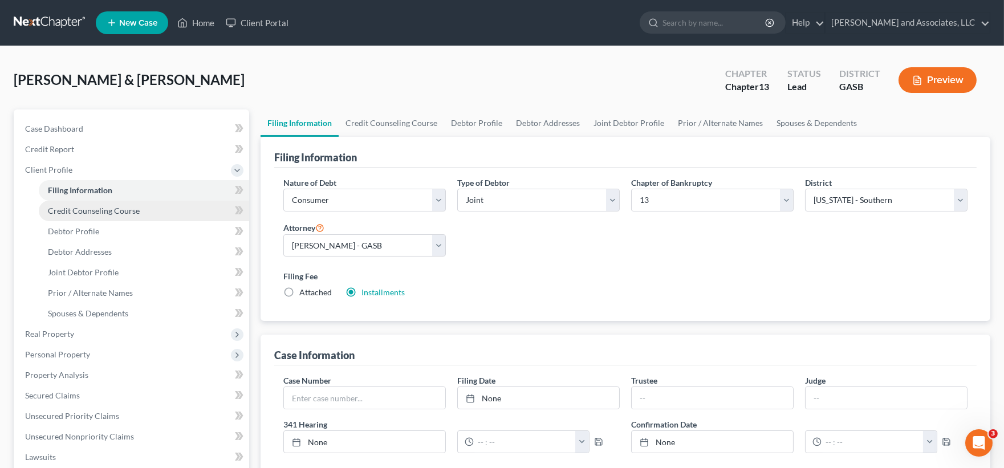
click at [87, 207] on span "Credit Counseling Course" at bounding box center [94, 211] width 92 height 10
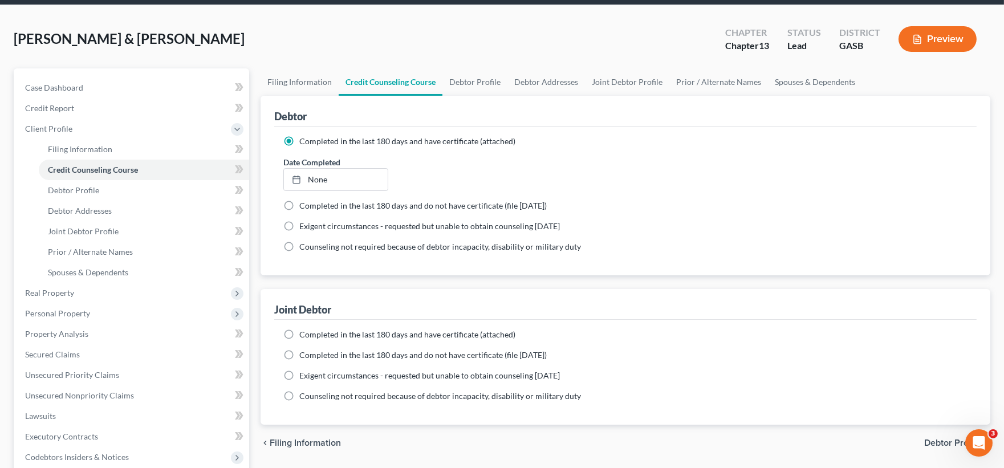
scroll to position [63, 0]
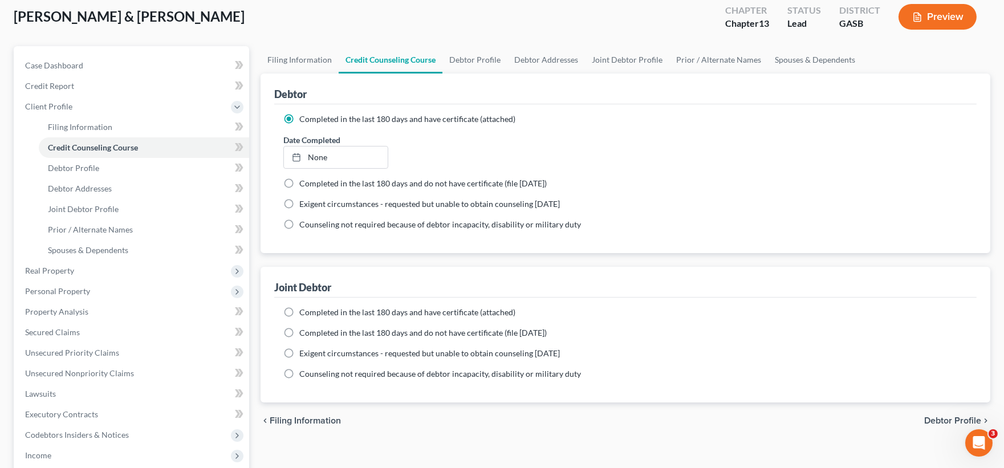
click at [299, 308] on label "Completed in the last 180 days and have certificate (attached)" at bounding box center [407, 312] width 216 height 11
click at [304, 308] on input "Completed in the last 180 days and have certificate (attached)" at bounding box center [307, 310] width 7 height 7
radio input "true"
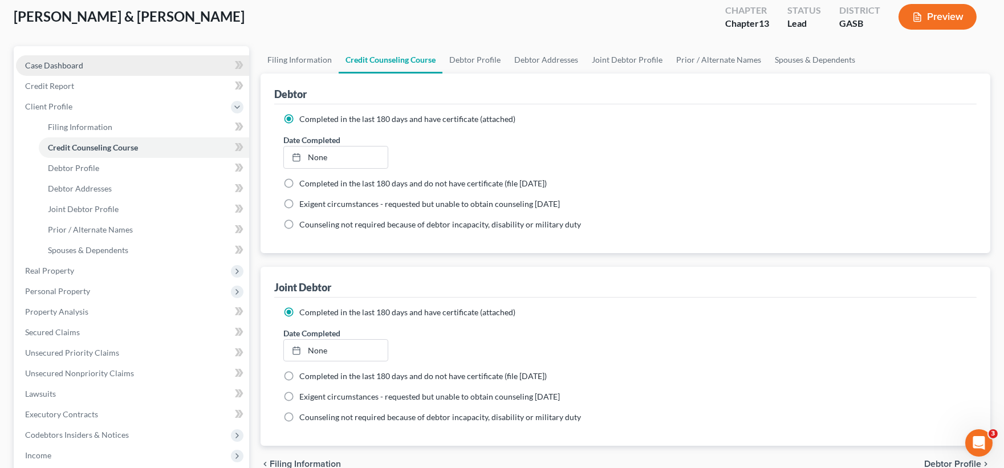
click at [70, 64] on span "Case Dashboard" at bounding box center [54, 65] width 58 height 10
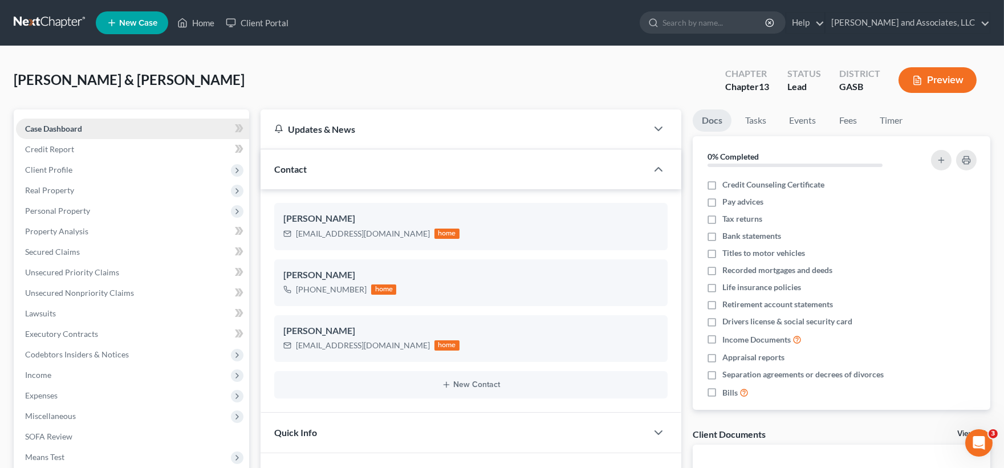
click at [60, 128] on span "Case Dashboard" at bounding box center [53, 129] width 57 height 10
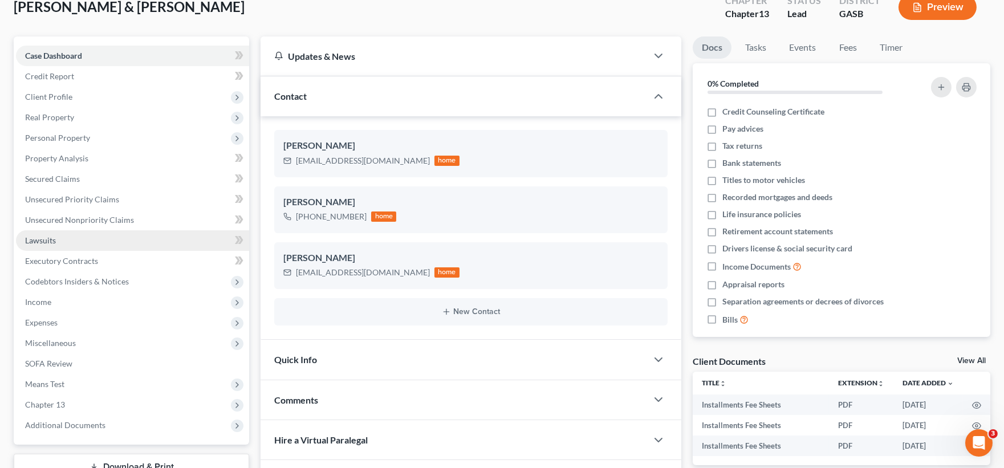
scroll to position [189, 0]
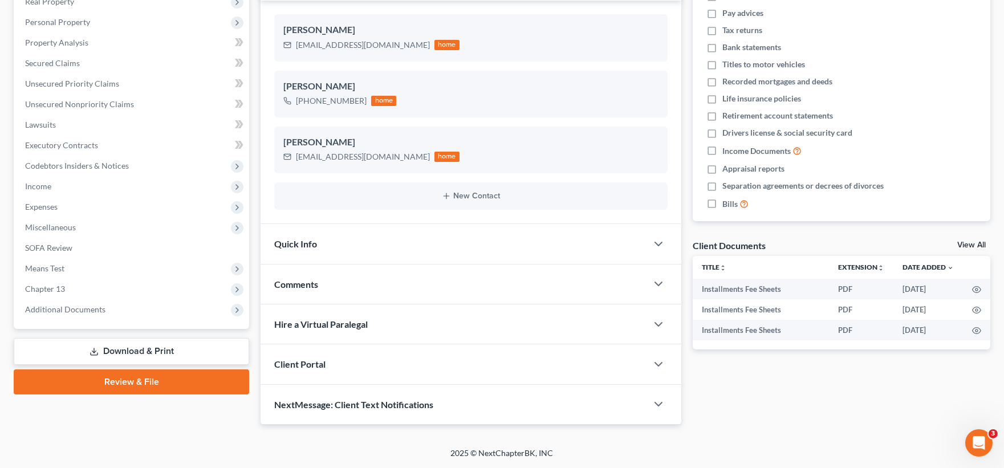
drag, startPoint x: 143, startPoint y: 350, endPoint x: 137, endPoint y: 347, distance: 7.1
click at [143, 349] on link "Download & Print" at bounding box center [131, 351] width 235 height 27
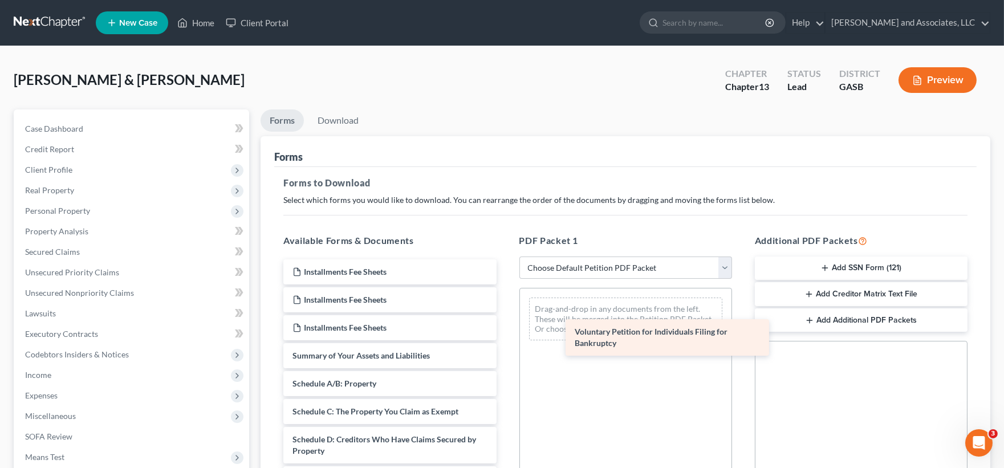
drag, startPoint x: 355, startPoint y: 362, endPoint x: 621, endPoint y: 320, distance: 269.4
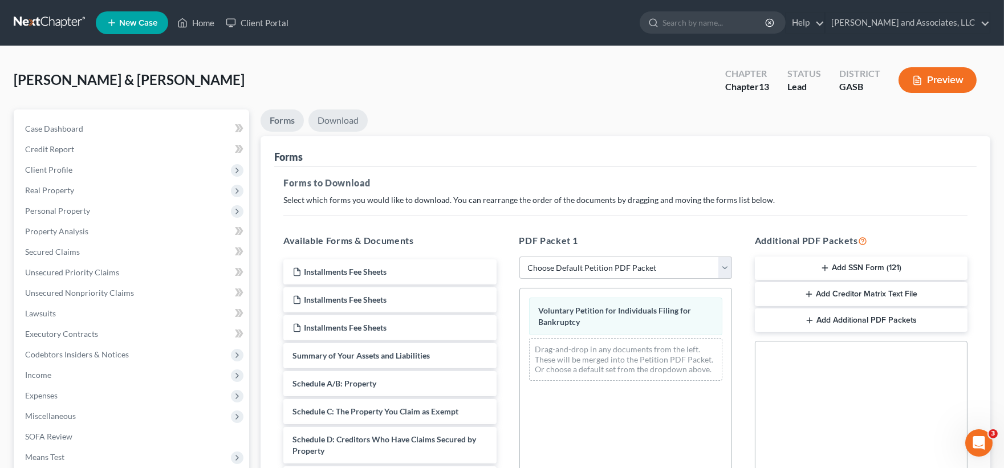
click at [344, 126] on link "Download" at bounding box center [337, 120] width 59 height 22
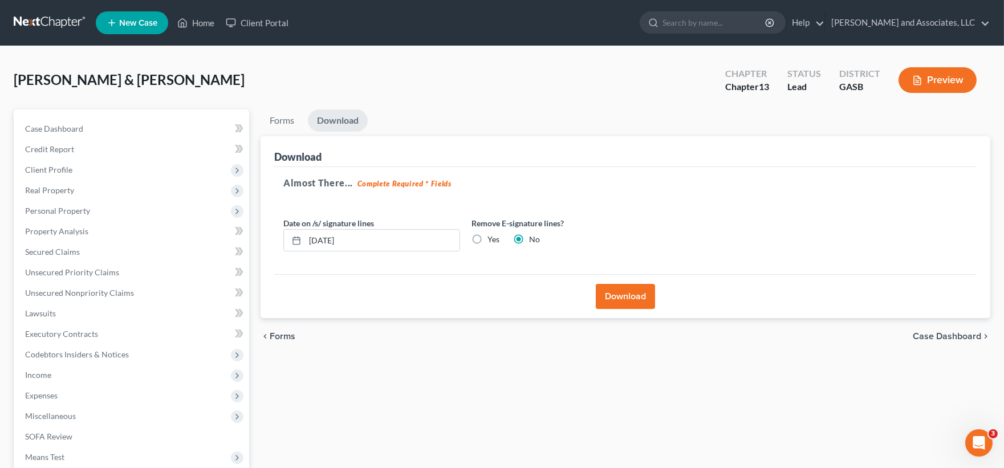
click at [639, 298] on button "Download" at bounding box center [625, 296] width 59 height 25
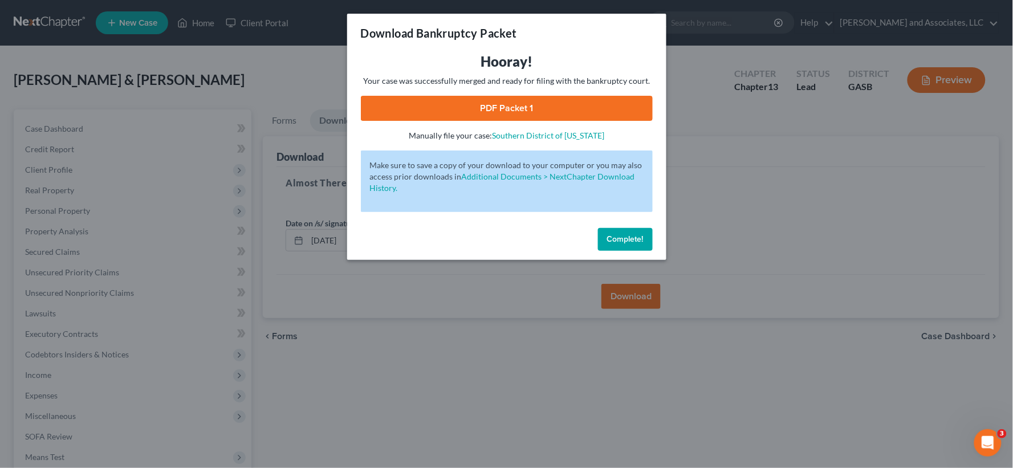
click at [582, 98] on link "PDF Packet 1" at bounding box center [507, 108] width 292 height 25
click at [625, 235] on span "Complete!" at bounding box center [625, 239] width 36 height 10
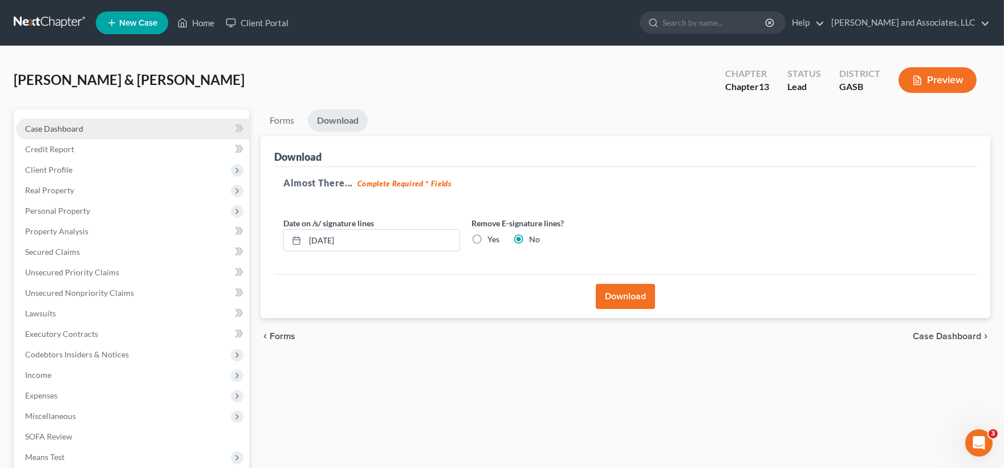
click at [55, 131] on span "Case Dashboard" at bounding box center [54, 129] width 58 height 10
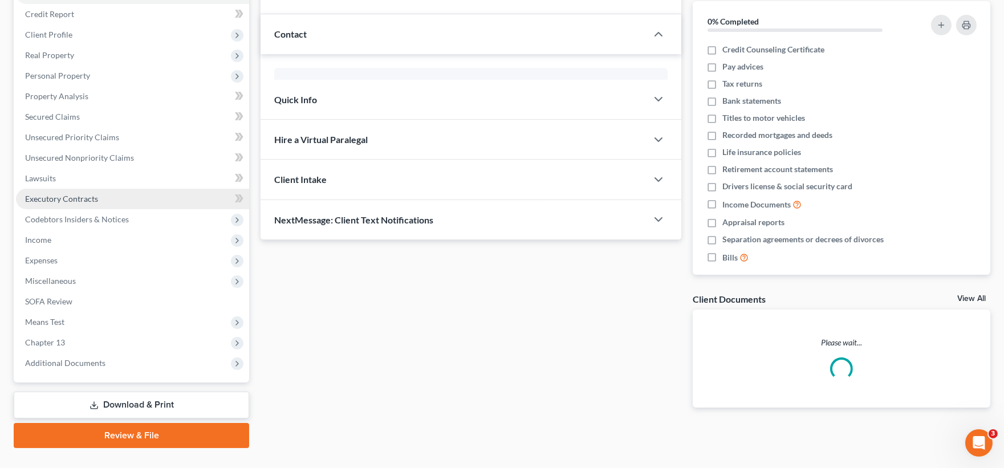
scroll to position [157, 0]
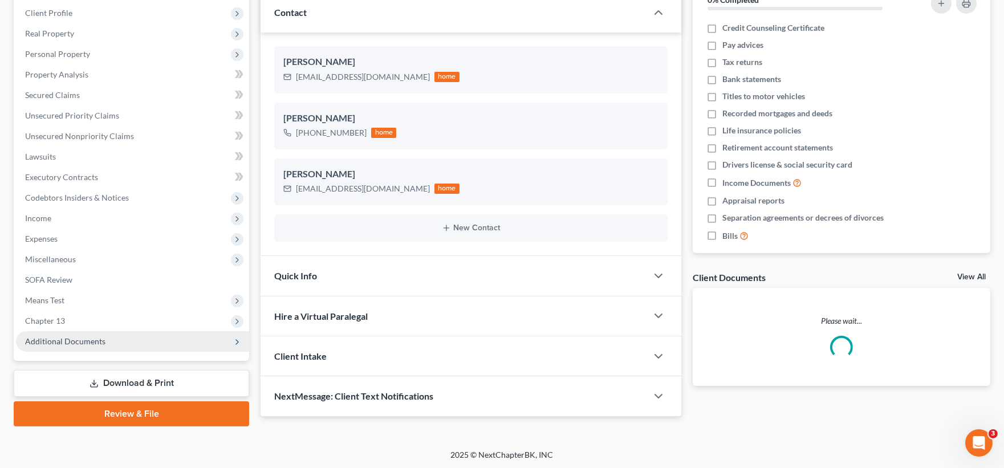
click at [46, 336] on span "Additional Documents" at bounding box center [65, 341] width 80 height 10
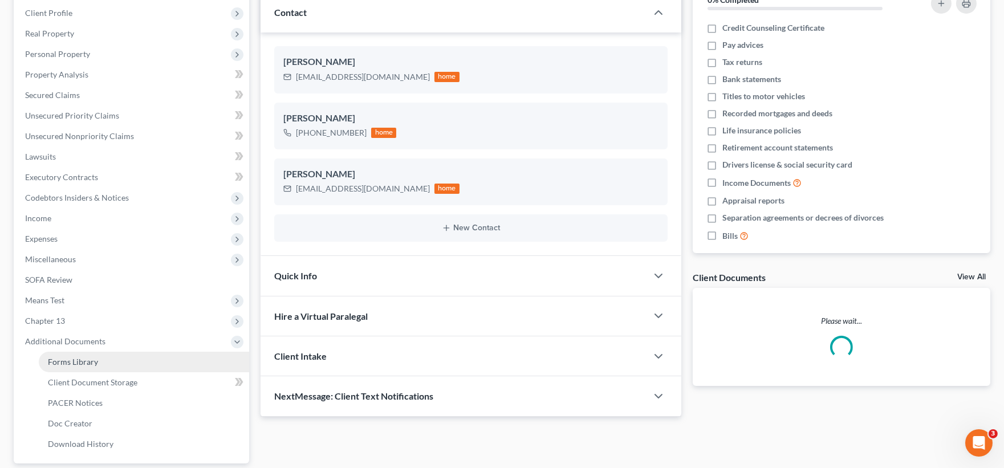
click at [66, 360] on span "Forms Library" at bounding box center [73, 362] width 50 height 10
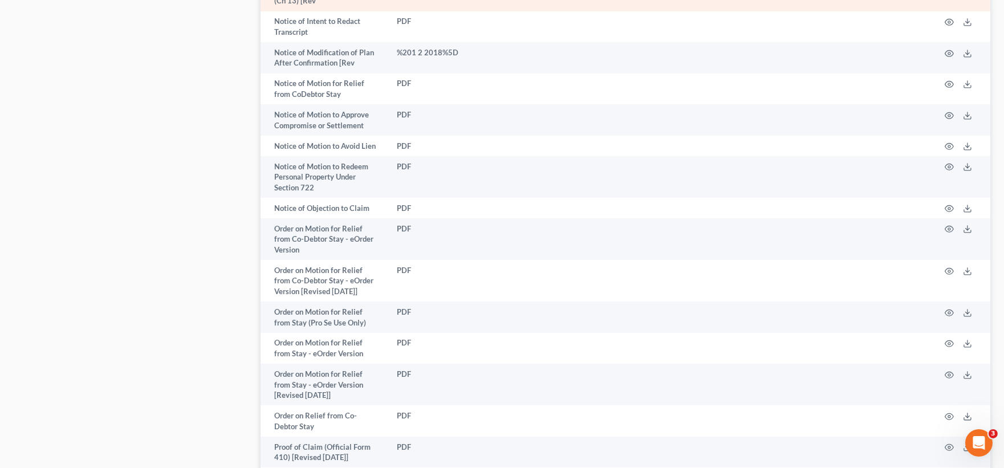
scroll to position [1583, 0]
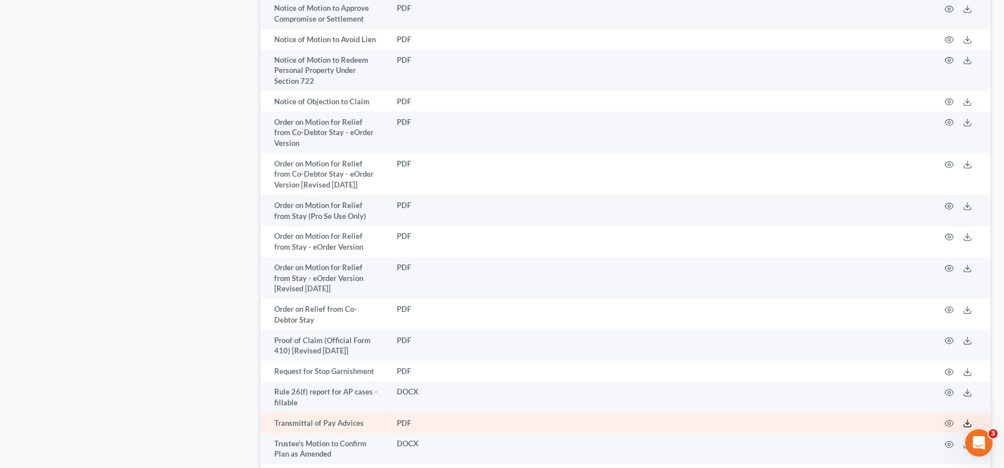
click at [967, 420] on line at bounding box center [967, 422] width 0 height 5
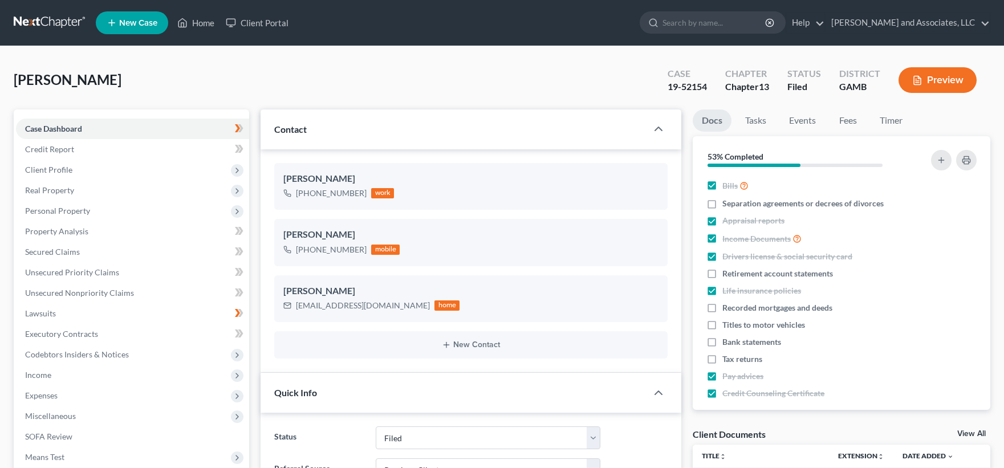
select select "2"
select select "1"
select select "0"
click at [209, 23] on link "Home" at bounding box center [196, 23] width 48 height 21
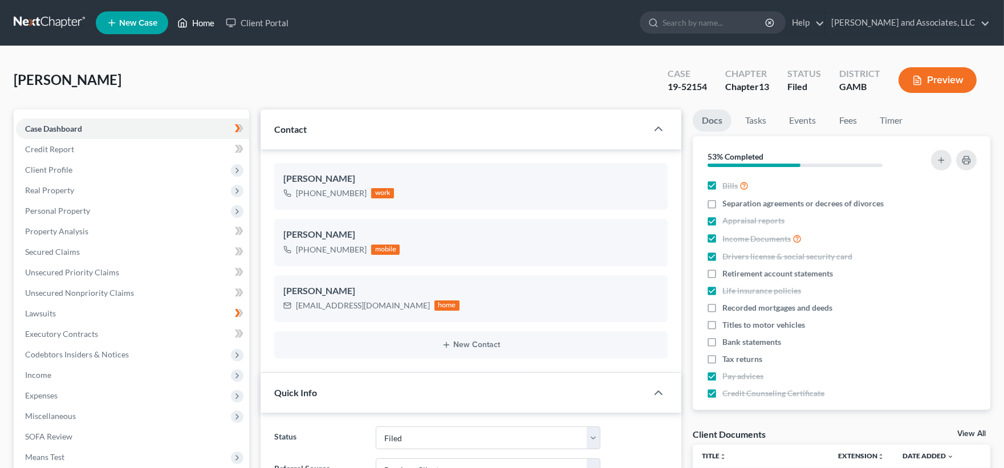
drag, startPoint x: 210, startPoint y: 23, endPoint x: 242, endPoint y: 76, distance: 62.2
click at [210, 23] on link "Home" at bounding box center [196, 23] width 48 height 21
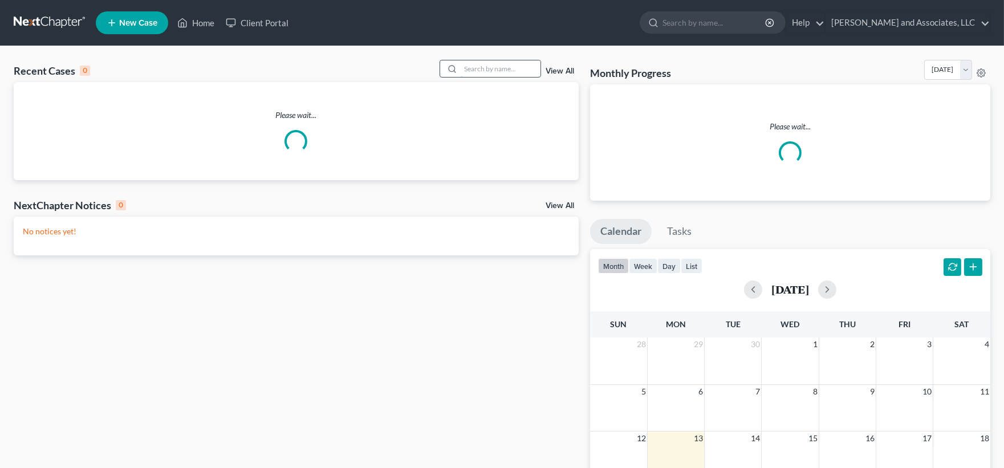
click at [491, 72] on input "search" at bounding box center [501, 68] width 80 height 17
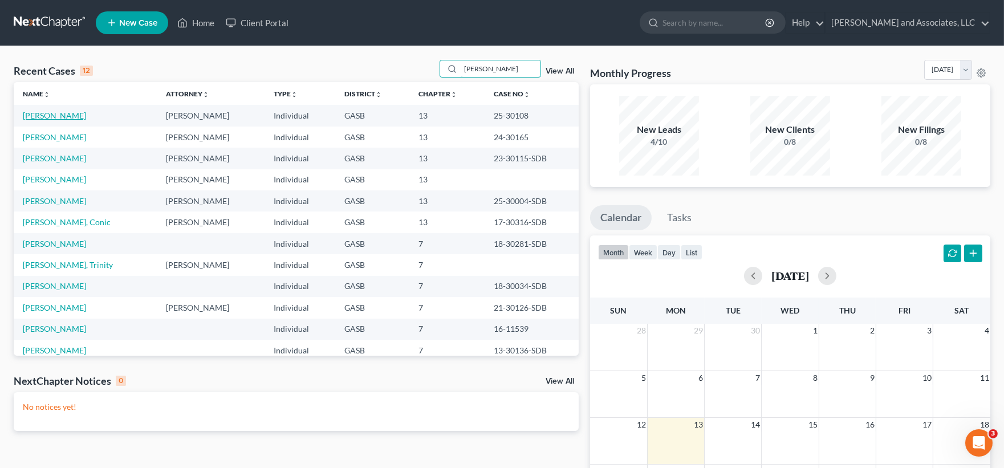
type input "horne"
click at [52, 115] on link "[PERSON_NAME]" at bounding box center [54, 116] width 63 height 10
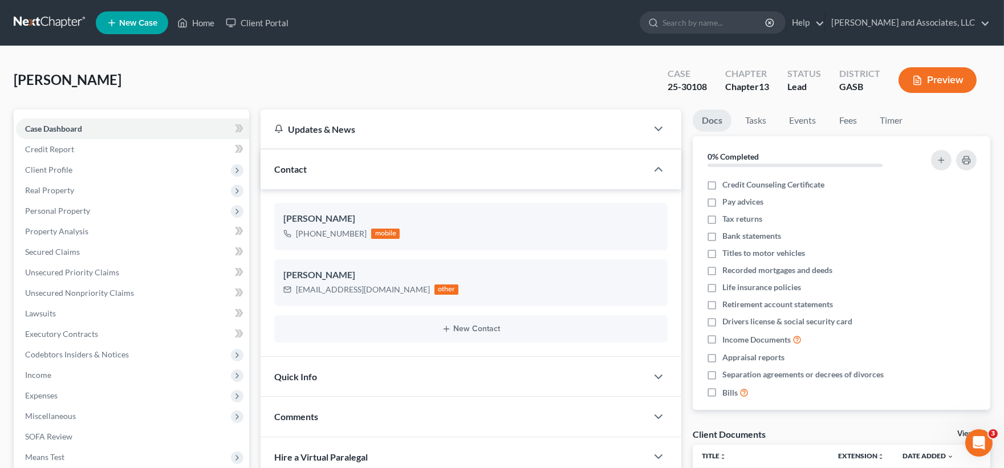
scroll to position [3846, 0]
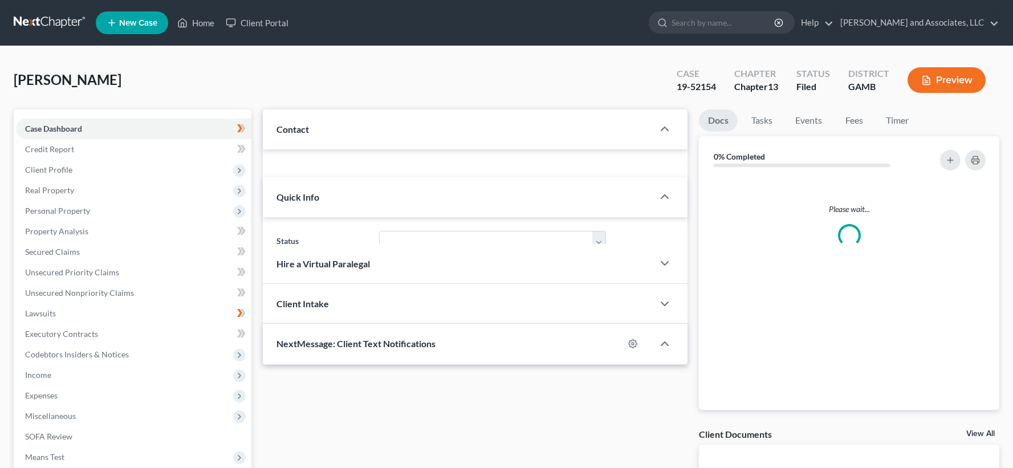
select select "1"
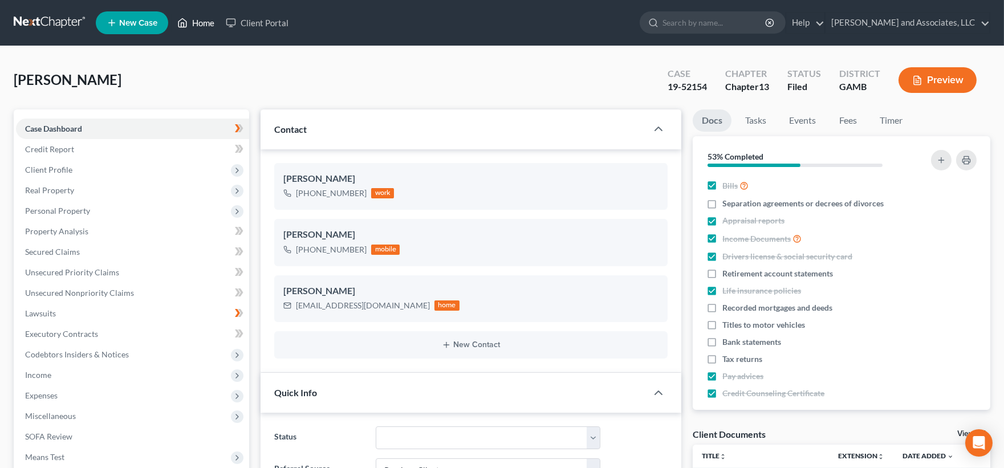
click at [211, 24] on link "Home" at bounding box center [196, 23] width 48 height 21
click at [207, 21] on link "Home" at bounding box center [196, 23] width 48 height 21
click at [195, 20] on link "Home" at bounding box center [196, 23] width 48 height 21
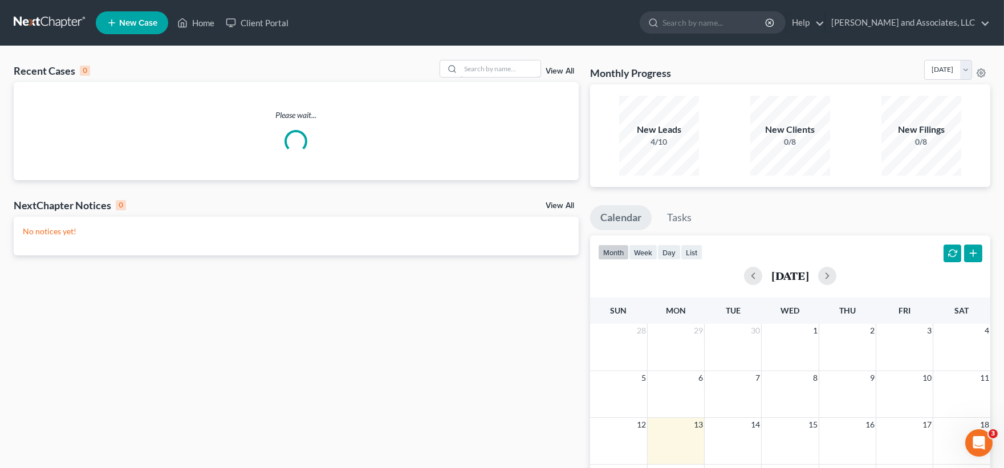
drag, startPoint x: 516, startPoint y: 71, endPoint x: 500, endPoint y: 46, distance: 29.7
click at [515, 68] on input "search" at bounding box center [501, 68] width 80 height 17
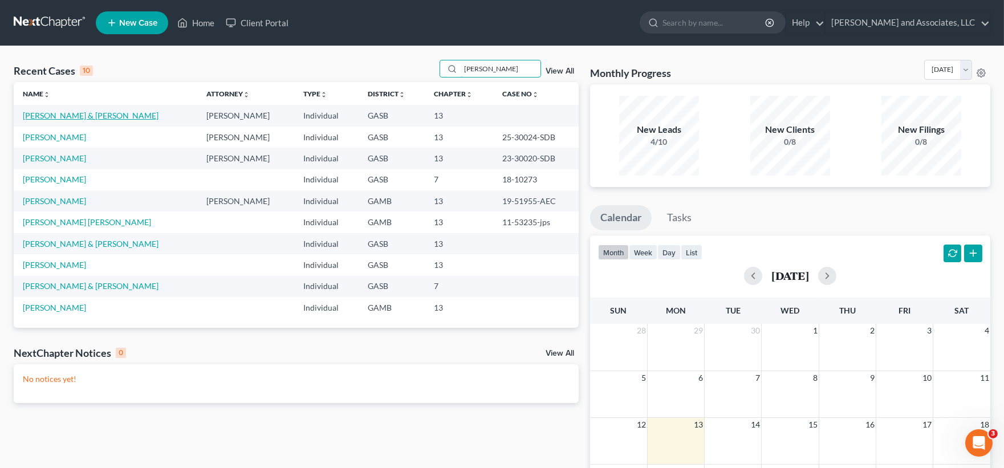
type input "[PERSON_NAME]"
click at [96, 117] on link "[PERSON_NAME] & [PERSON_NAME]" at bounding box center [91, 116] width 136 height 10
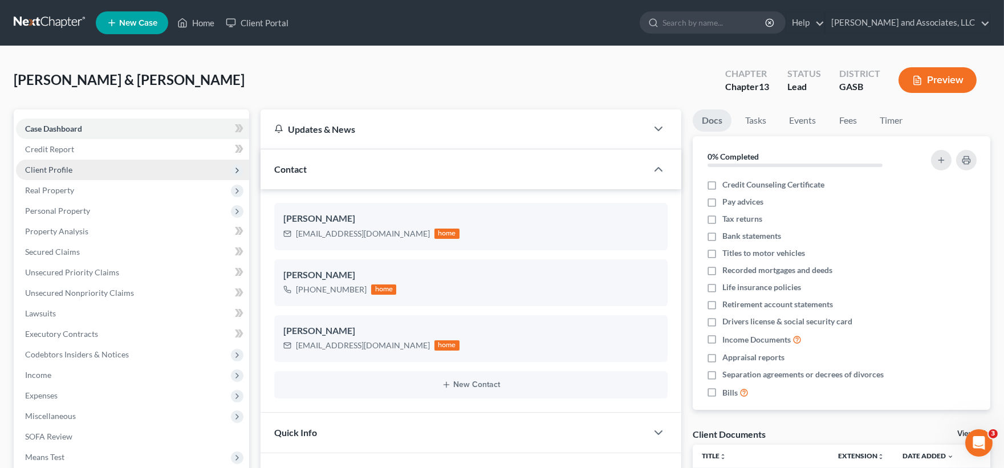
click at [56, 168] on span "Client Profile" at bounding box center [48, 170] width 47 height 10
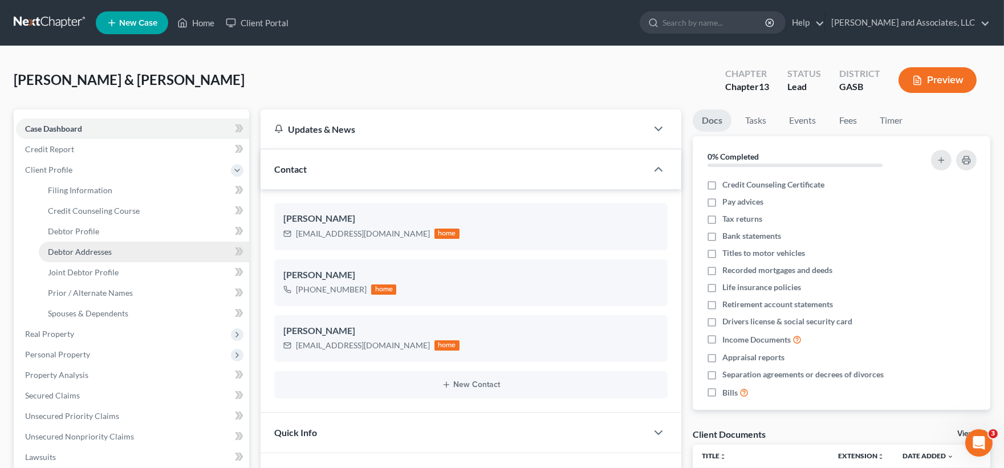
click at [100, 248] on span "Debtor Addresses" at bounding box center [80, 252] width 64 height 10
